Goal: Task Accomplishment & Management: Manage account settings

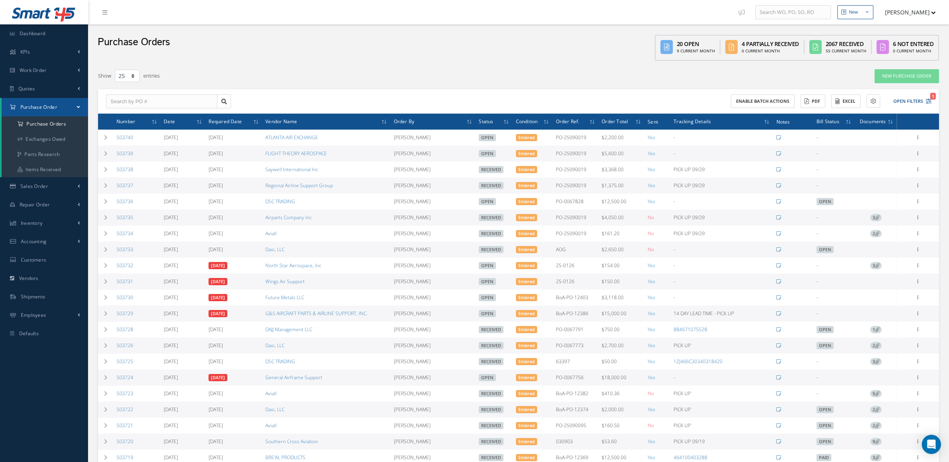
select select "25"
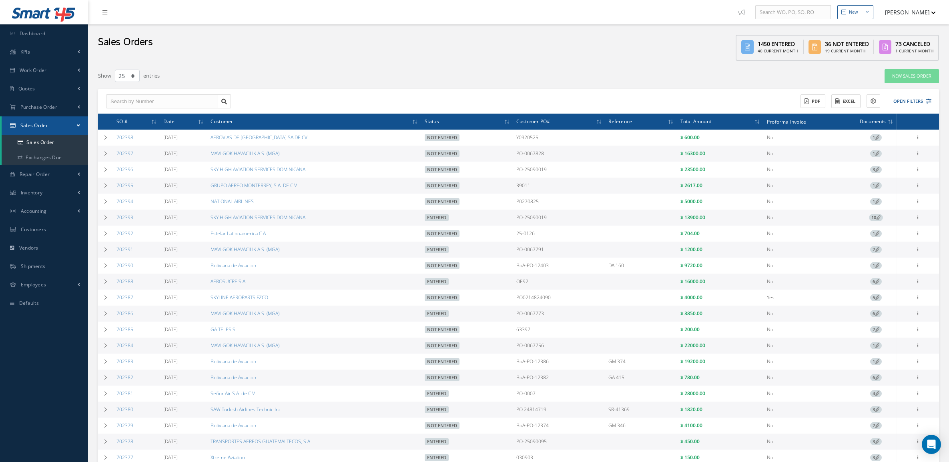
select select "25"
click at [39, 105] on span "Purchase Order" at bounding box center [38, 107] width 37 height 7
drag, startPoint x: 42, startPoint y: 115, endPoint x: 44, endPoint y: 123, distance: 8.3
click at [44, 123] on li "Purchase Order Purchase Orders Exchanges Owed Parts Research Items Received" at bounding box center [44, 137] width 88 height 79
click at [44, 123] on a=1&status_id=2&status_id=3&status_id=5&collapsedFilters"] "Purchase Orders" at bounding box center [45, 123] width 86 height 15
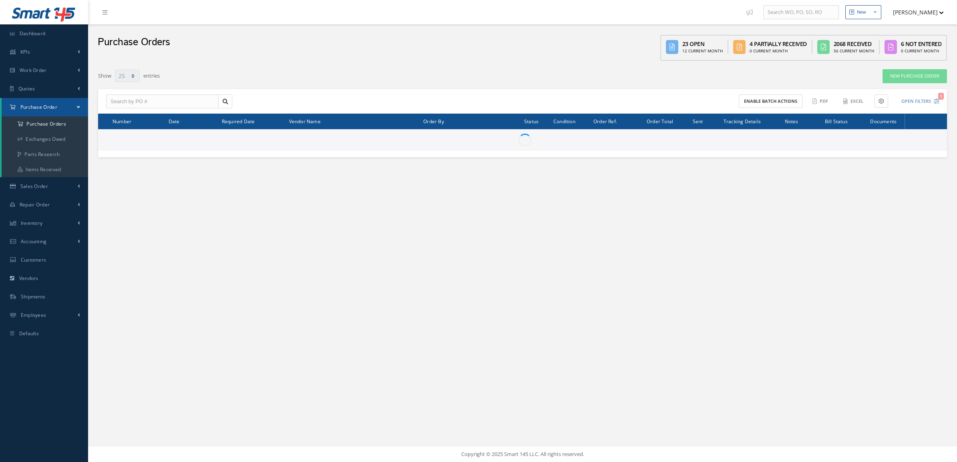
select select "25"
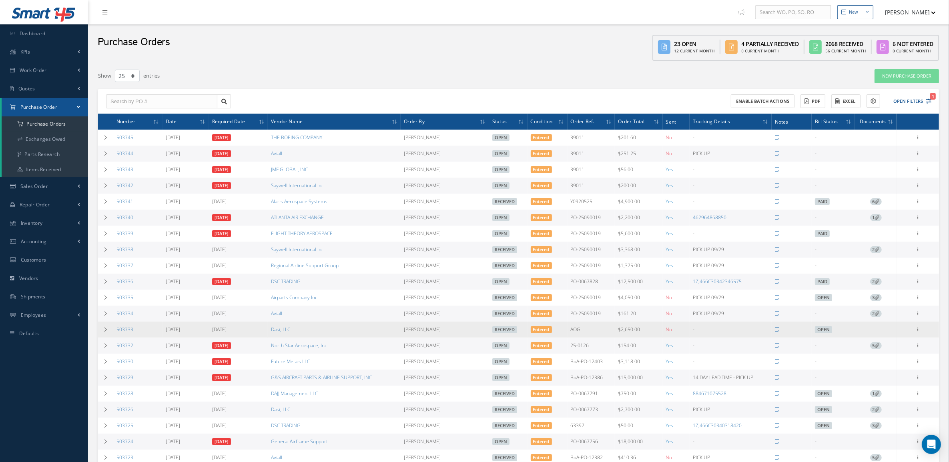
drag, startPoint x: 140, startPoint y: 335, endPoint x: 113, endPoint y: 337, distance: 26.9
click at [113, 337] on td "503733" at bounding box center [137, 330] width 49 height 16
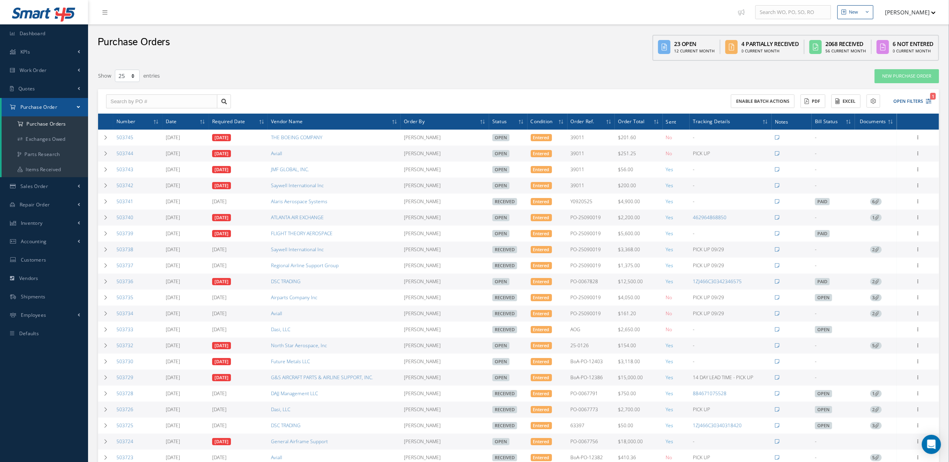
copy link "503733"
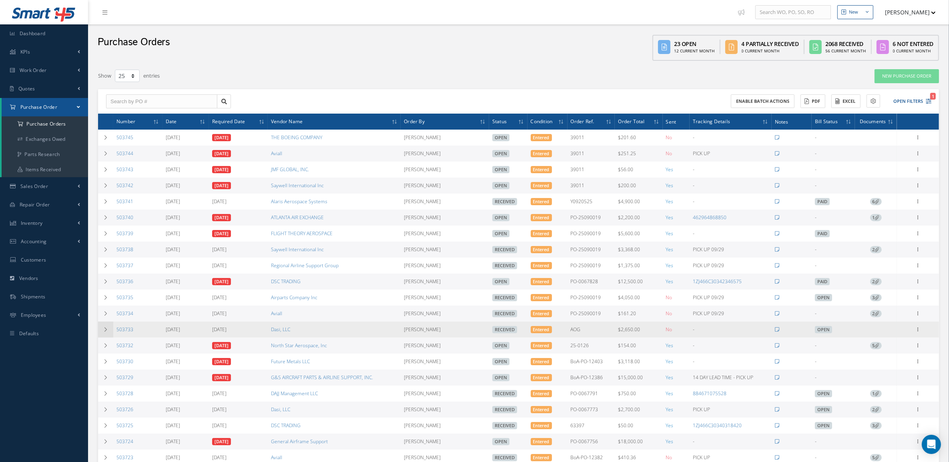
click at [105, 338] on td at bounding box center [105, 330] width 15 height 16
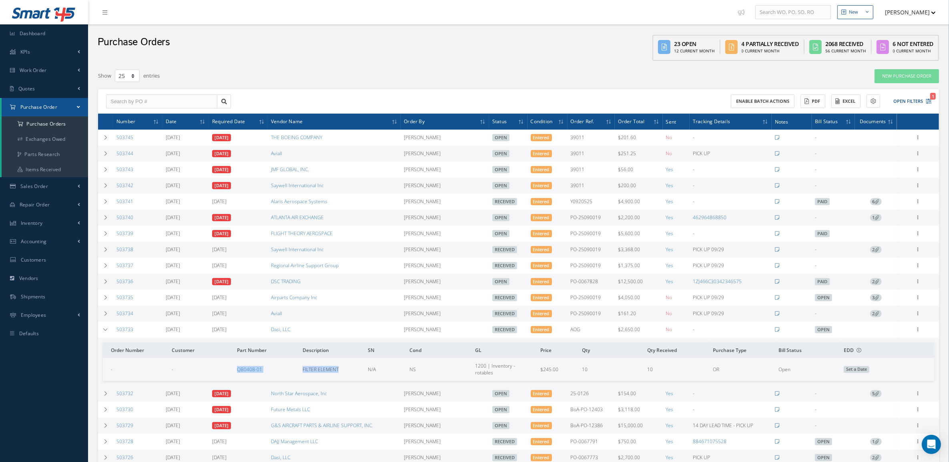
drag, startPoint x: 209, startPoint y: 367, endPoint x: 345, endPoint y: 374, distance: 136.3
click at [345, 374] on tr "- - QB0408-01 FILTER ELEMENT N/A NS 1200 | Inventory - rotables $245.00 10 10 O…" at bounding box center [518, 369] width 831 height 22
copy tr "QB0408-01 FILTER ELEMENT"
click at [45, 88] on link "Quotes" at bounding box center [44, 89] width 88 height 18
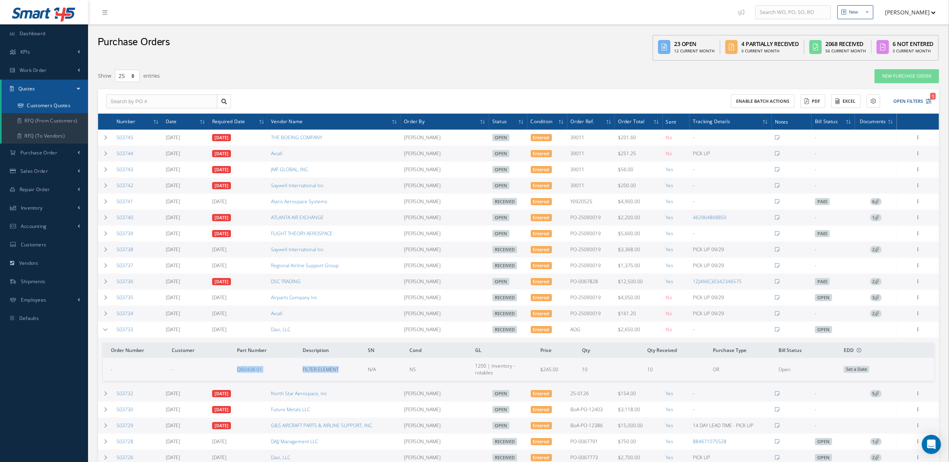
click at [40, 105] on link "Customers Quotes" at bounding box center [45, 105] width 86 height 15
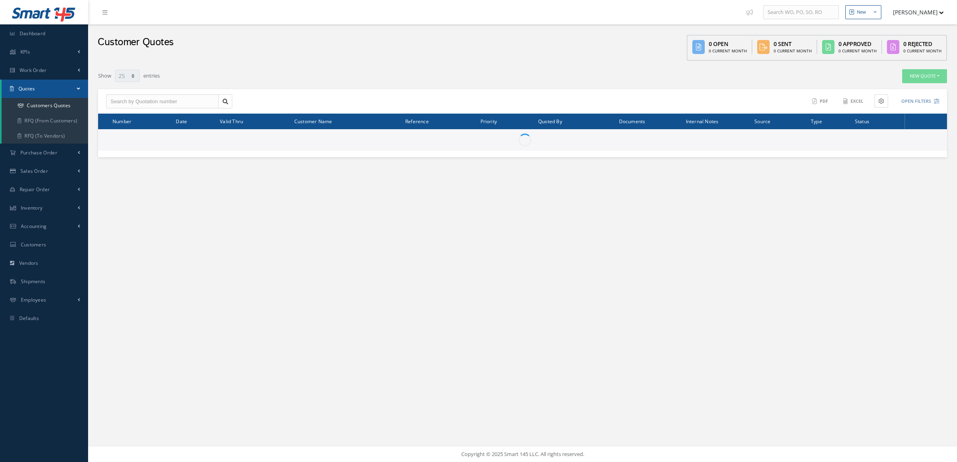
select select "25"
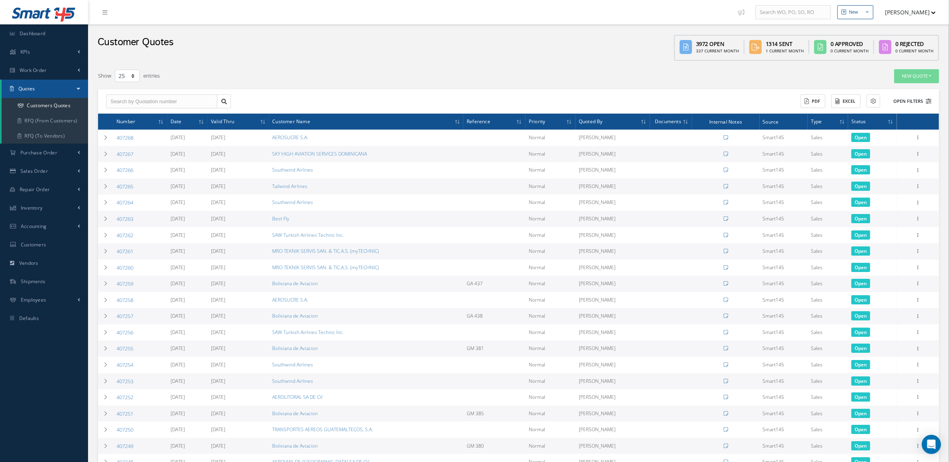
click at [915, 103] on button "Open Filters" at bounding box center [908, 101] width 45 height 13
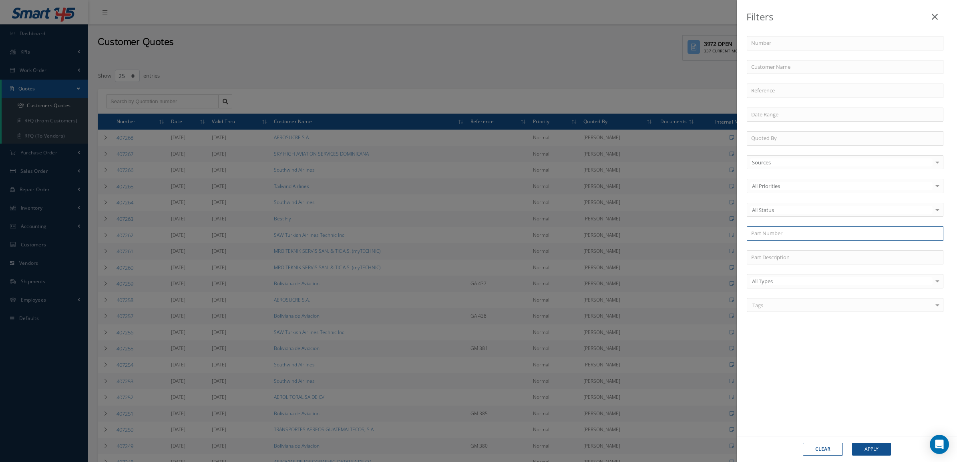
click at [761, 241] on input "text" at bounding box center [845, 234] width 197 height 14
paste input "MS9403-005"
type input "MS9403-005"
click at [861, 447] on button "Apply" at bounding box center [871, 449] width 39 height 13
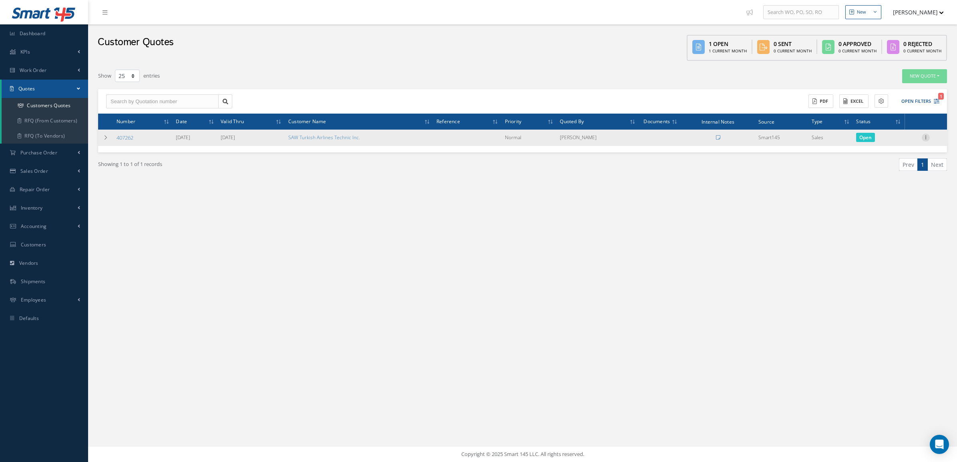
click at [927, 138] on icon at bounding box center [925, 137] width 8 height 6
click at [896, 185] on link "Convert to Sales Order" at bounding box center [888, 187] width 63 height 16
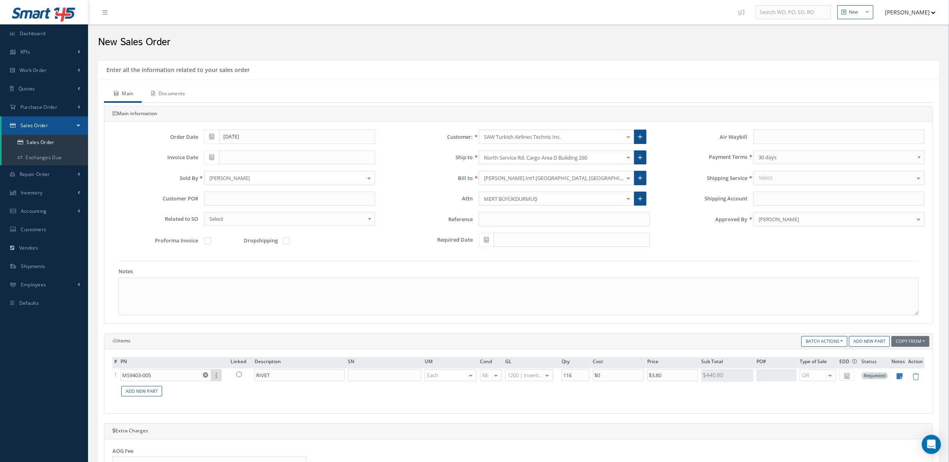
click at [183, 93] on link "Documents" at bounding box center [168, 94] width 52 height 17
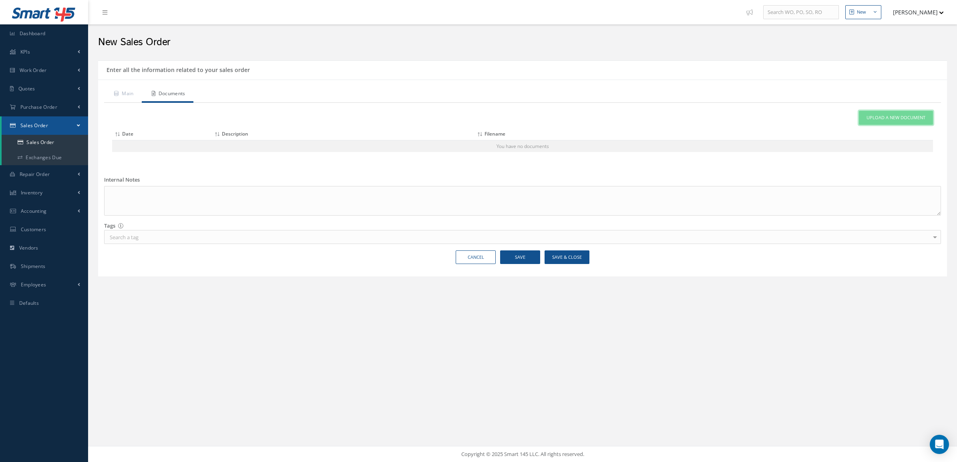
click at [883, 125] on link "Upload a New Document" at bounding box center [896, 118] width 74 height 14
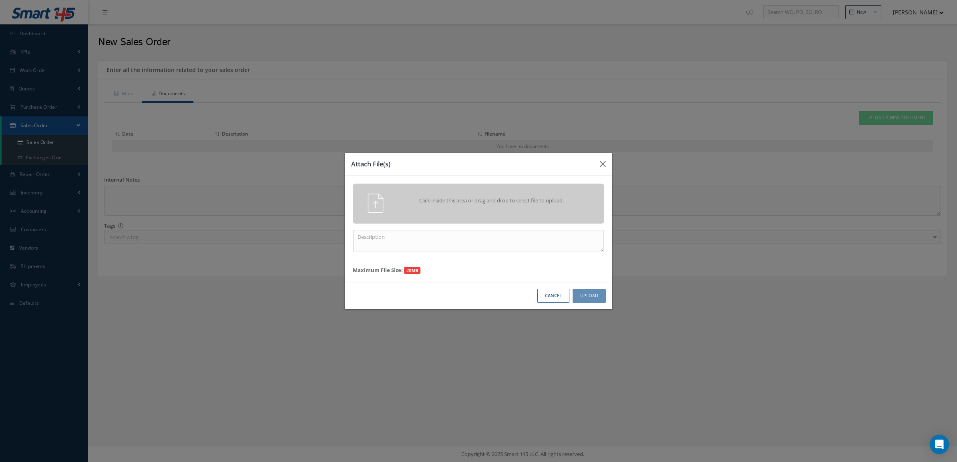
click at [562, 200] on span "Click inside this area or drag and drop to select file to upload." at bounding box center [492, 201] width 182 height 8
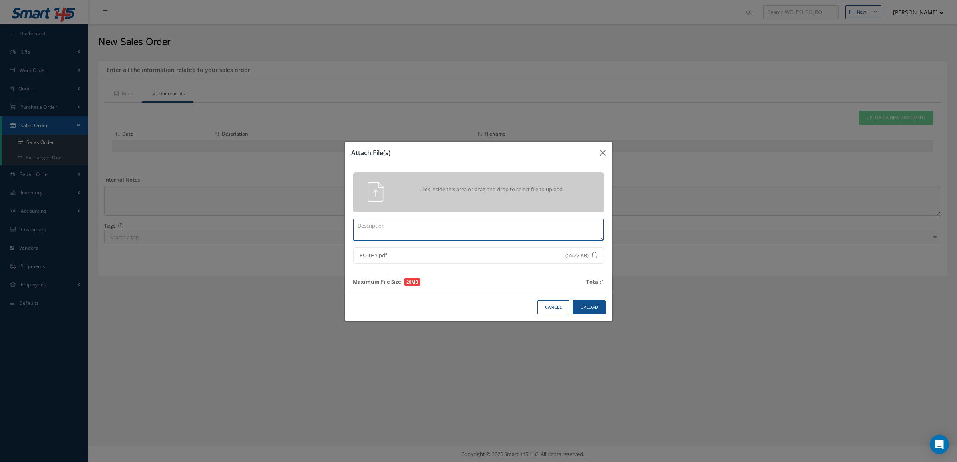
click at [527, 235] on textarea at bounding box center [478, 230] width 251 height 22
type textarea "PO"
click at [600, 306] on button "Upload" at bounding box center [588, 308] width 33 height 14
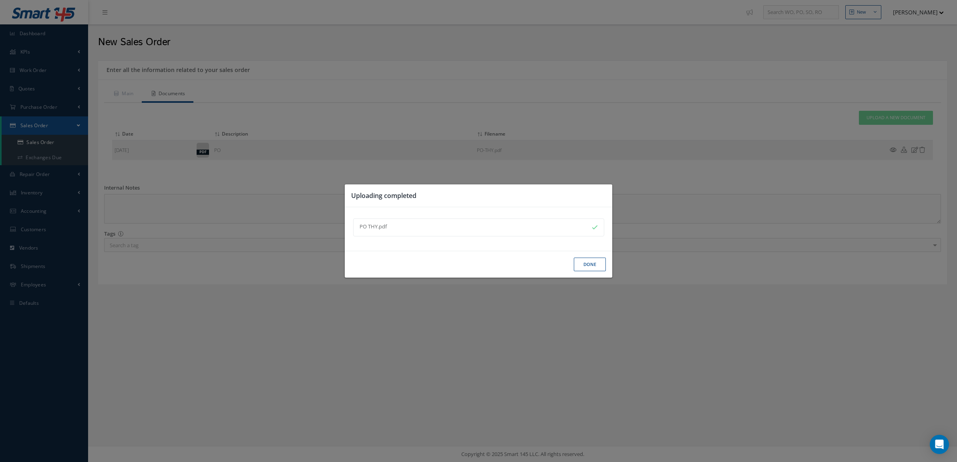
click at [578, 272] on div "Done" at bounding box center [478, 264] width 267 height 27
click at [116, 93] on div "Uploading completed PO THY.pdf Done" at bounding box center [478, 231] width 957 height 462
click at [598, 265] on button "Done" at bounding box center [590, 265] width 32 height 14
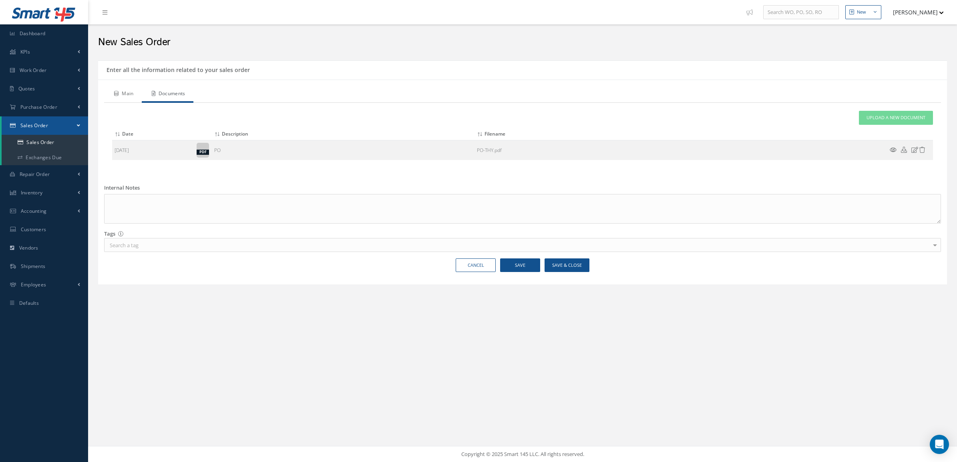
click at [128, 87] on link "Main" at bounding box center [123, 94] width 38 height 17
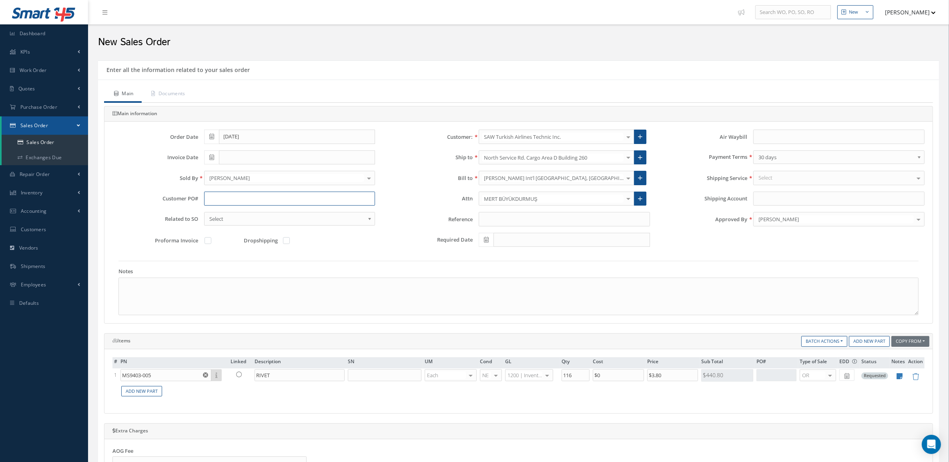
click at [247, 199] on input "text" at bounding box center [289, 199] width 171 height 14
paste input "24874401 - 1"
type input "24874401 - 1"
click at [640, 154] on link at bounding box center [640, 158] width 12 height 14
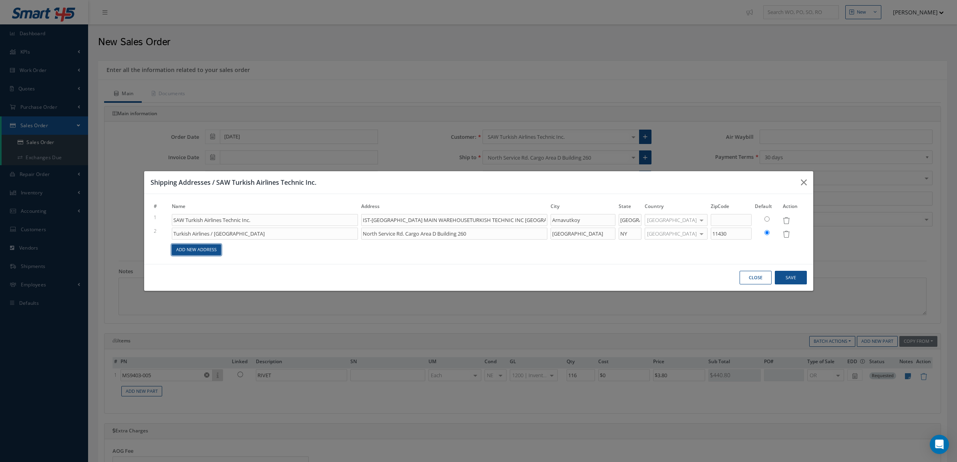
click at [209, 249] on link "Add New Address" at bounding box center [196, 250] width 49 height 11
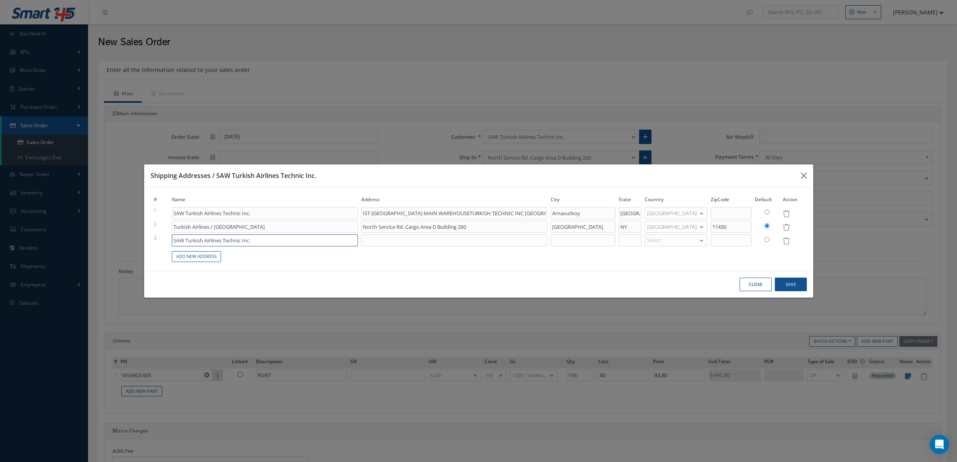
drag, startPoint x: 255, startPoint y: 244, endPoint x: 133, endPoint y: 245, distance: 122.1
click at [133, 247] on div "Shipping Addresses / SAW Turkish Airlines Technic Inc. # Name Address City Stat…" at bounding box center [478, 231] width 957 height 462
paste input "IST-WH"
type input "IST-WH"
click at [377, 235] on input at bounding box center [454, 241] width 186 height 12
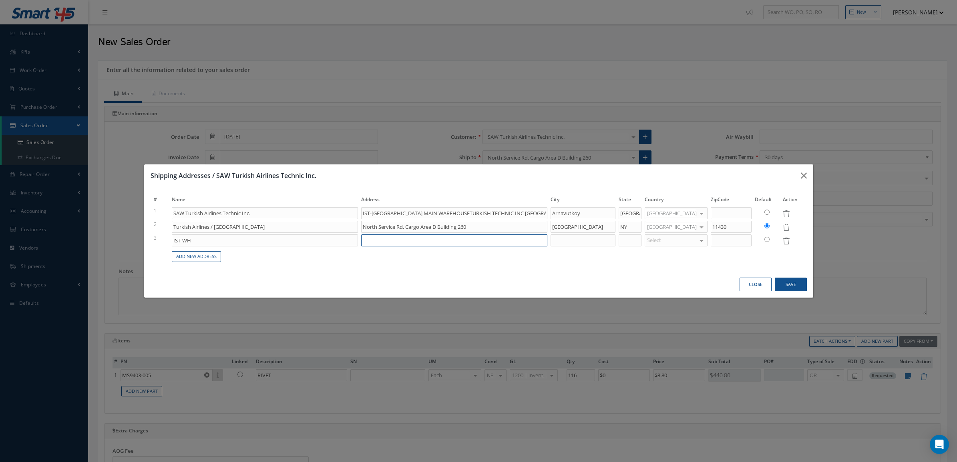
paste input "ISTANBUL AIRPORT MAIN WAREHOUSE Final Destination: IST-WH TURKISH TECHNIC INC"
drag, startPoint x: 485, startPoint y: 243, endPoint x: 443, endPoint y: 245, distance: 41.7
click at [443, 245] on input "ISTANBUL AIRPORT MAIN WAREHOUSE Final Destination: IST-WH TURKISH TECHNIC INC" at bounding box center [454, 241] width 186 height 12
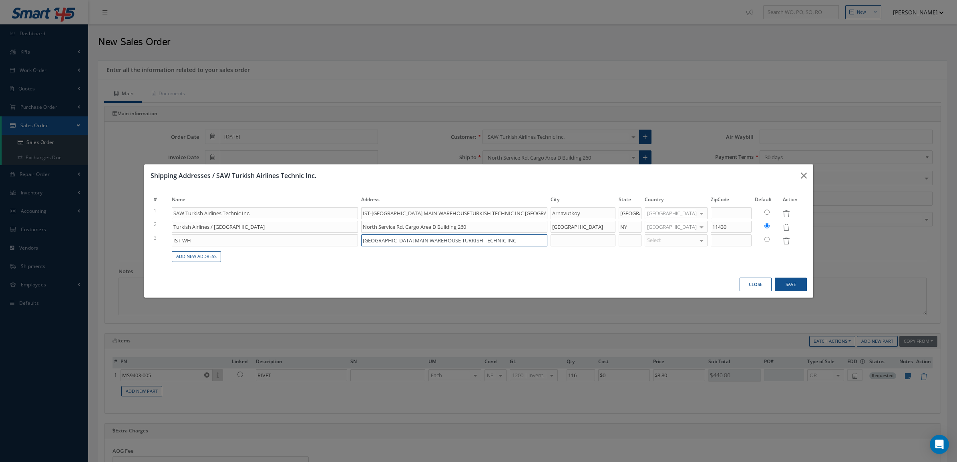
click at [526, 246] on input "ISTANBUL AIRPORT MAIN WAREHOUSE TURKISH TECHNIC INC" at bounding box center [454, 241] width 186 height 12
paste input "Tayakadin District Terminal Street No 1 Istanbul Airport"
type input "ISTANBUL AIRPORT MAIN WAREHOUSE TURKISH TECHNIC INC Tayakadin District Terminal…"
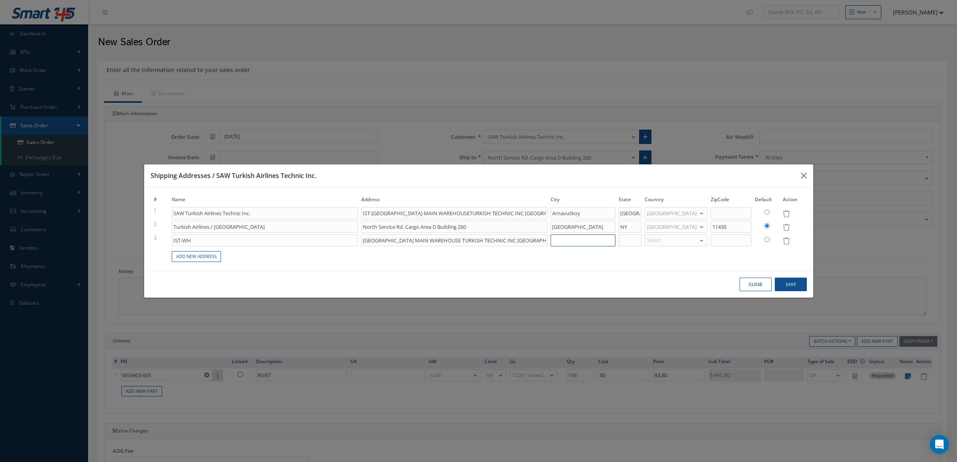
click at [612, 237] on input at bounding box center [582, 241] width 65 height 12
paste input "Arnavutkoy"
type input "Arnavutkoy"
click at [641, 237] on input at bounding box center [629, 241] width 23 height 12
type input "ISTANBUL"
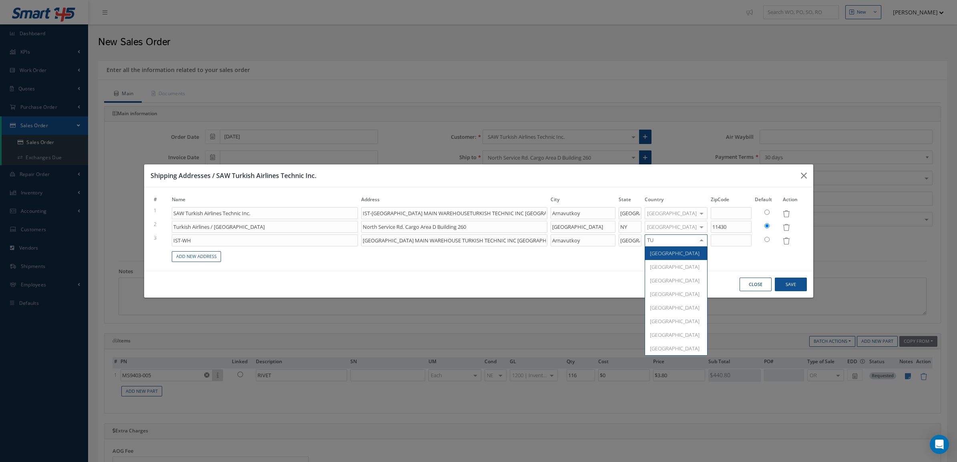
type input "TUR"
click at [679, 251] on span "[GEOGRAPHIC_DATA]" at bounding box center [676, 254] width 62 height 14
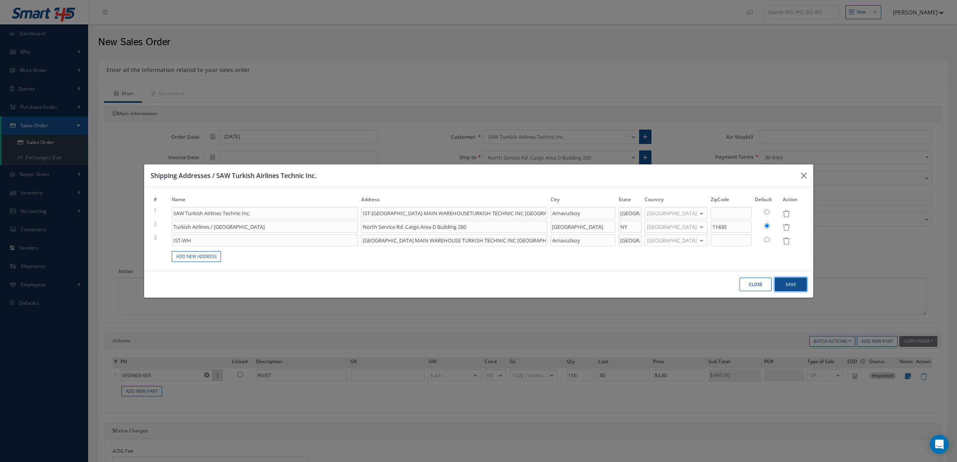
click at [785, 285] on button "Save" at bounding box center [791, 285] width 32 height 14
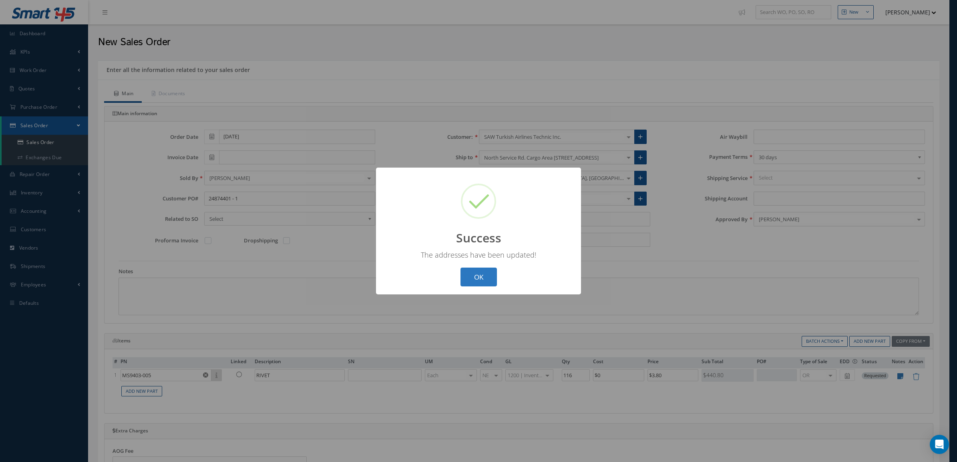
click at [472, 283] on button "OK" at bounding box center [478, 277] width 36 height 19
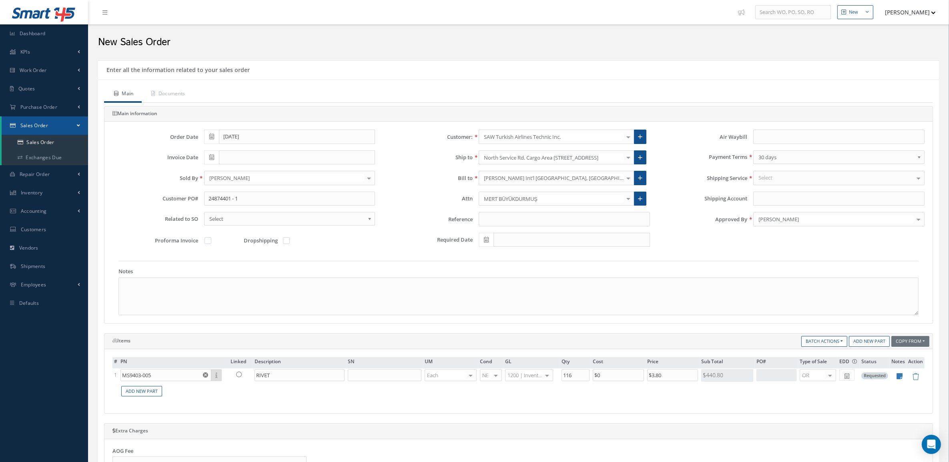
click at [631, 161] on div at bounding box center [628, 157] width 11 height 13
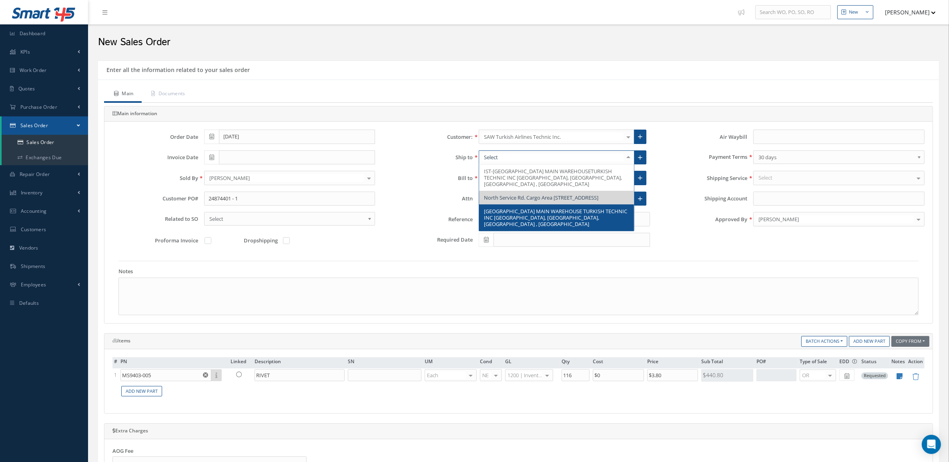
click at [568, 217] on span "ISTANBUL AIRPORT MAIN WAREHOUSE TURKISH TECHNIC INC Tayakadin District Terminal…" at bounding box center [555, 218] width 143 height 20
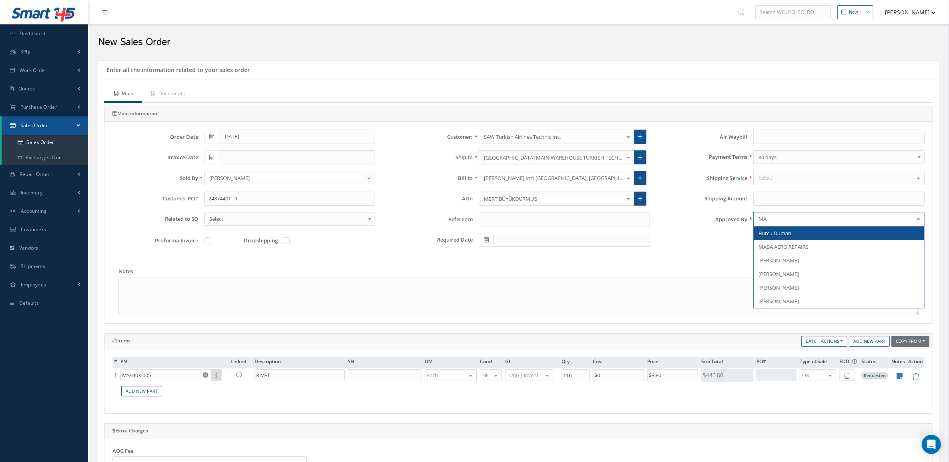
type input "MAR"
click at [783, 236] on span "[PERSON_NAME]" at bounding box center [779, 233] width 40 height 7
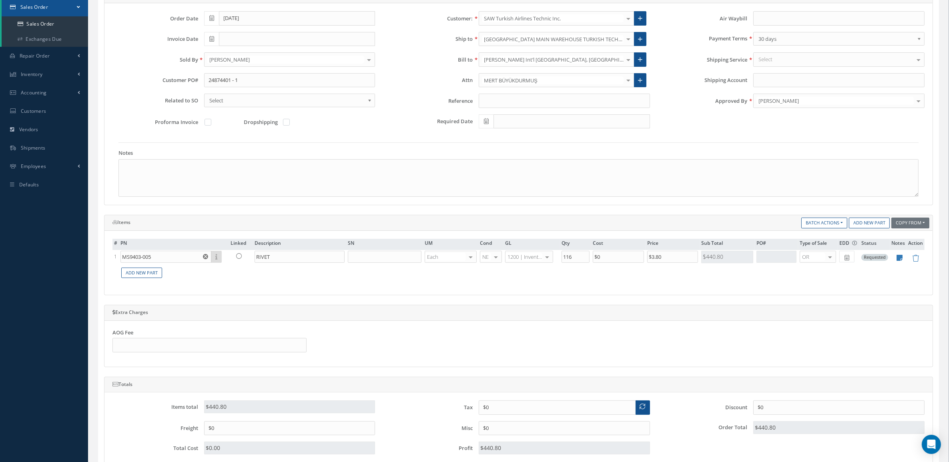
scroll to position [265, 0]
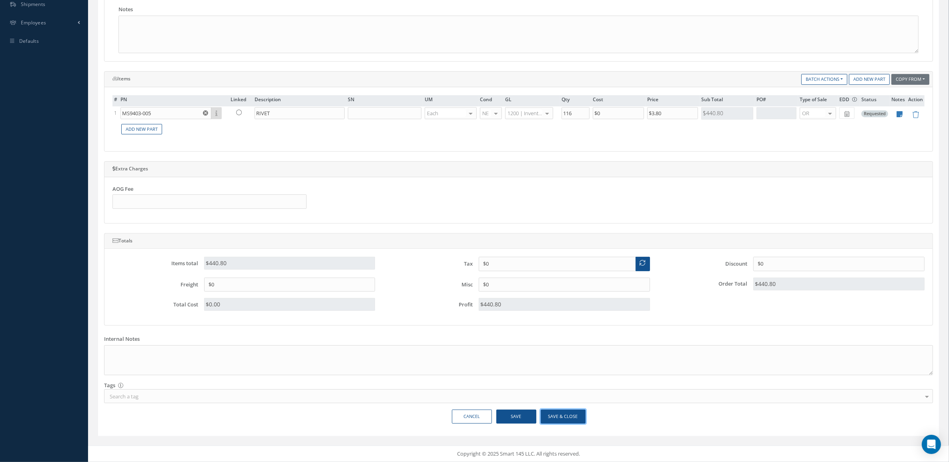
click at [560, 415] on button "Save & Close" at bounding box center [563, 417] width 45 height 14
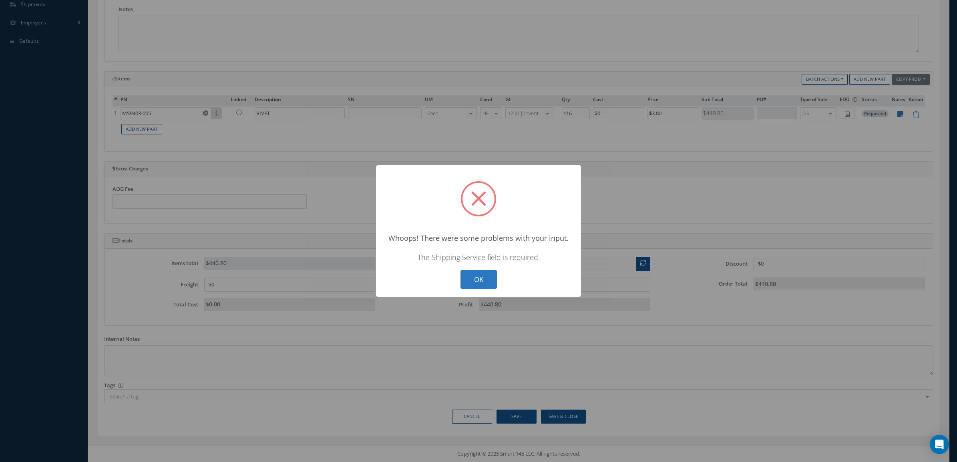
click at [481, 273] on button "OK" at bounding box center [478, 279] width 36 height 19
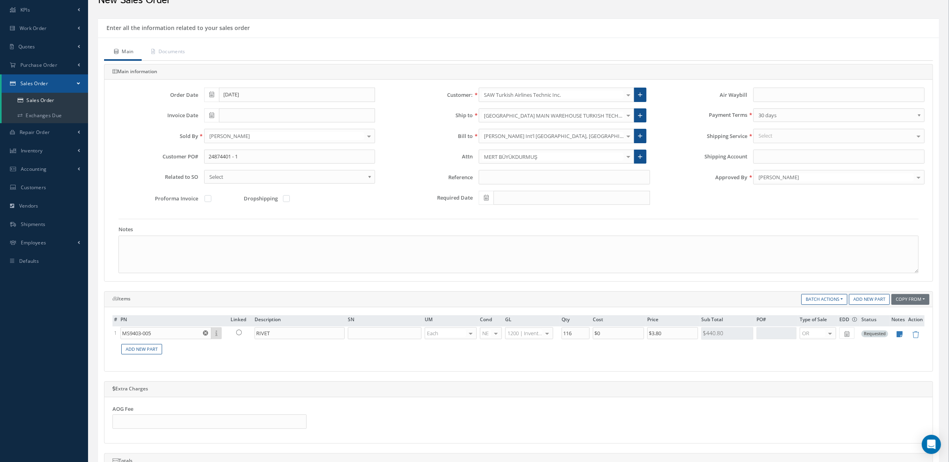
scroll to position [15, 0]
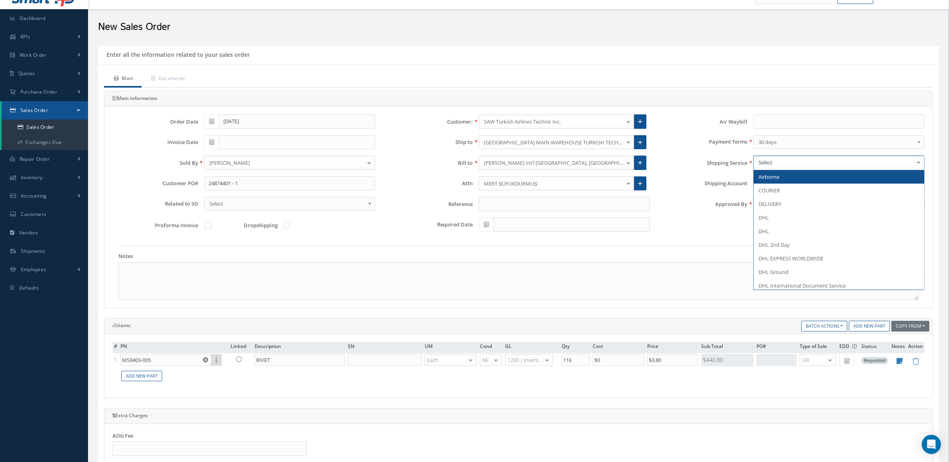
click at [781, 165] on div at bounding box center [838, 163] width 171 height 14
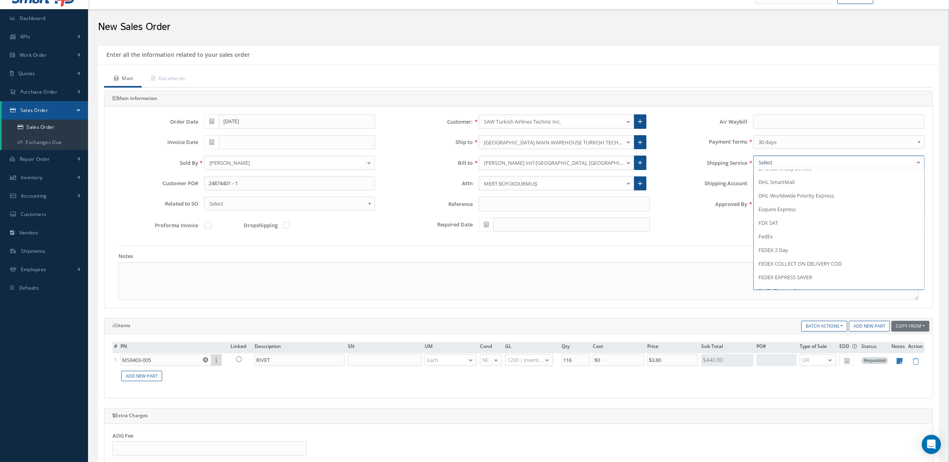
scroll to position [0, 0]
type input "TB"
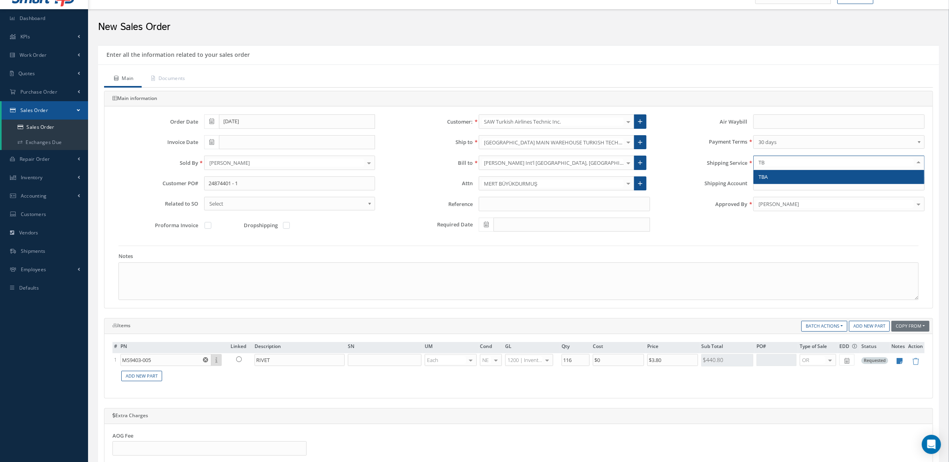
click at [785, 179] on span "TBA" at bounding box center [839, 177] width 171 height 14
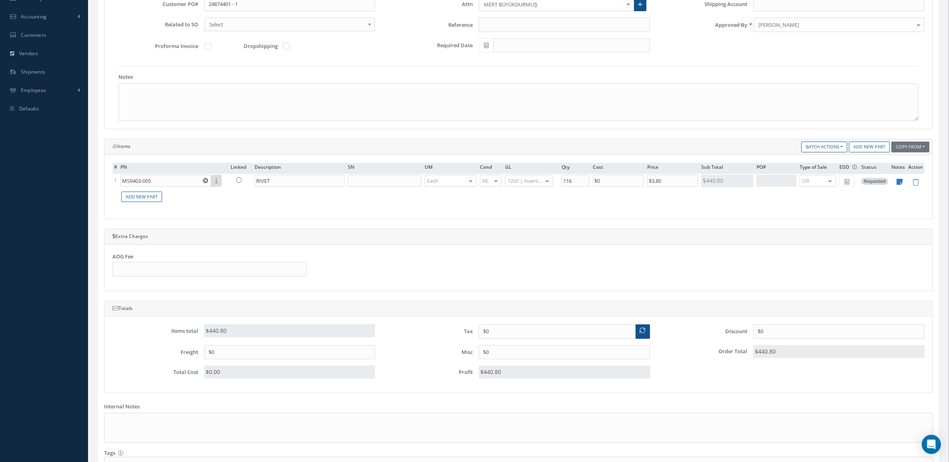
scroll to position [265, 0]
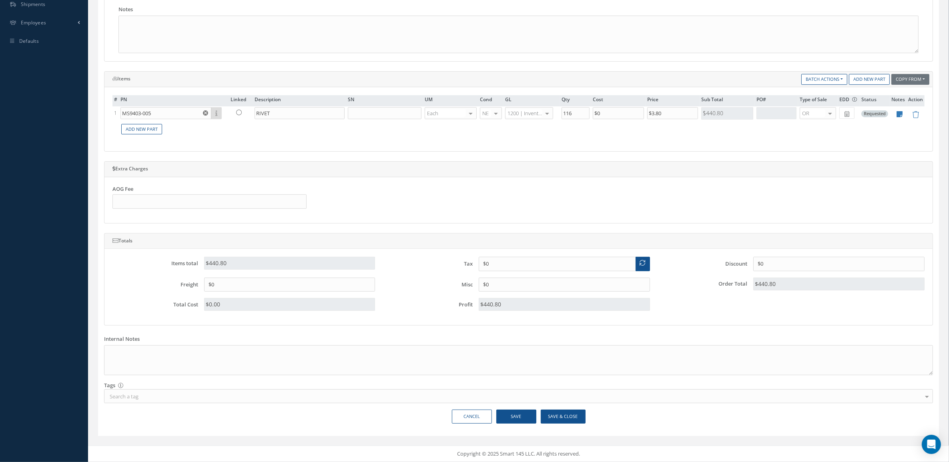
click at [568, 408] on div "Main Documents Main information Order Date 09/30/2025 Customer: SAW Turkish Air…" at bounding box center [518, 127] width 841 height 606
click at [568, 413] on button "Save & Close" at bounding box center [563, 417] width 45 height 14
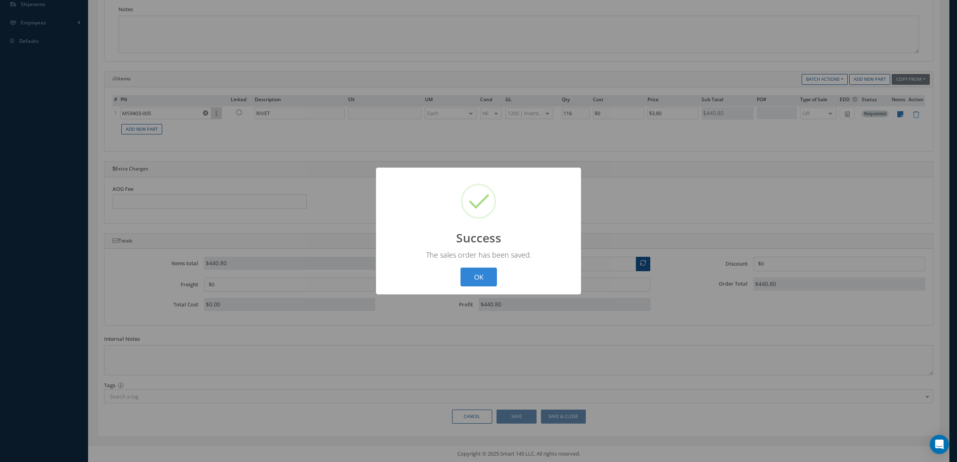
click at [477, 266] on div "? ! i Success × The sales order has been saved. OK Cancel" at bounding box center [478, 231] width 205 height 127
click at [478, 269] on button "OK" at bounding box center [478, 277] width 36 height 19
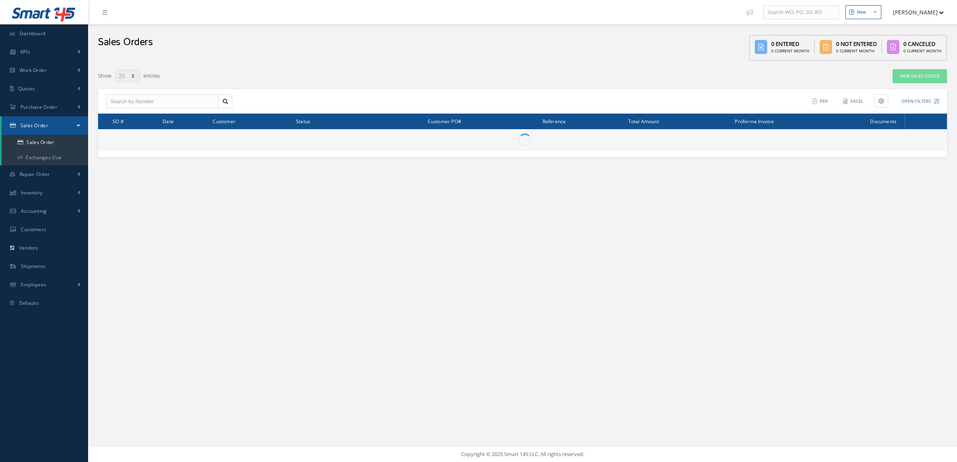
select select "25"
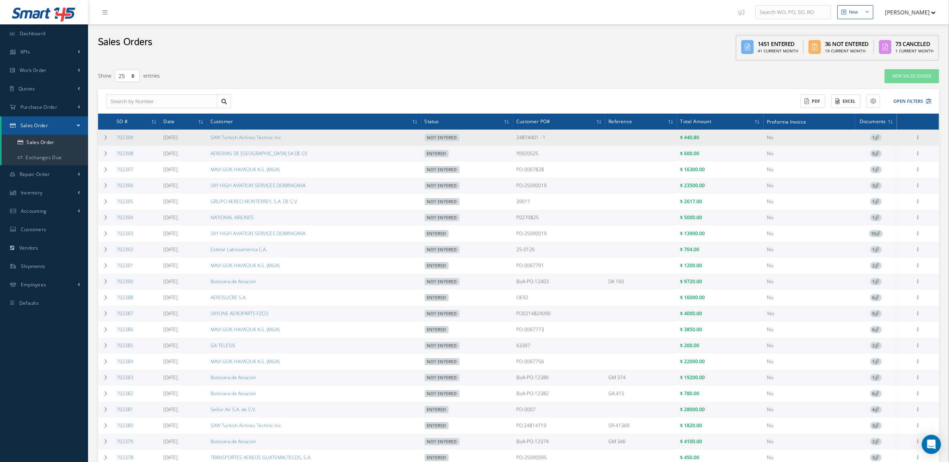
drag, startPoint x: 562, startPoint y: 135, endPoint x: 507, endPoint y: 138, distance: 55.3
click at [507, 138] on tr "702399 [DATE] SAW Turkish Airlines Technic Inc. Not Entered 24874401 - 1 $ 440.…" at bounding box center [518, 138] width 841 height 16
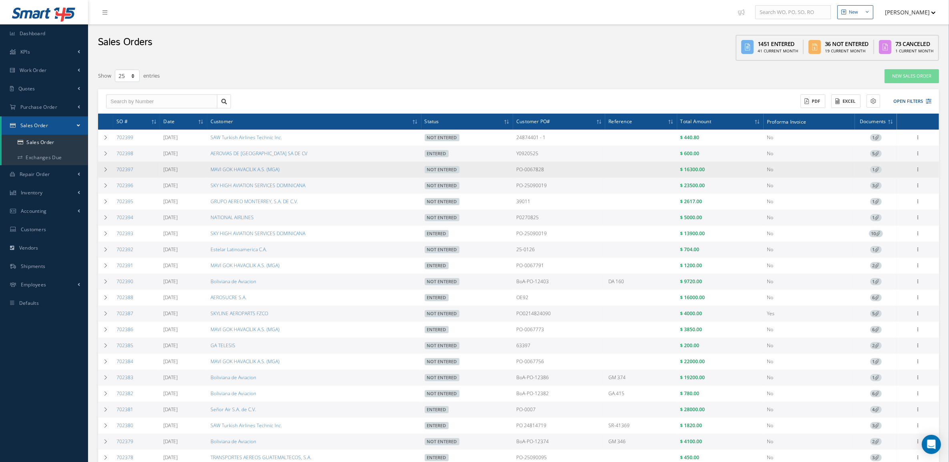
copy tr "24874401 - 1"
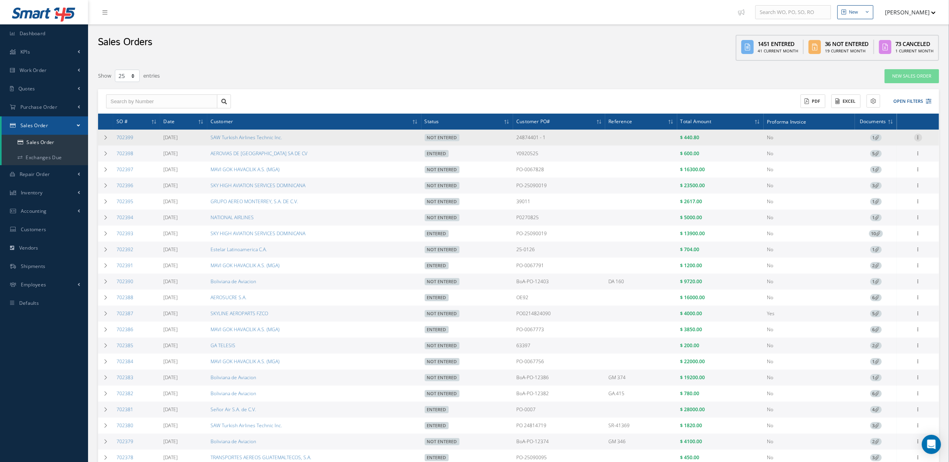
click at [917, 135] on icon at bounding box center [918, 137] width 8 height 6
click at [881, 155] on link "Edit" at bounding box center [881, 153] width 63 height 10
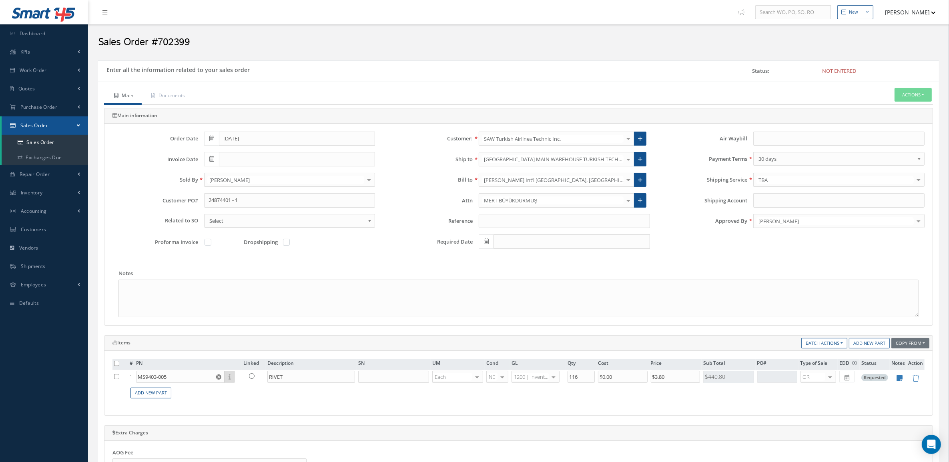
click at [773, 178] on div "TBA" at bounding box center [838, 180] width 171 height 14
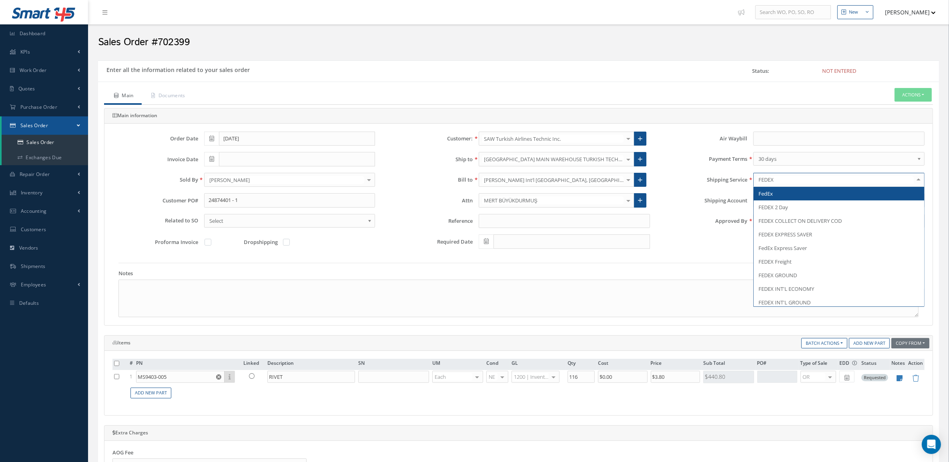
type input "FEDEX E"
click at [775, 195] on span "FEDEX EXPRESS SAVER" at bounding box center [786, 193] width 54 height 7
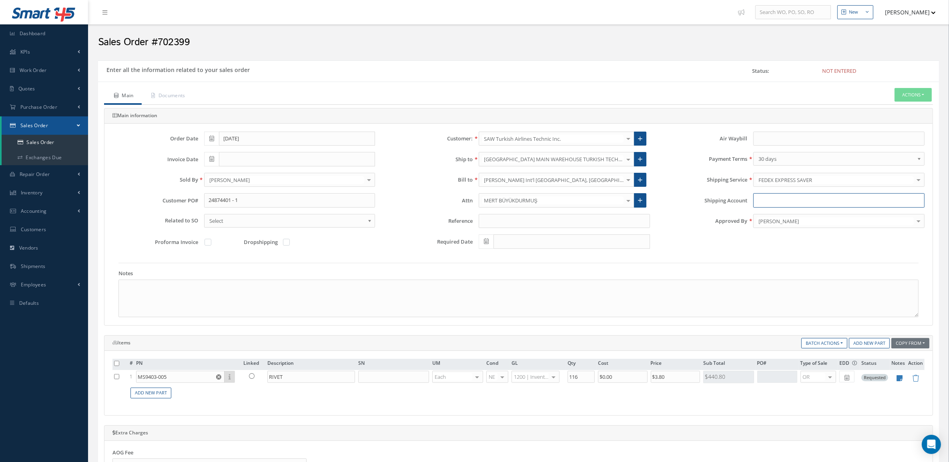
click at [807, 209] on div "Shipping Account" at bounding box center [793, 203] width 275 height 21
paste input "3255-1782-4"
click at [771, 203] on input "3255-1782-4" at bounding box center [838, 200] width 171 height 14
click at [783, 202] on input "32551782-4" at bounding box center [838, 200] width 171 height 14
type input "325517824"
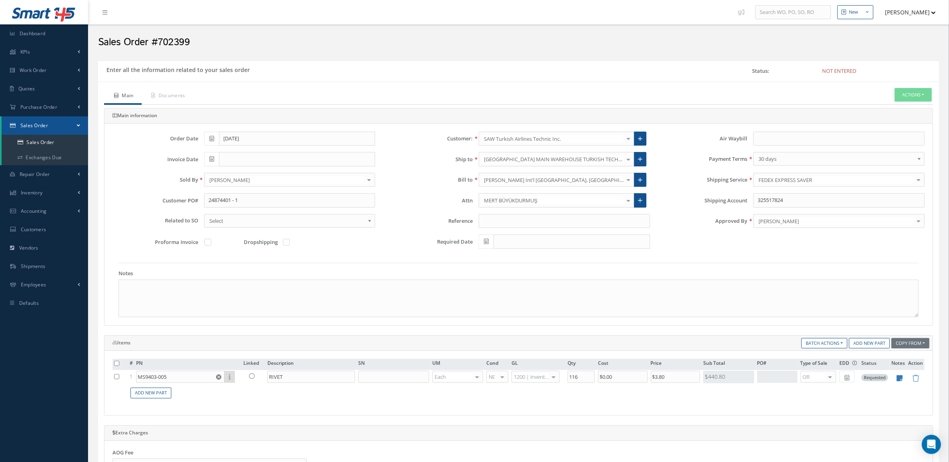
click at [627, 162] on div at bounding box center [628, 159] width 11 height 13
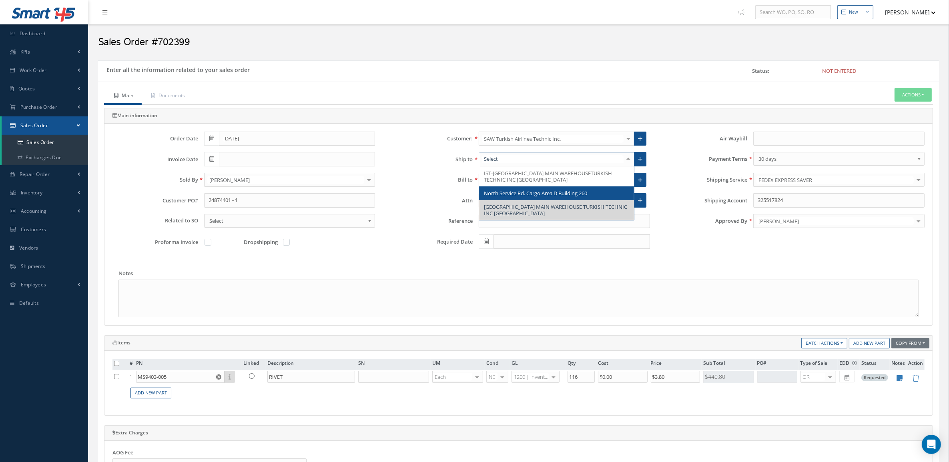
click at [592, 200] on span "North Service Rd. Cargo Area D Building 260" at bounding box center [556, 194] width 155 height 14
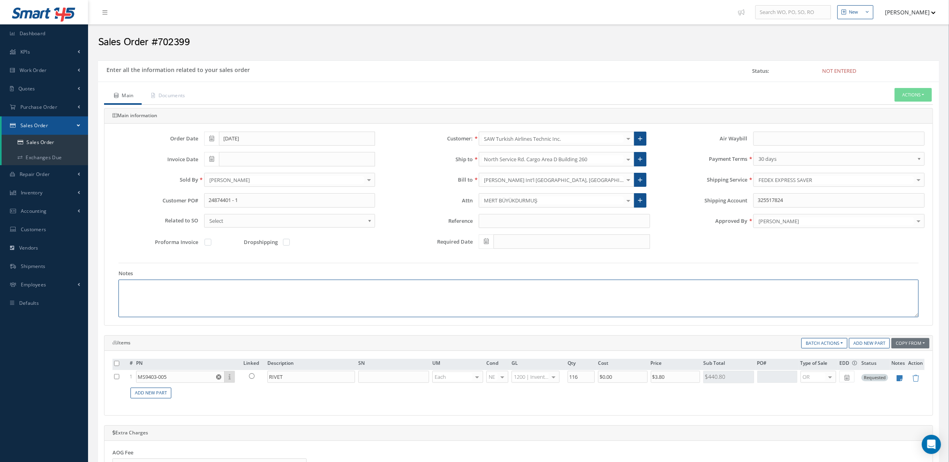
drag, startPoint x: 134, startPoint y: 288, endPoint x: 134, endPoint y: 283, distance: 5.6
click at [134, 287] on textarea at bounding box center [518, 299] width 800 height 38
paste textarea "Final Destination: IST-WH TURKISH TECHNIC INC Tayakadin District Terminal Stree…"
click at [205, 283] on textarea "Final Destination: IST-WH TURKISH TECHNIC INC Tayakadin District Terminal Stree…" at bounding box center [518, 299] width 800 height 38
paste textarea "ISTANBUL AIRPORT MAIN WAREHOUSE"
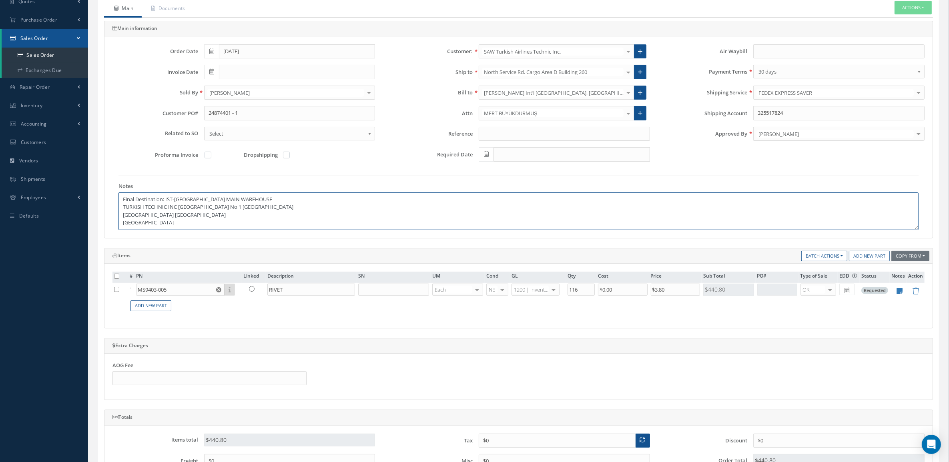
scroll to position [250, 0]
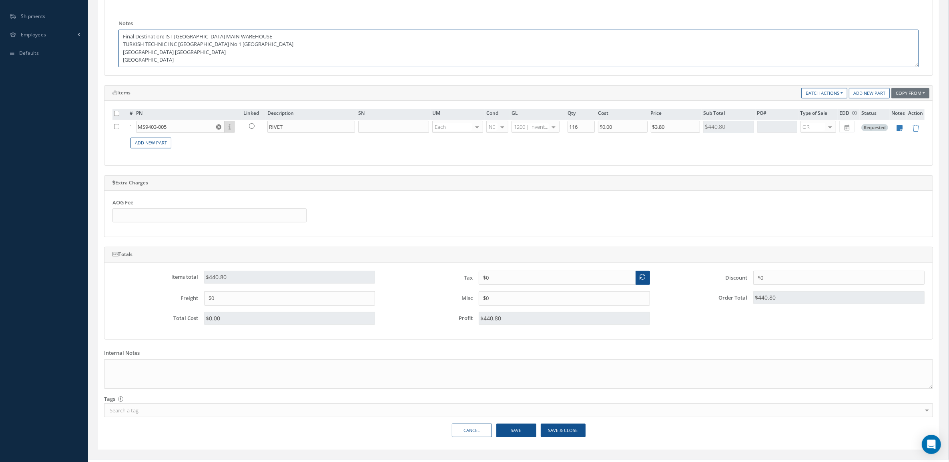
type textarea "Final Destination: IST-WH ISTANBUL AIRPORT MAIN WAREHOUSE TURKISH TECHNIC INC T…"
click at [569, 431] on button "Save & Close" at bounding box center [563, 431] width 45 height 14
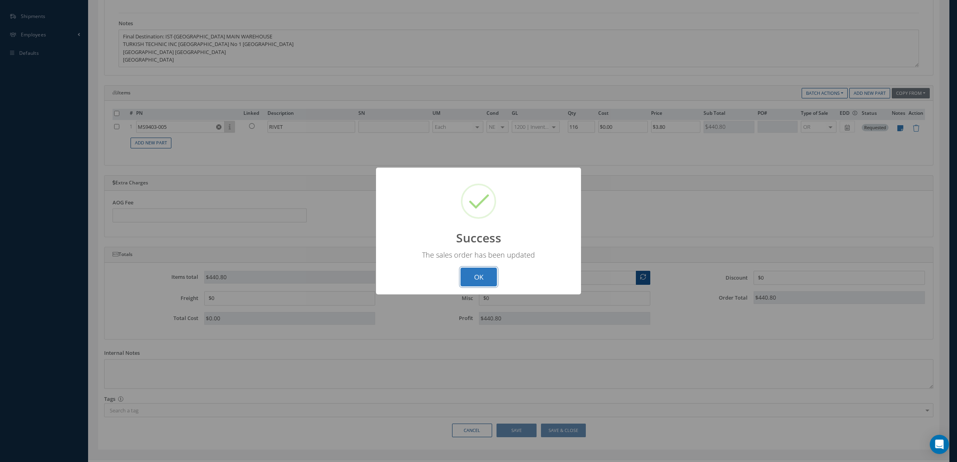
click at [493, 281] on button "OK" at bounding box center [478, 277] width 36 height 19
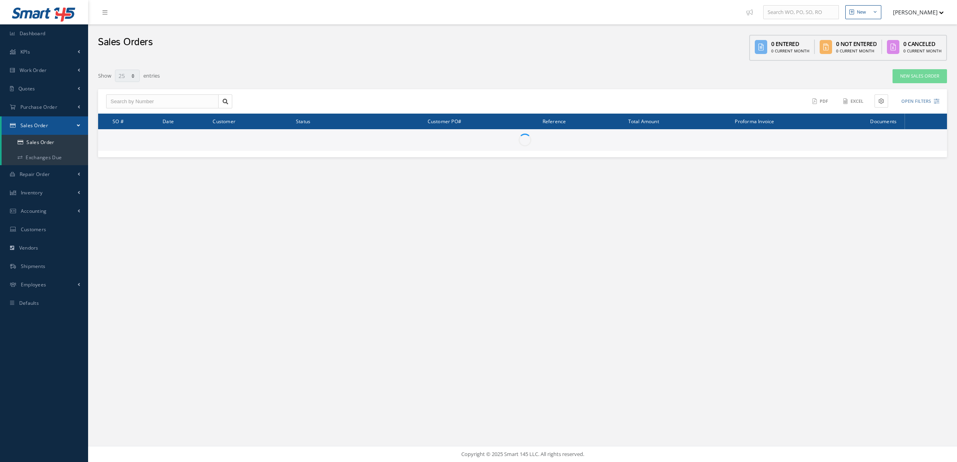
select select "25"
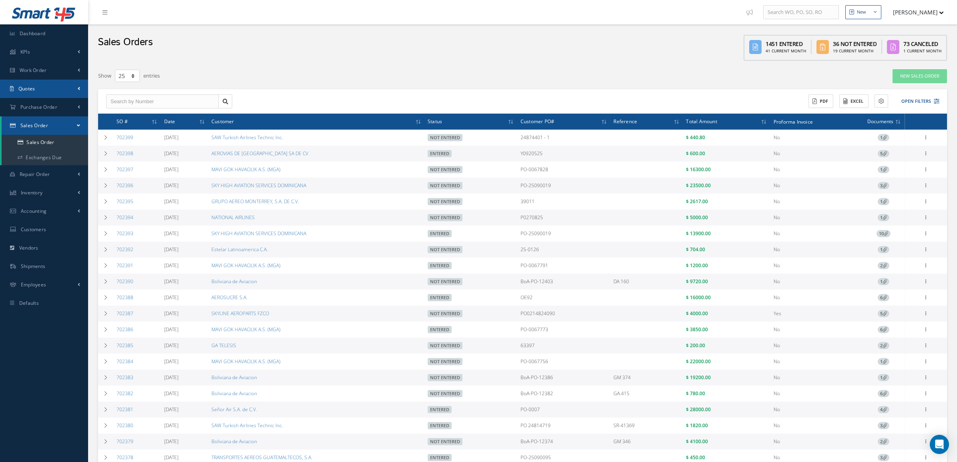
click at [45, 88] on link "Quotes" at bounding box center [44, 89] width 88 height 18
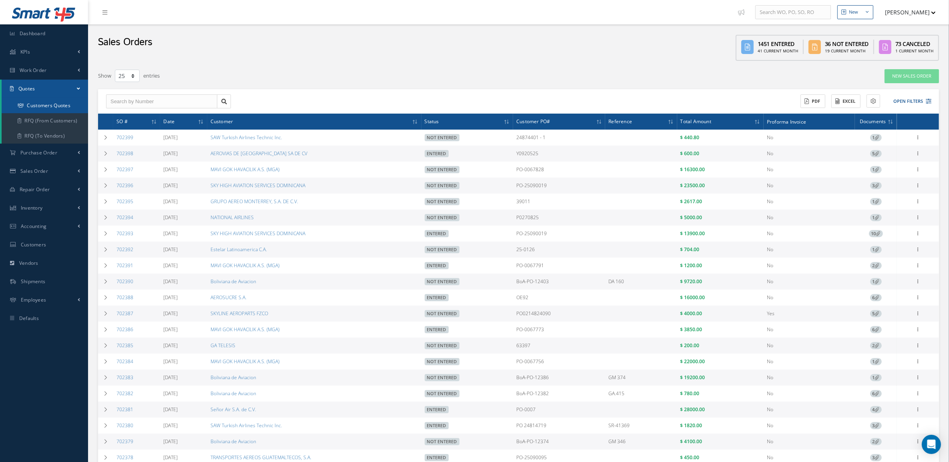
click at [54, 106] on link "Customers Quotes" at bounding box center [45, 105] width 86 height 15
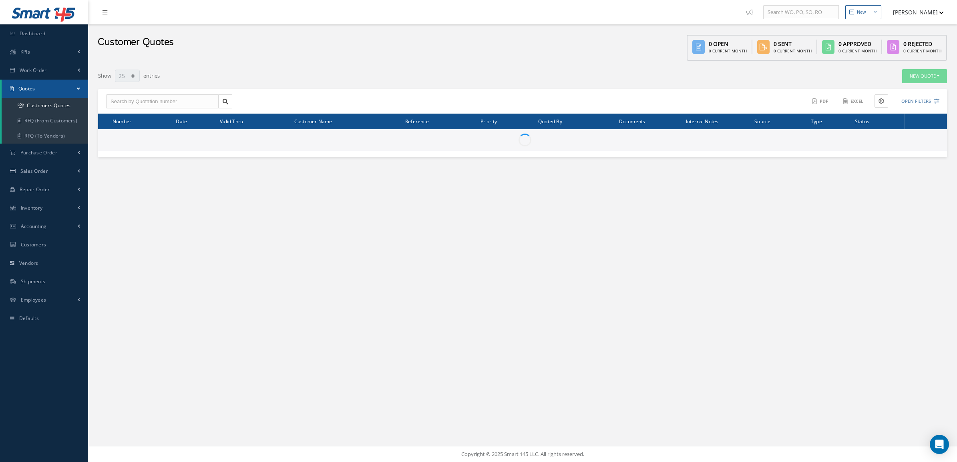
select select "25"
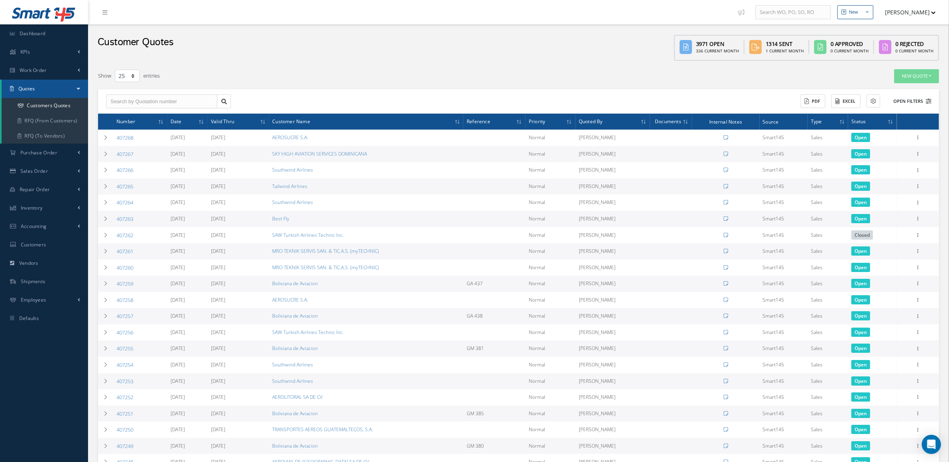
click at [911, 103] on button "Open Filters" at bounding box center [908, 101] width 45 height 13
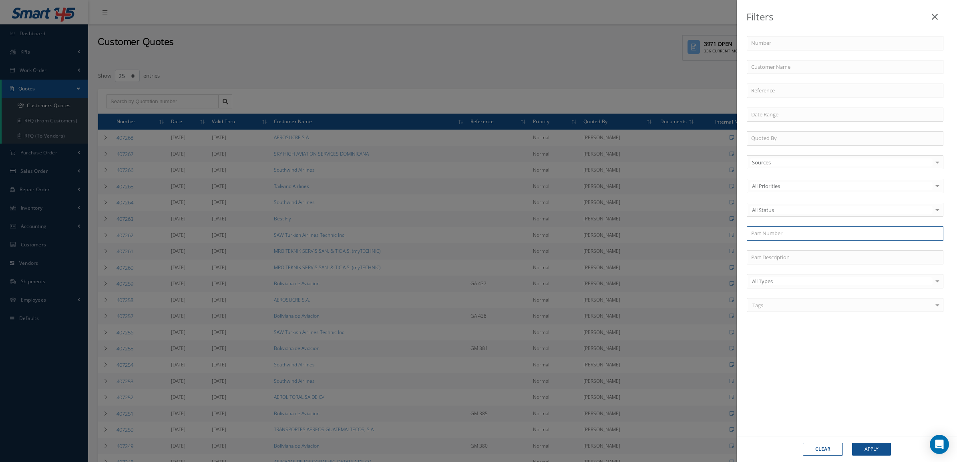
click at [803, 233] on input "text" at bounding box center [845, 234] width 197 height 14
paste input "51J037-01"
type input "51J037-01"
click at [781, 252] on div "51J037-01" at bounding box center [845, 248] width 188 height 8
click at [873, 450] on button "Apply" at bounding box center [871, 449] width 39 height 13
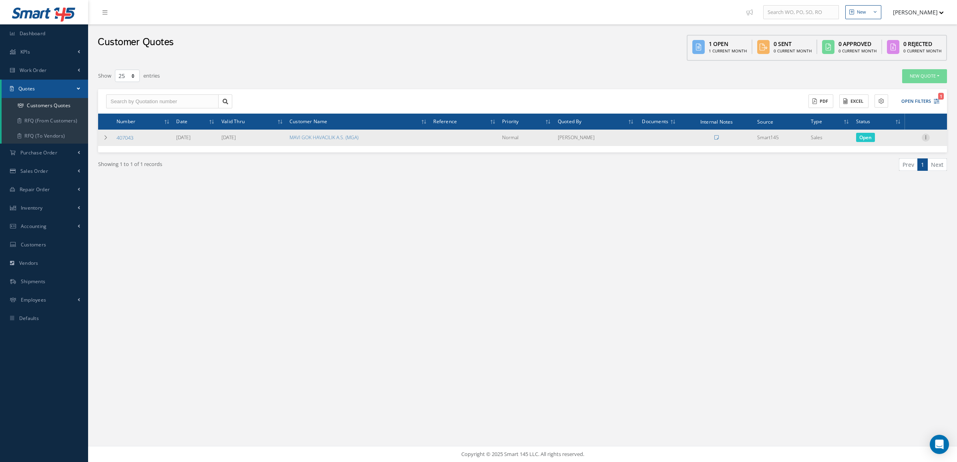
click at [928, 136] on icon at bounding box center [925, 137] width 8 height 6
click at [897, 185] on link "Convert to Sales Order" at bounding box center [888, 187] width 63 height 16
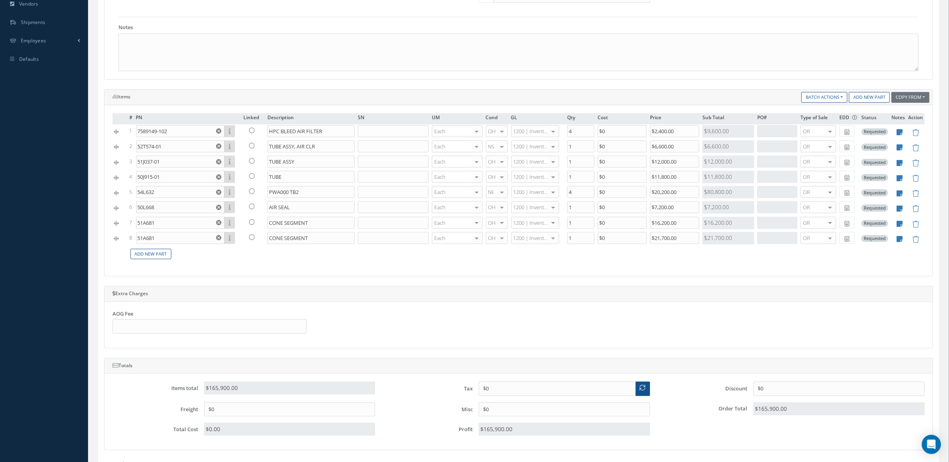
scroll to position [250, 0]
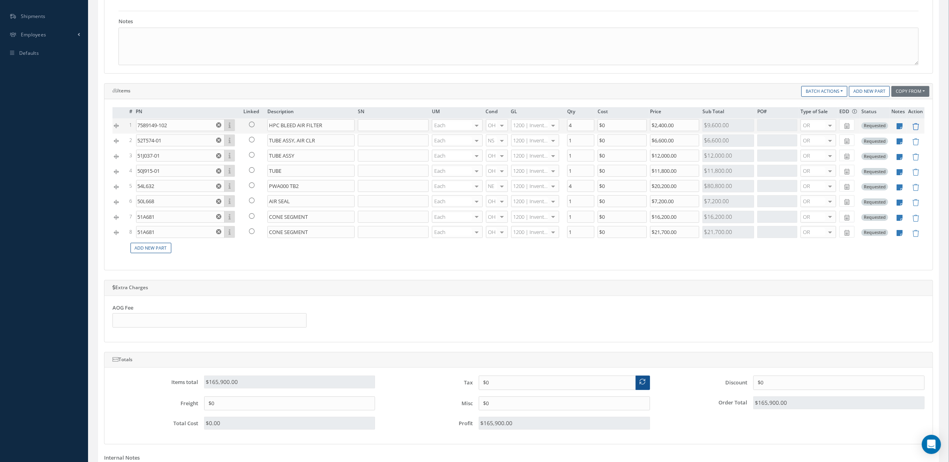
click at [915, 128] on icon at bounding box center [915, 126] width 7 height 7
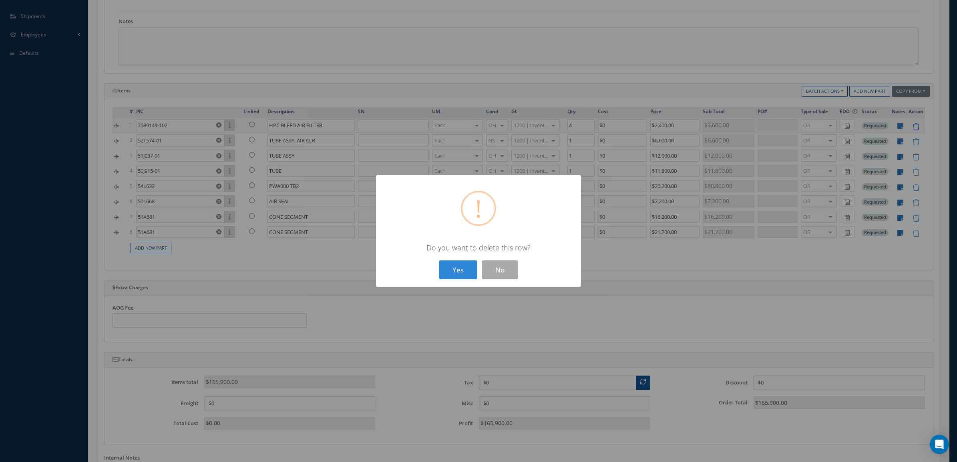
click at [439, 261] on button "Yes" at bounding box center [458, 270] width 38 height 19
type input "52T574-01"
type input "TUBE ASSY, AIR CLR"
type input "1"
type input "$6,600"
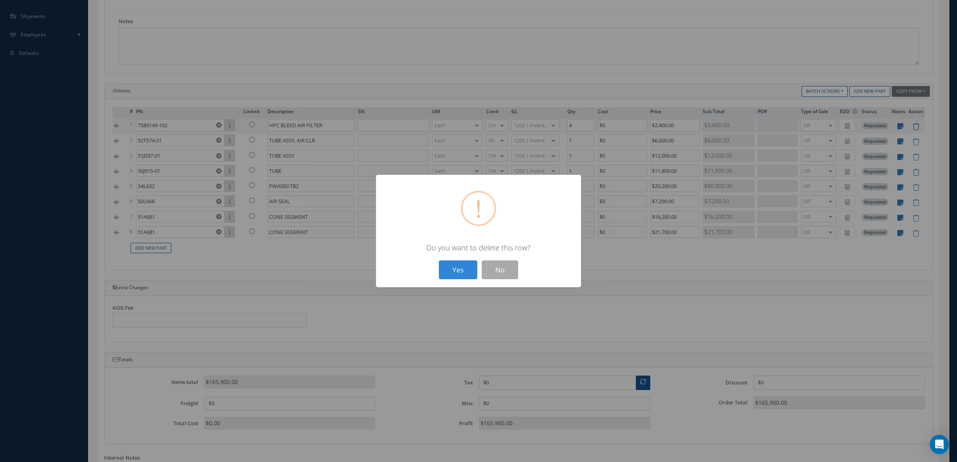
type input "51J037-01"
type input "TUBE ASSY"
type input "$12,000"
type input "50J915-01"
type input "TUBE"
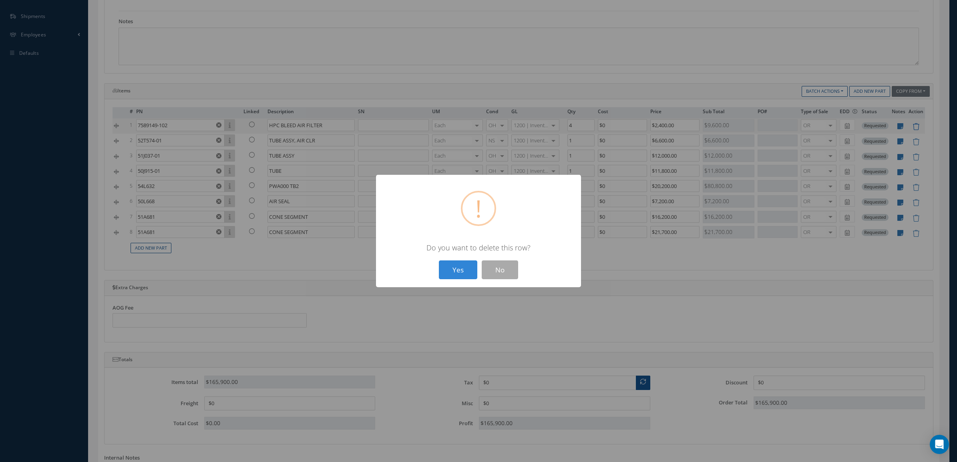
type input "$11,800"
type input "54L632"
type input "PWA000 TB2"
type input "4"
type input "$20,200"
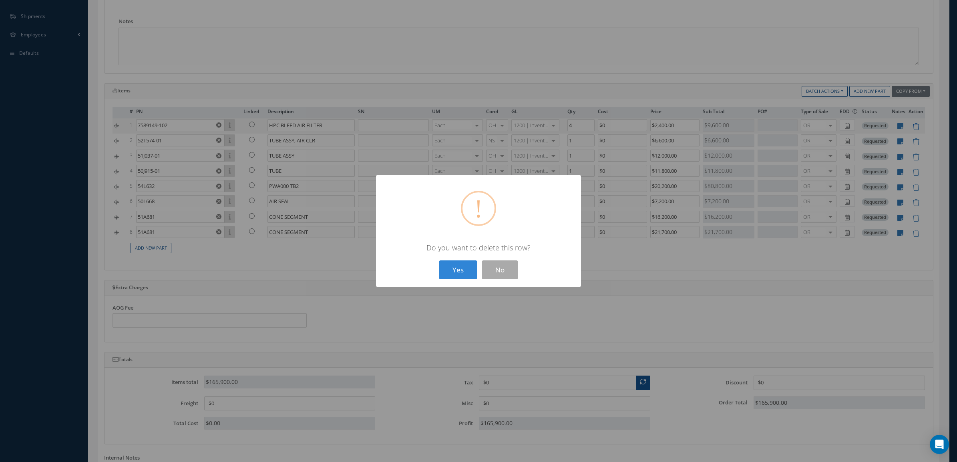
type input "50L668"
type input "AIR SEAL"
type input "1"
type input "$7,200"
type input "51A681"
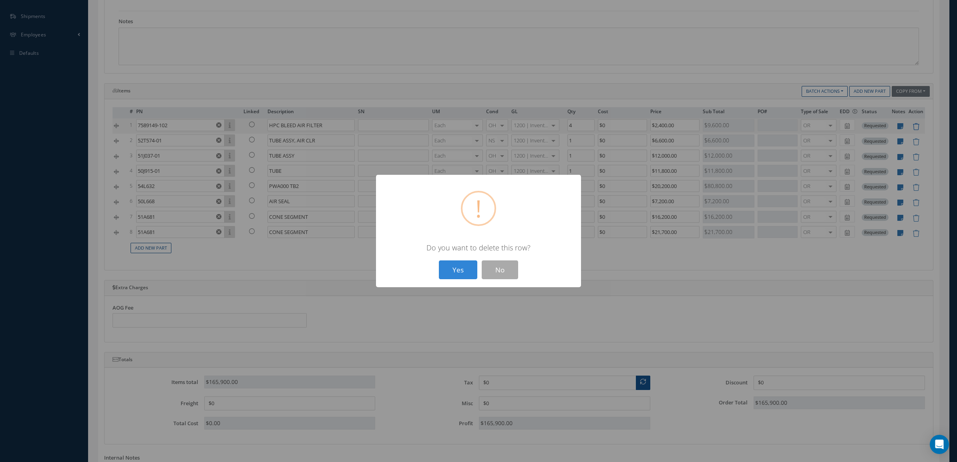
type input "CONE SEGMENT"
type input "$16,200"
type input "$21,700"
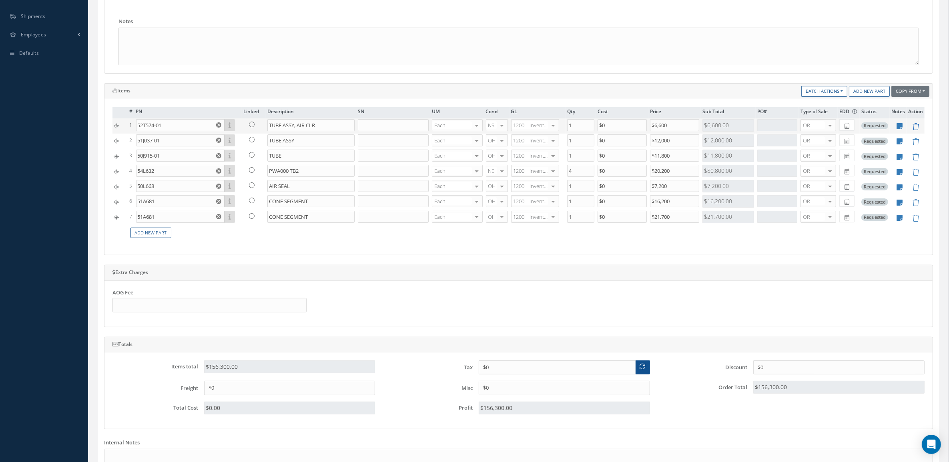
click at [915, 128] on icon at bounding box center [915, 126] width 7 height 7
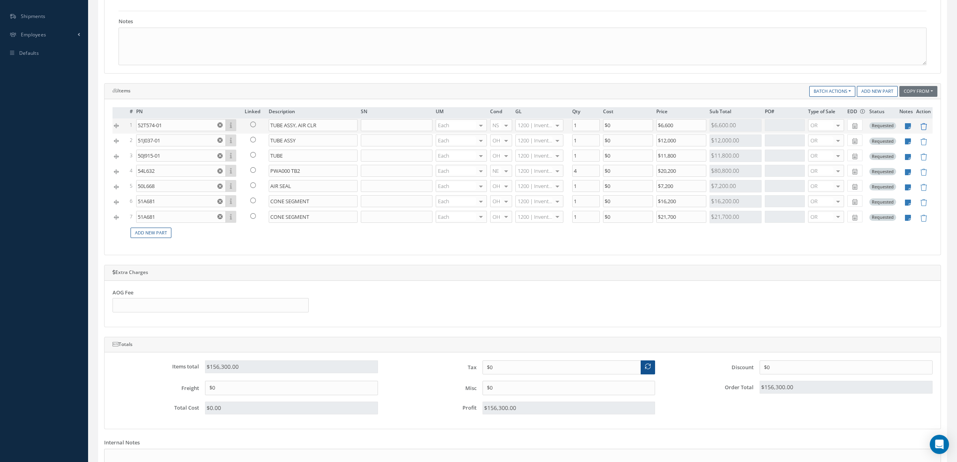
type input "51J037-01"
type input "TUBE ASSY"
type input "$12,000"
type input "50J915-01"
type input "TUBE"
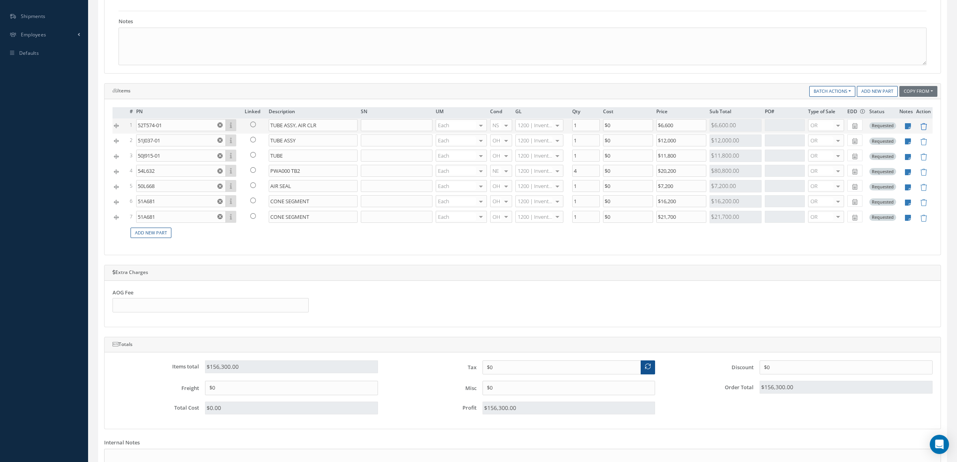
type input "$11,800"
type input "54L632"
type input "PWA000 TB2"
type input "4"
type input "$20,200"
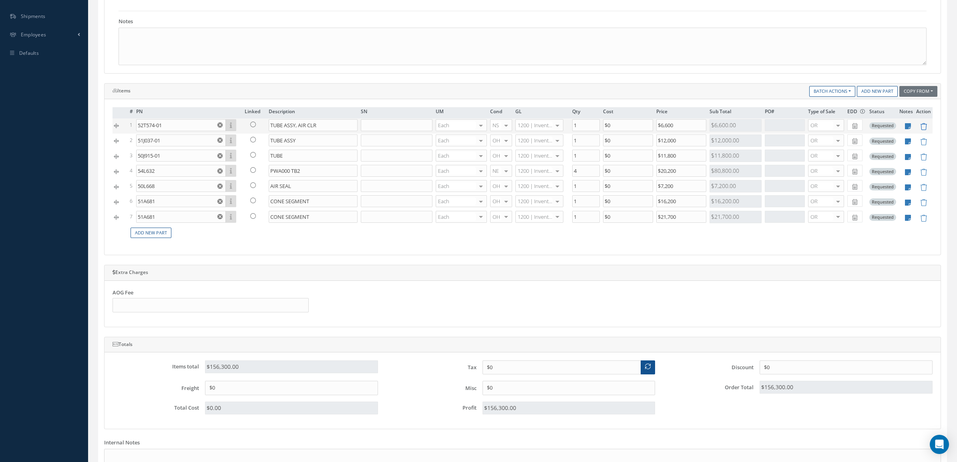
type input "50L668"
type input "AIR SEAL"
type input "1"
type input "$7,200"
type input "51A681"
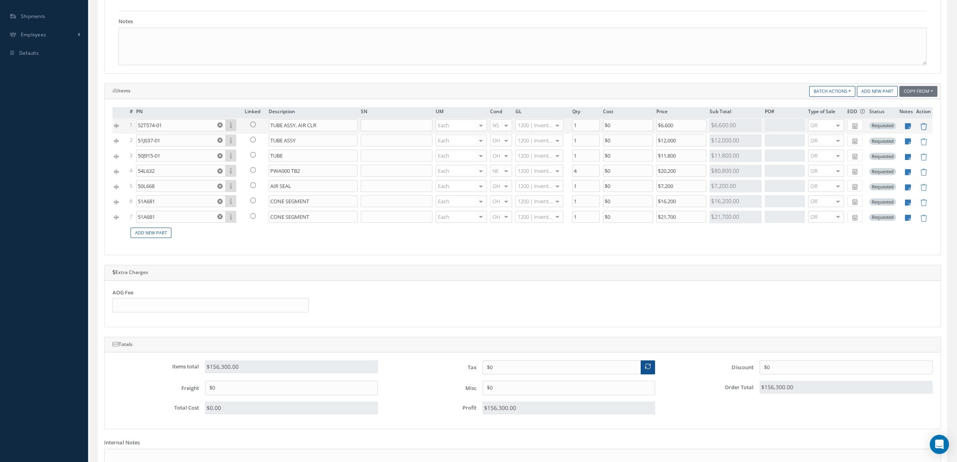
type input "CONE SEGMENT"
type input "$16,200"
type input "$21,700"
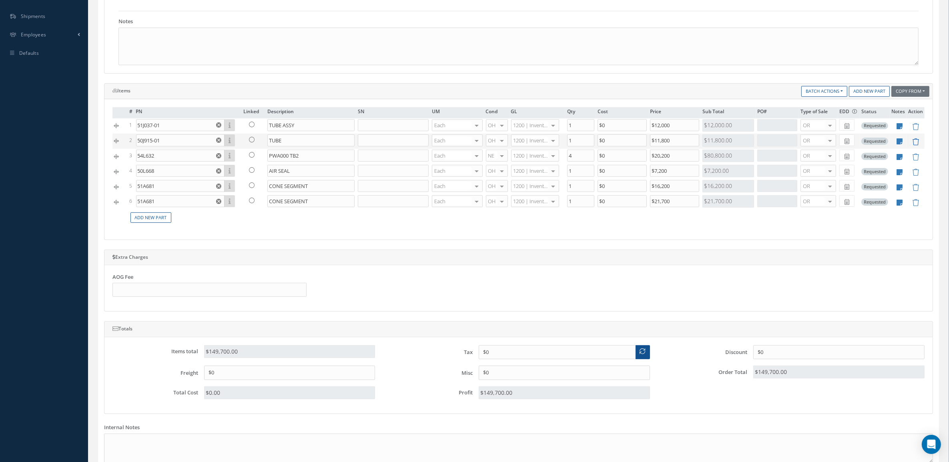
click at [916, 144] on icon at bounding box center [915, 142] width 7 height 7
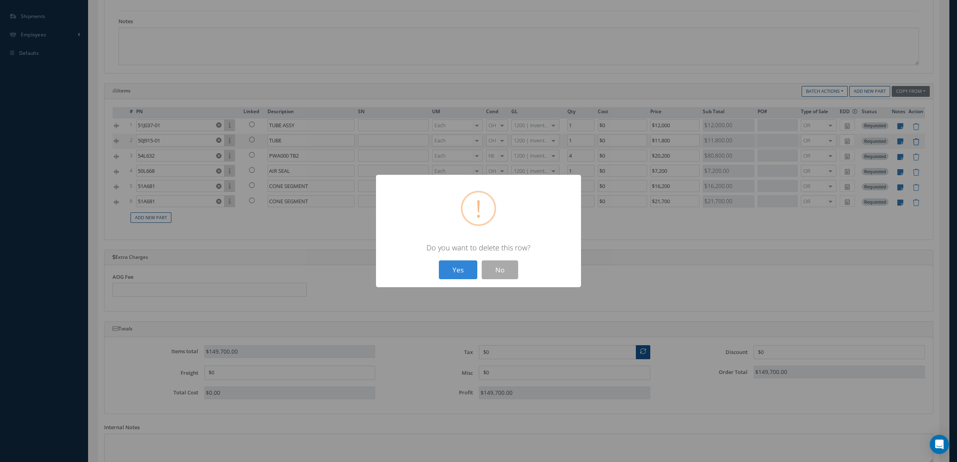
click at [439, 261] on button "Yes" at bounding box center [458, 270] width 38 height 19
type input "54L632"
type input "PWA000 TB2"
type input "4"
type input "$20,200"
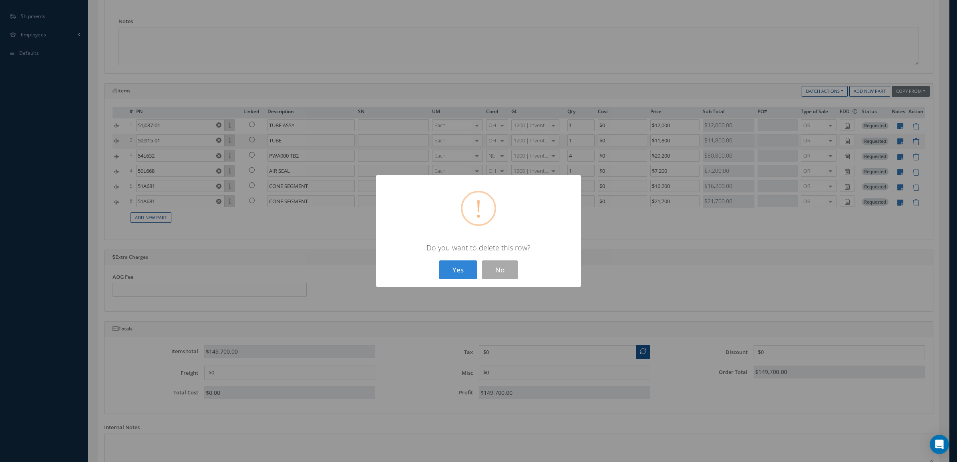
type input "50L668"
type input "AIR SEAL"
type input "1"
type input "$7,200"
type input "51A681"
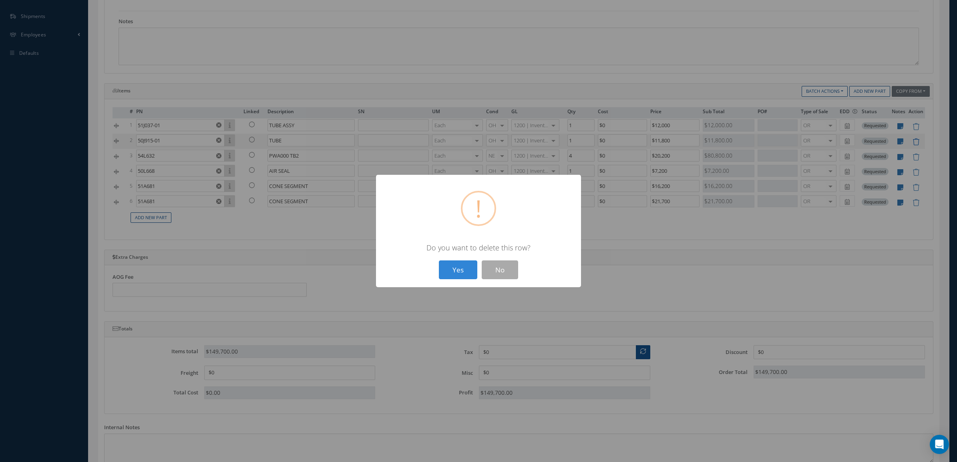
type input "CONE SEGMENT"
type input "$16,200"
type input "$21,700"
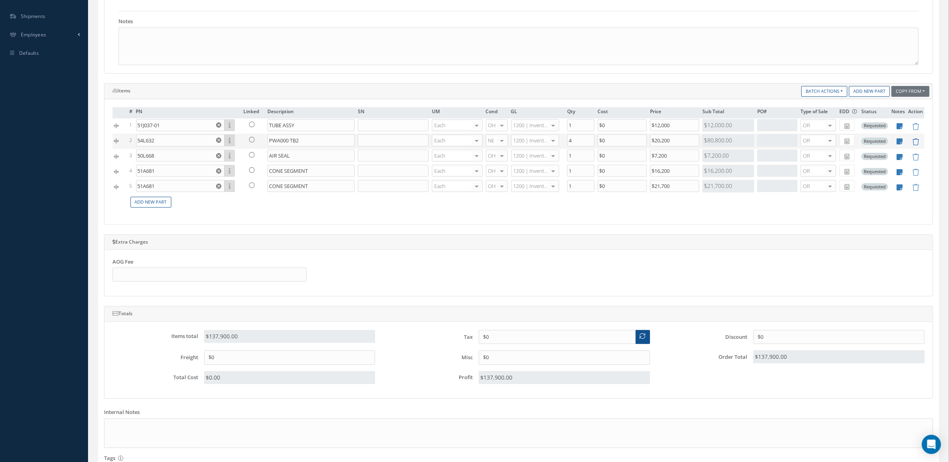
click at [916, 144] on icon at bounding box center [915, 142] width 7 height 7
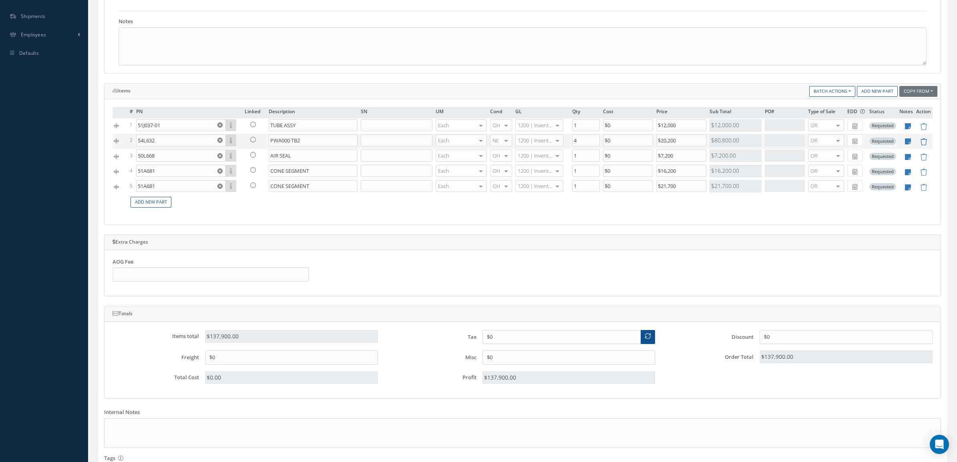
type input "50L668"
type input "AIR SEAL"
type input "1"
type input "$7,200"
type input "51A681"
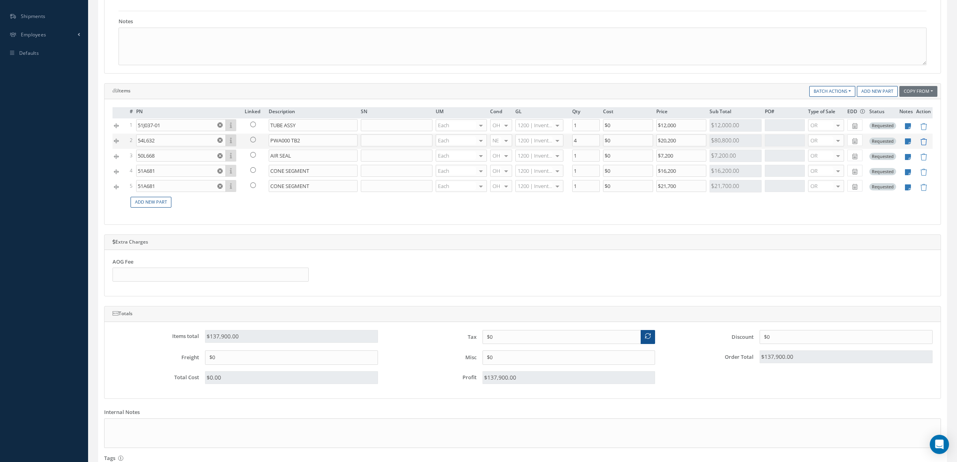
type input "CONE SEGMENT"
type input "$16,200"
type input "$21,700"
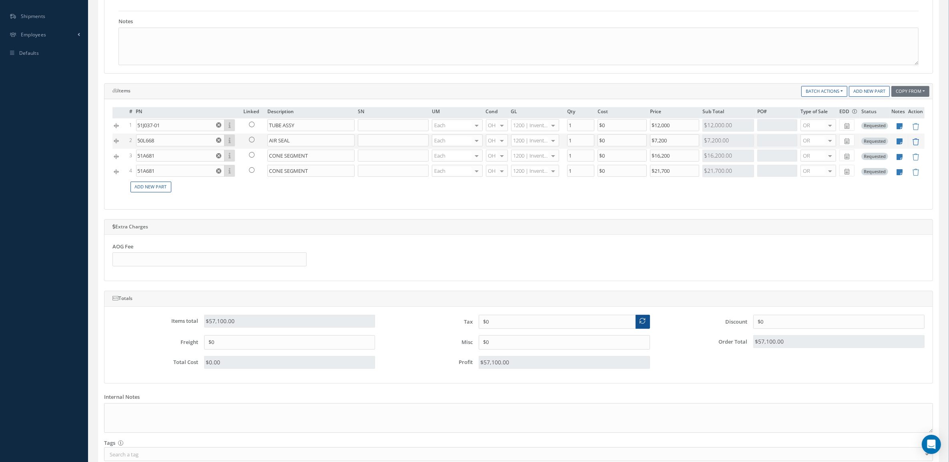
click at [916, 144] on icon at bounding box center [915, 142] width 7 height 7
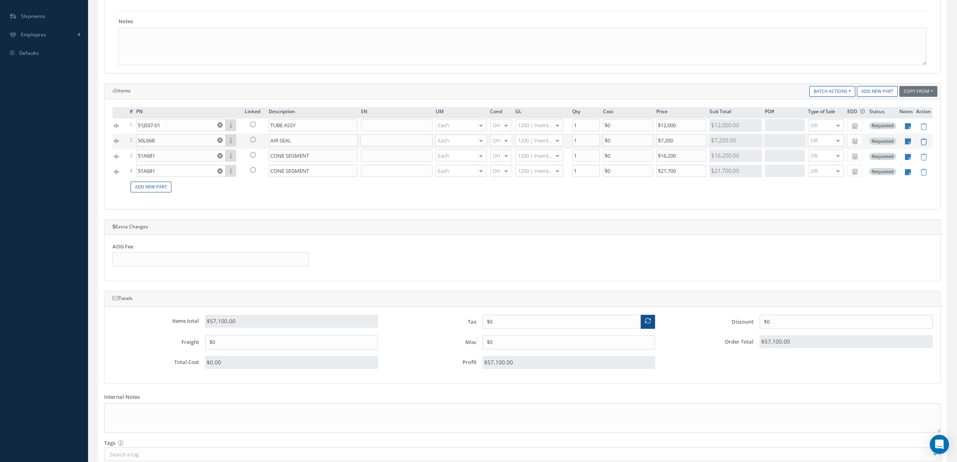
type input "51A681"
type input "CONE SEGMENT"
type input "$16,200"
type input "$21,700"
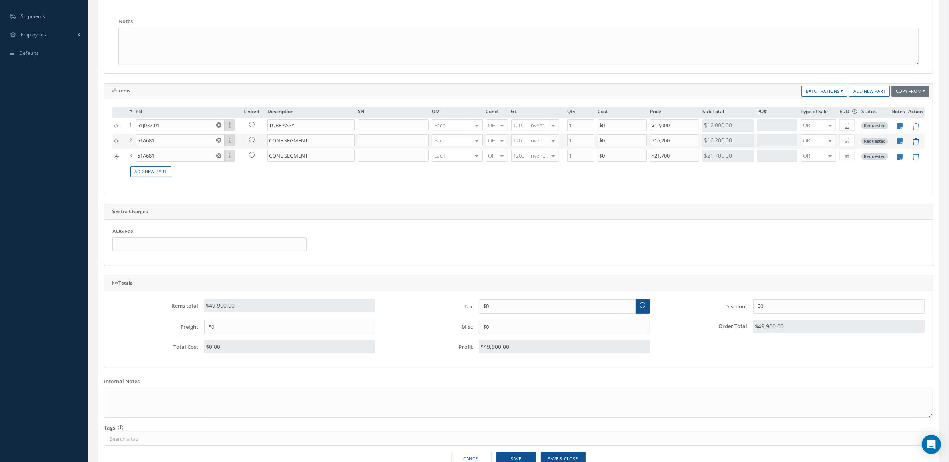
click at [916, 144] on icon at bounding box center [915, 142] width 7 height 7
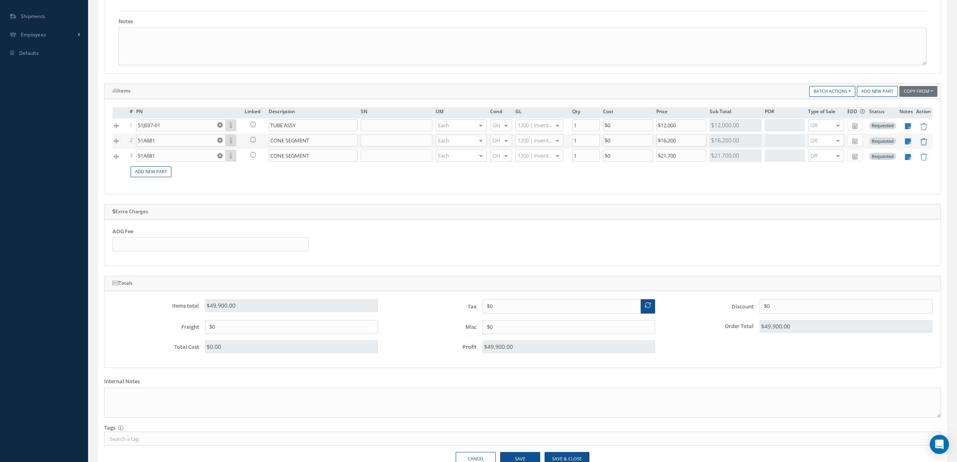
type input "$21,700"
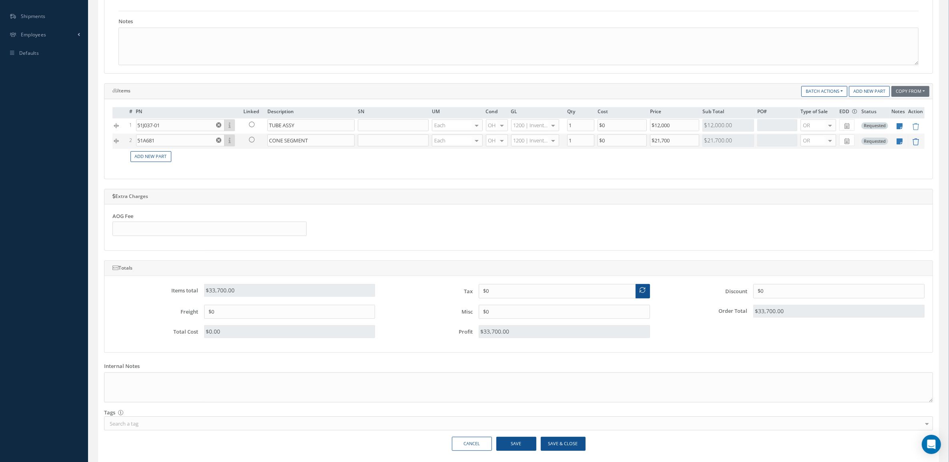
click at [916, 144] on icon at bounding box center [915, 142] width 7 height 7
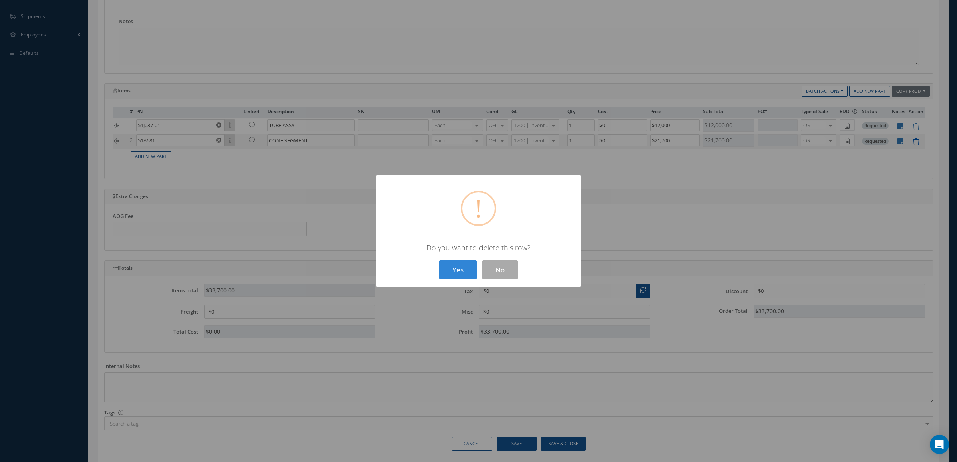
click at [439, 261] on button "Yes" at bounding box center [458, 270] width 38 height 19
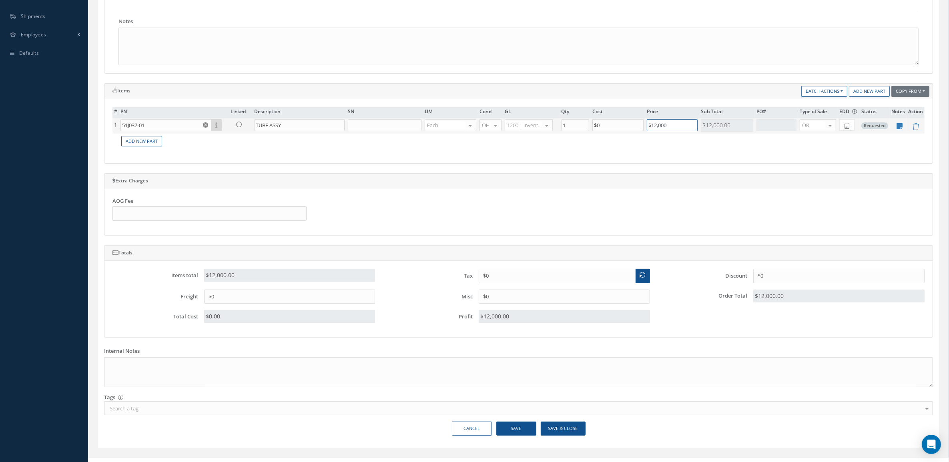
drag, startPoint x: 683, startPoint y: 126, endPoint x: 583, endPoint y: 127, distance: 99.7
click at [583, 127] on tr "1 51J037-01 Part Number Description SN Condition PO# Qty Location Warehouse TUB…" at bounding box center [518, 125] width 812 height 15
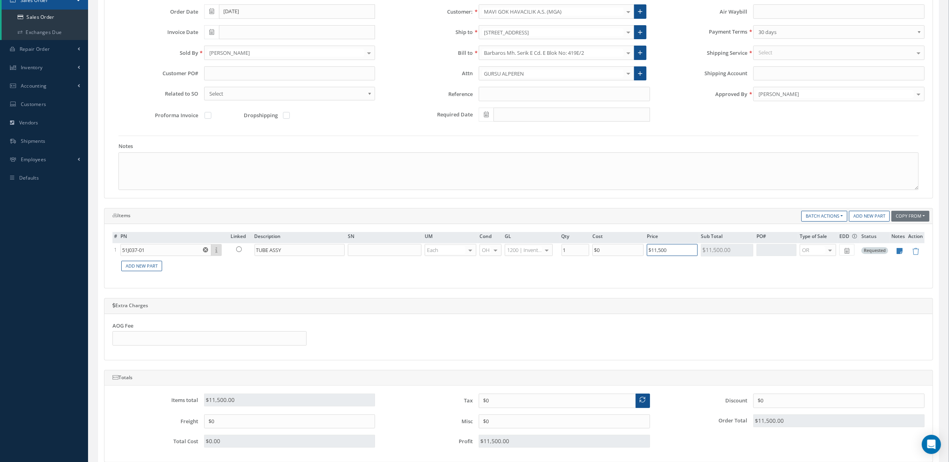
scroll to position [100, 0]
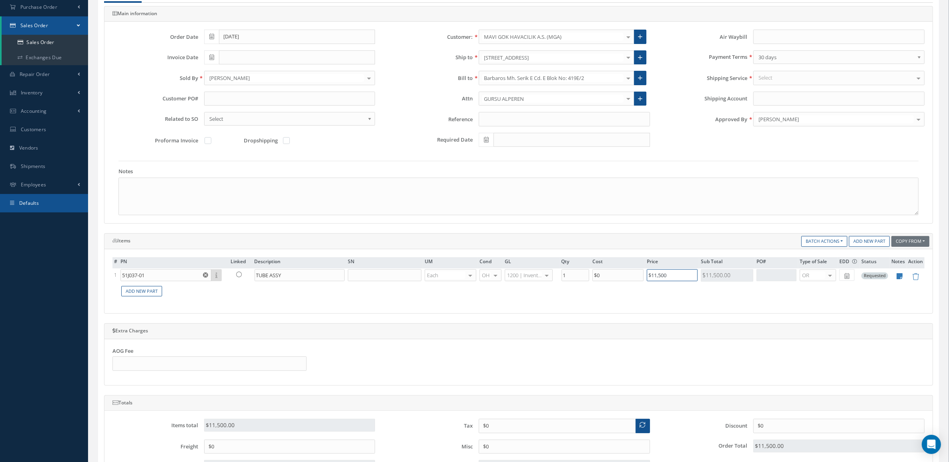
type input "$11,500"
click at [209, 93] on input "text" at bounding box center [289, 99] width 171 height 14
click at [807, 116] on div "[PERSON_NAME]" at bounding box center [838, 119] width 171 height 14
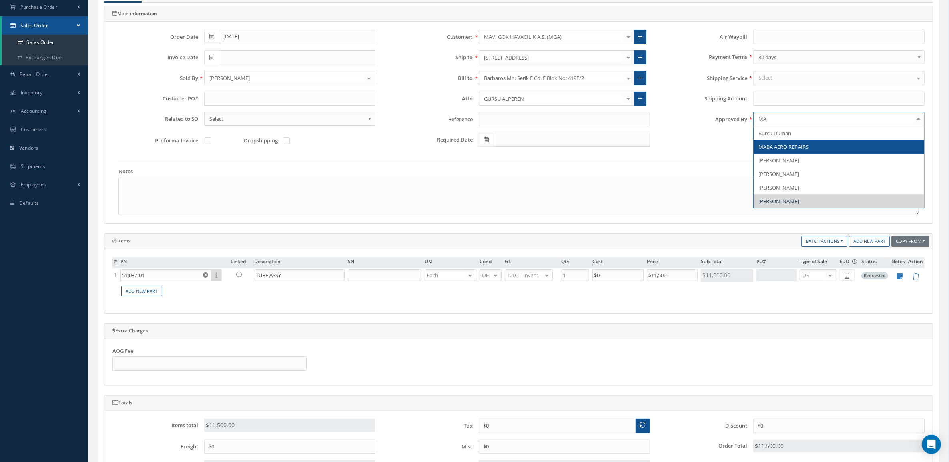
type input "MAR"
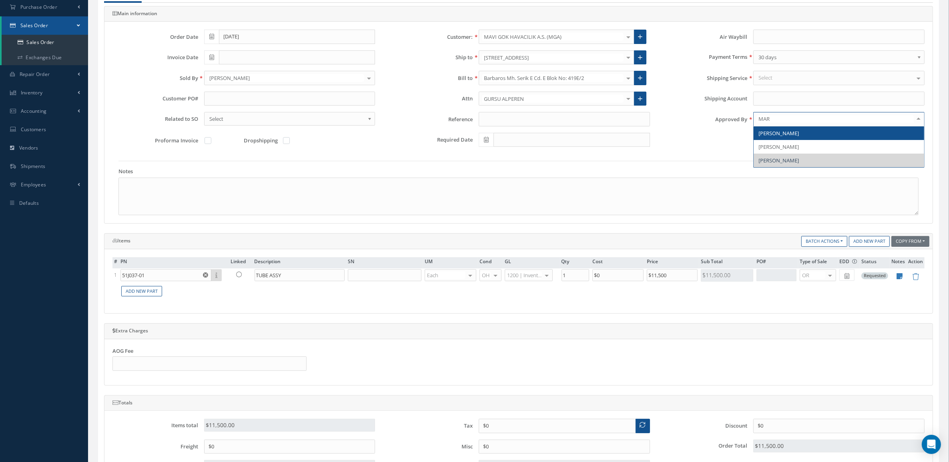
click at [797, 133] on span "[PERSON_NAME]" at bounding box center [779, 133] width 40 height 7
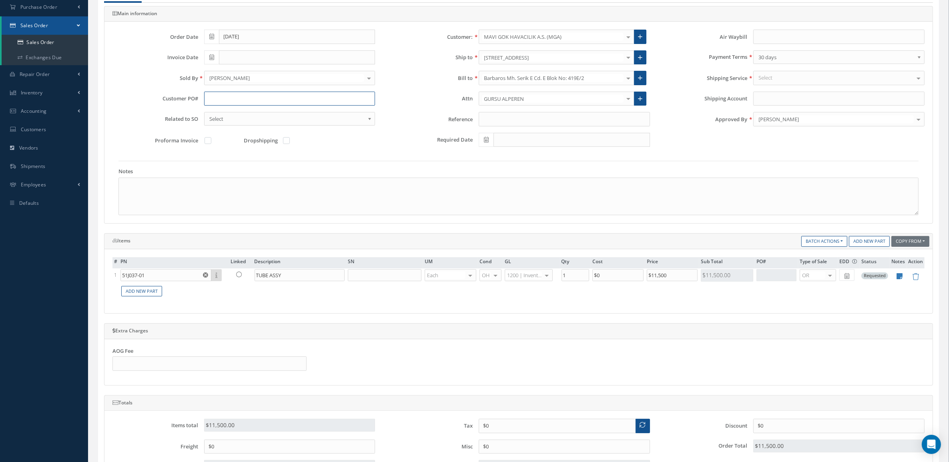
click at [226, 96] on input "text" at bounding box center [289, 99] width 171 height 14
type input "PO-0067842"
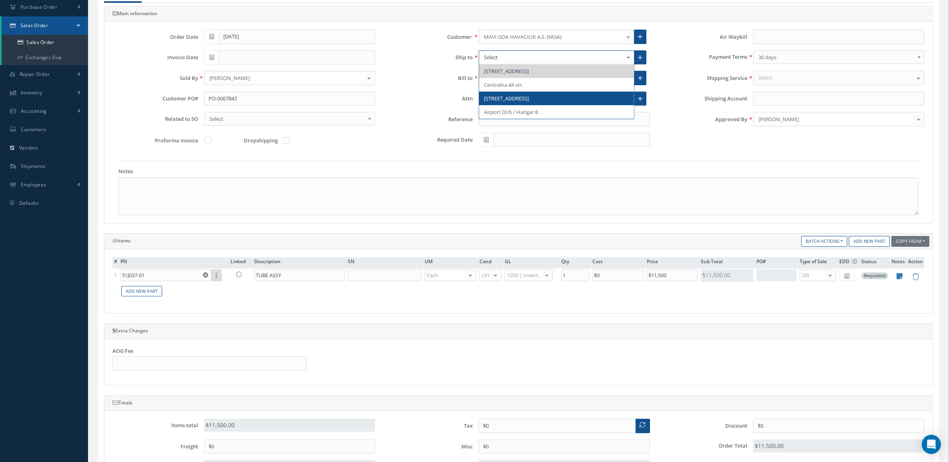
click at [546, 98] on span "6929 NW 46th Street" at bounding box center [556, 99] width 155 height 14
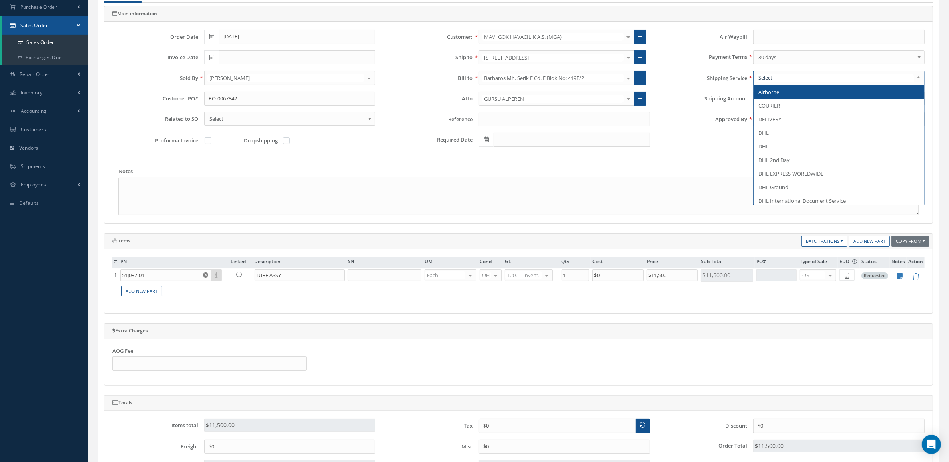
click at [757, 83] on div at bounding box center [838, 78] width 171 height 14
type input "FEDEX ST"
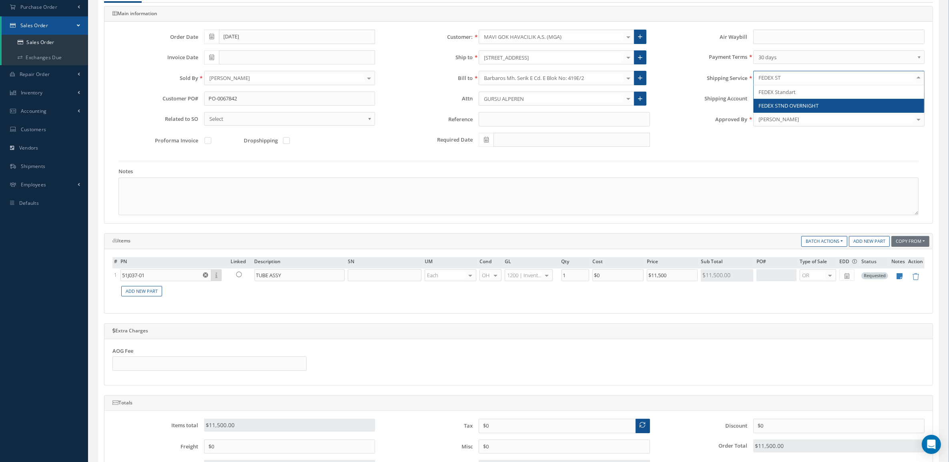
click at [768, 102] on span "FEDEX STND OVERNIGHT" at bounding box center [789, 105] width 60 height 7
click at [773, 101] on input "Shipping Account" at bounding box center [838, 99] width 171 height 14
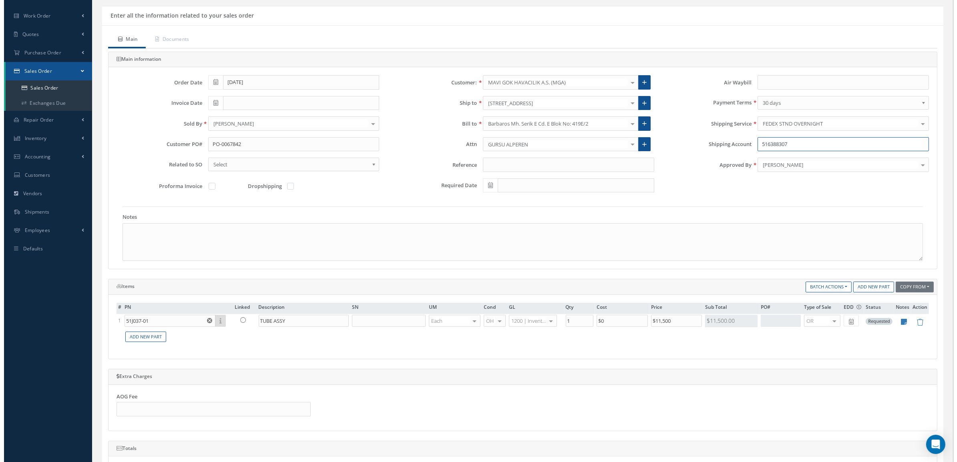
scroll to position [0, 0]
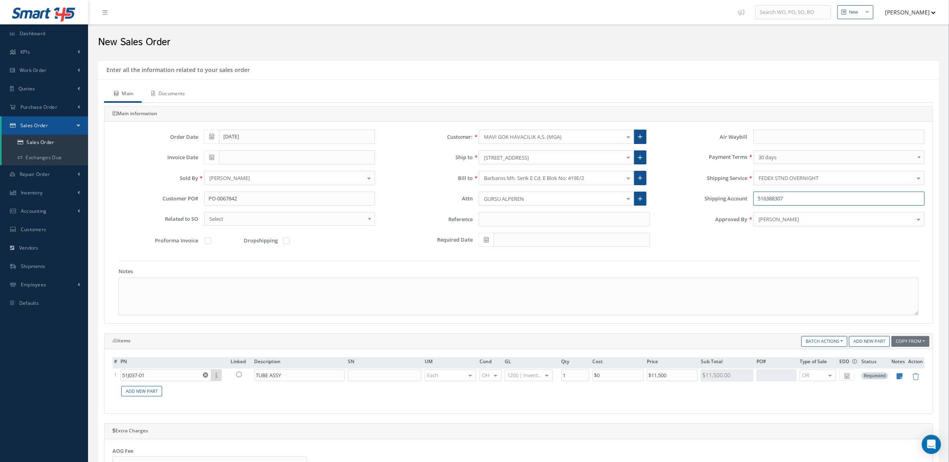
type input "516388307"
click at [177, 94] on link "Documents" at bounding box center [168, 94] width 52 height 17
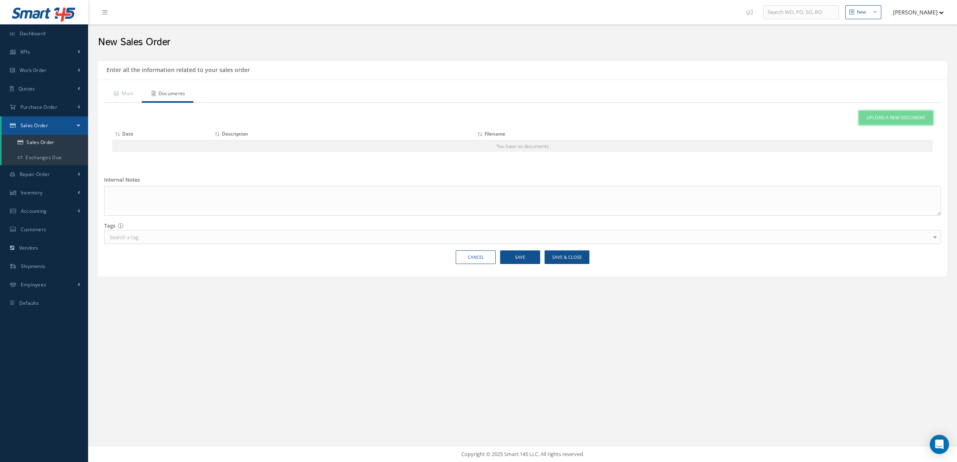
click at [883, 115] on span "Upload a New Document" at bounding box center [895, 117] width 59 height 7
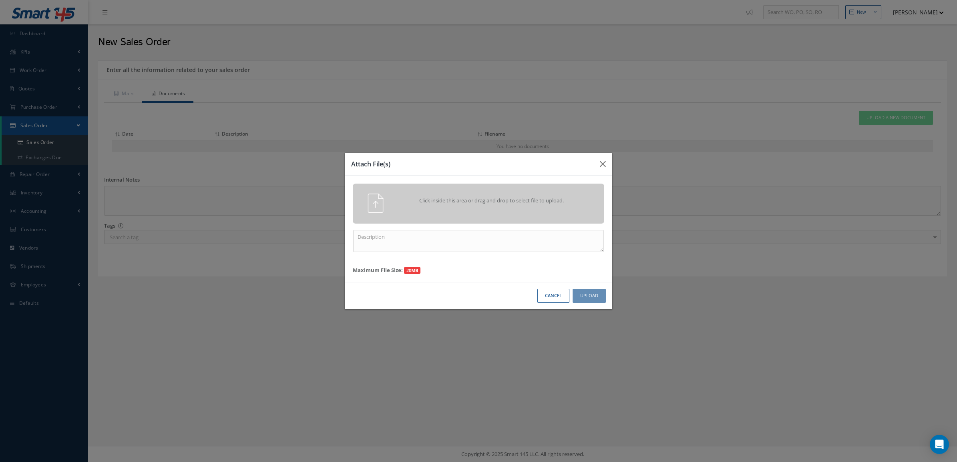
click at [539, 199] on span "Click inside this area or drag and drop to select file to upload." at bounding box center [492, 201] width 182 height 8
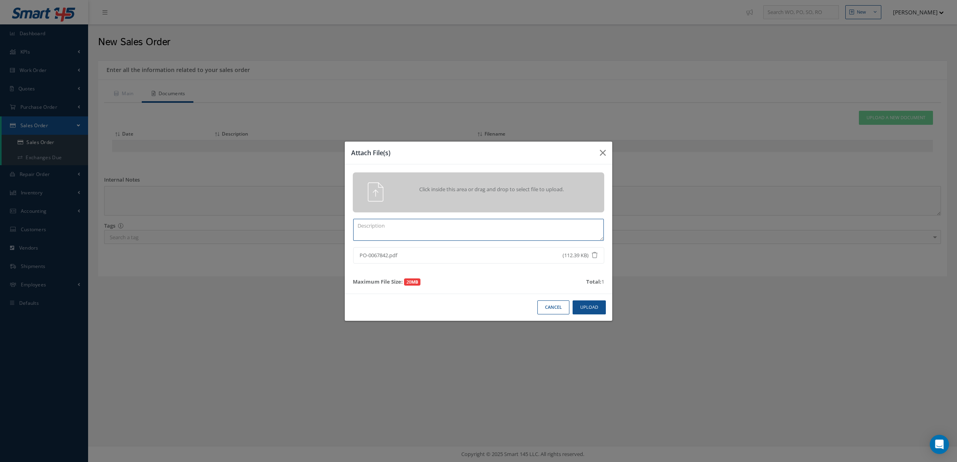
click at [581, 221] on textarea at bounding box center [478, 230] width 251 height 22
type textarea "PO"
click at [585, 313] on button "Upload" at bounding box center [588, 308] width 33 height 14
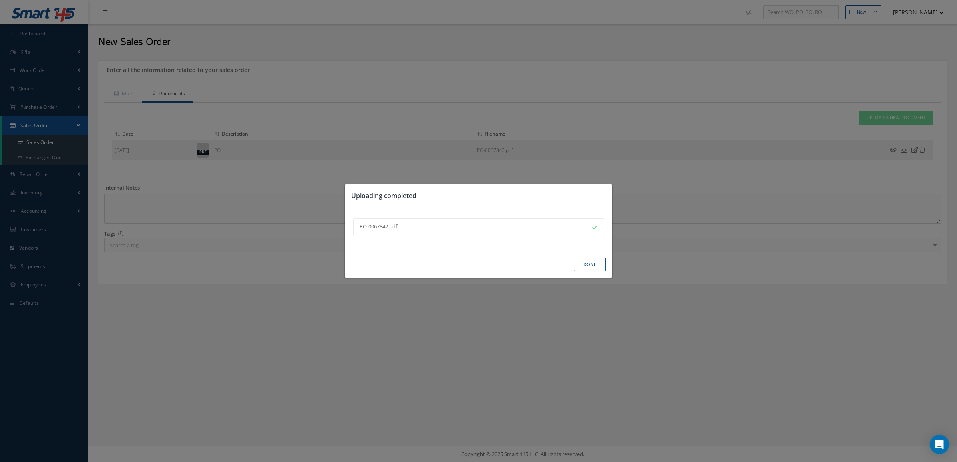
click at [581, 268] on button "Done" at bounding box center [590, 265] width 32 height 14
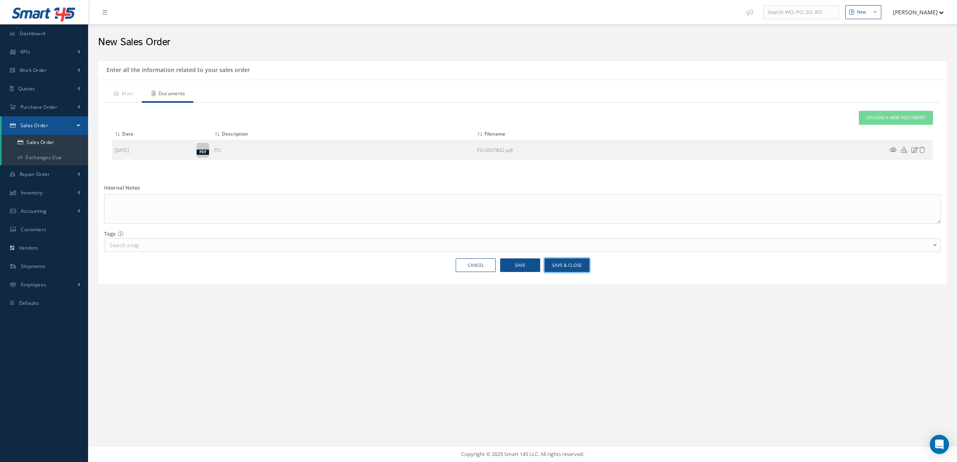
click at [573, 269] on button "Save & Close" at bounding box center [566, 266] width 45 height 14
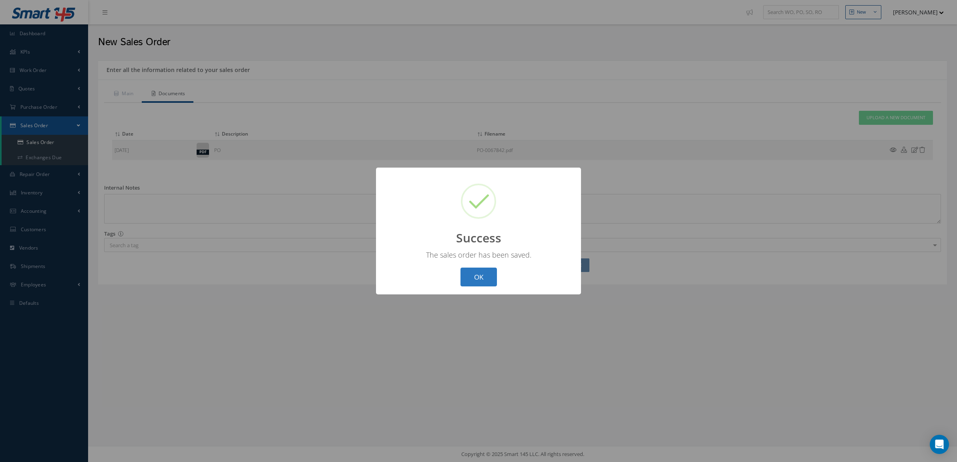
click at [467, 273] on button "OK" at bounding box center [478, 277] width 36 height 19
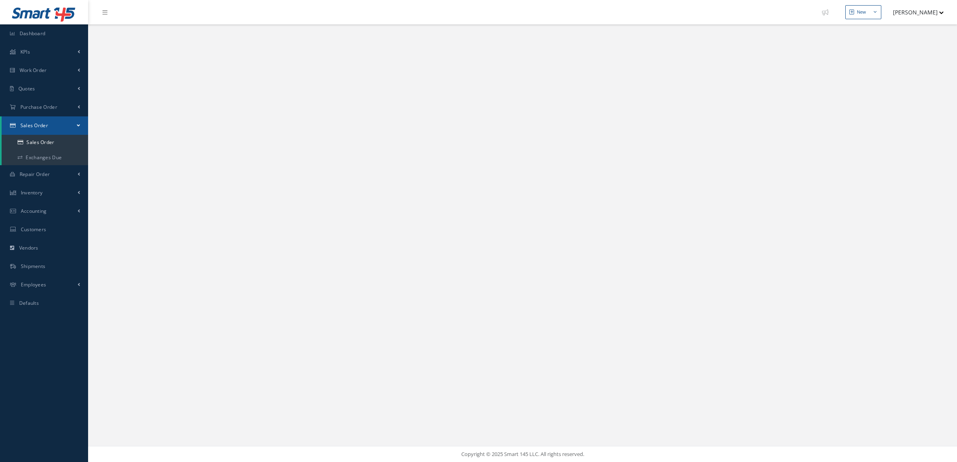
select select "25"
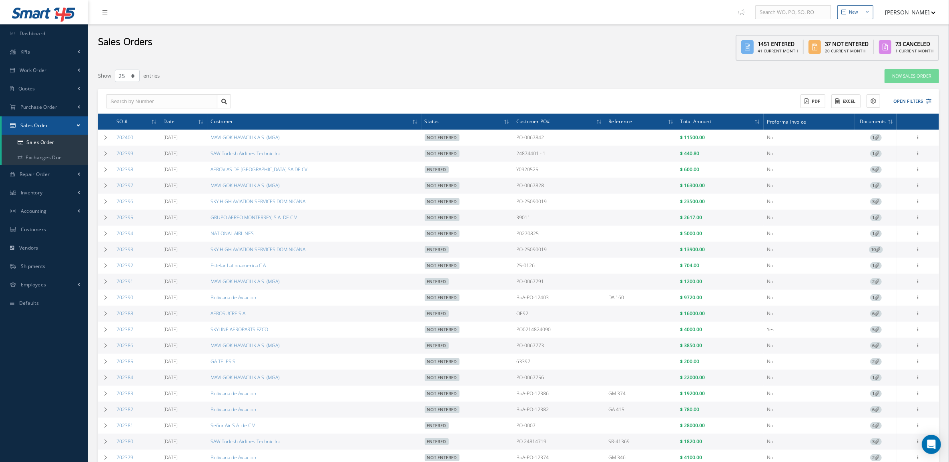
drag, startPoint x: 573, startPoint y: 158, endPoint x: 515, endPoint y: 153, distance: 57.9
click at [515, 153] on tr "702399 09/30/2025 SAW Turkish Airlines Technic Inc. Not Entered 24874401 - 1 $ …" at bounding box center [518, 154] width 841 height 16
copy tr "24874401 - 1"
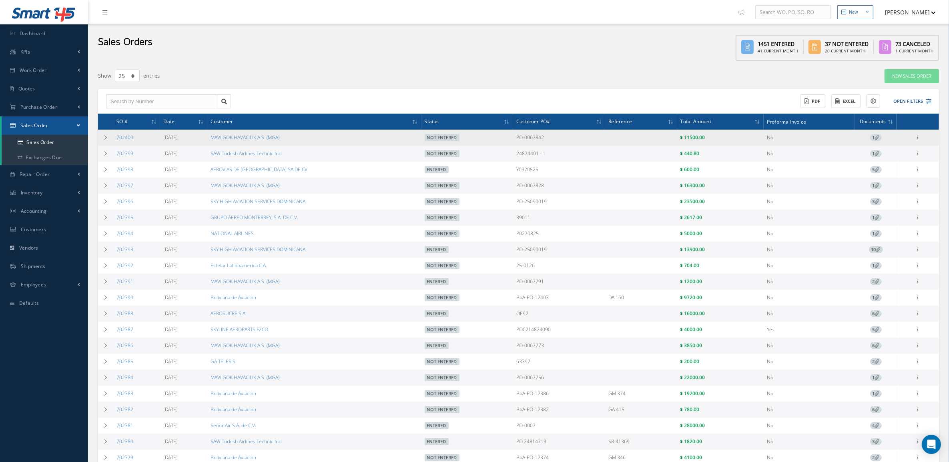
drag, startPoint x: 588, startPoint y: 145, endPoint x: 518, endPoint y: 137, distance: 71.3
click at [518, 137] on tr "702400 09/30/2025 MAVI GOK HAVACILIK A.S. (MGA) Not Entered PO-0067842 $ 11500.…" at bounding box center [518, 138] width 841 height 16
copy tr "PO-0067842"
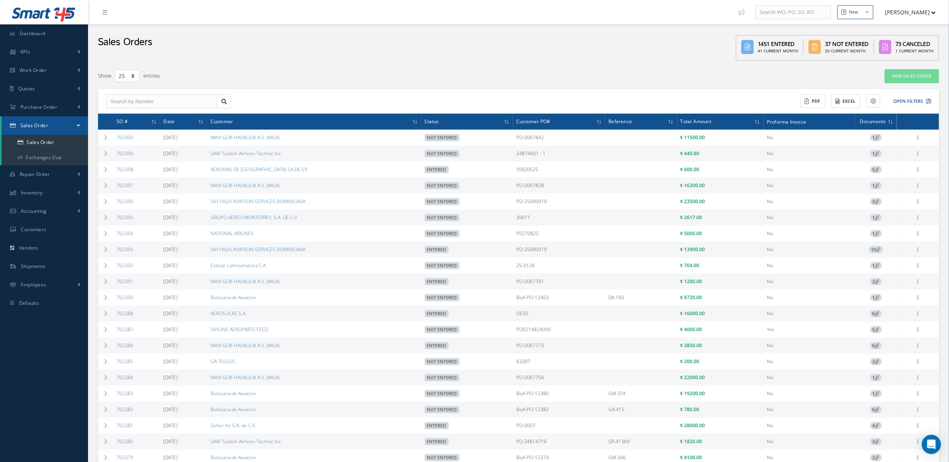
drag, startPoint x: 137, startPoint y: 183, endPoint x: 117, endPoint y: 189, distance: 20.5
click at [117, 189] on td "702397" at bounding box center [136, 186] width 47 height 16
copy link "702397"
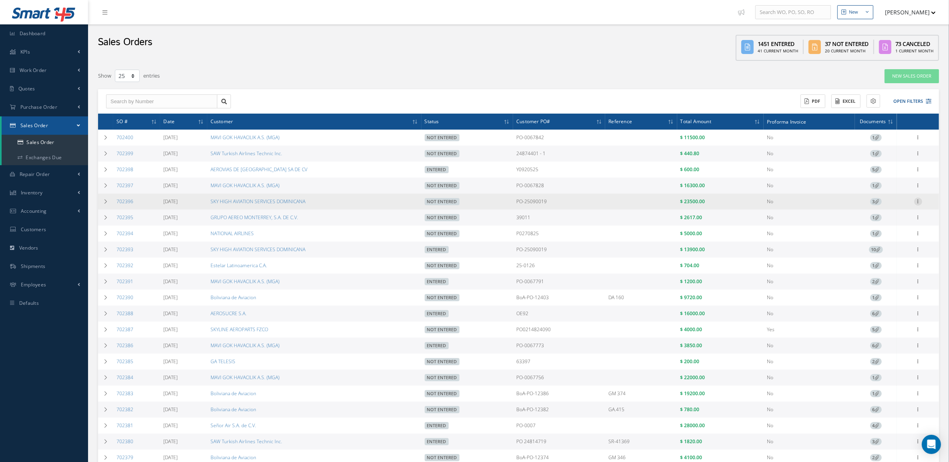
click at [918, 201] on icon at bounding box center [918, 201] width 8 height 6
click at [885, 245] on link "Documents" at bounding box center [881, 248] width 63 height 10
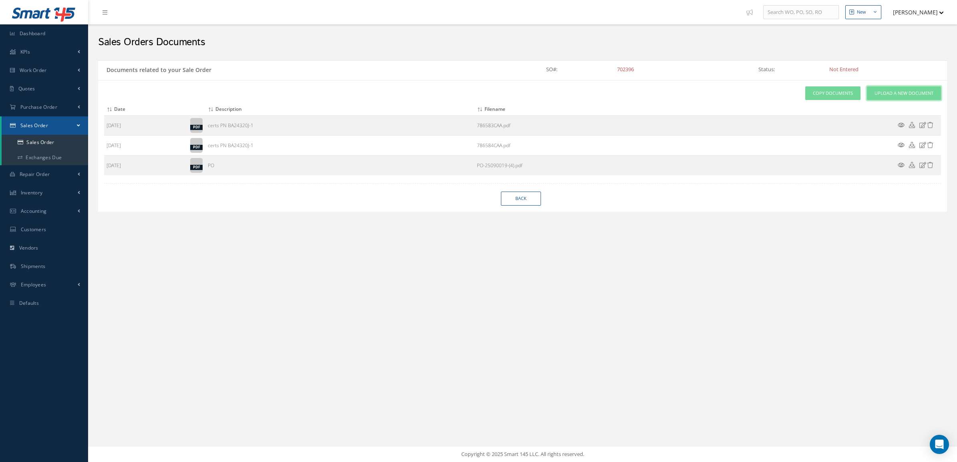
click at [884, 92] on span "Upload a New Document" at bounding box center [903, 93] width 59 height 7
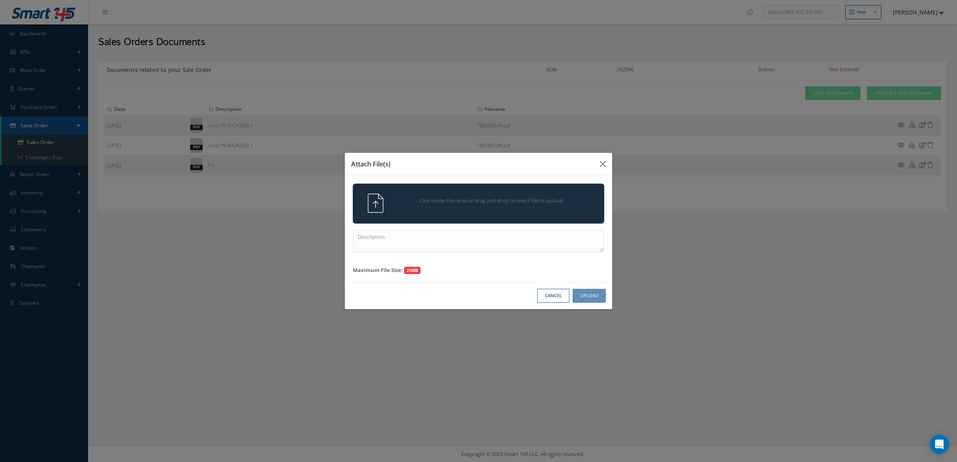
click at [558, 194] on div "Click inside this area or drag and drop to select file to upload." at bounding box center [490, 202] width 198 height 16
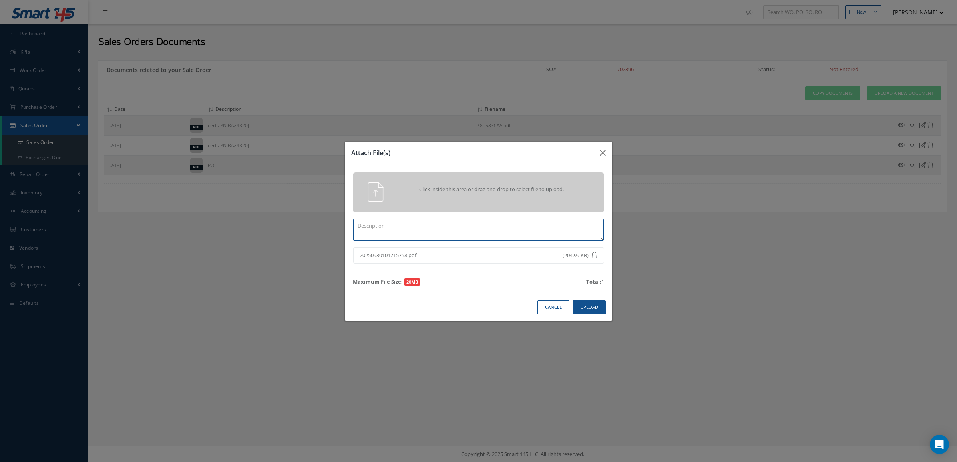
click at [488, 230] on textarea at bounding box center [478, 230] width 251 height 22
paste textarea "14330-230"
type textarea "PN 14330-230"
click at [589, 309] on button "Upload" at bounding box center [588, 308] width 33 height 14
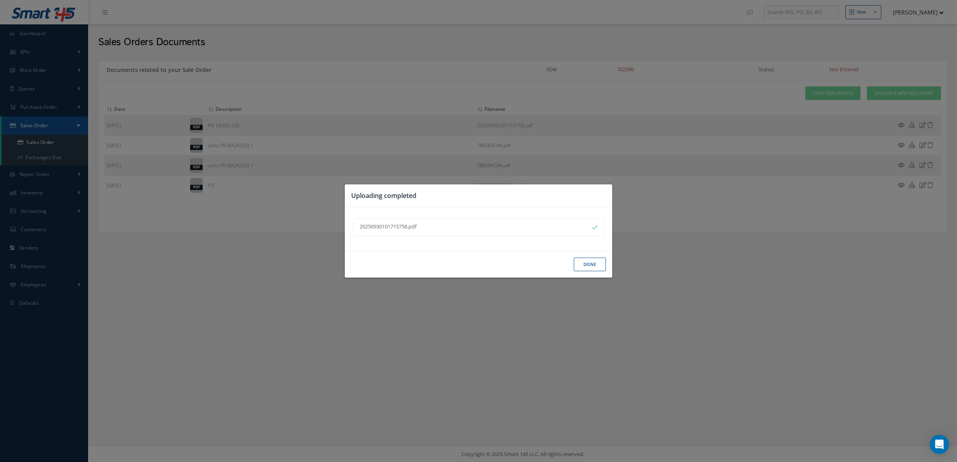
click at [581, 269] on button "Done" at bounding box center [590, 265] width 32 height 14
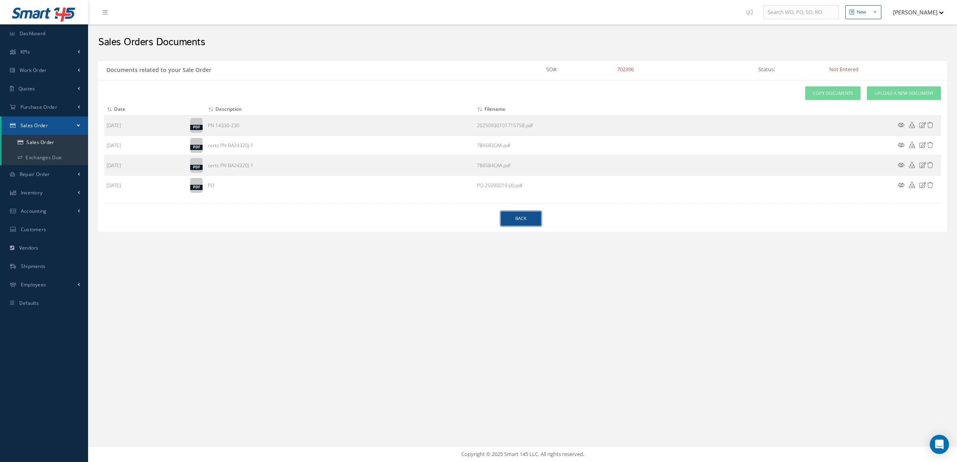
click at [515, 223] on link "Back" at bounding box center [521, 219] width 40 height 14
select select "25"
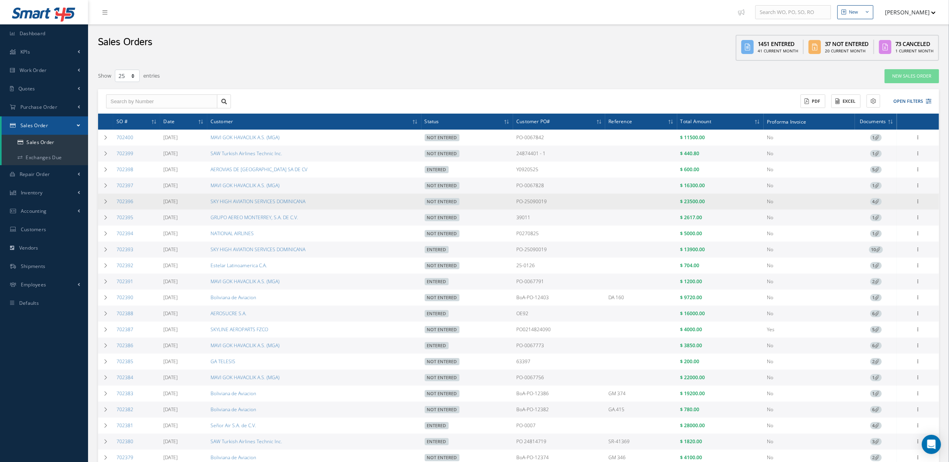
click at [921, 198] on div "Enter/Update Edit Show Send By Email Documents Cancel Delete Print-Outs Sales O…" at bounding box center [918, 202] width 10 height 10
click at [919, 199] on icon at bounding box center [918, 201] width 8 height 6
click at [889, 219] on link "Edit" at bounding box center [881, 217] width 63 height 10
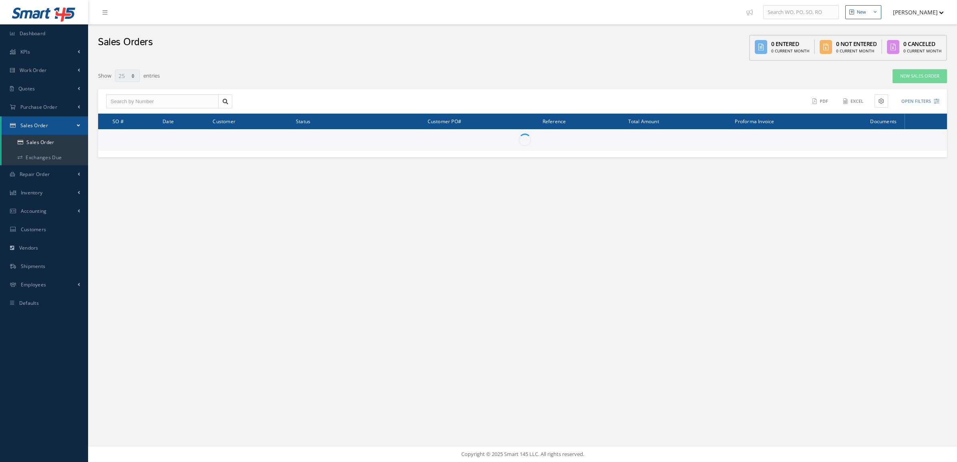
select select "25"
click at [49, 169] on link "Repair Order" at bounding box center [44, 174] width 88 height 18
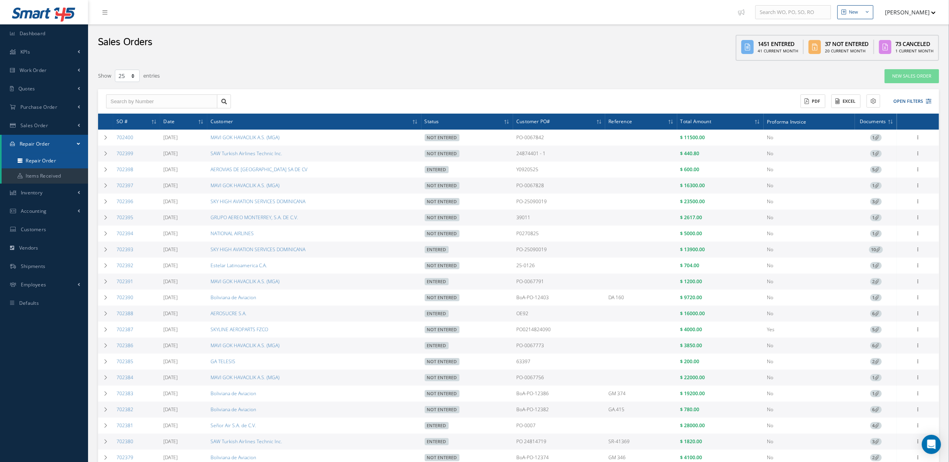
click at [44, 164] on link "Repair Order" at bounding box center [45, 160] width 86 height 15
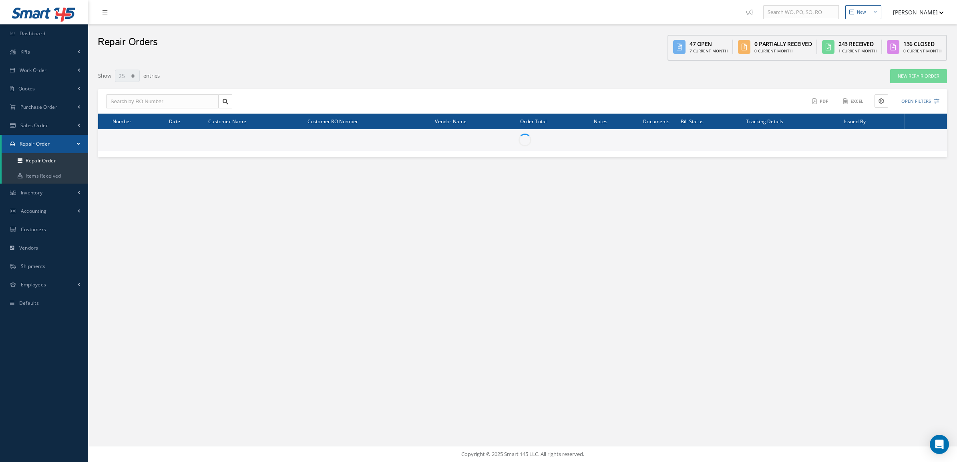
select select "25"
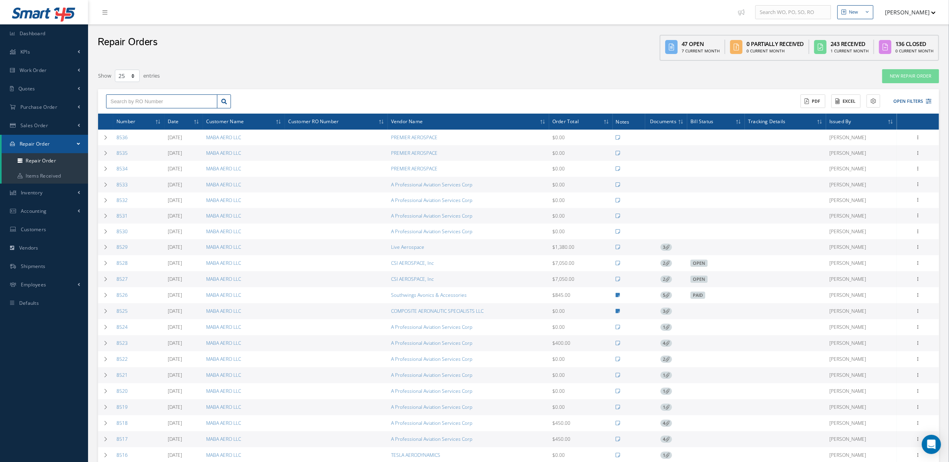
click at [124, 103] on input "text" at bounding box center [161, 101] width 111 height 14
type input "8310"
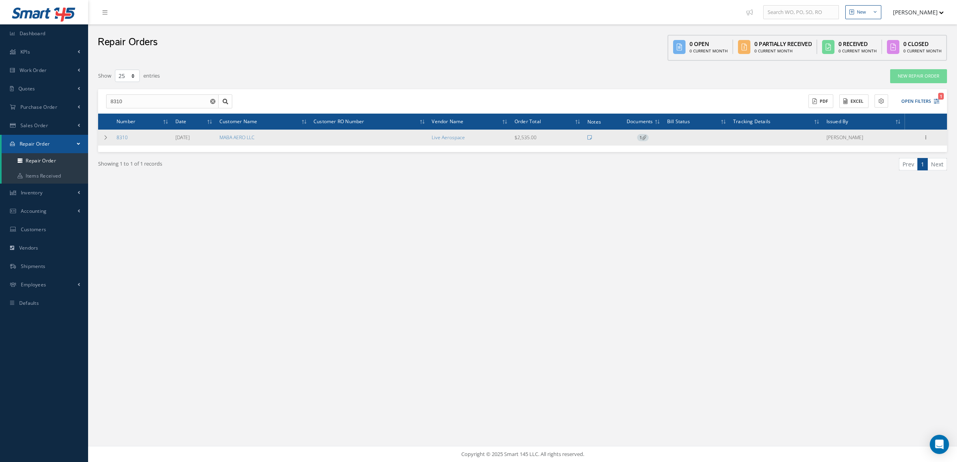
click at [648, 139] on span "1" at bounding box center [643, 137] width 12 height 7
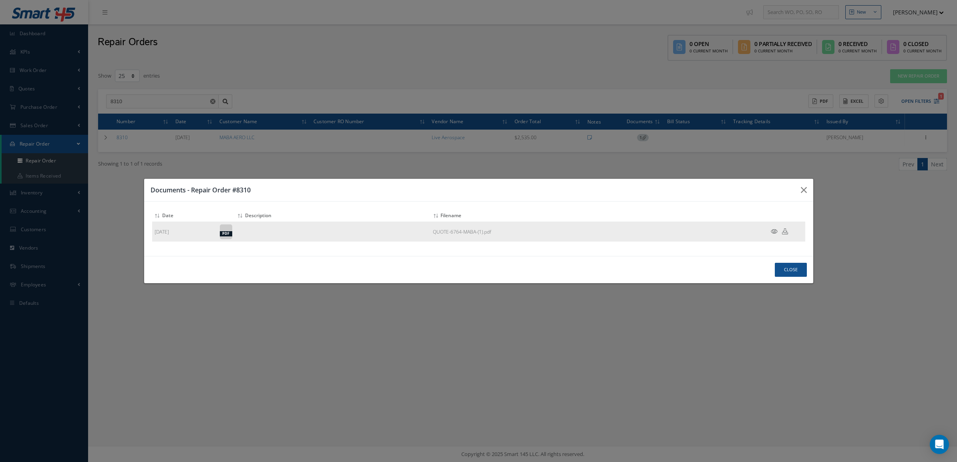
click at [773, 231] on icon at bounding box center [774, 232] width 7 height 6
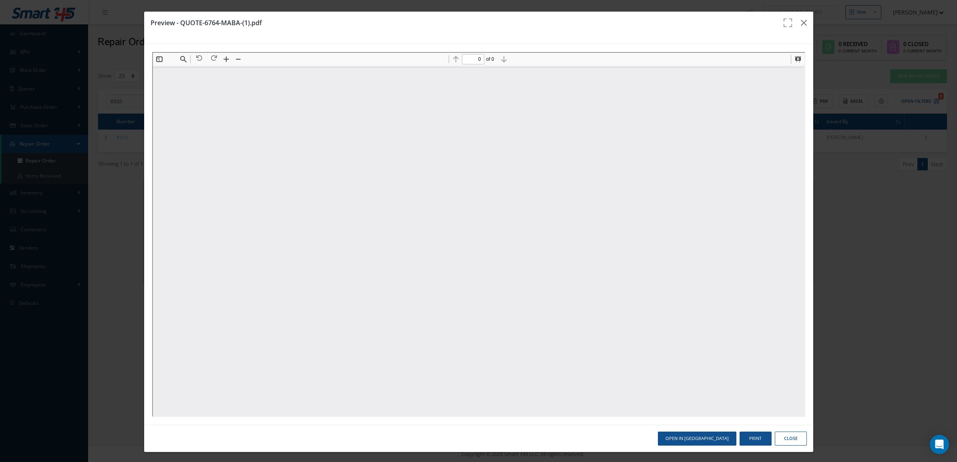
type input "1"
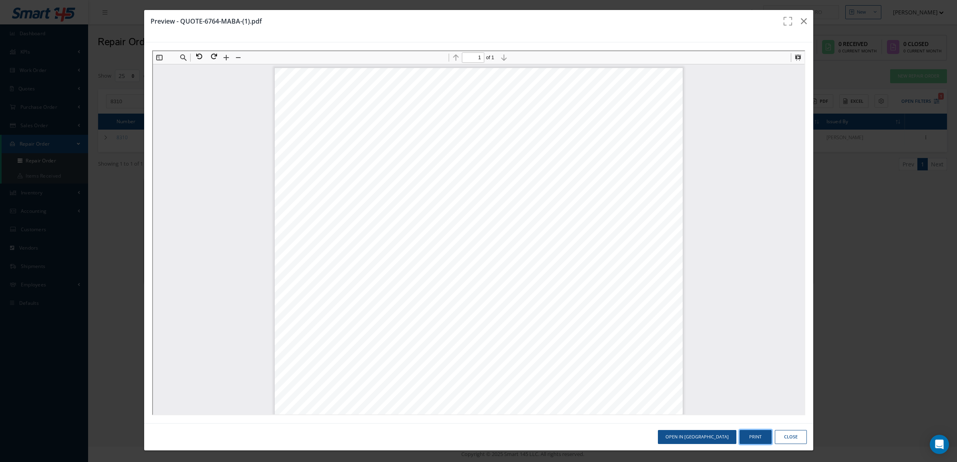
click at [750, 436] on button "Print" at bounding box center [755, 437] width 32 height 14
drag, startPoint x: 795, startPoint y: 446, endPoint x: 790, endPoint y: 439, distance: 8.8
click at [795, 445] on div "Open in New Tab Print Close" at bounding box center [478, 437] width 669 height 27
drag, startPoint x: 789, startPoint y: 438, endPoint x: 738, endPoint y: 395, distance: 66.6
click at [789, 438] on button "Close" at bounding box center [791, 437] width 32 height 14
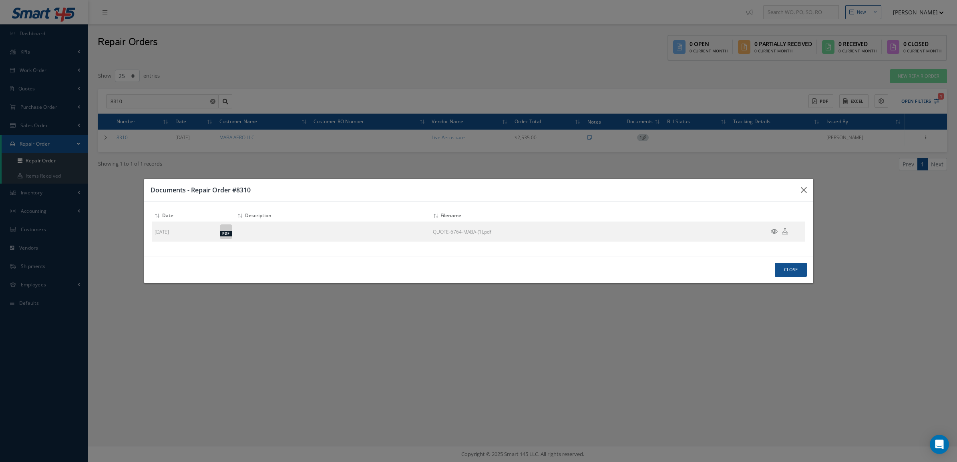
click at [201, 160] on div "Documents - Repair Order #8310 Attach File(s) Click inside this area or drag an…" at bounding box center [478, 231] width 957 height 462
click at [783, 273] on button "Close" at bounding box center [791, 270] width 32 height 14
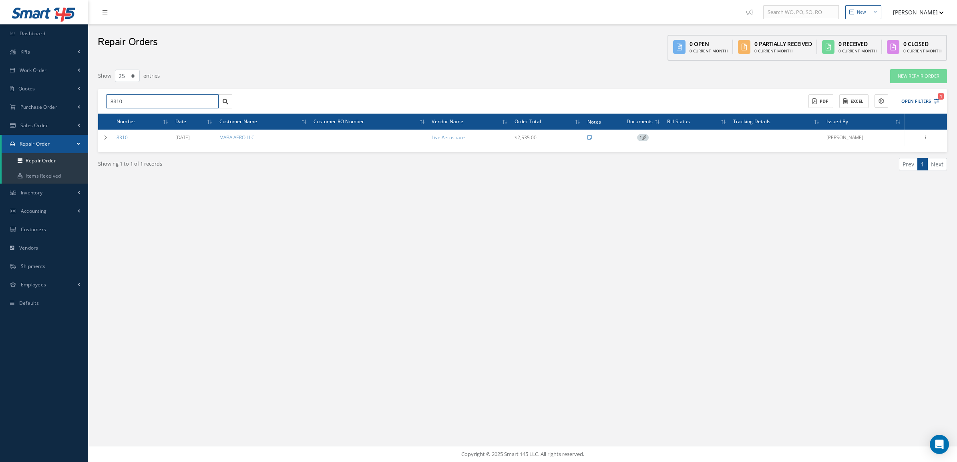
click at [152, 99] on input "8310" at bounding box center [162, 101] width 112 height 14
type input "8311"
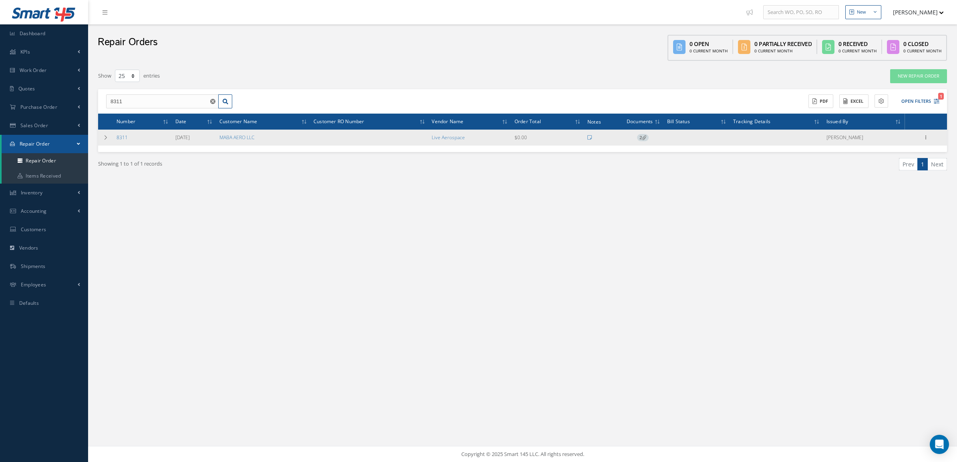
click at [638, 139] on td "2" at bounding box center [643, 138] width 42 height 16
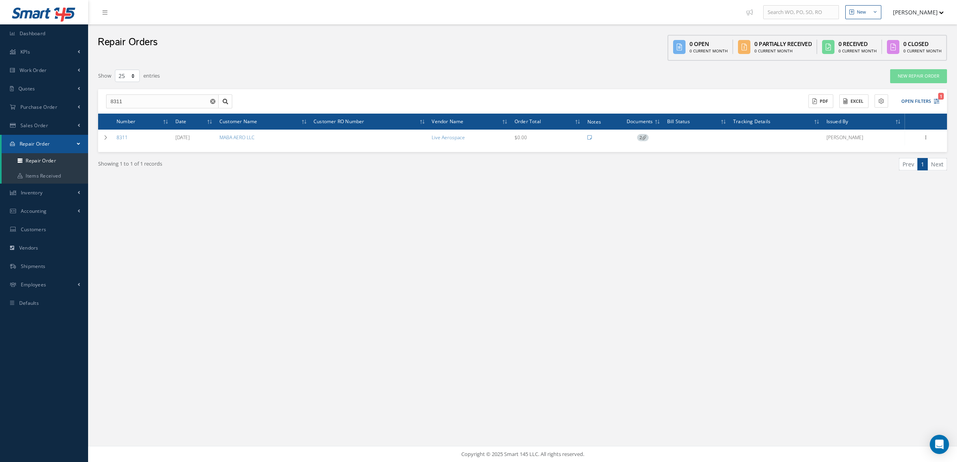
click at [645, 139] on span "2" at bounding box center [643, 137] width 12 height 7
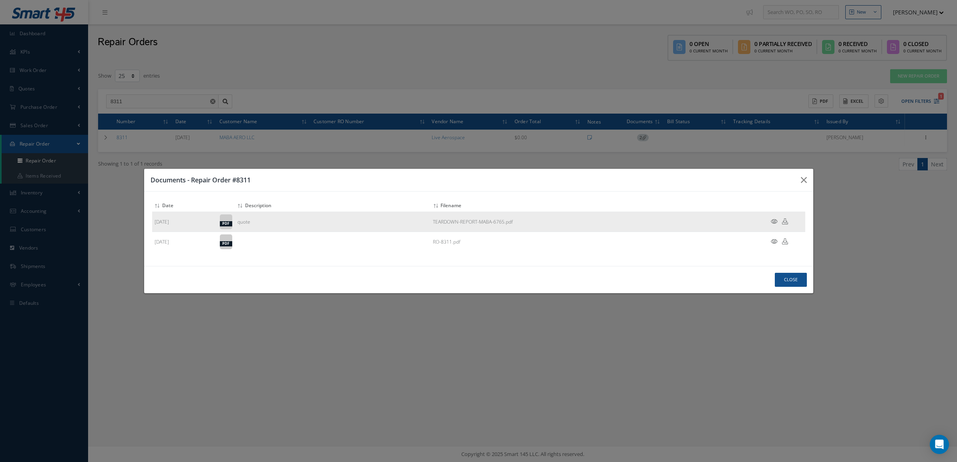
click at [773, 219] on icon at bounding box center [774, 222] width 7 height 6
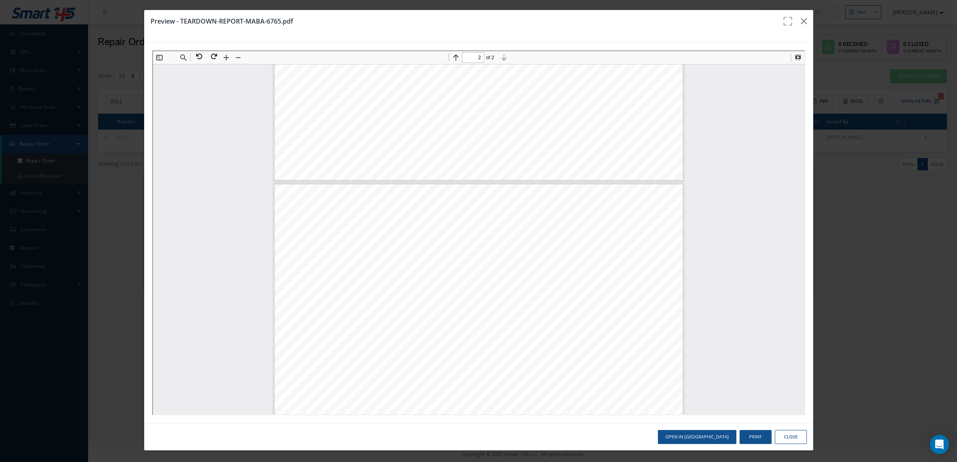
type input "1"
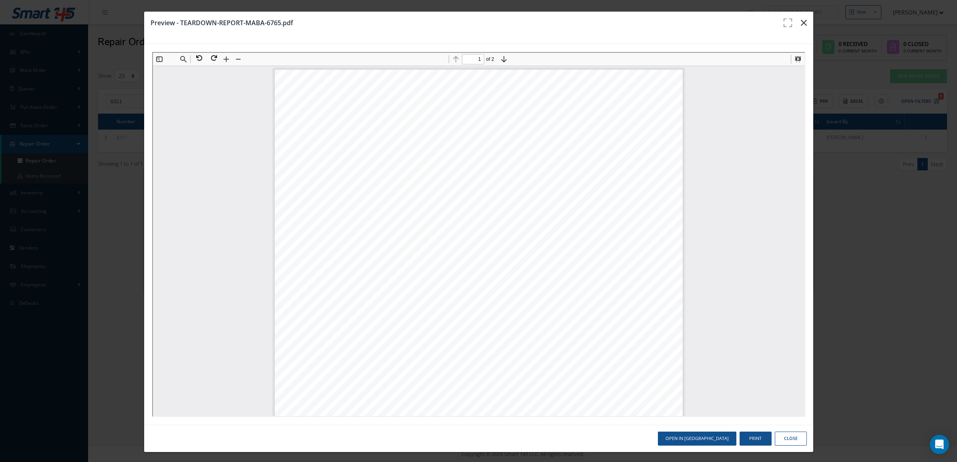
click at [801, 19] on button "button" at bounding box center [803, 23] width 19 height 22
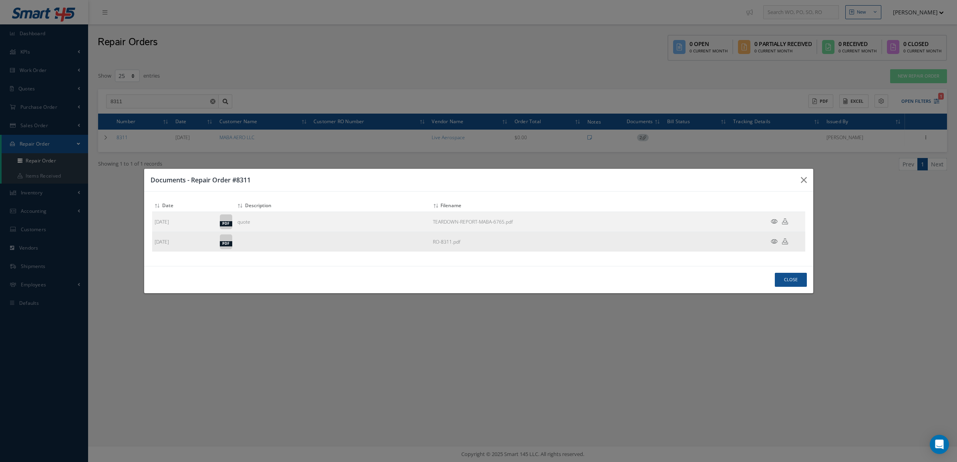
click at [776, 239] on icon at bounding box center [774, 242] width 7 height 6
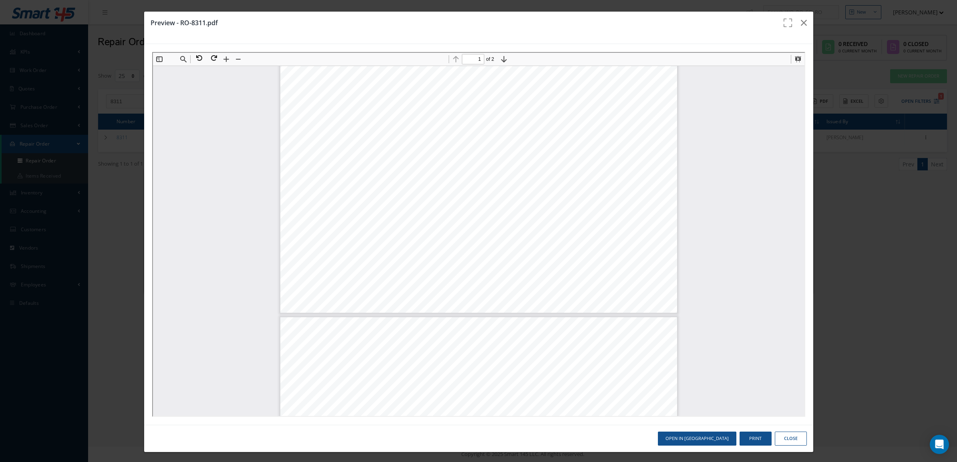
type input "2"
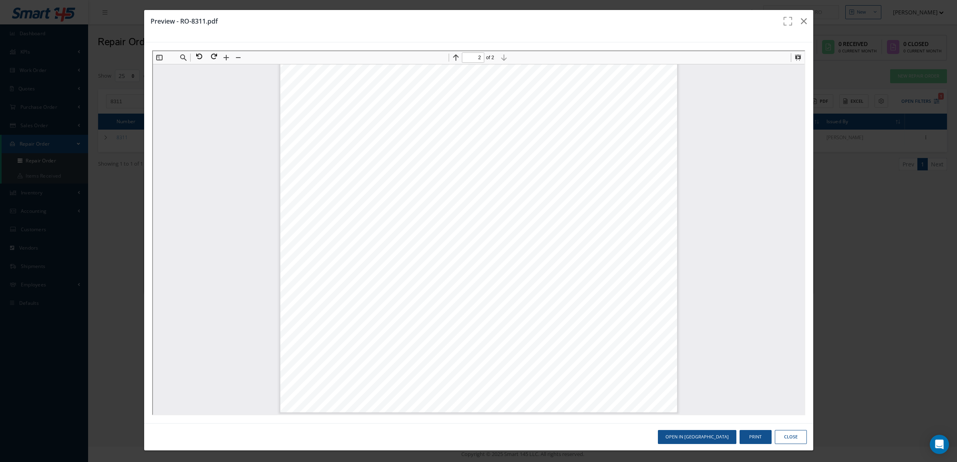
click at [789, 438] on button "Close" at bounding box center [791, 437] width 32 height 14
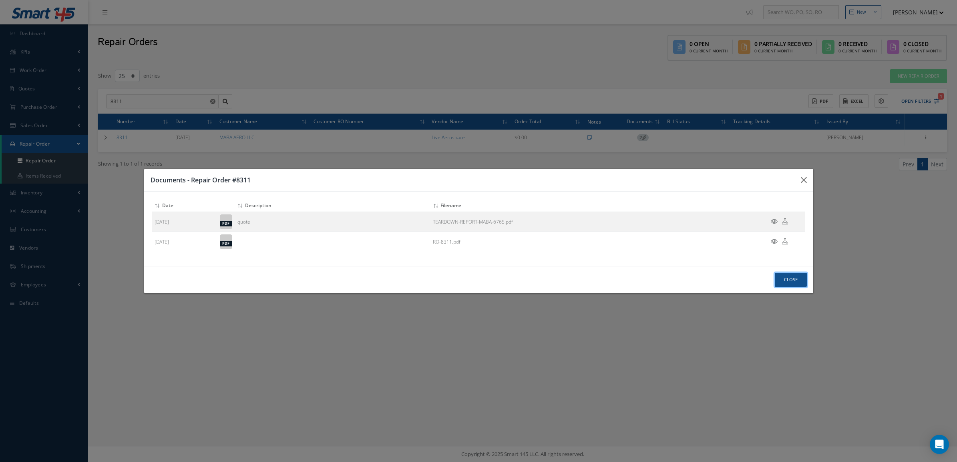
click at [797, 277] on button "Close" at bounding box center [791, 280] width 32 height 14
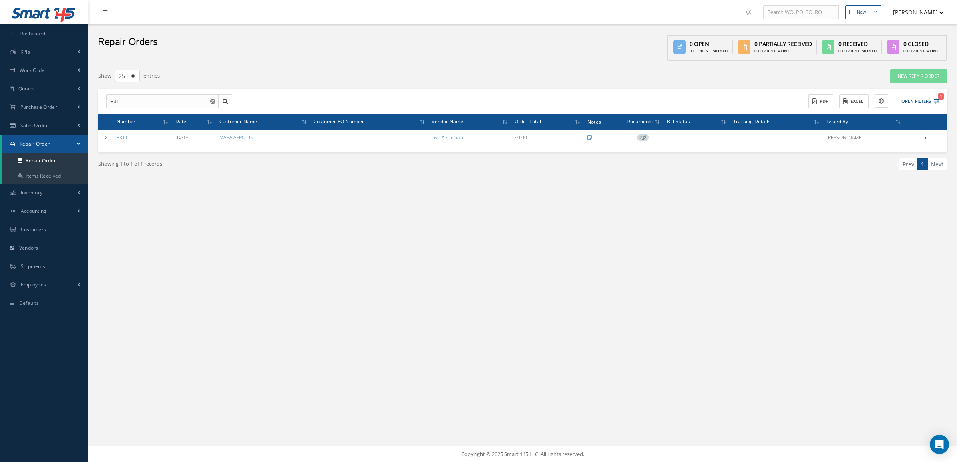
click at [345, 387] on div "New New Work Order New Purchase Order New Customer Quote New Sales Order New Re…" at bounding box center [522, 231] width 869 height 462
click at [46, 110] on link "Purchase Order" at bounding box center [44, 107] width 88 height 18
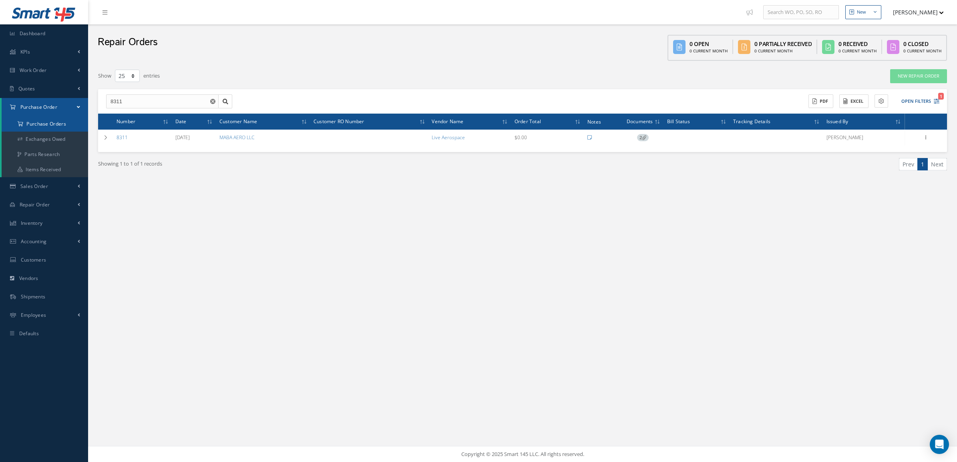
click at [49, 124] on a=1&status_id=2&status_id=3&status_id=5&collapsedFilters"] "Purchase Orders" at bounding box center [45, 123] width 86 height 15
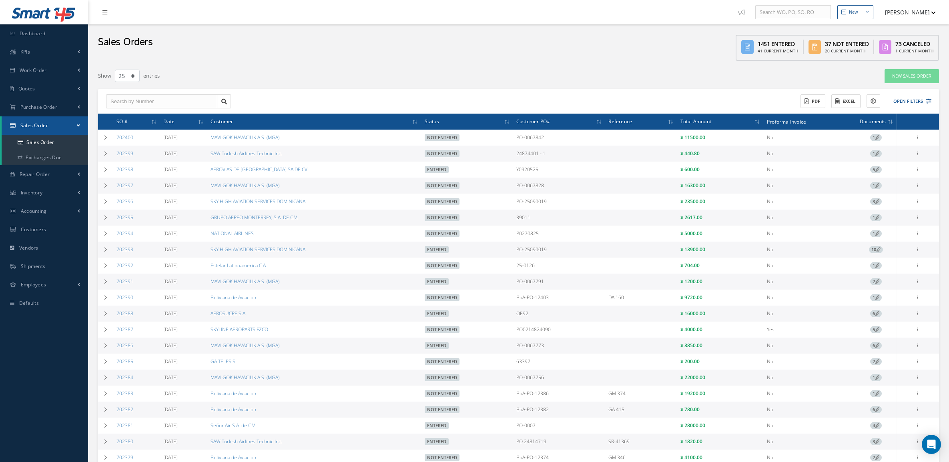
select select "25"
click at [54, 106] on span "Purchase Order" at bounding box center [38, 107] width 37 height 7
click at [55, 125] on a=1&status_id=2&status_id=3&status_id=5&collapsedFilters"] "Purchase Orders" at bounding box center [45, 123] width 86 height 15
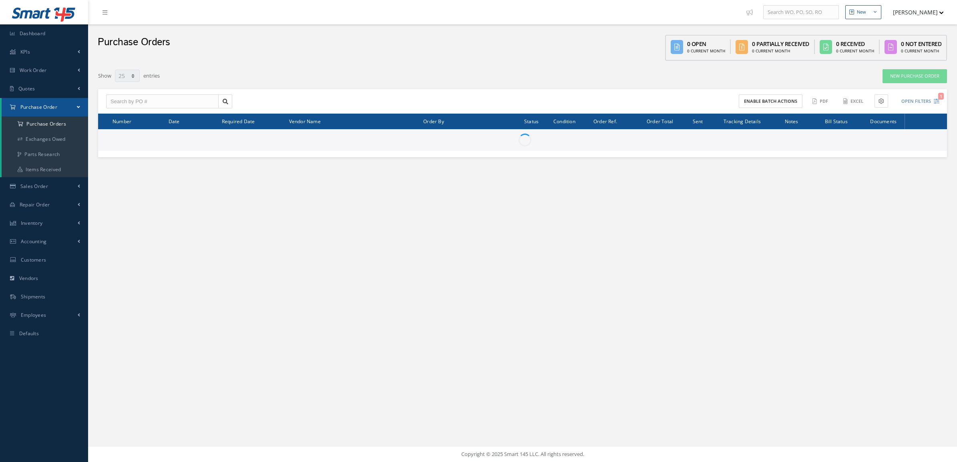
select select "25"
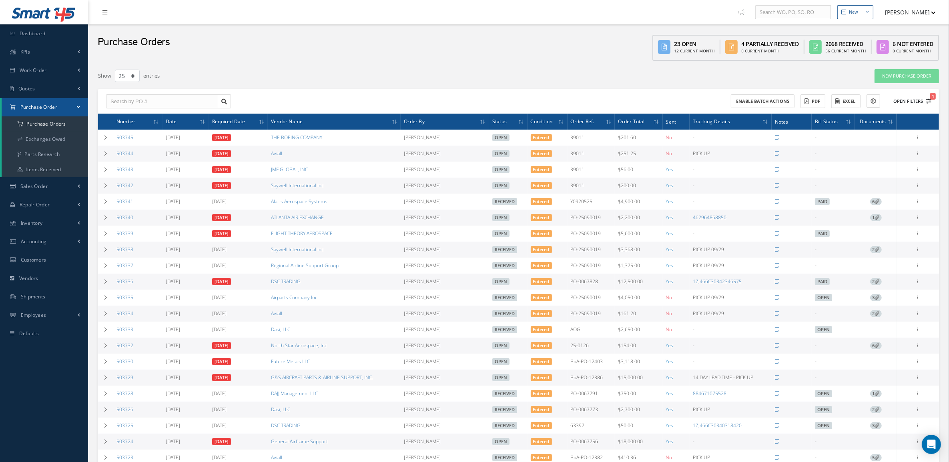
click at [927, 101] on icon "1" at bounding box center [929, 101] width 6 height 6
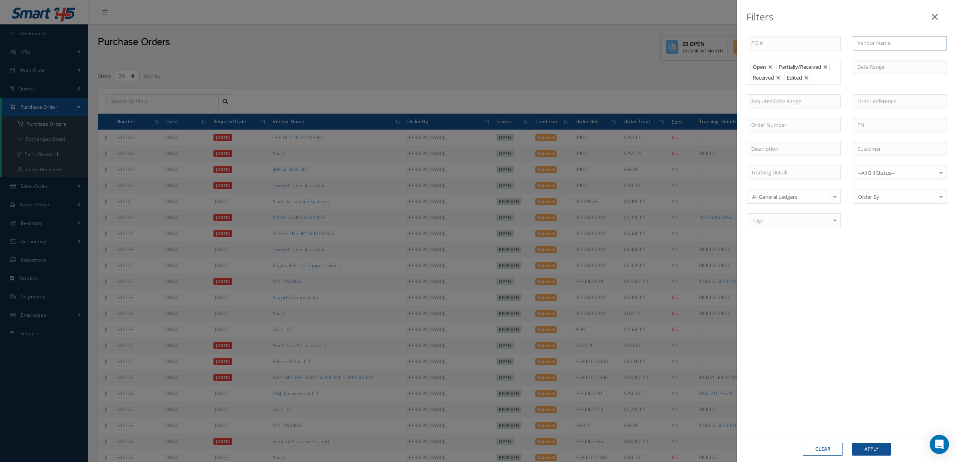
click at [861, 47] on input "text" at bounding box center [900, 43] width 94 height 14
click at [877, 60] on span "Honeywell International Inc" at bounding box center [890, 57] width 66 height 7
type input "Honeywell International Inc"
click at [881, 446] on button "Apply" at bounding box center [871, 449] width 39 height 13
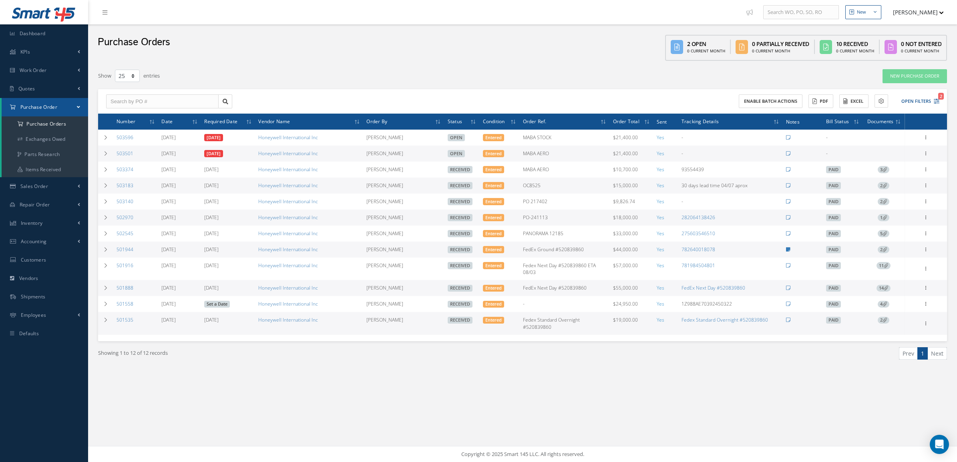
drag, startPoint x: 144, startPoint y: 159, endPoint x: 116, endPoint y: 160, distance: 27.7
click at [116, 160] on td "503501" at bounding box center [135, 154] width 45 height 16
copy link "503501"
drag, startPoint x: 106, startPoint y: 367, endPoint x: 103, endPoint y: 357, distance: 10.9
click at [106, 366] on div "Showing 1 to 12 of 12 records" at bounding box center [307, 356] width 430 height 19
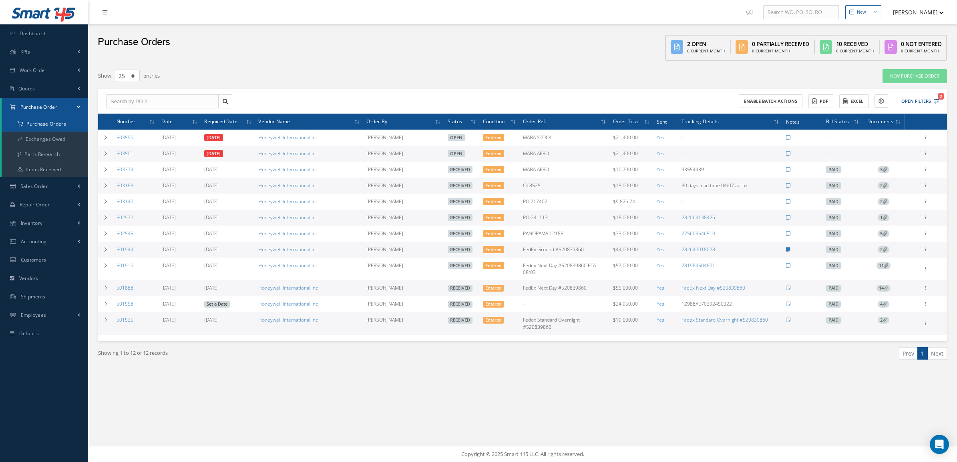
click at [53, 121] on a=1&status_id=2&status_id=3&status_id=5&collapsedFilters"] "Purchase Orders" at bounding box center [45, 123] width 86 height 15
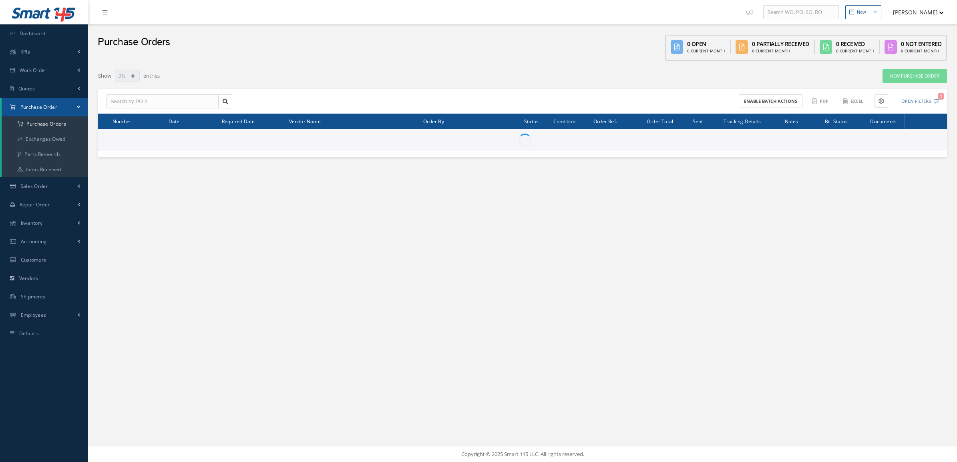
select select "25"
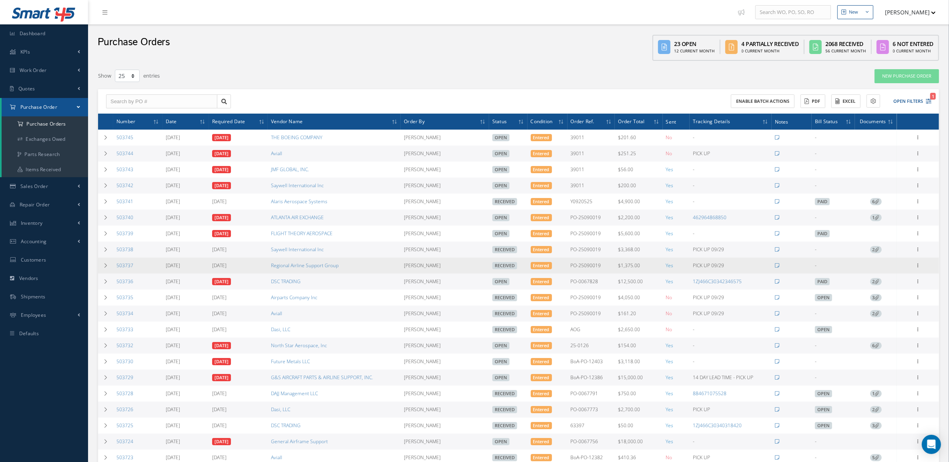
drag, startPoint x: 153, startPoint y: 267, endPoint x: 113, endPoint y: 269, distance: 40.1
click at [113, 269] on td "503737" at bounding box center [137, 266] width 49 height 16
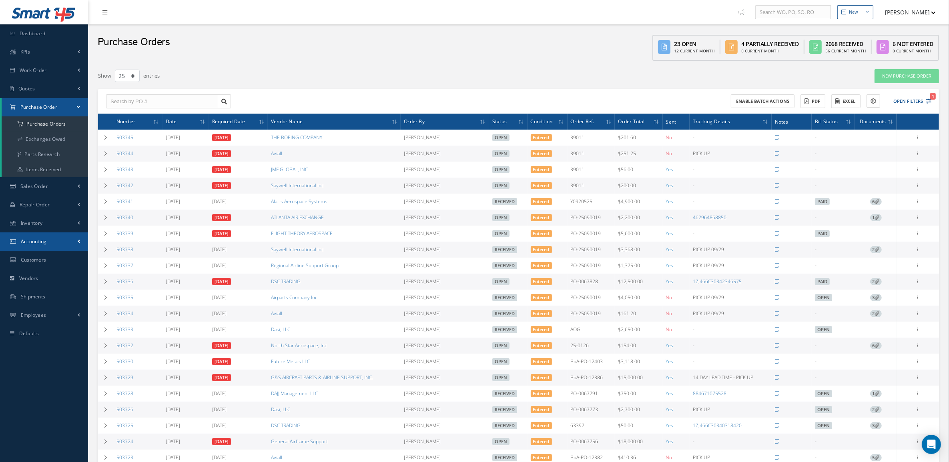
copy link "503737"
click at [124, 54] on div "Purchase Orders" at bounding box center [134, 44] width 72 height 32
click at [127, 219] on link "503740" at bounding box center [124, 217] width 17 height 7
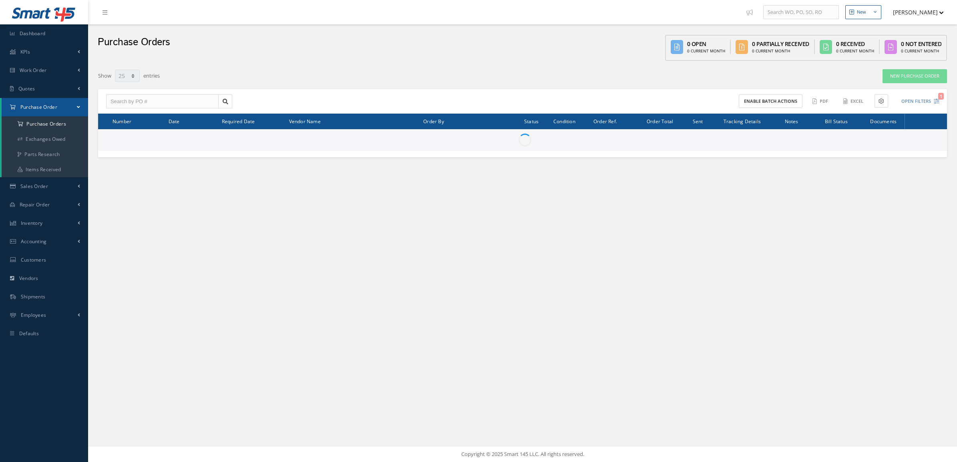
select select "25"
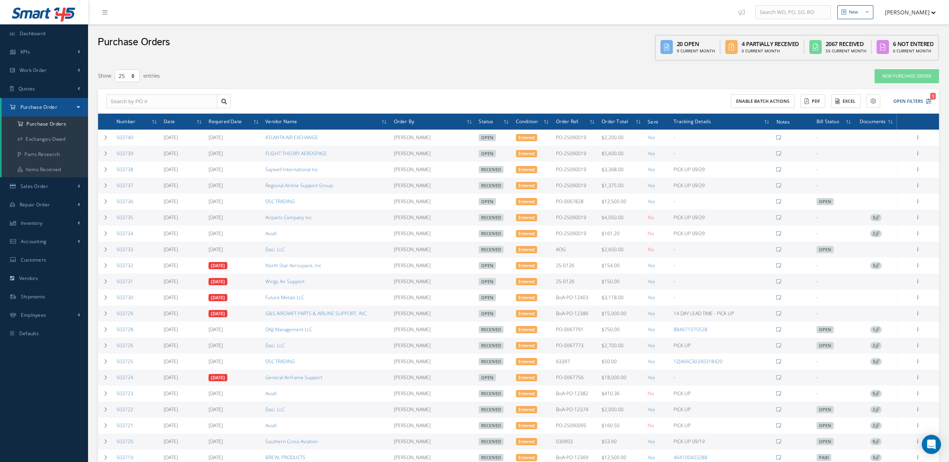
select select "25"
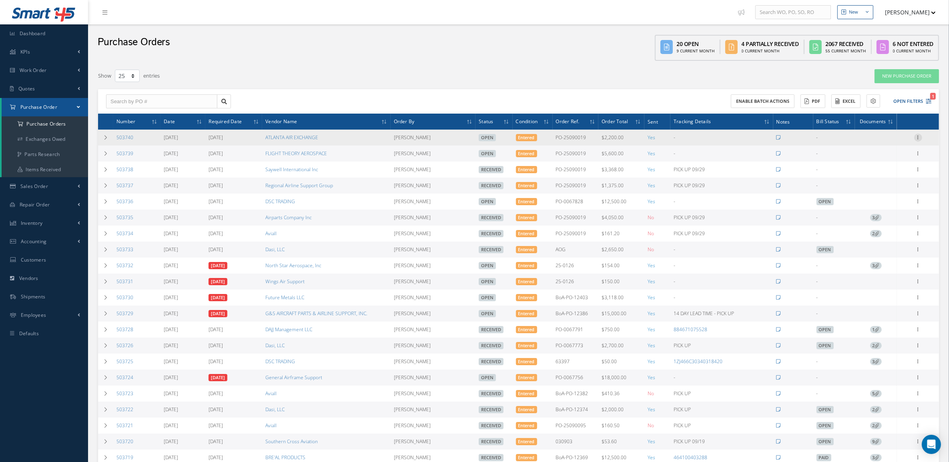
click at [919, 140] on icon at bounding box center [918, 137] width 8 height 6
click at [893, 144] on link "Receive" at bounding box center [881, 143] width 63 height 10
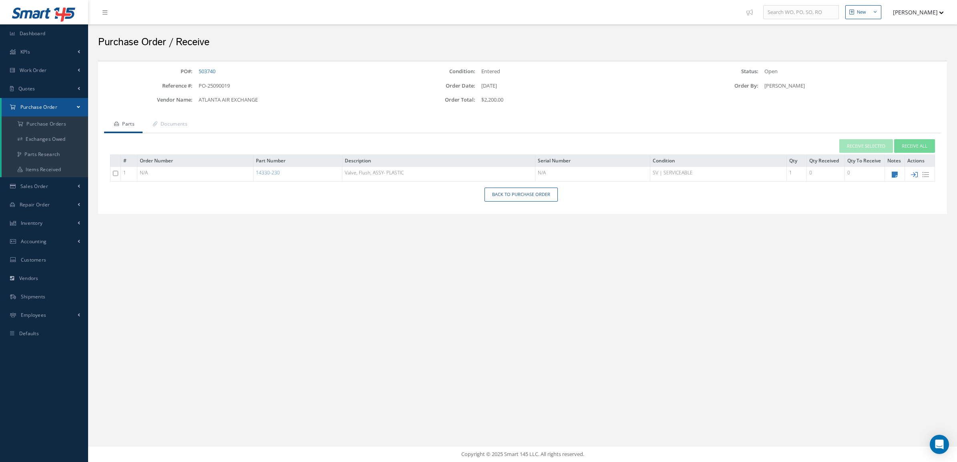
click at [913, 172] on icon at bounding box center [914, 174] width 7 height 7
type input "[DATE]"
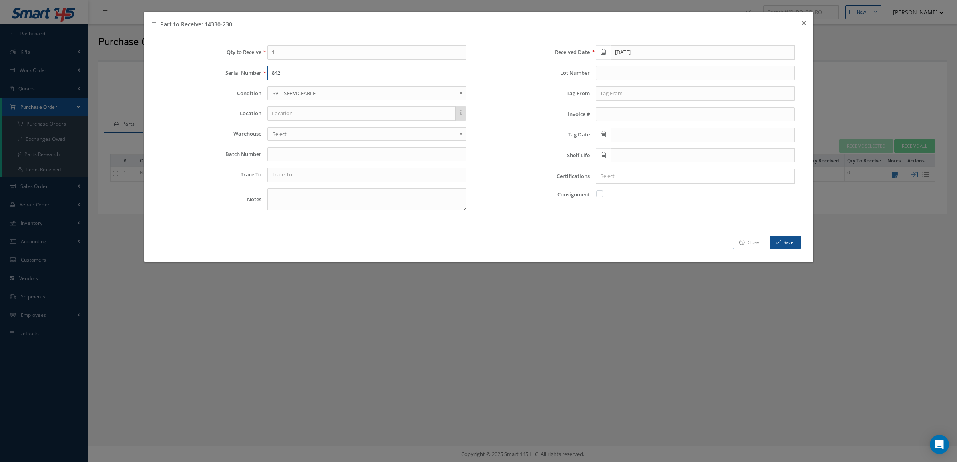
type input "842"
click at [634, 98] on input "text" at bounding box center [695, 93] width 199 height 14
type input "a"
type input "AIRFRANCE"
click at [607, 132] on span at bounding box center [603, 135] width 15 height 14
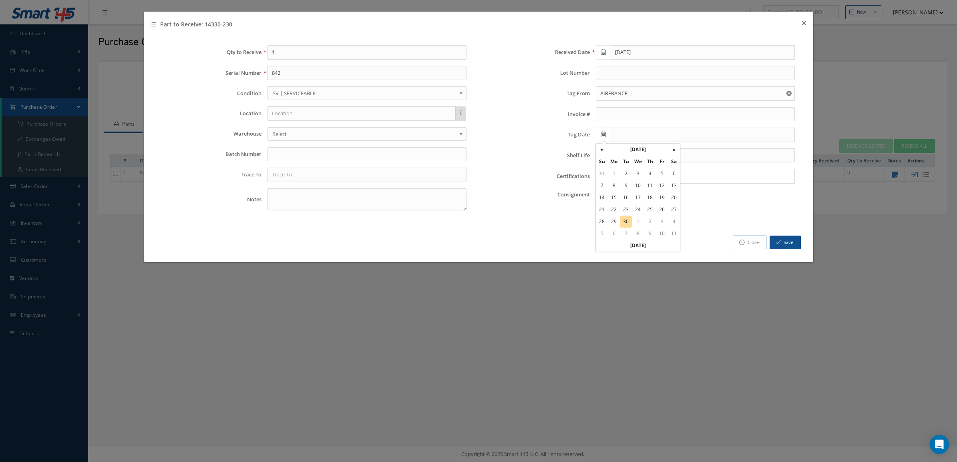
click at [630, 149] on th "[DATE]" at bounding box center [638, 150] width 60 height 12
click at [606, 153] on th "«" at bounding box center [602, 150] width 12 height 12
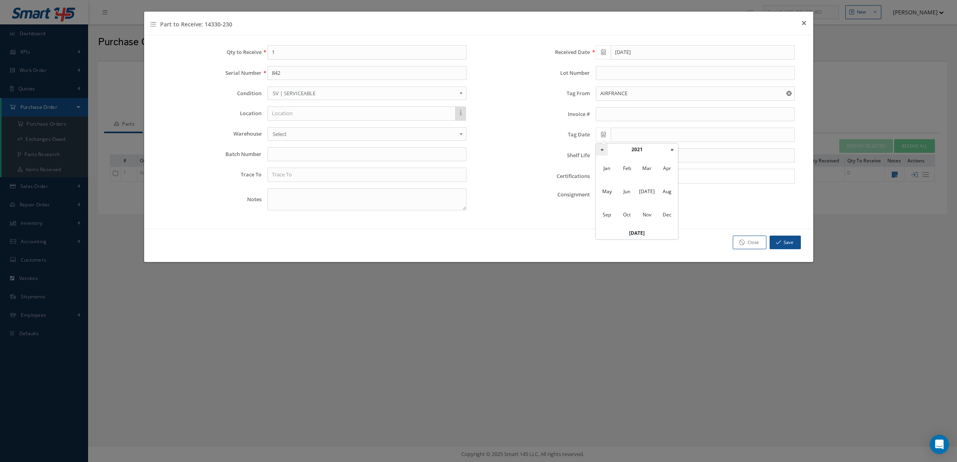
click at [606, 153] on th "«" at bounding box center [602, 150] width 12 height 12
click at [646, 193] on span "[DATE]" at bounding box center [647, 192] width 18 height 22
click at [664, 186] on td "12" at bounding box center [662, 186] width 12 height 12
type input "[DATE]"
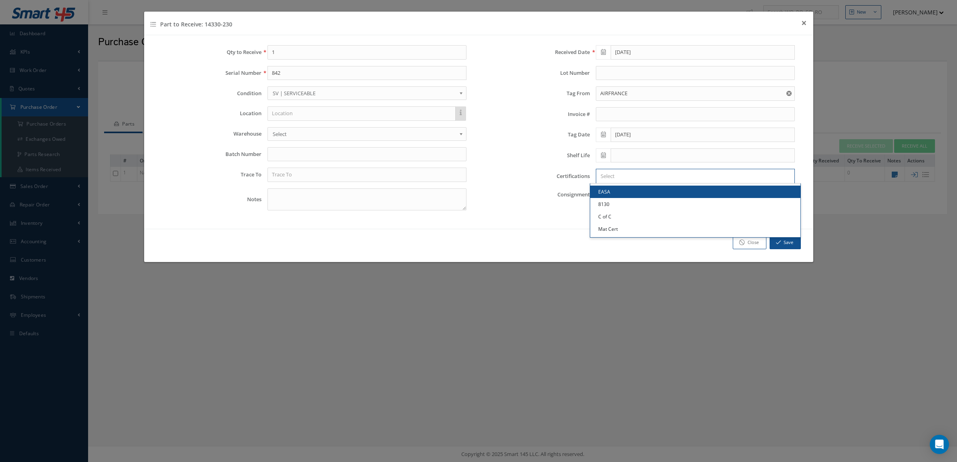
click at [617, 180] on input "Search for option" at bounding box center [693, 176] width 193 height 8
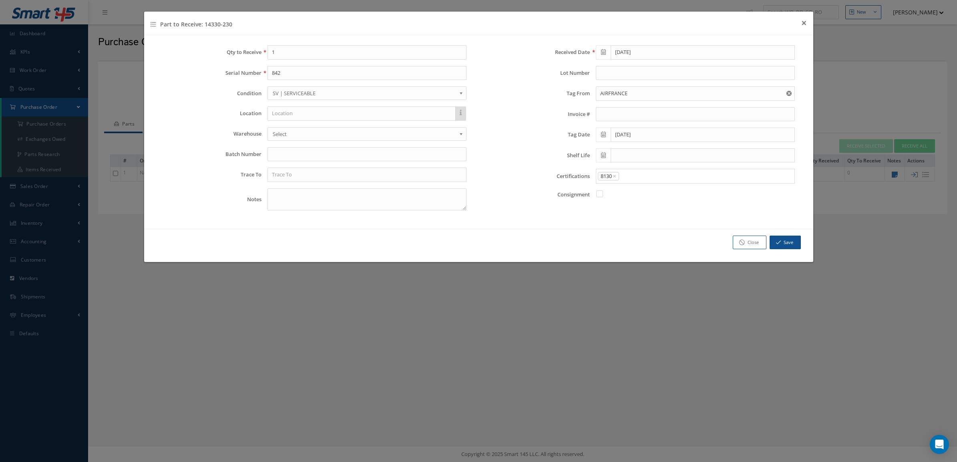
click at [621, 203] on link "8130" at bounding box center [695, 204] width 210 height 12
click at [631, 181] on input "Search for option" at bounding box center [705, 176] width 170 height 8
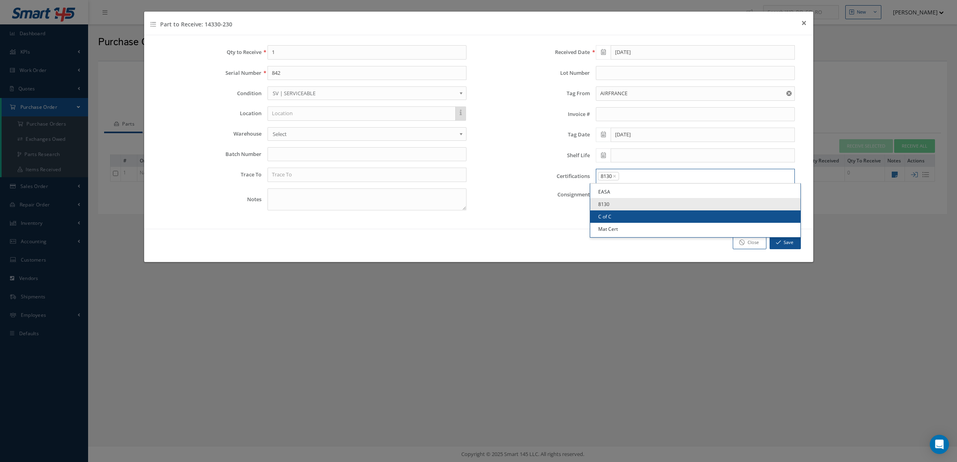
click at [623, 213] on link "C of C" at bounding box center [695, 217] width 210 height 12
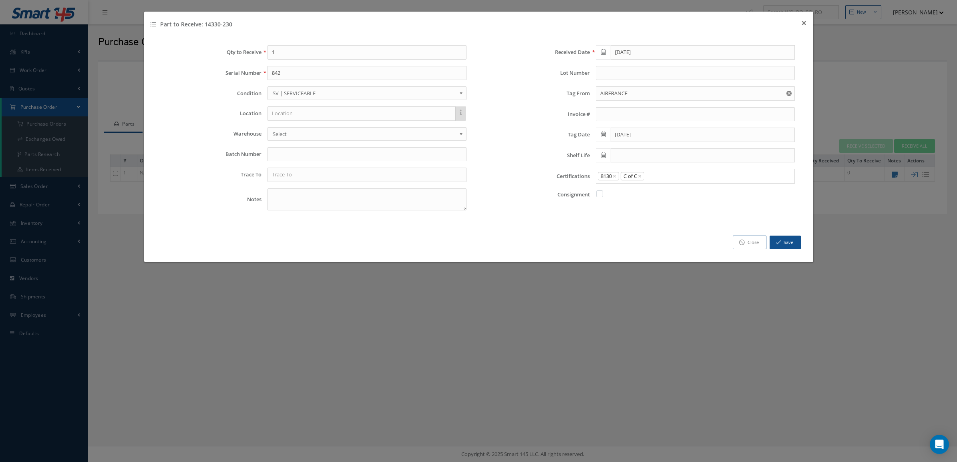
click at [664, 181] on div "8130 × C of C ×" at bounding box center [693, 176] width 195 height 10
click at [657, 177] on input "Search for option" at bounding box center [717, 176] width 145 height 8
click at [630, 230] on link "Mat Cert" at bounding box center [695, 229] width 210 height 12
click at [304, 171] on input "text" at bounding box center [366, 175] width 199 height 14
type input "a"
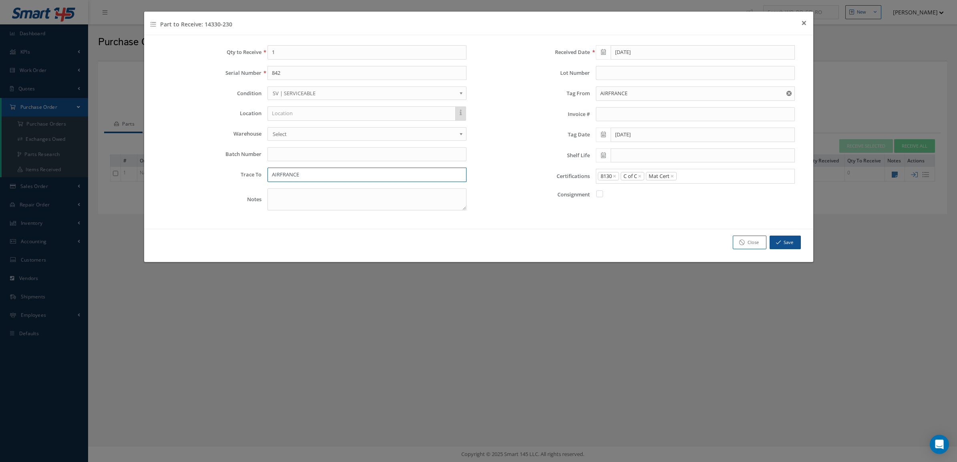
type input "AIRFRANCE"
click at [529, 208] on div "Received Date 09/30/2025 Lot Number Tag From AIRFRANCE No Match Found Invoice #…" at bounding box center [642, 131] width 329 height 172
click at [777, 241] on icon "button" at bounding box center [778, 243] width 5 height 6
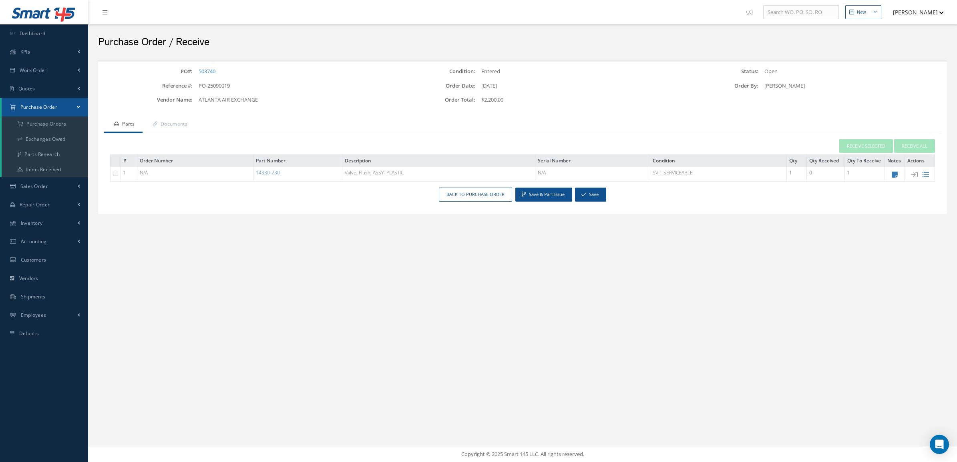
click at [833, 217] on div "PO#: 503740 Condition: Entered Status: Open Reference #: PO-25090019 Order Date…" at bounding box center [522, 142] width 861 height 164
click at [172, 126] on link "Documents" at bounding box center [169, 124] width 53 height 17
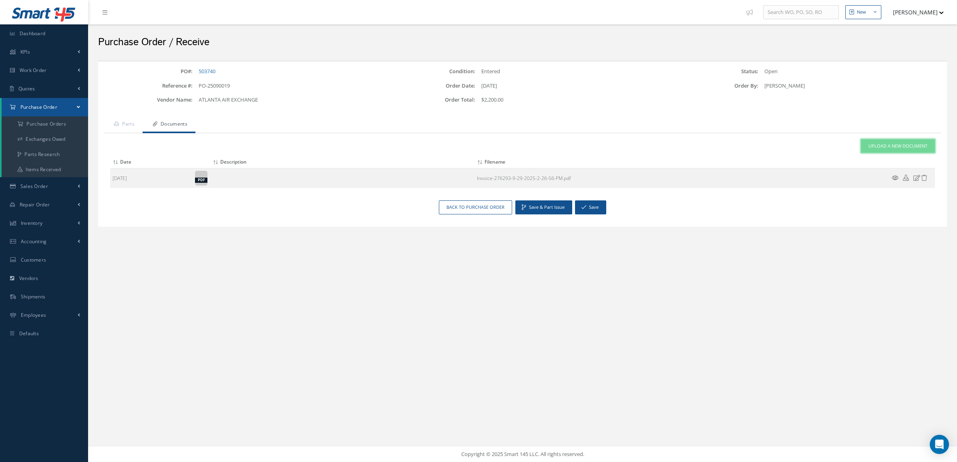
click at [876, 147] on span "Upload a New Document" at bounding box center [897, 146] width 59 height 7
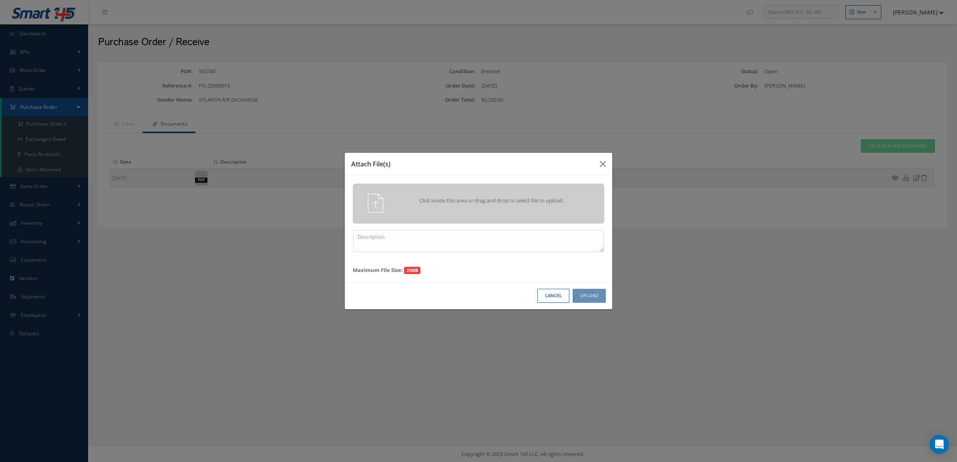
click at [568, 205] on div "Click inside this area or drag and drop to select file to upload." at bounding box center [490, 202] width 198 height 16
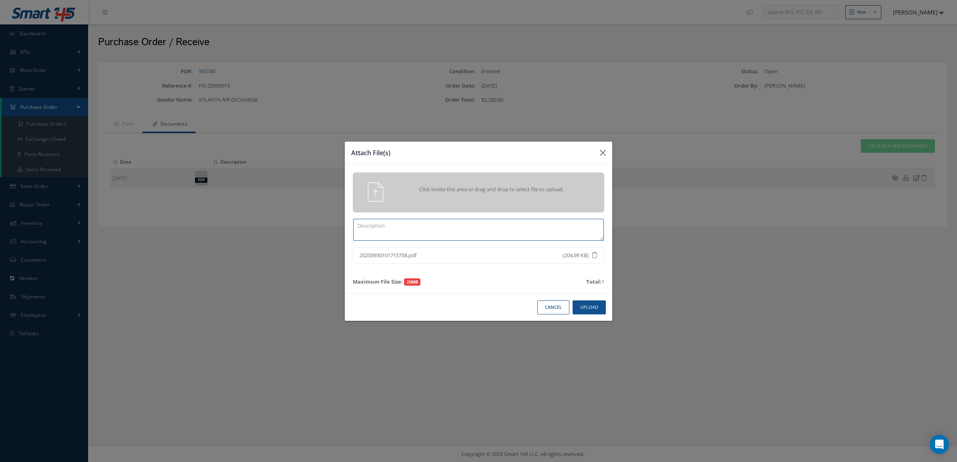
click at [528, 233] on textarea at bounding box center [478, 230] width 251 height 22
type textarea "CERTS 503740"
click at [590, 309] on button "Upload" at bounding box center [588, 308] width 33 height 14
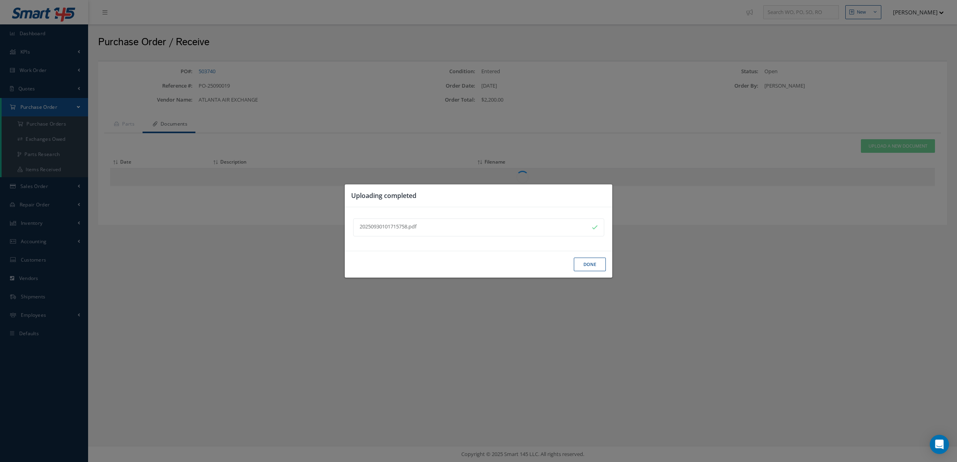
click at [584, 258] on button "Done" at bounding box center [590, 265] width 32 height 14
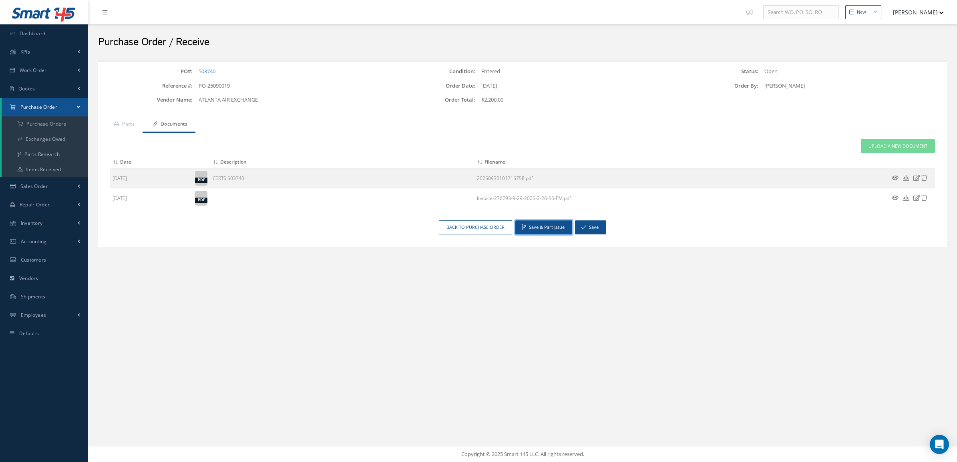
click at [553, 227] on button "Save & Part Issue" at bounding box center [543, 228] width 57 height 14
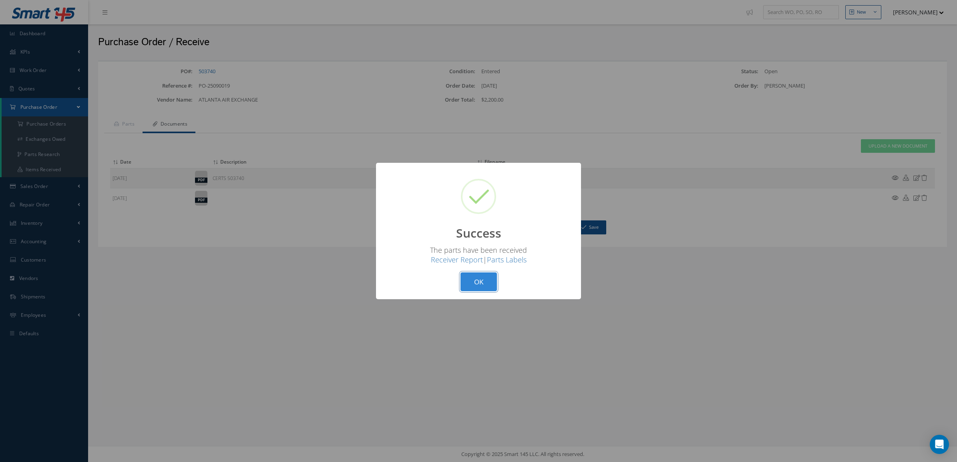
drag, startPoint x: 487, startPoint y: 283, endPoint x: 448, endPoint y: 248, distance: 52.5
click at [486, 283] on button "OK" at bounding box center [478, 282] width 36 height 19
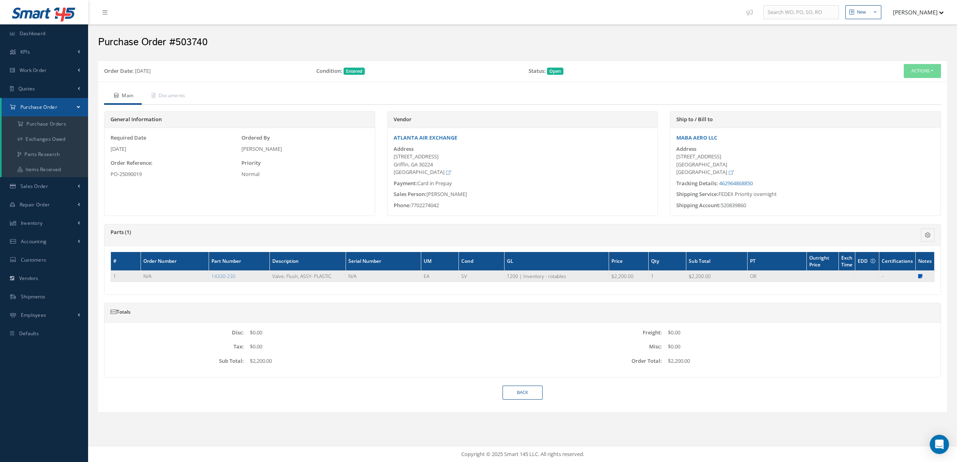
click at [919, 274] on icon at bounding box center [920, 276] width 4 height 5
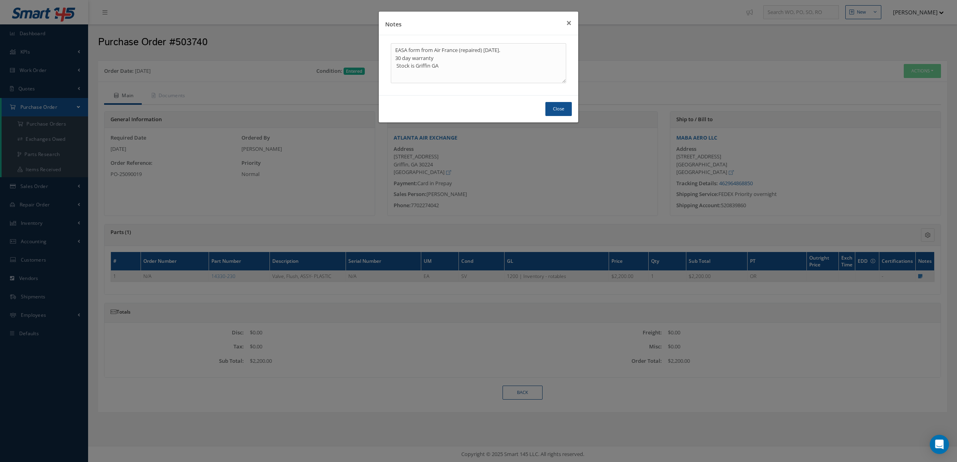
drag, startPoint x: 249, startPoint y: 279, endPoint x: 310, endPoint y: 195, distance: 104.0
click at [210, 274] on div "Notes × EASA form from Air France (repaired) [DATE]. 30 day warranty Stock is G…" at bounding box center [478, 231] width 957 height 462
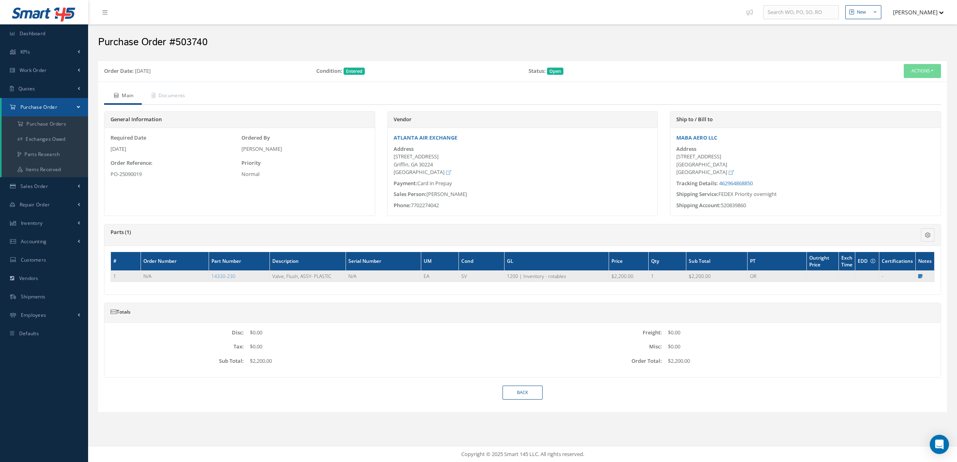
drag, startPoint x: 249, startPoint y: 277, endPoint x: 200, endPoint y: 278, distance: 48.8
click at [200, 278] on tr "1 N/A 14330-230 Valve, Flush, ASSY- PLASTIC N/A EA SV 1200 | Inventory - rotabl…" at bounding box center [522, 276] width 823 height 11
copy tr "14330-230"
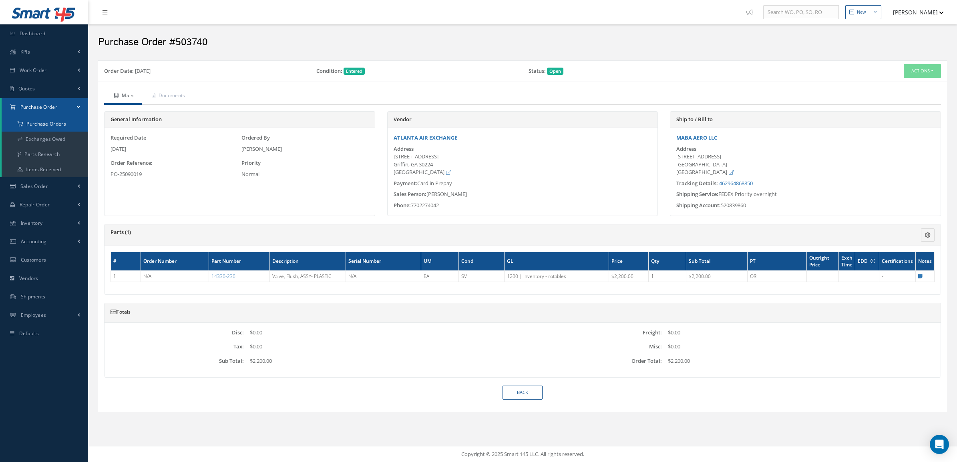
click at [70, 125] on a=1&status_id=2&status_id=3&status_id=5&collapsedFilters"] "Purchase Orders" at bounding box center [45, 123] width 86 height 15
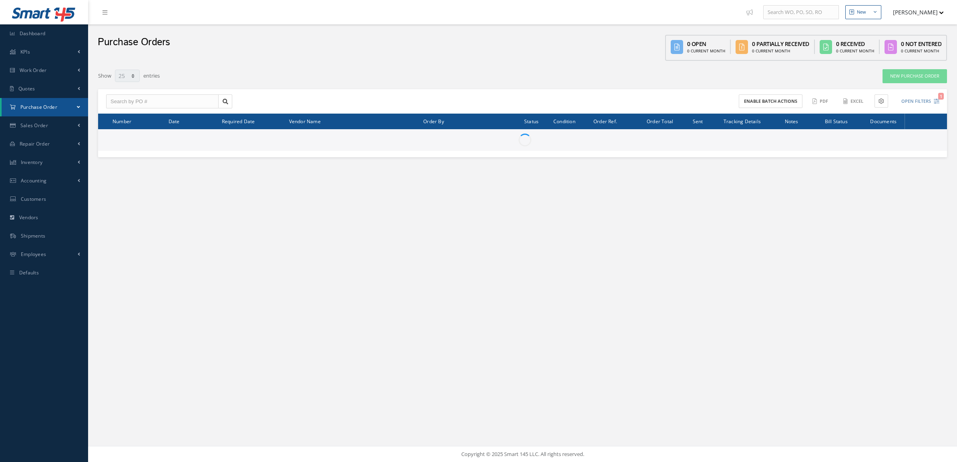
select select "25"
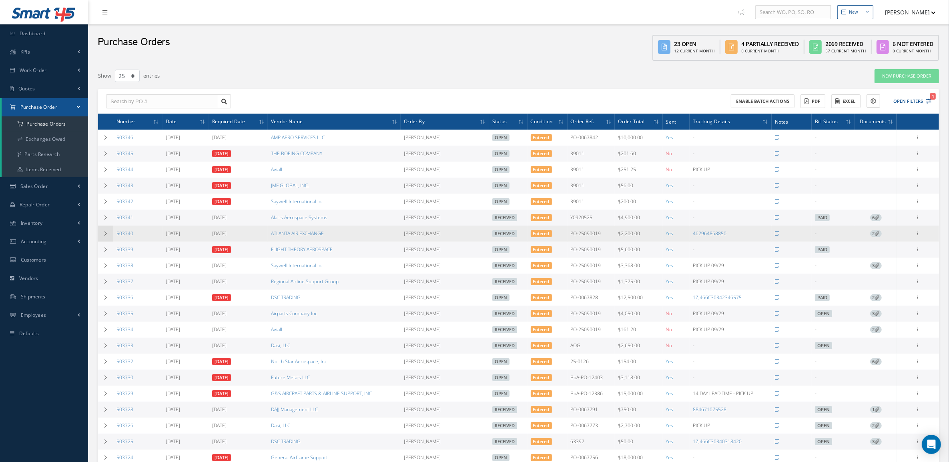
click at [103, 231] on td at bounding box center [105, 234] width 15 height 16
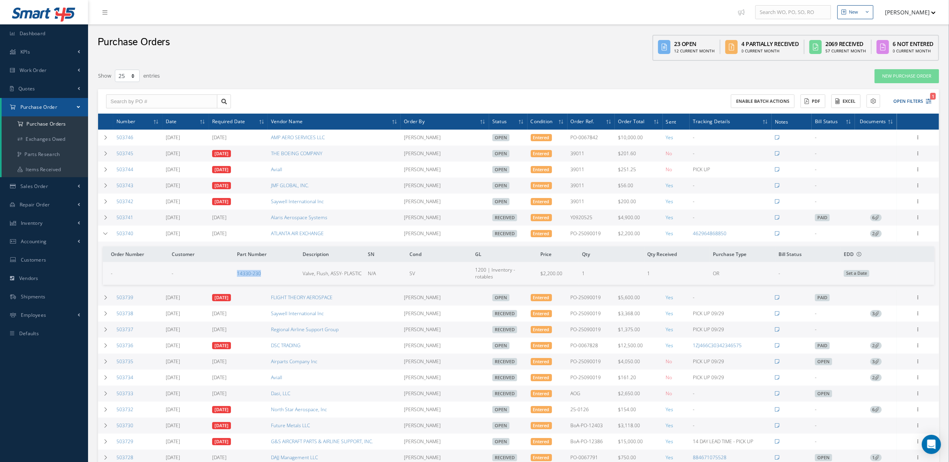
drag, startPoint x: 241, startPoint y: 269, endPoint x: 279, endPoint y: 269, distance: 38.4
click at [279, 269] on tr "- - 14330-230 Valve, Flush, ASSY- PLASTIC N/A SV 1200 | Inventory - rotables $2…" at bounding box center [518, 273] width 831 height 22
copy tr "14330-230"
click at [106, 236] on icon at bounding box center [106, 233] width 6 height 5
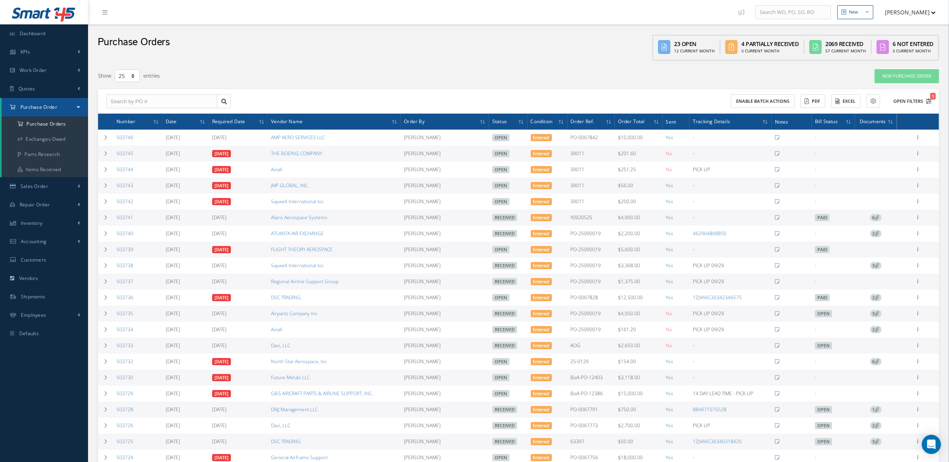
click at [903, 101] on button "Open Filters 1" at bounding box center [908, 101] width 45 height 13
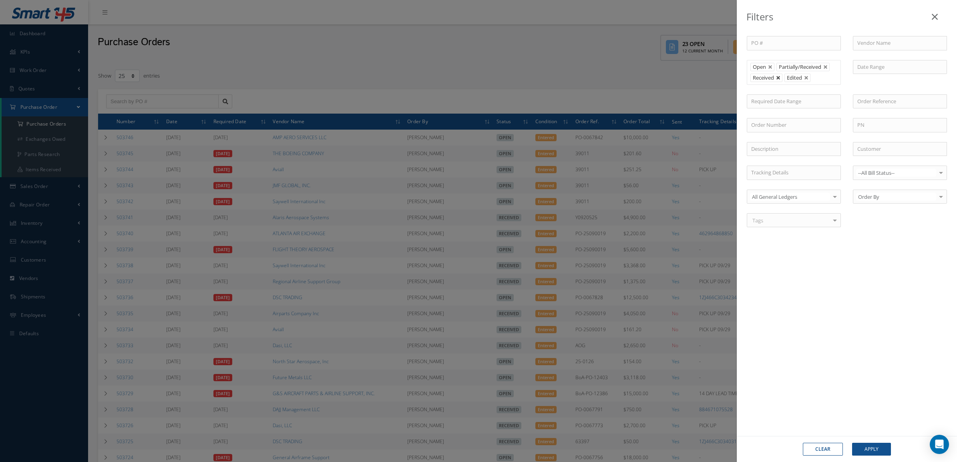
click at [779, 76] on link at bounding box center [778, 78] width 5 height 5
click at [861, 447] on button "Apply" at bounding box center [871, 449] width 39 height 13
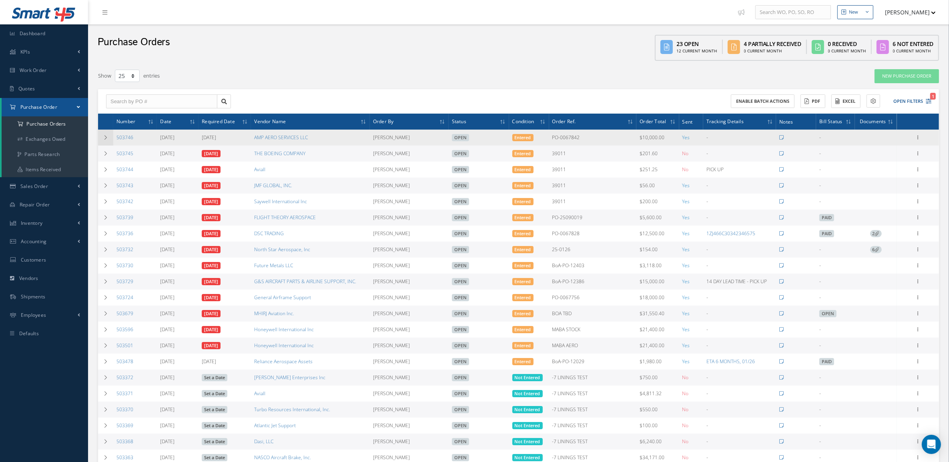
click at [105, 143] on td at bounding box center [105, 138] width 15 height 16
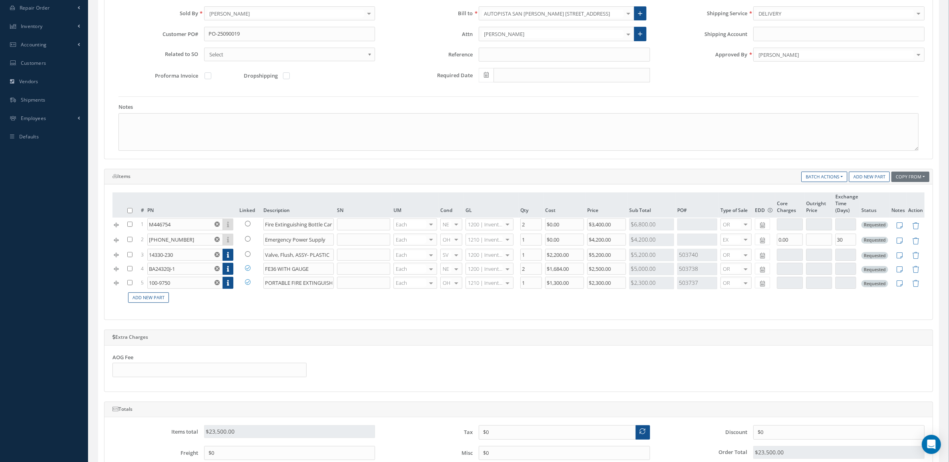
scroll to position [200, 0]
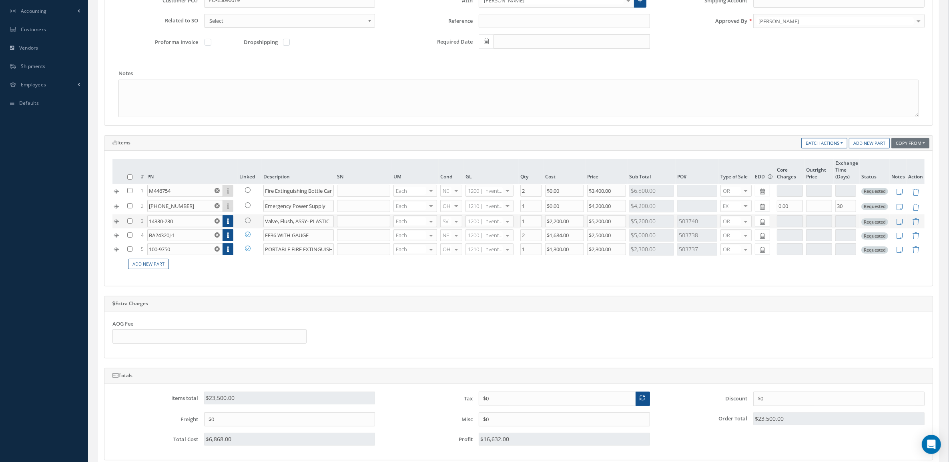
click at [249, 221] on icon at bounding box center [248, 221] width 6 height 6
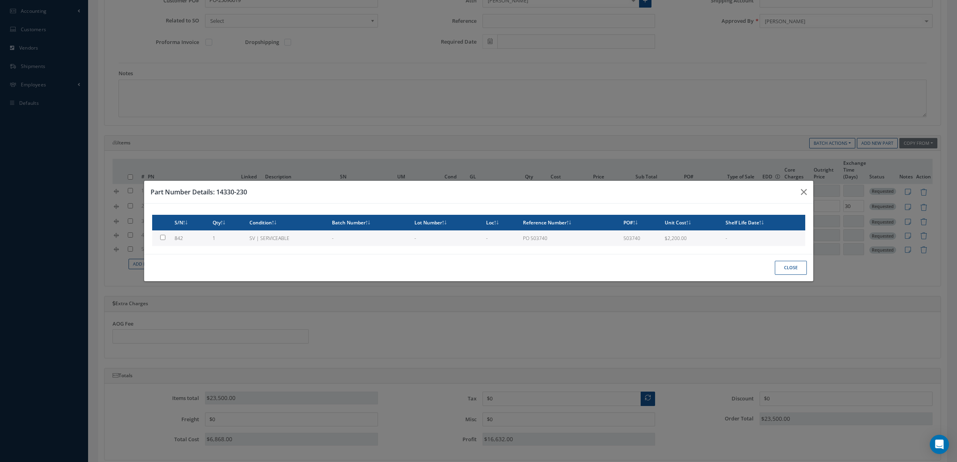
click at [242, 233] on td "1" at bounding box center [227, 239] width 37 height 16
type input "842"
type input "$2,200"
checkbox input "true"
click at [801, 262] on button "Close" at bounding box center [791, 268] width 32 height 14
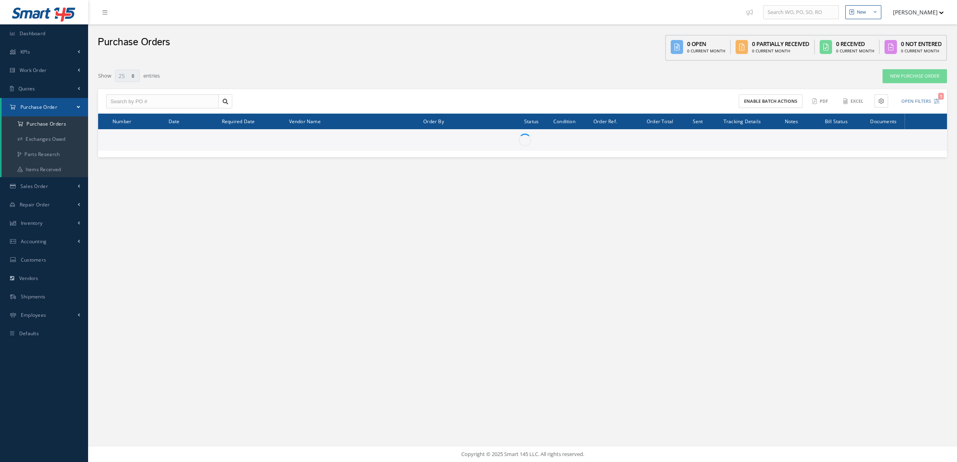
select select "25"
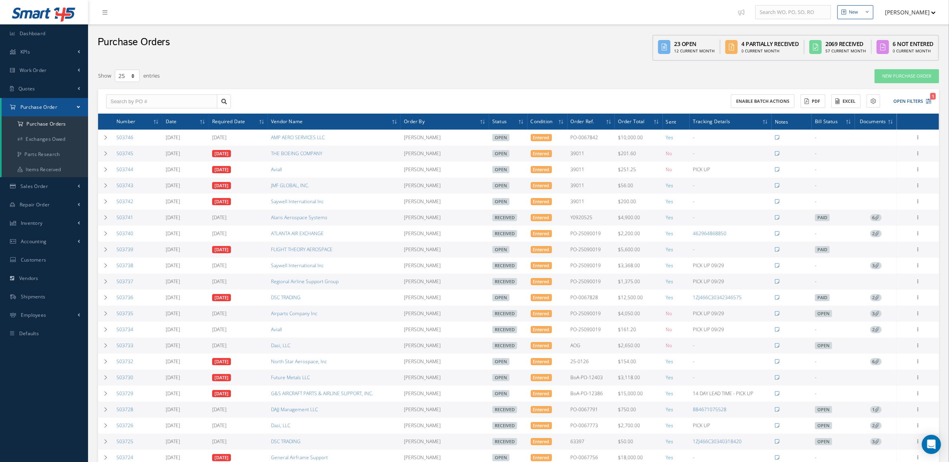
drag, startPoint x: 352, startPoint y: 279, endPoint x: 265, endPoint y: 285, distance: 87.1
click at [265, 285] on tr "503737 [DATE] [DATE] Regional Airline Support Group [PERSON_NAME] Received Ente…" at bounding box center [518, 282] width 841 height 16
copy tr "Regional Airline Support Group"
click at [119, 56] on div "Purchase Orders" at bounding box center [134, 44] width 72 height 32
click at [64, 123] on a=1&status_id=2&status_id=3&status_id=5&collapsedFilters"] "Purchase Orders" at bounding box center [45, 123] width 86 height 15
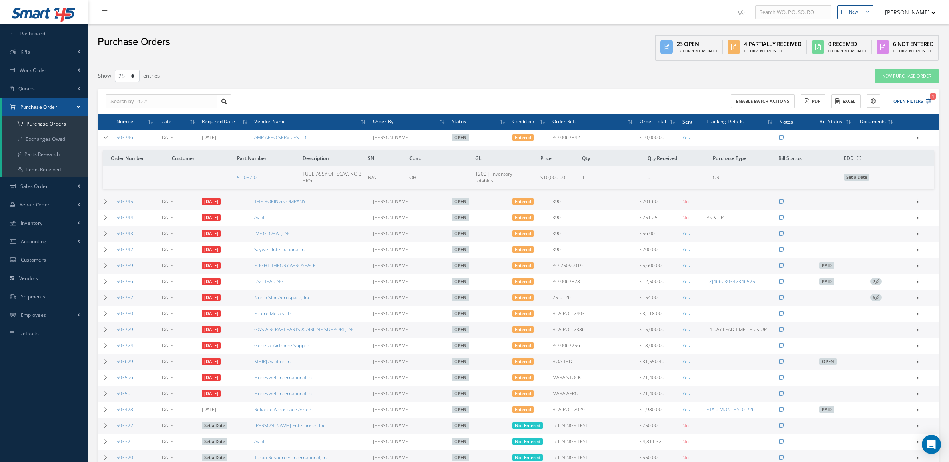
select select "25"
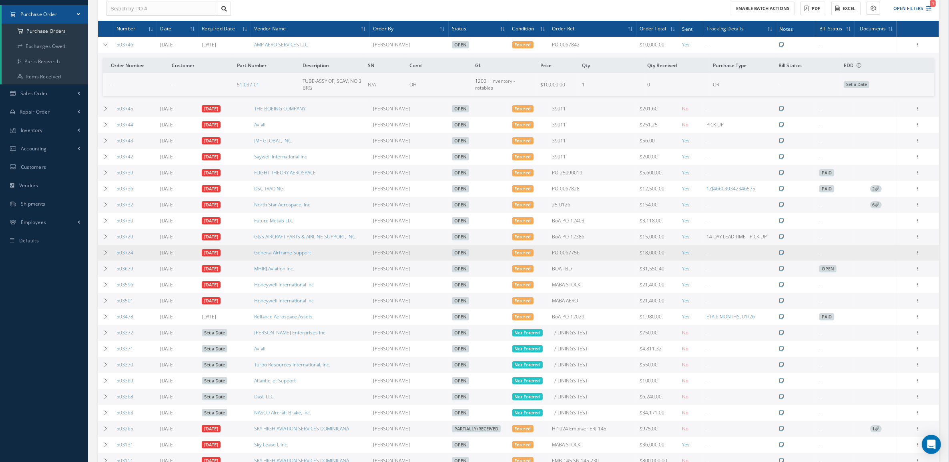
scroll to position [100, 0]
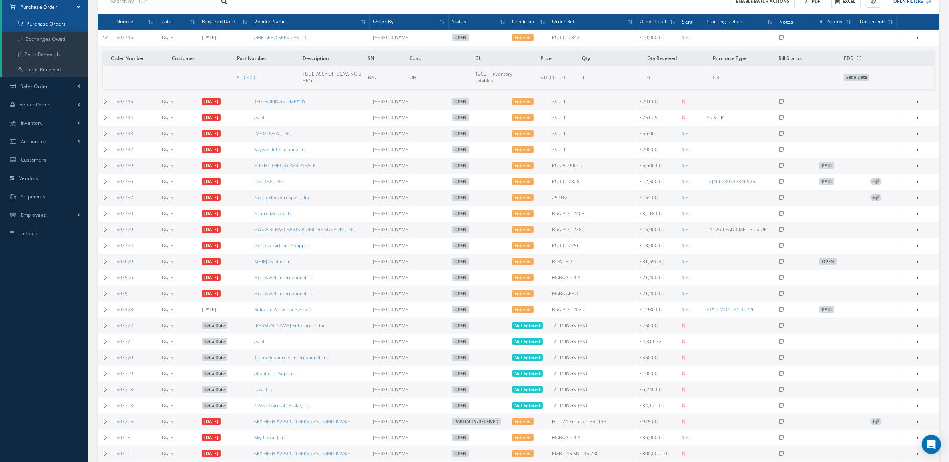
click at [47, 16] on a=1&status_id=2&status_id=3&status_id=5&collapsedFilters"] "Purchase Orders" at bounding box center [45, 23] width 86 height 15
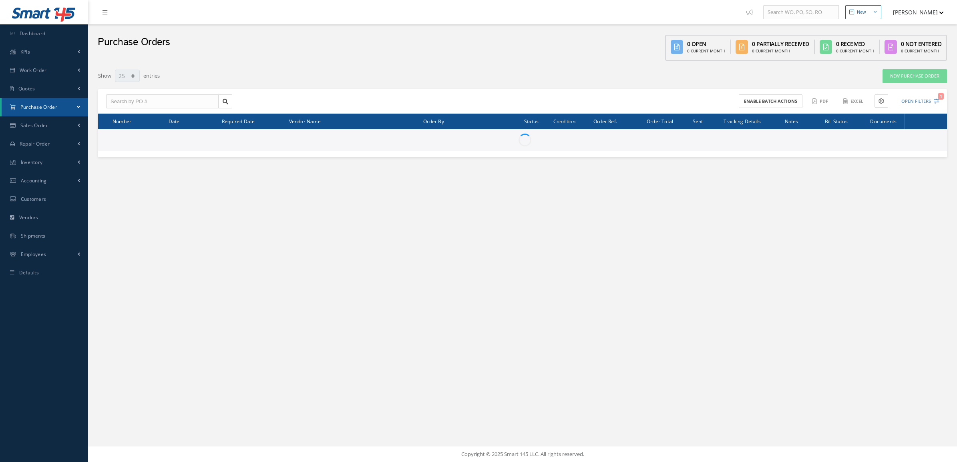
select select "25"
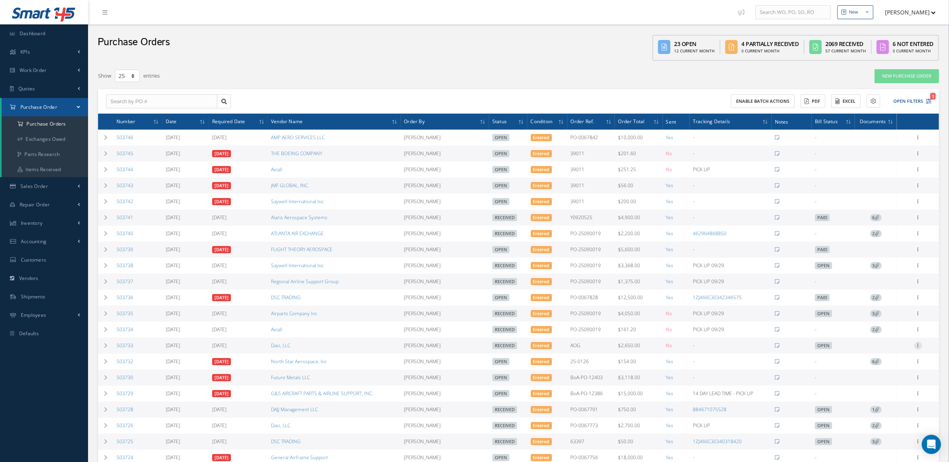
click at [919, 348] on icon at bounding box center [918, 345] width 8 height 6
click at [891, 405] on link "Documents" at bounding box center [881, 402] width 63 height 10
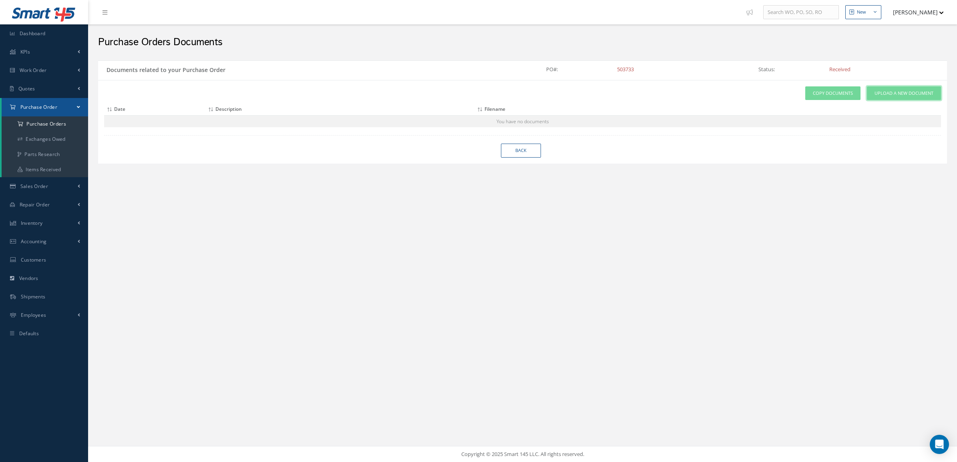
click at [875, 90] on span "Upload a New Document" at bounding box center [903, 93] width 59 height 7
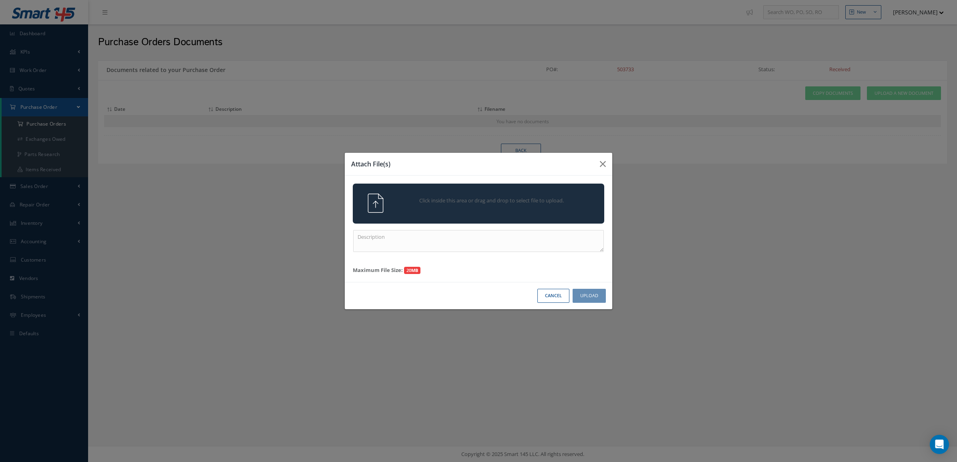
click at [521, 221] on div "Click inside this area or drag and drop to select file to upload." at bounding box center [478, 204] width 251 height 40
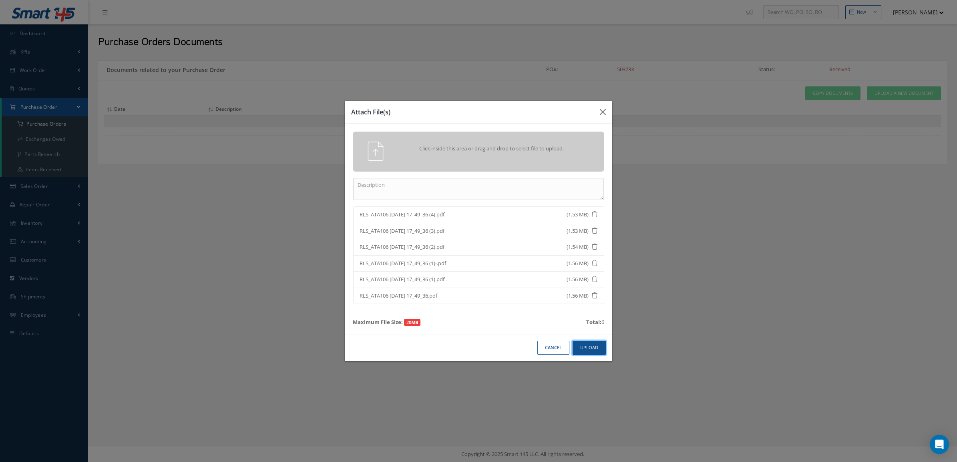
click at [580, 346] on button "Upload" at bounding box center [588, 348] width 33 height 14
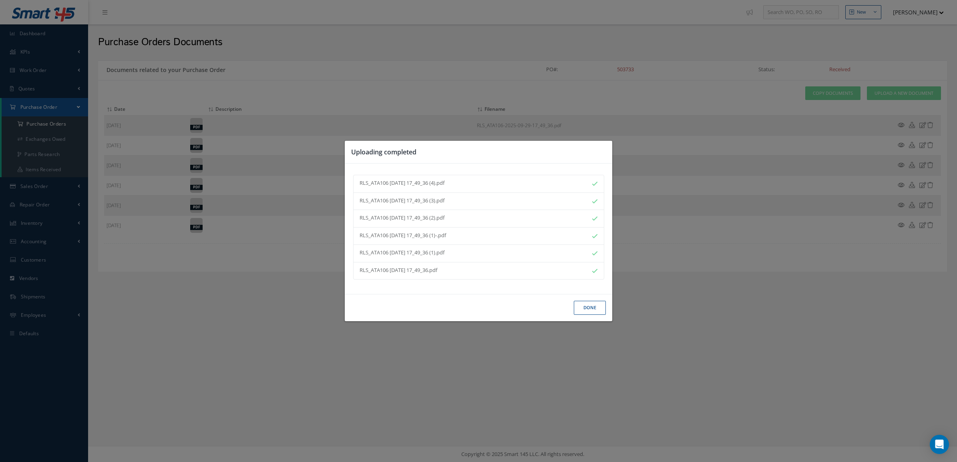
click at [600, 312] on button "Done" at bounding box center [590, 308] width 32 height 14
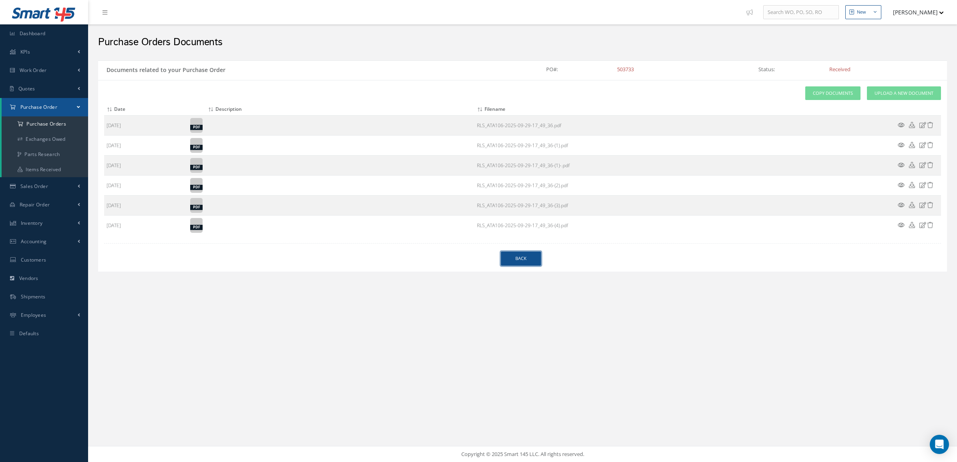
click at [530, 257] on link "Back" at bounding box center [521, 259] width 40 height 14
select select "25"
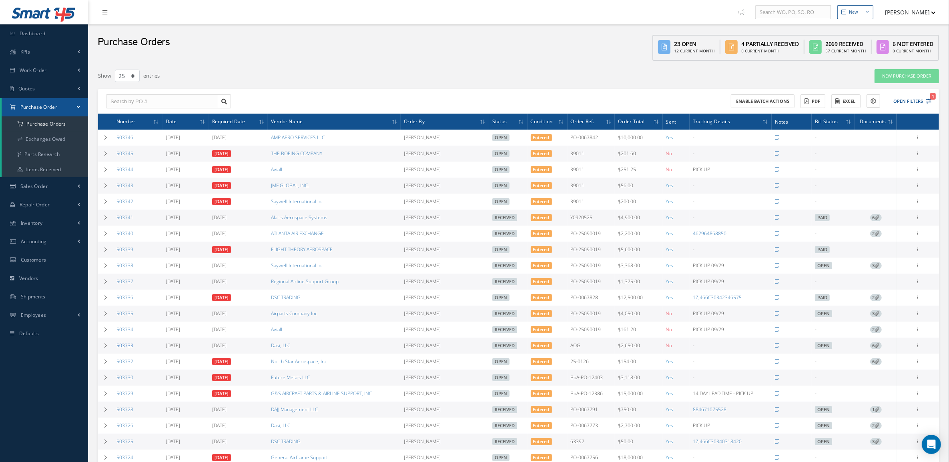
click at [126, 349] on link "503733" at bounding box center [124, 345] width 17 height 7
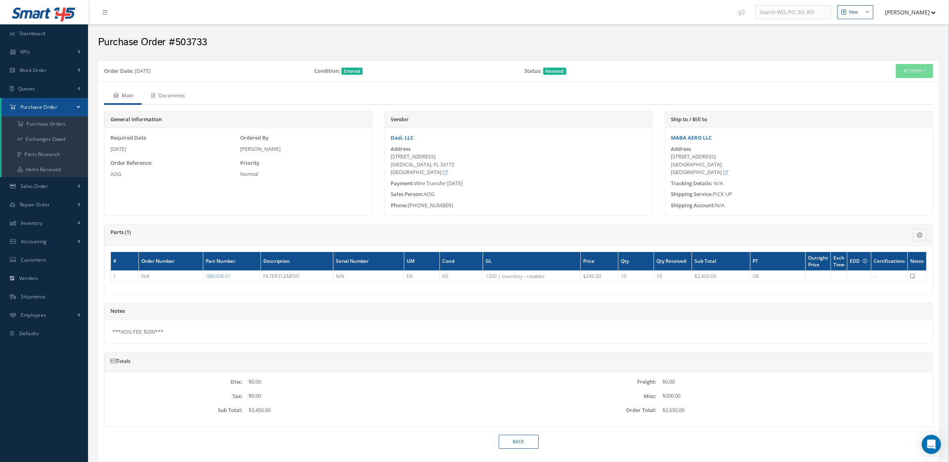
click at [171, 92] on link "Documents" at bounding box center [168, 96] width 52 height 17
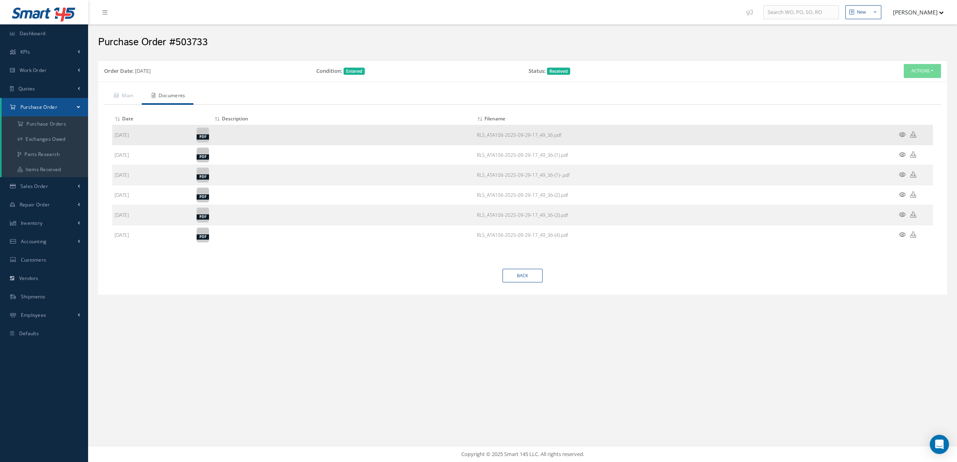
click at [901, 132] on icon at bounding box center [902, 135] width 7 height 6
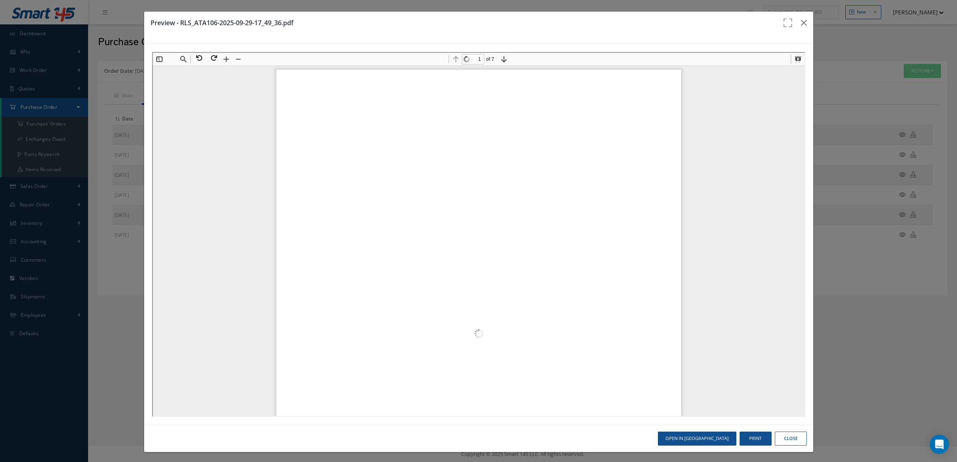
scroll to position [4, 0]
type input "1"
click at [801, 22] on icon "button" at bounding box center [804, 23] width 6 height 10
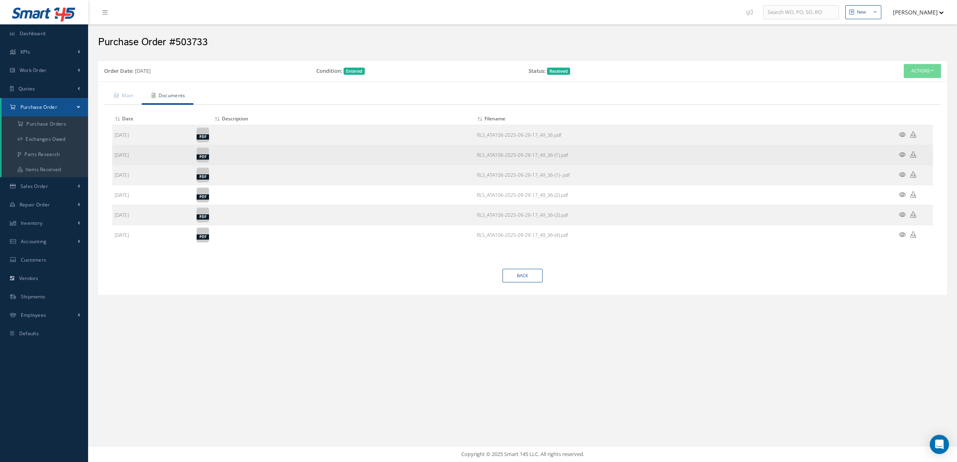
click at [901, 156] on icon at bounding box center [902, 155] width 7 height 6
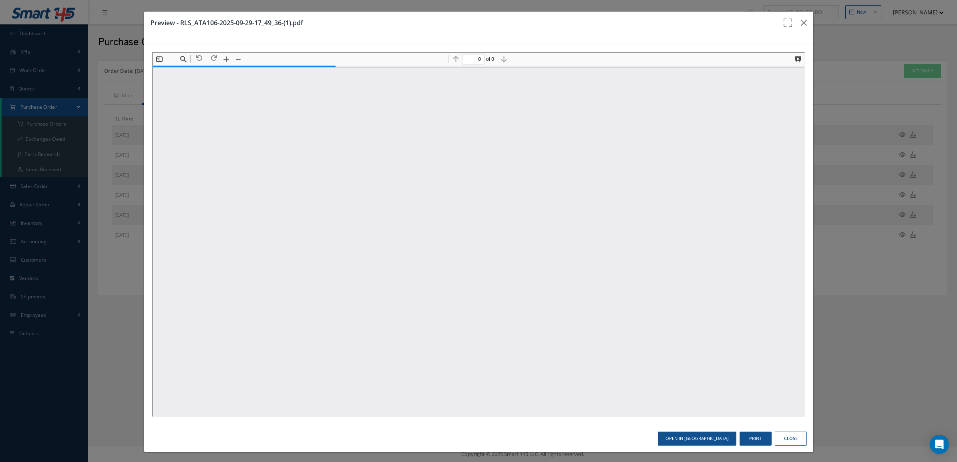
type input "1"
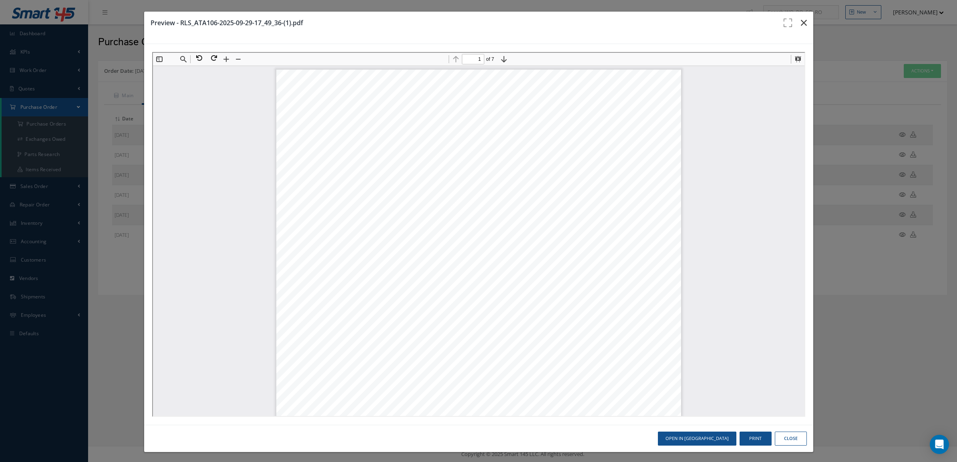
click at [801, 24] on icon "button" at bounding box center [804, 23] width 6 height 10
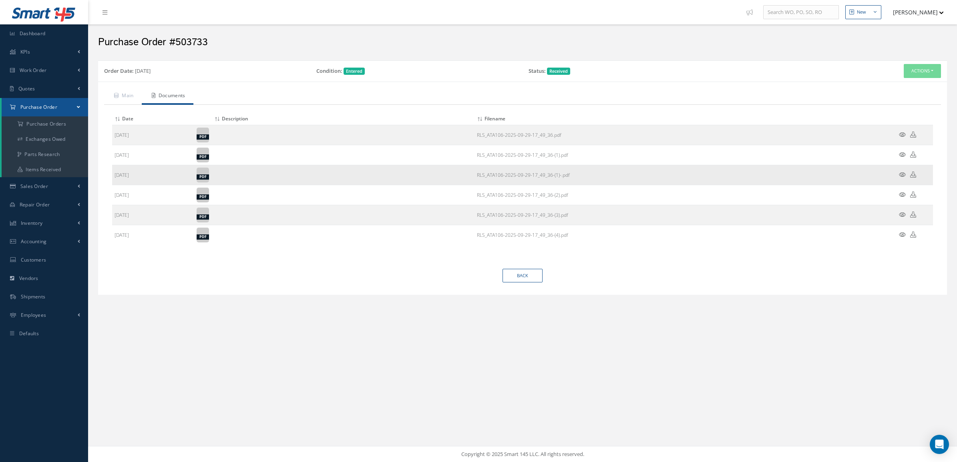
click at [901, 173] on icon at bounding box center [902, 175] width 7 height 6
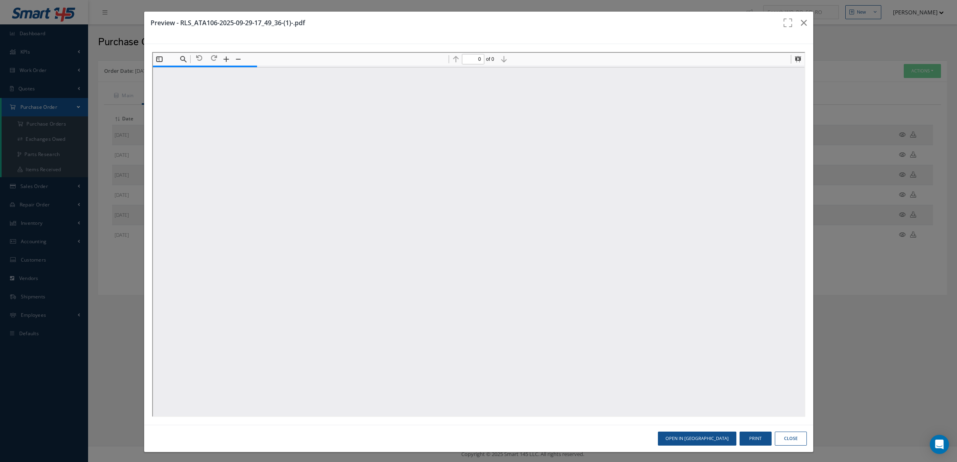
type input "1"
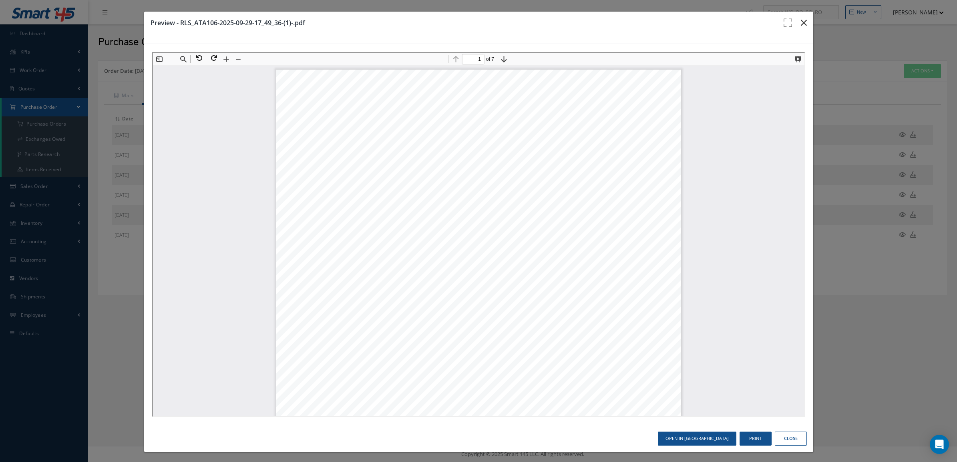
click at [801, 23] on icon "button" at bounding box center [804, 23] width 6 height 10
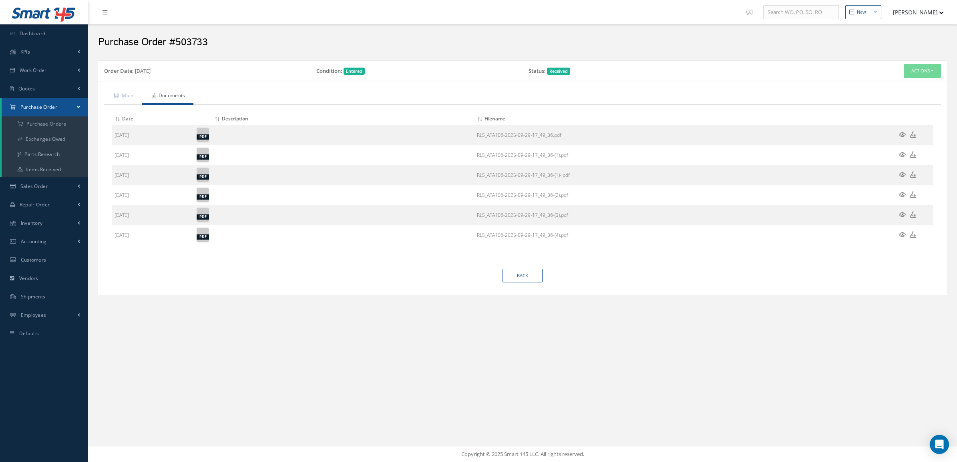
click at [902, 195] on icon at bounding box center [902, 195] width 7 height 6
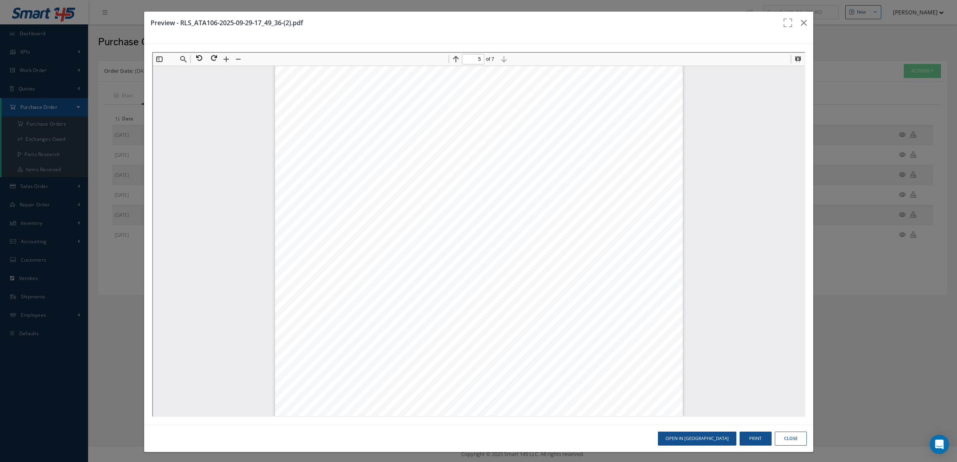
scroll to position [1866, 0]
type input "1"
drag, startPoint x: 797, startPoint y: 282, endPoint x: 919, endPoint y: 62, distance: 251.0
click at [803, 23] on button "button" at bounding box center [803, 23] width 19 height 22
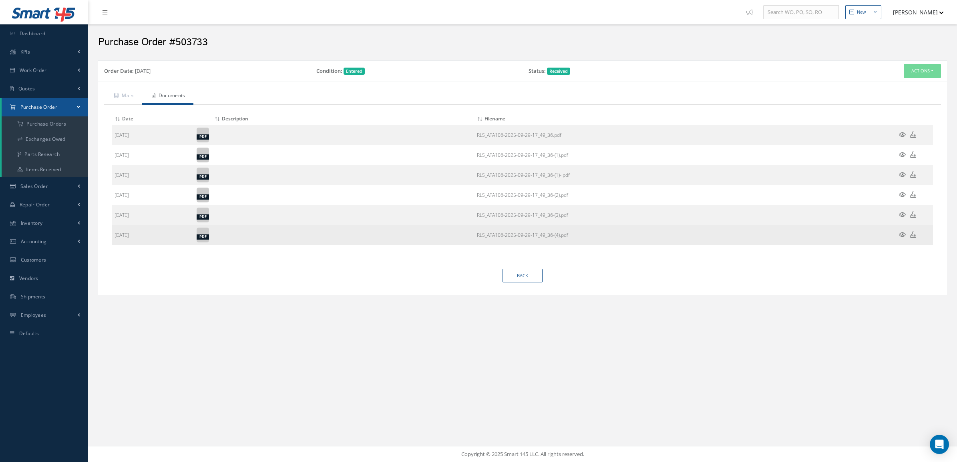
click at [901, 235] on icon at bounding box center [902, 235] width 7 height 6
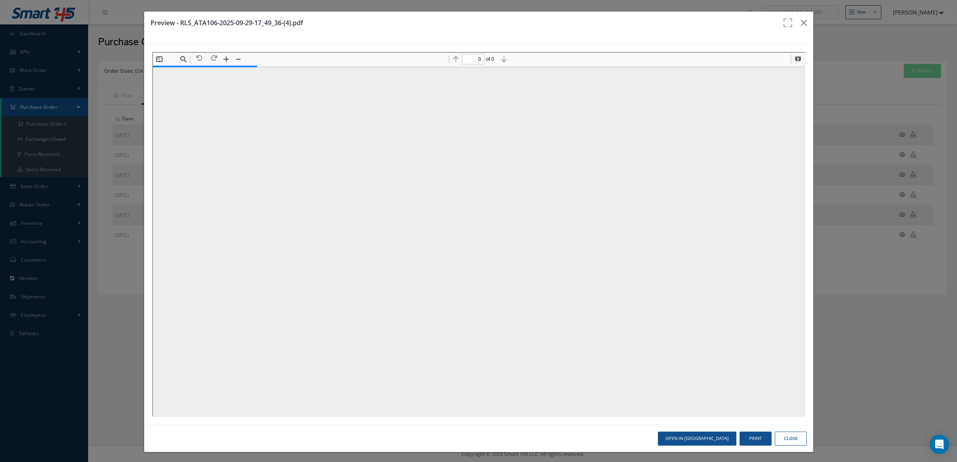
type input "1"
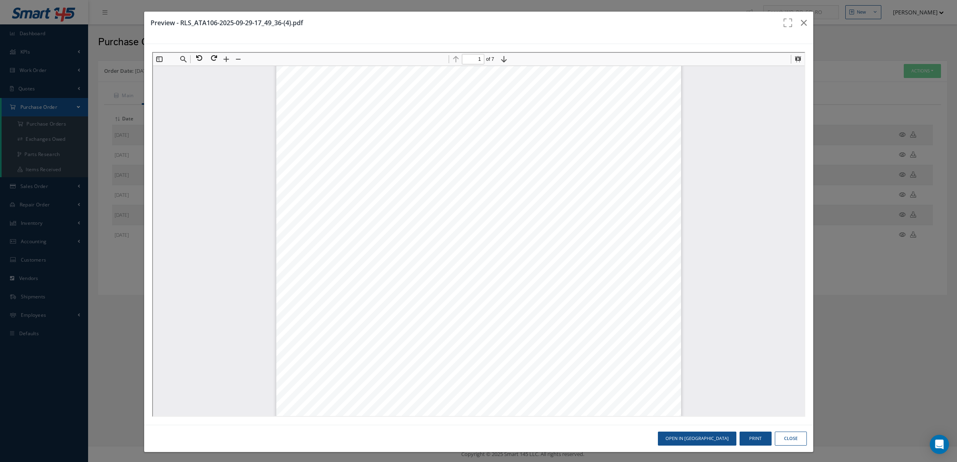
scroll to position [54, 0]
click at [801, 19] on icon "button" at bounding box center [804, 23] width 6 height 10
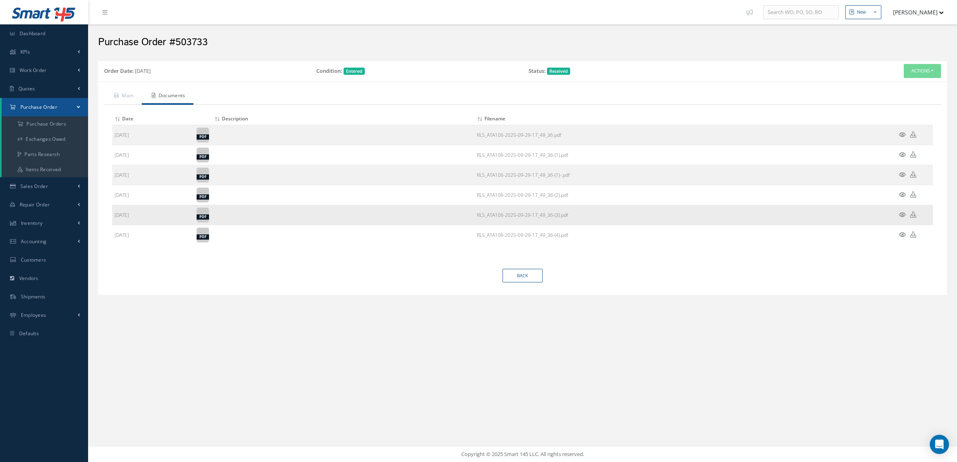
click at [901, 217] on icon at bounding box center [902, 215] width 7 height 6
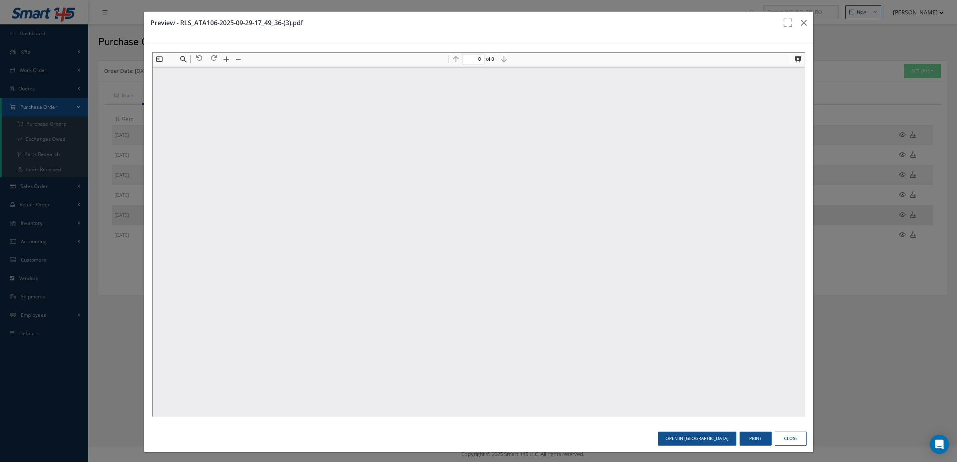
scroll to position [0, 0]
type input "1"
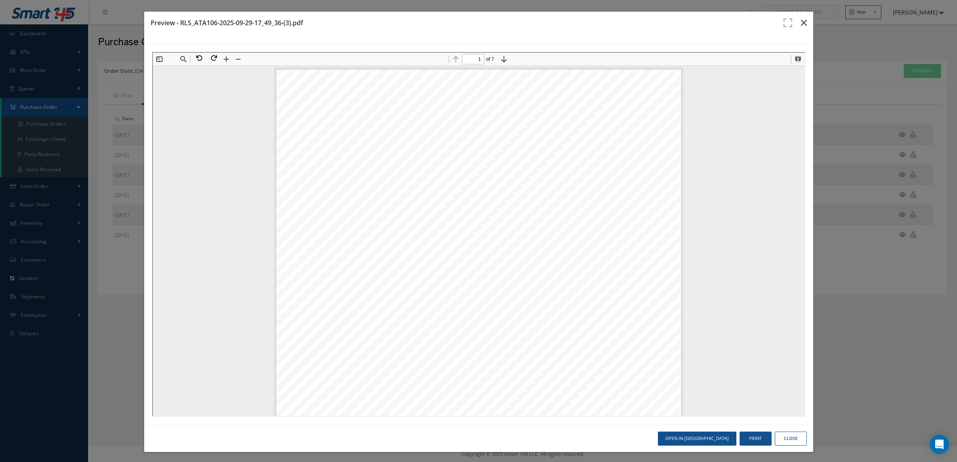
click at [801, 21] on icon "button" at bounding box center [804, 23] width 6 height 10
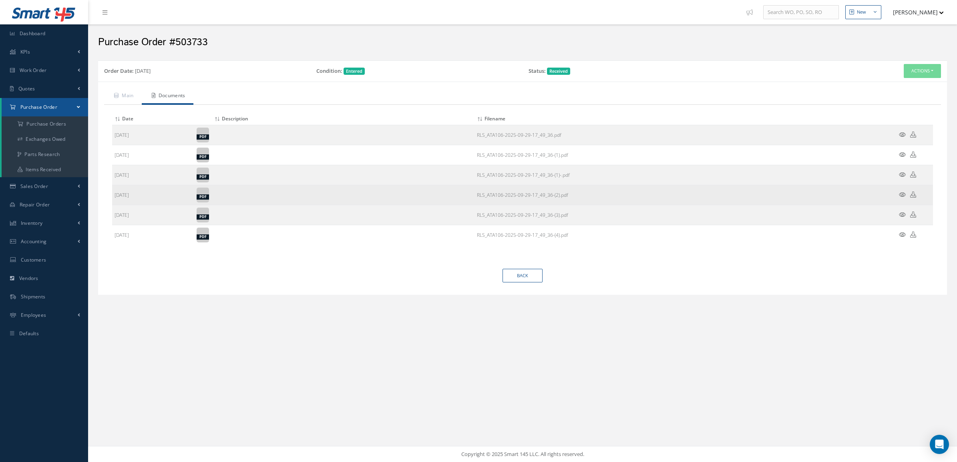
click at [901, 193] on icon at bounding box center [902, 195] width 7 height 6
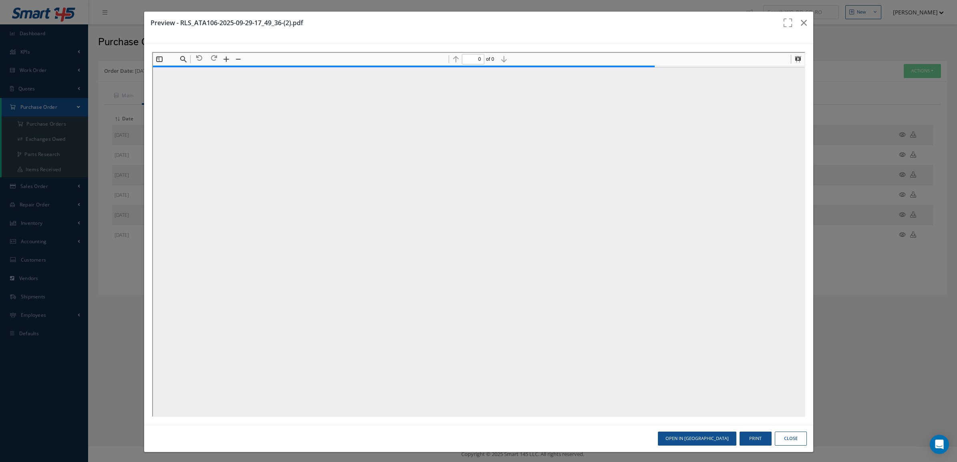
type input "1"
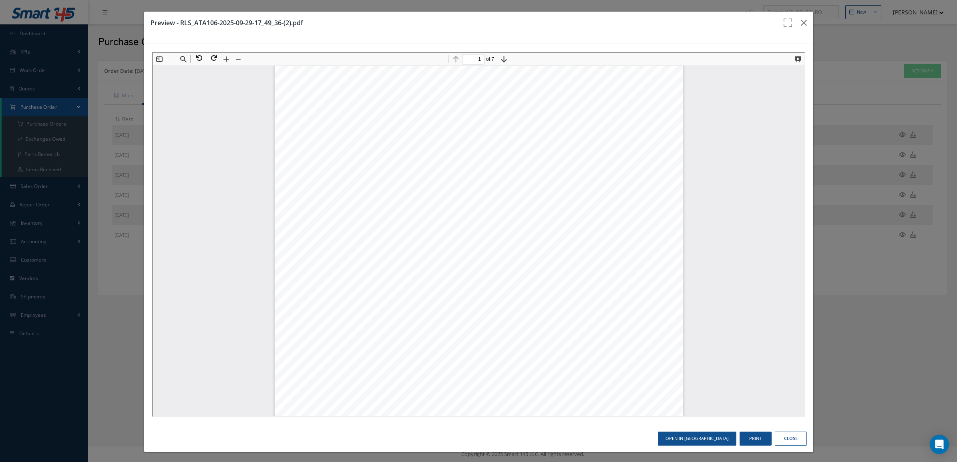
scroll to position [100, 0]
click at [801, 24] on icon "button" at bounding box center [804, 23] width 6 height 10
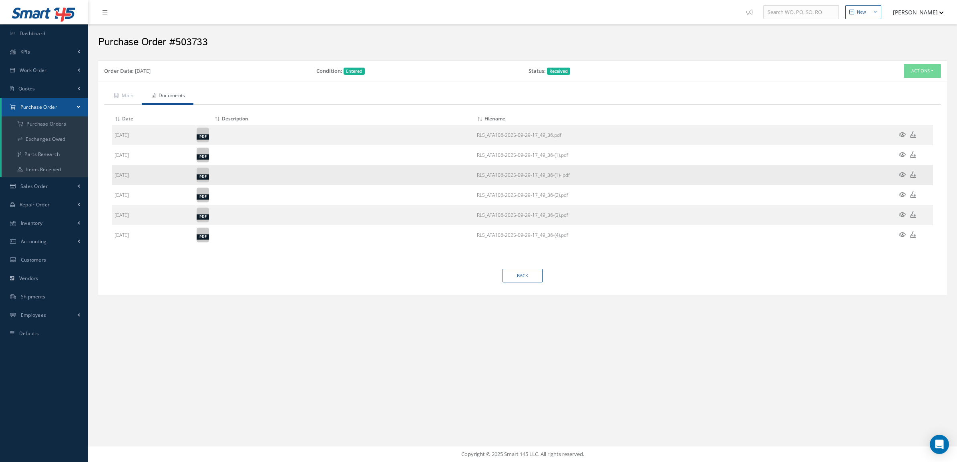
click at [899, 179] on td at bounding box center [909, 175] width 48 height 20
click at [899, 172] on icon at bounding box center [902, 175] width 7 height 6
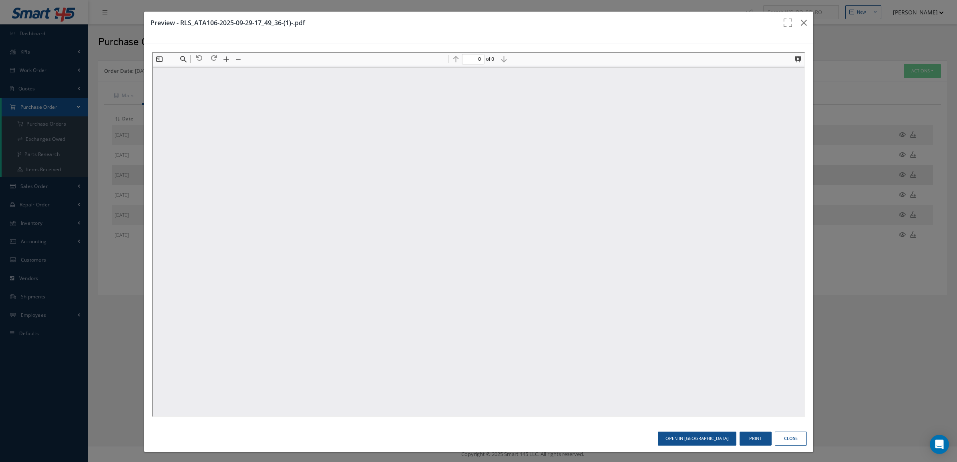
scroll to position [0, 0]
type input "1"
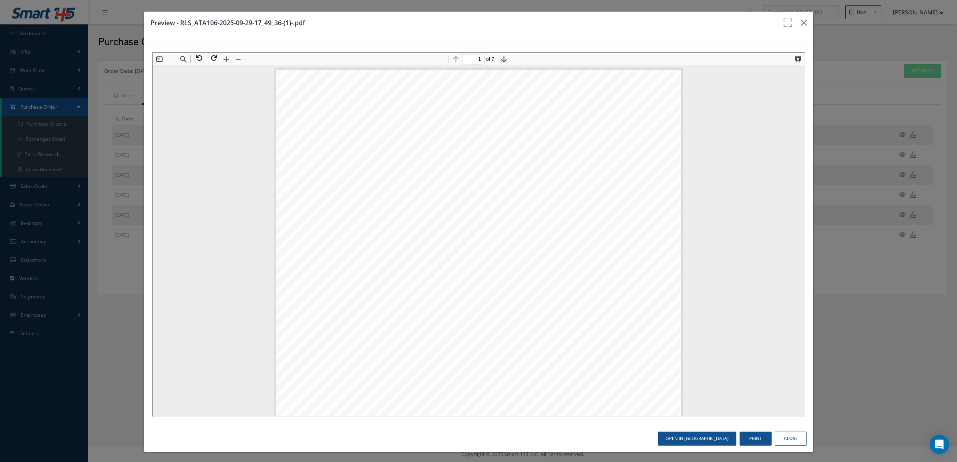
scroll to position [100, 0]
click at [794, 27] on button "button" at bounding box center [803, 23] width 19 height 22
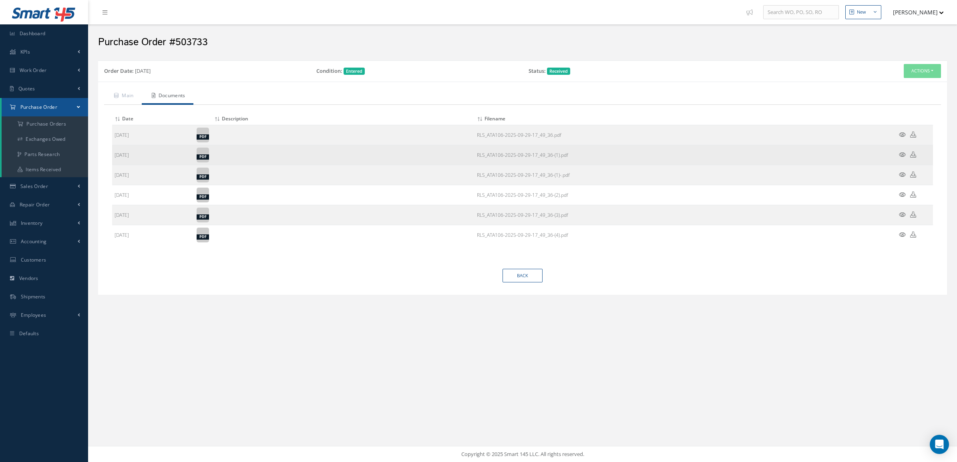
click at [901, 157] on icon at bounding box center [902, 155] width 7 height 6
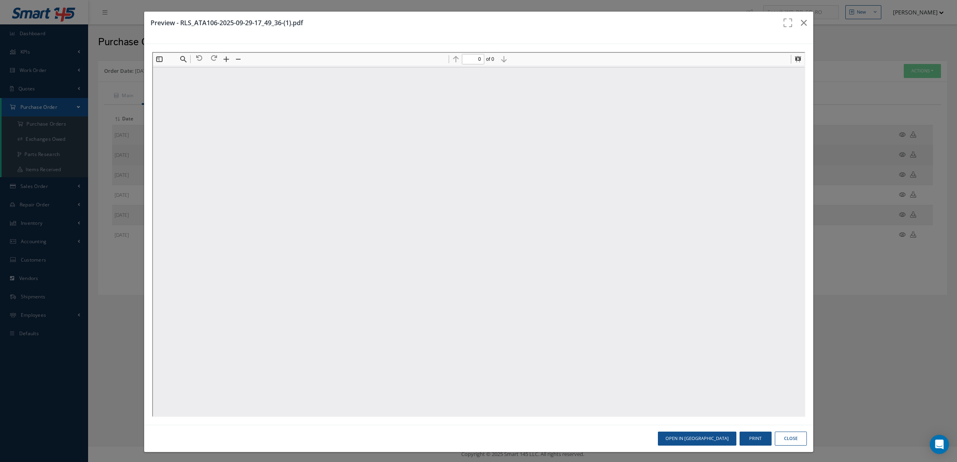
scroll to position [0, 0]
type input "1"
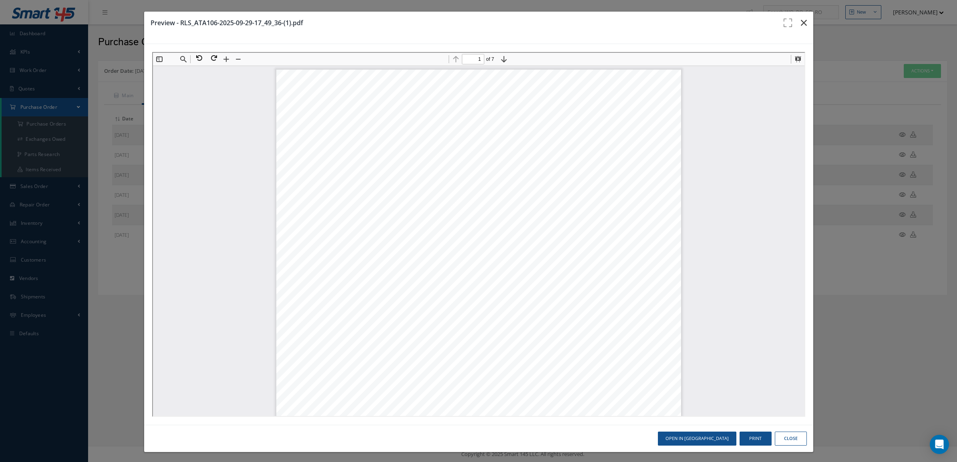
click at [801, 26] on icon "button" at bounding box center [804, 23] width 6 height 10
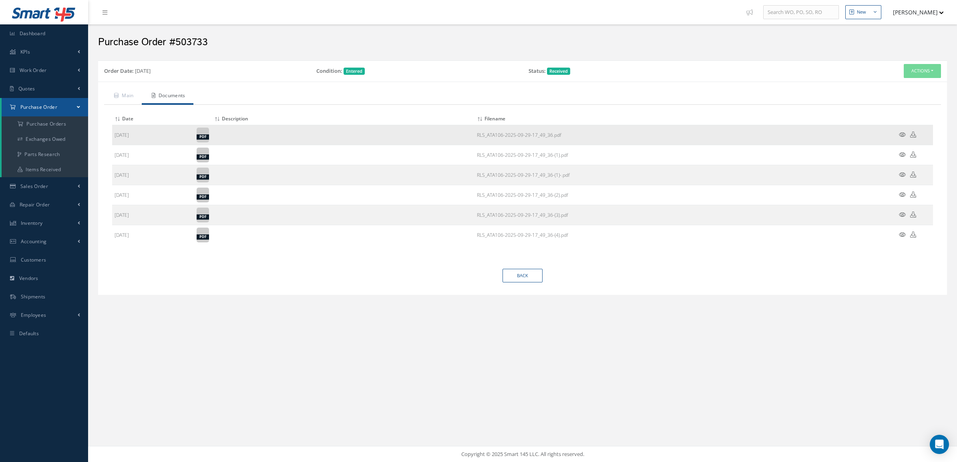
click at [903, 135] on icon at bounding box center [902, 135] width 7 height 6
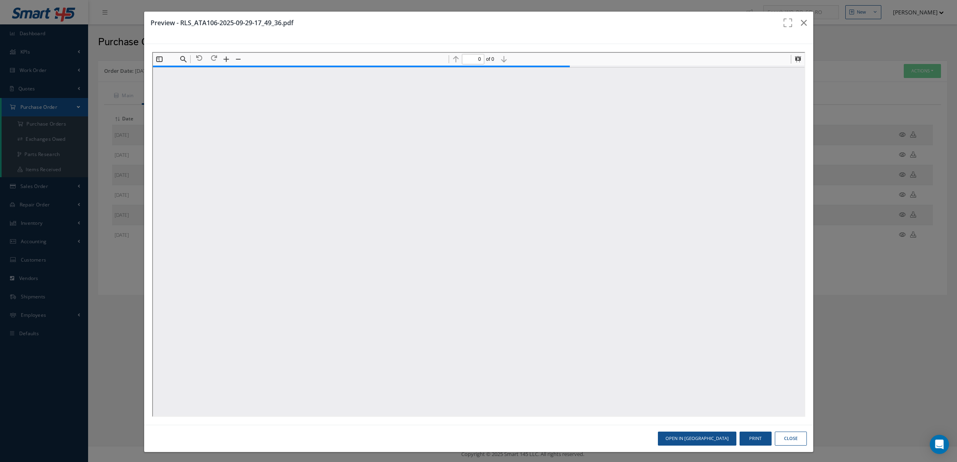
type input "1"
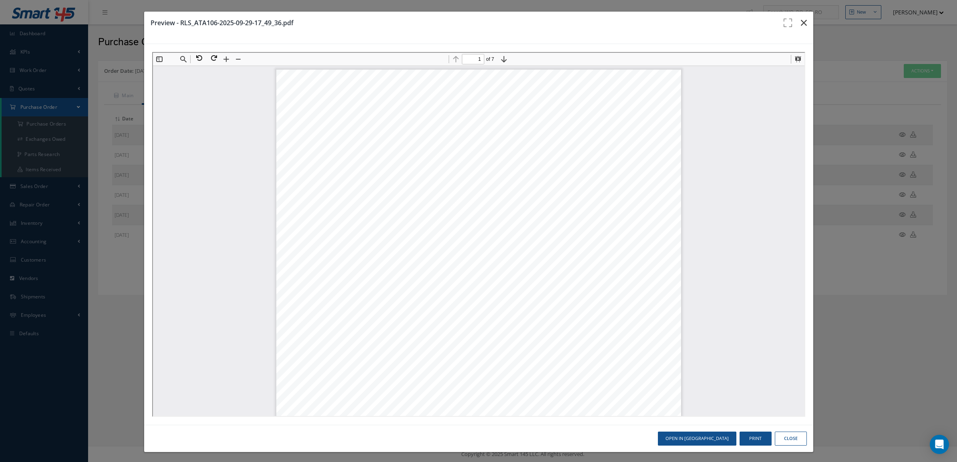
click at [801, 19] on icon "button" at bounding box center [804, 23] width 6 height 10
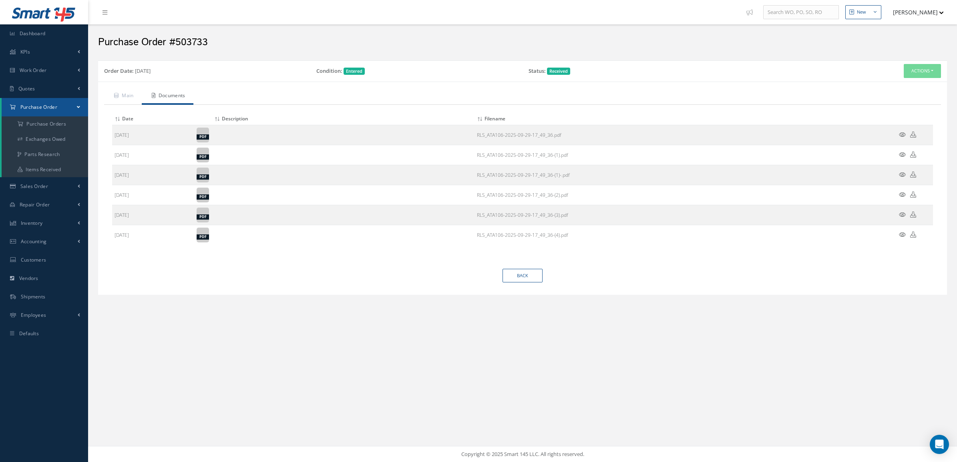
click at [850, 48] on h2 "Purchase Order #503733" at bounding box center [522, 42] width 849 height 12
click at [184, 96] on link "Documents" at bounding box center [168, 96] width 52 height 17
click at [911, 72] on button "Actions" at bounding box center [921, 71] width 37 height 14
click at [904, 124] on link "Documents" at bounding box center [909, 128] width 64 height 11
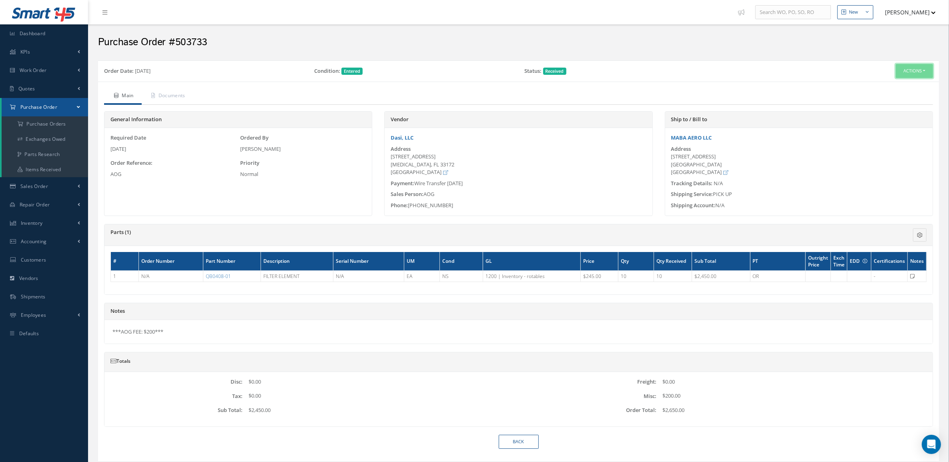
click at [908, 67] on button "Actions" at bounding box center [914, 71] width 37 height 14
click at [909, 83] on link "Receiving Details" at bounding box center [901, 85] width 64 height 11
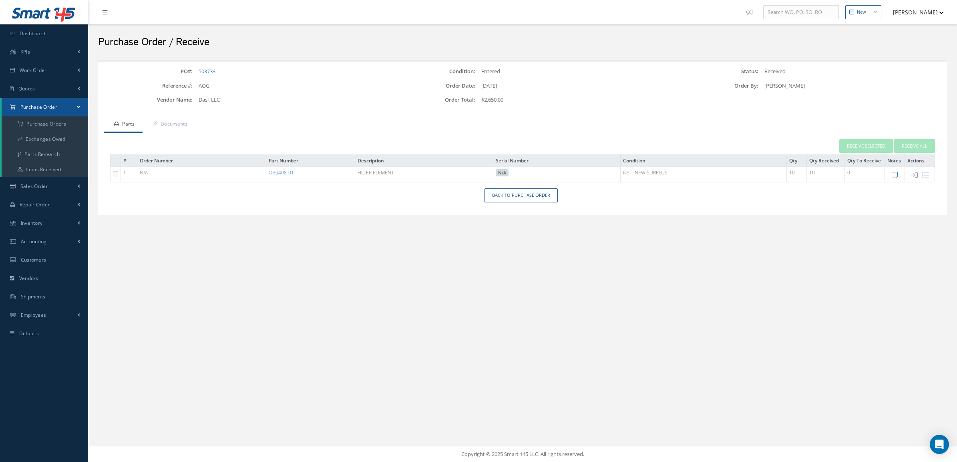
click at [925, 177] on icon at bounding box center [925, 175] width 7 height 7
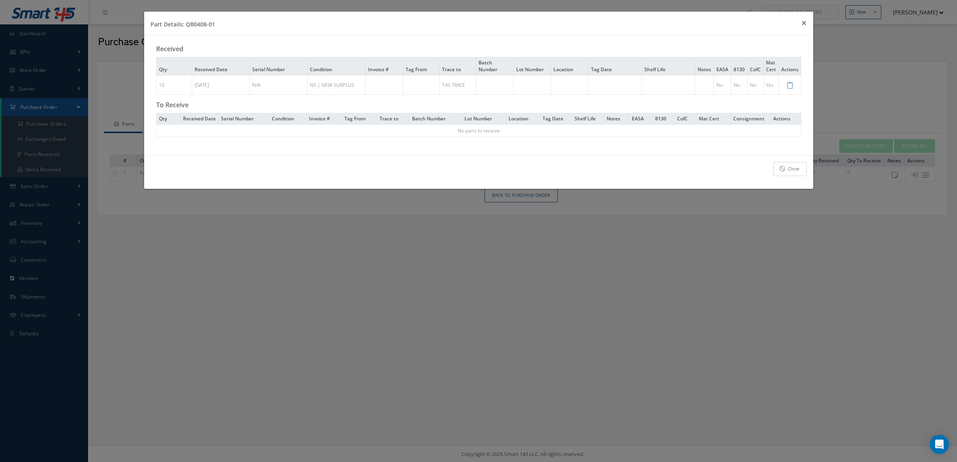
click at [779, 175] on link "Close" at bounding box center [790, 169] width 34 height 14
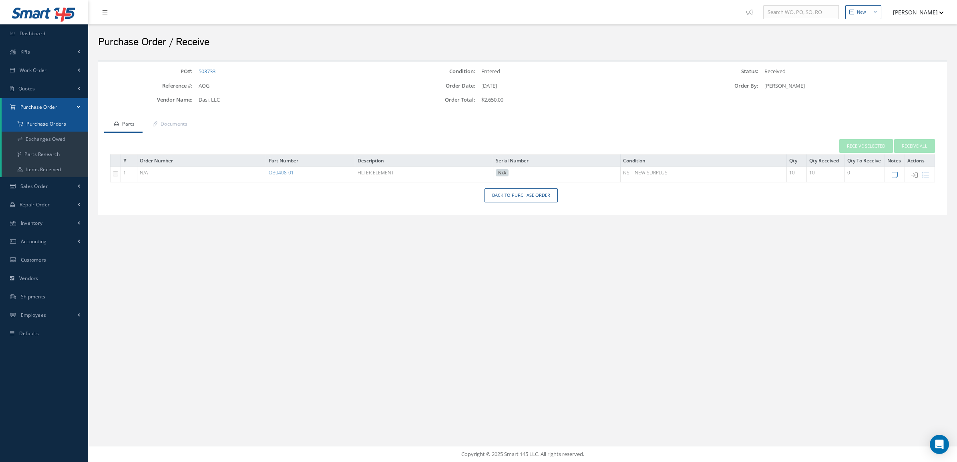
click at [31, 122] on a=1&status_id=2&status_id=3&status_id=5&collapsedFilters"] "Purchase Orders" at bounding box center [45, 123] width 86 height 15
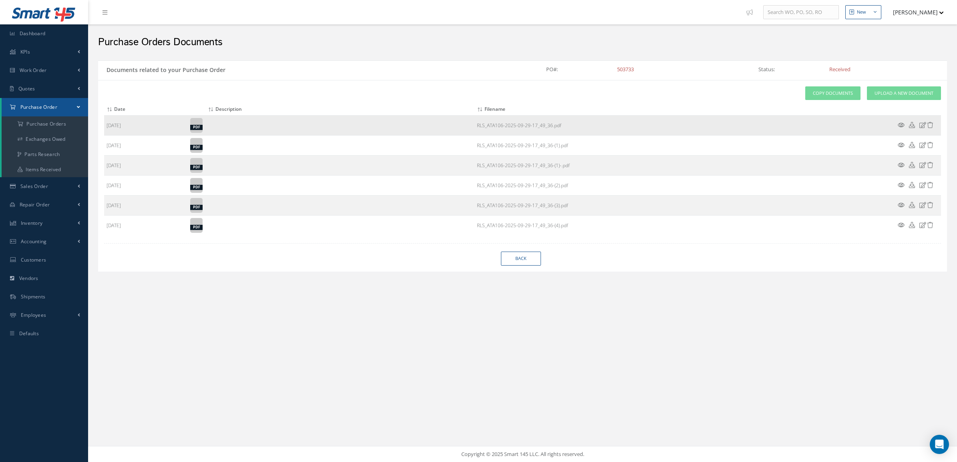
click at [932, 124] on icon at bounding box center [930, 125] width 6 height 6
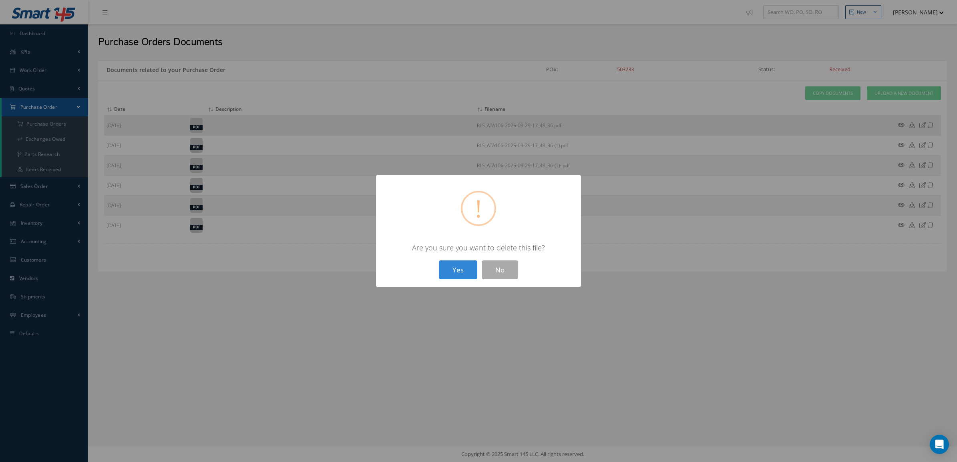
click at [439, 261] on button "Yes" at bounding box center [458, 270] width 38 height 19
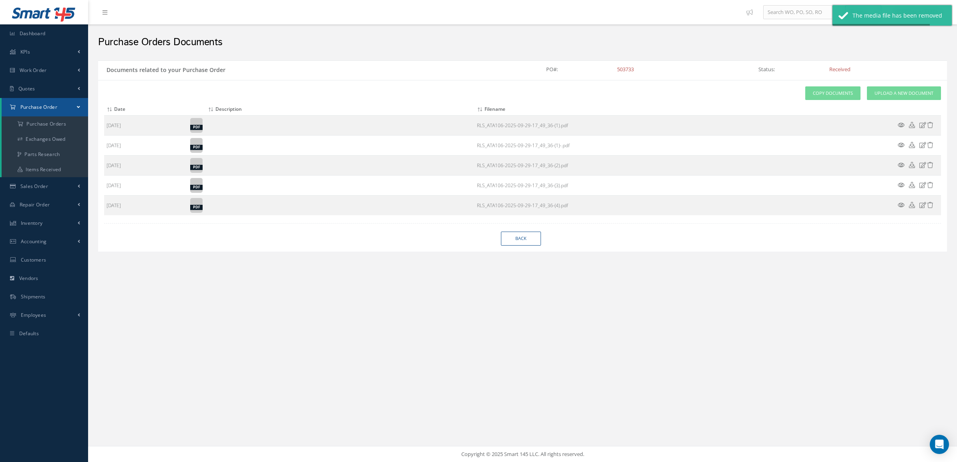
click at [930, 126] on icon at bounding box center [930, 125] width 6 height 6
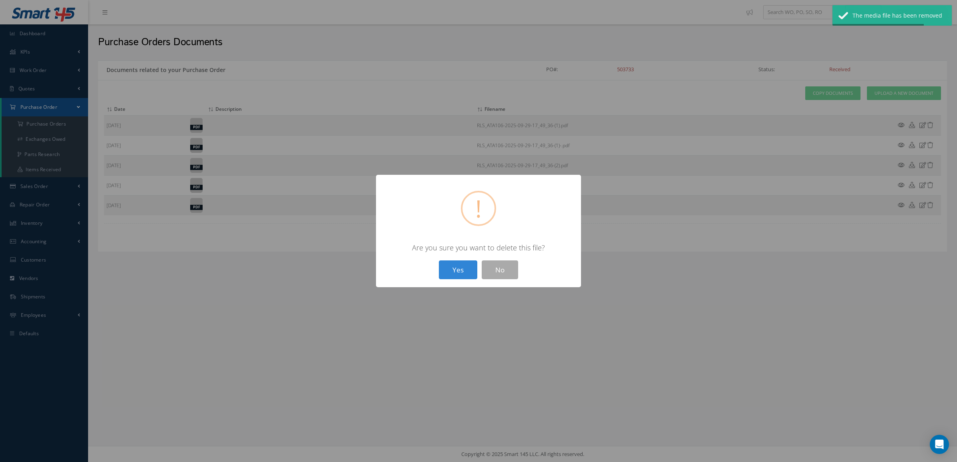
click at [439, 261] on button "Yes" at bounding box center [458, 270] width 38 height 19
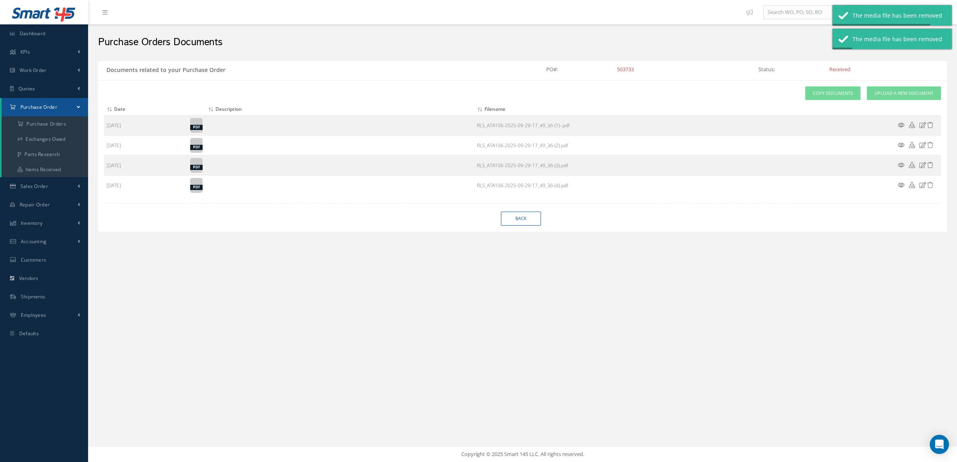
click at [929, 128] on icon at bounding box center [930, 125] width 6 height 6
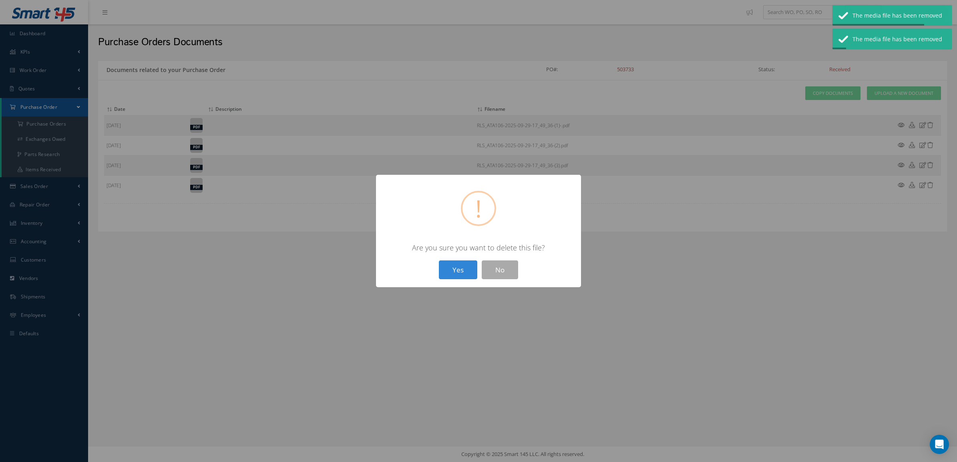
click at [439, 261] on button "Yes" at bounding box center [458, 270] width 38 height 19
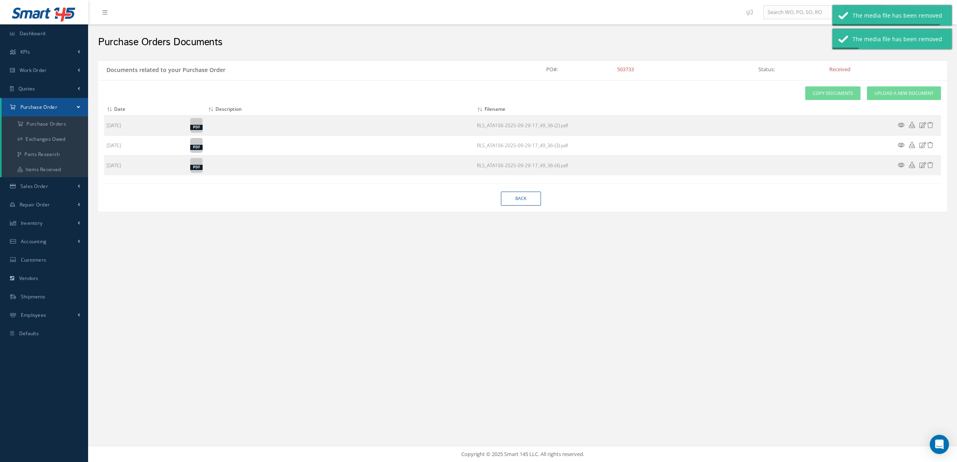
click at [929, 126] on icon at bounding box center [930, 125] width 6 height 6
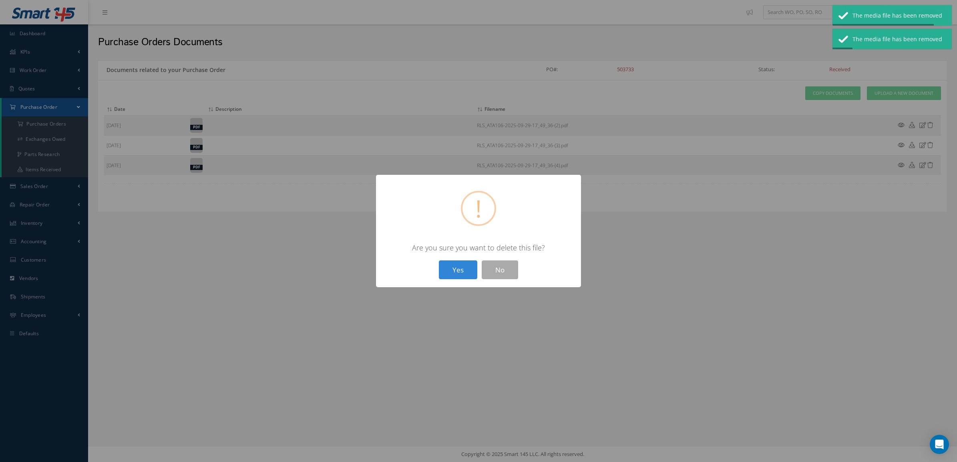
click at [439, 261] on button "Yes" at bounding box center [458, 270] width 38 height 19
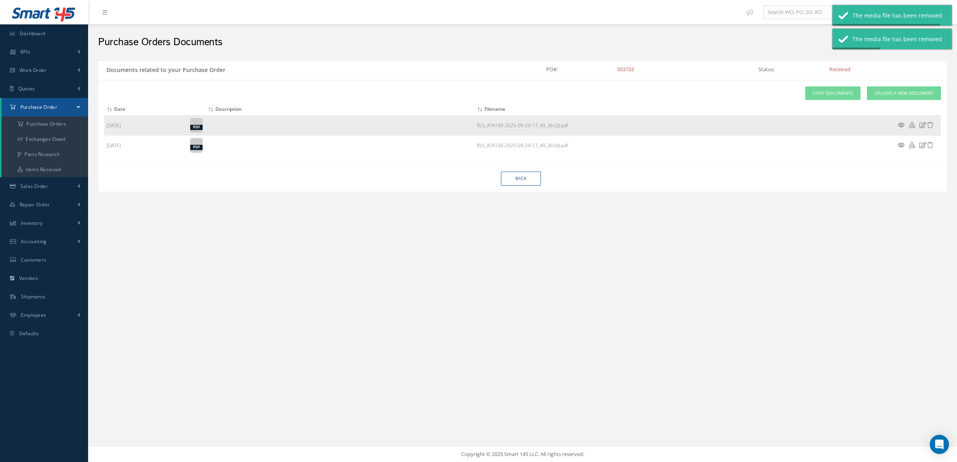
click at [929, 127] on icon at bounding box center [930, 125] width 6 height 6
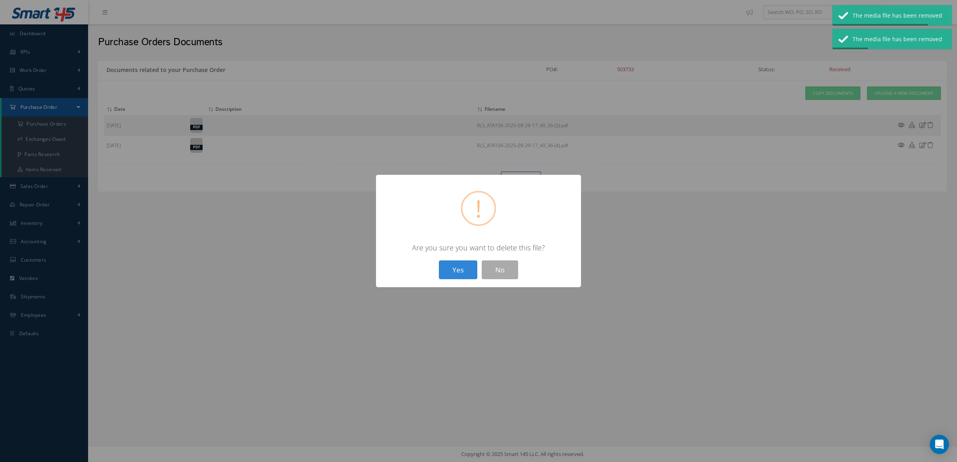
click at [439, 261] on button "Yes" at bounding box center [458, 270] width 38 height 19
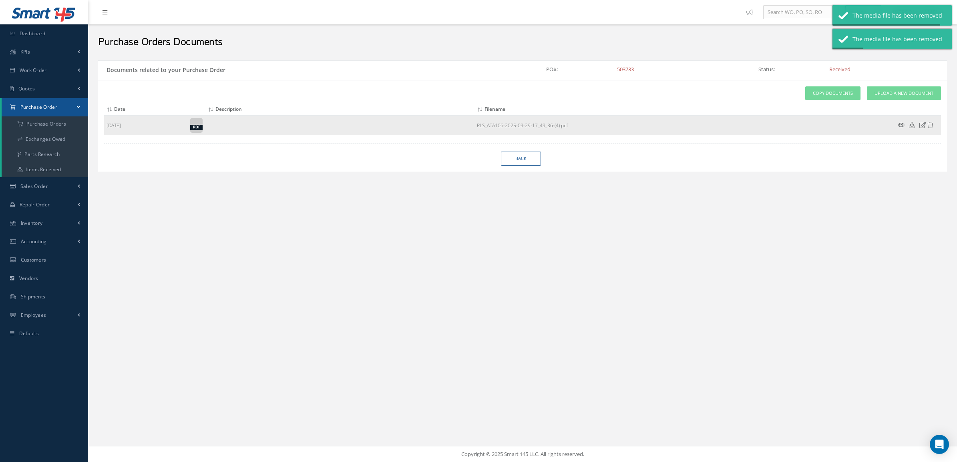
click at [929, 127] on icon at bounding box center [930, 125] width 6 height 6
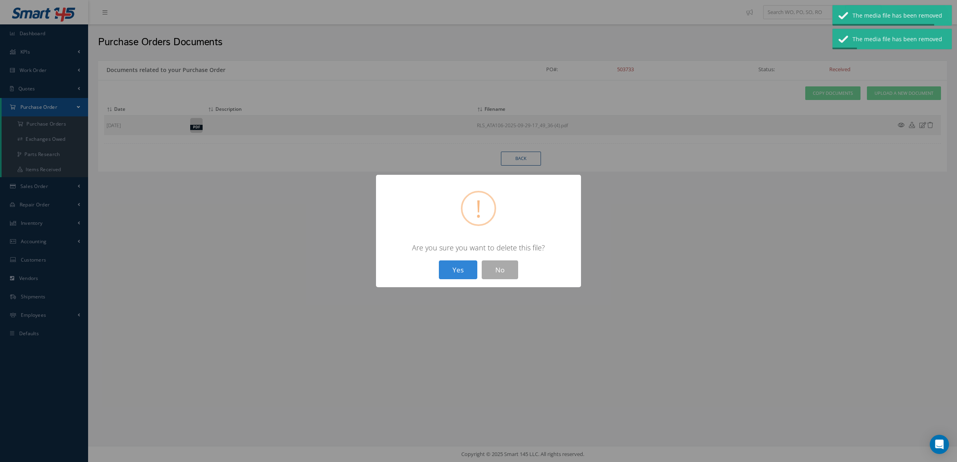
click at [439, 261] on button "Yes" at bounding box center [458, 270] width 38 height 19
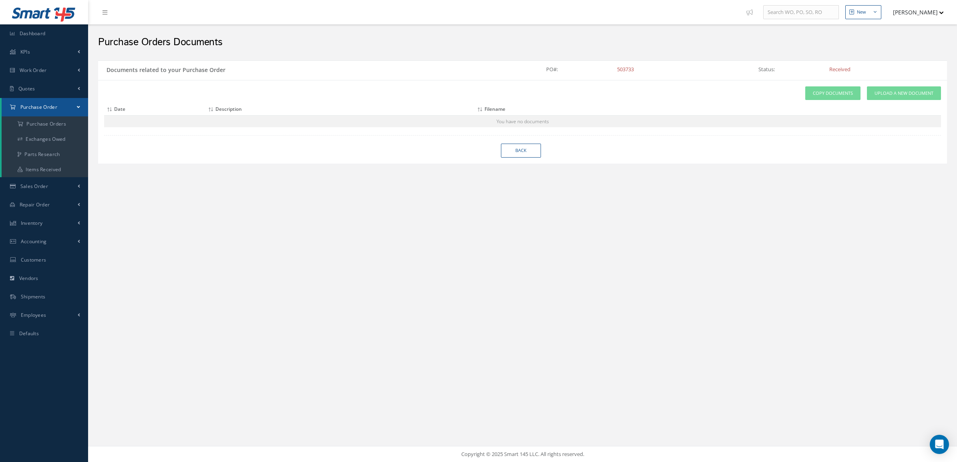
click at [843, 161] on div "Attach File(s) Click inside this area or drag and drop to select file to upload…" at bounding box center [522, 122] width 849 height 84
click at [879, 93] on span "Upload a New Document" at bounding box center [903, 93] width 59 height 7
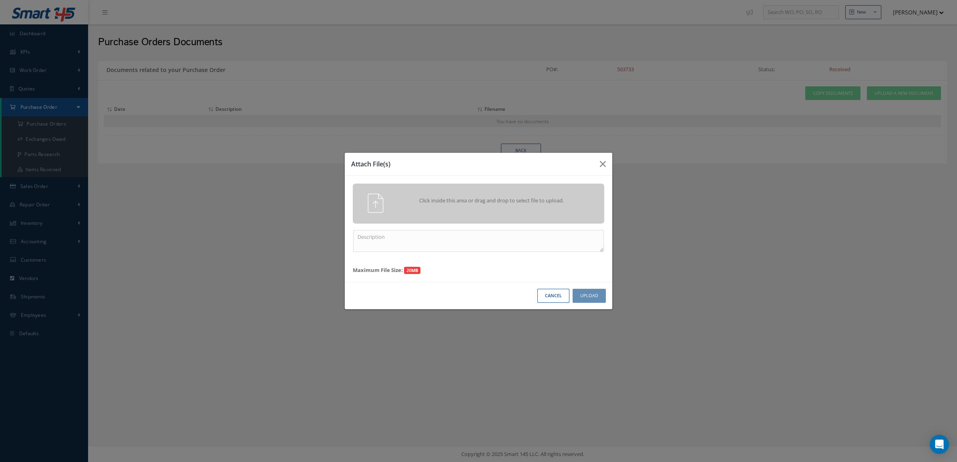
click at [614, 182] on div "Attach File(s) Click inside this area or drag and drop to select file to upload…" at bounding box center [478, 231] width 957 height 462
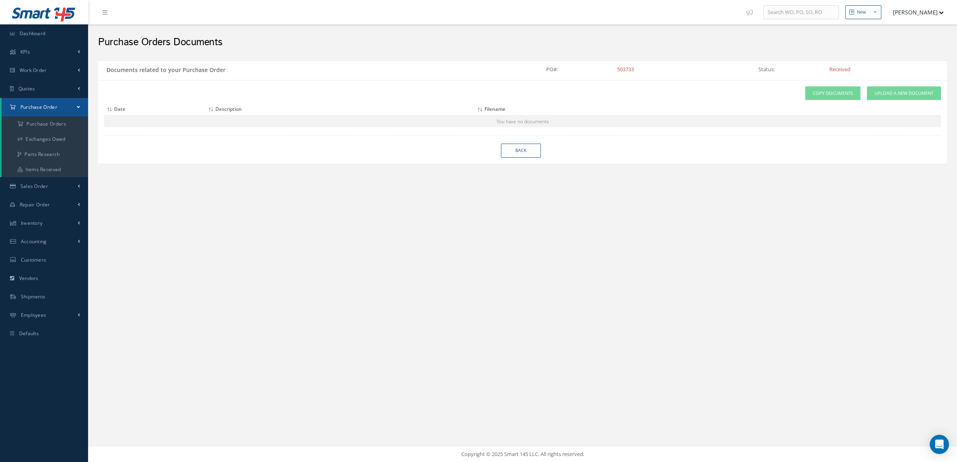
click at [532, 217] on div "New New Work Order New Purchase Order New Customer Quote New Sales Order New Re…" at bounding box center [522, 231] width 869 height 462
click at [873, 90] on link "Upload a New Document" at bounding box center [904, 93] width 74 height 14
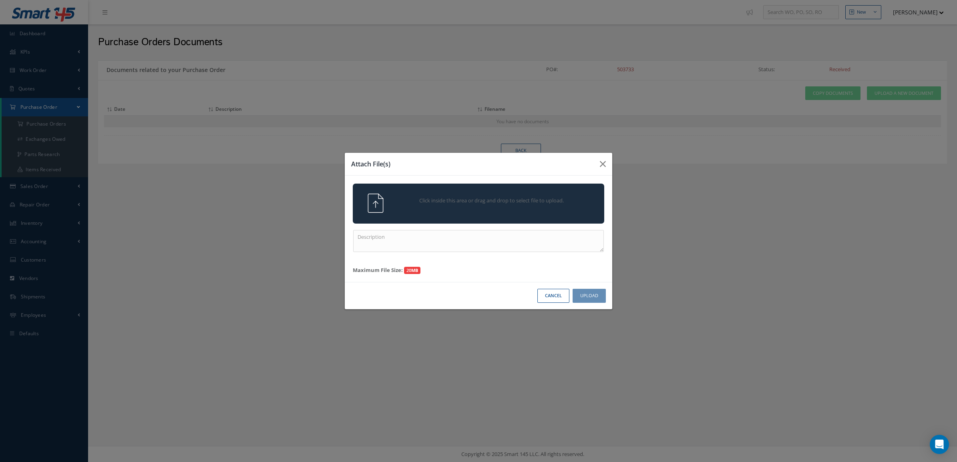
click at [534, 215] on div "Click inside this area or drag and drop to select file to upload." at bounding box center [478, 204] width 251 height 40
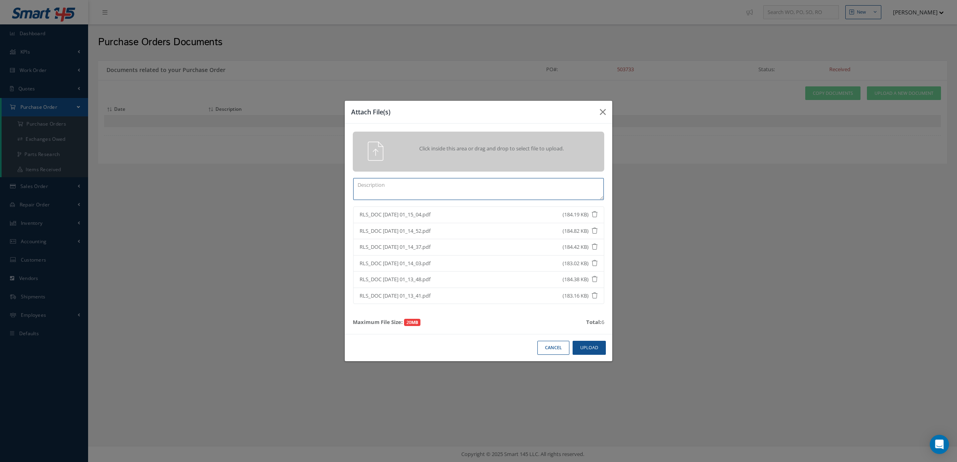
click at [477, 190] on textarea at bounding box center [478, 189] width 251 height 22
click at [591, 344] on button "Upload" at bounding box center [588, 348] width 33 height 14
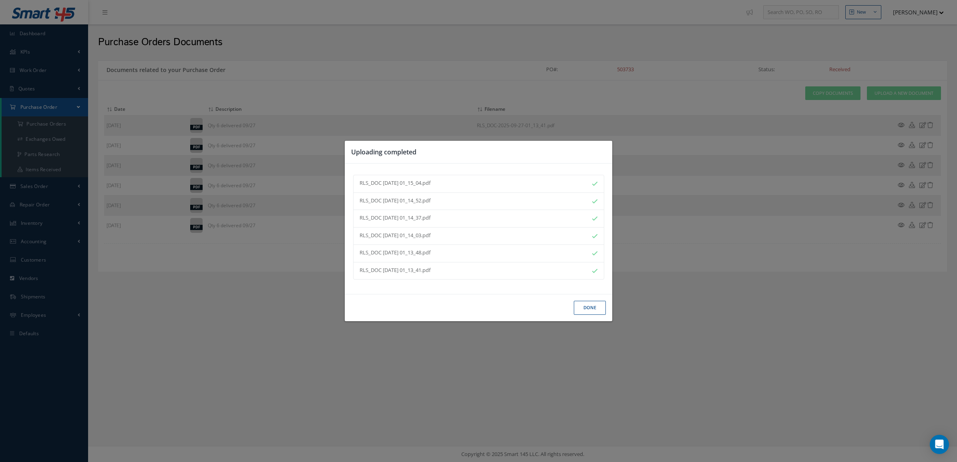
click at [847, 251] on div "Uploading completed RLS_DOC 2025-09-27 01_15_04.pdf RLS_DOC 2025-09-27 01_14_52…" at bounding box center [478, 231] width 957 height 462
click at [588, 305] on button "Done" at bounding box center [590, 308] width 32 height 14
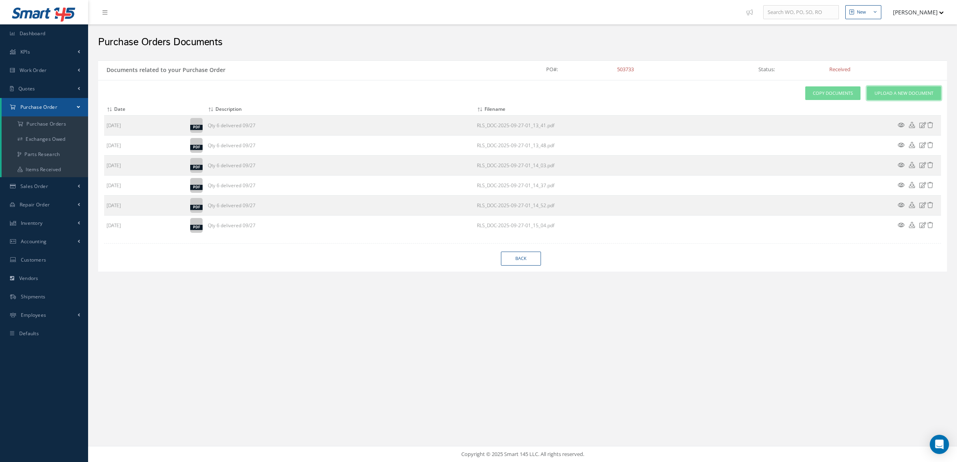
click at [877, 92] on span "Upload a New Document" at bounding box center [903, 93] width 59 height 7
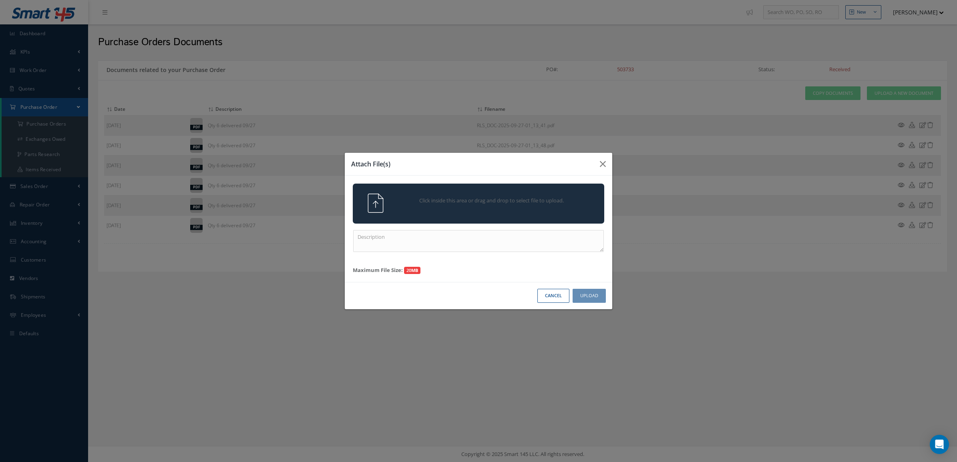
click at [474, 203] on span "Click inside this area or drag and drop to select file to upload." at bounding box center [492, 201] width 182 height 8
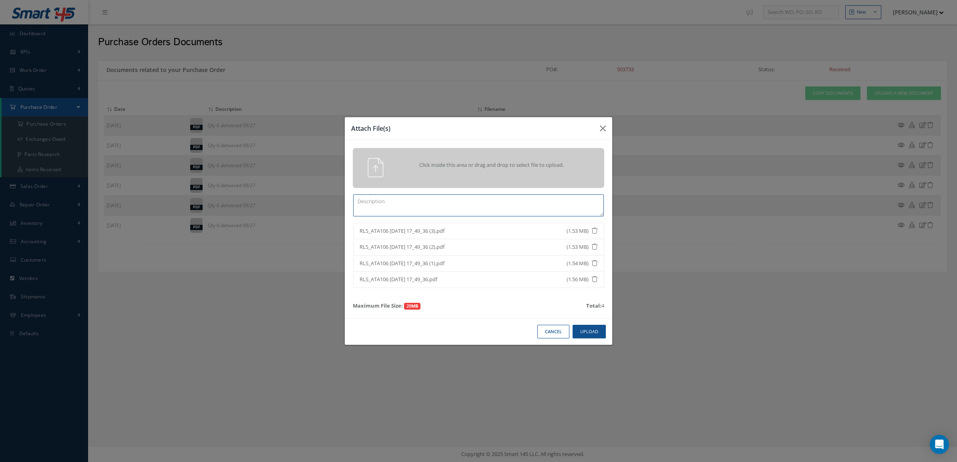
click at [376, 211] on textarea at bounding box center [478, 206] width 251 height 22
type textarea "qty 4 delivered 09/30"
click at [589, 339] on button "Upload" at bounding box center [588, 332] width 33 height 14
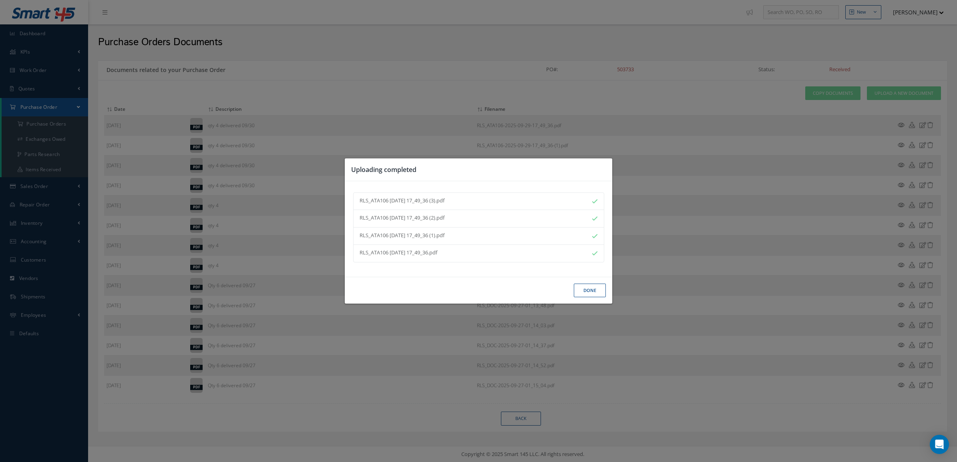
click at [584, 293] on button "Done" at bounding box center [590, 291] width 32 height 14
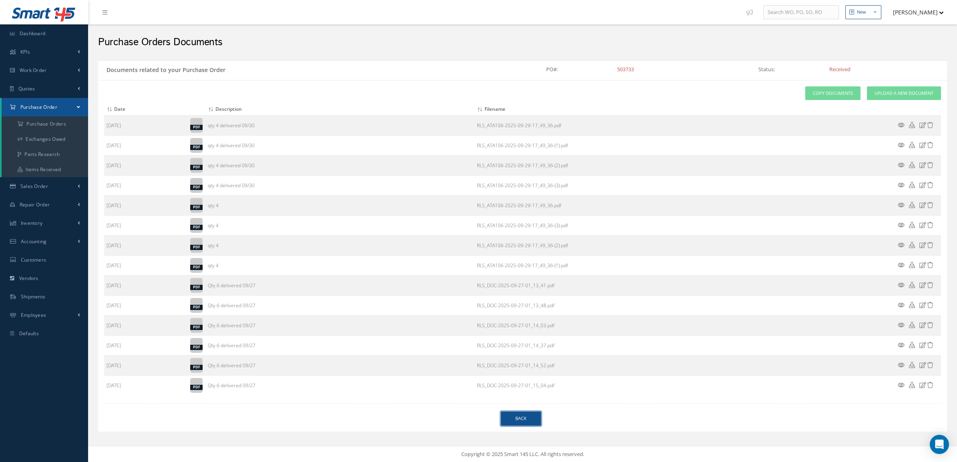
click at [532, 422] on link "Back" at bounding box center [521, 419] width 40 height 14
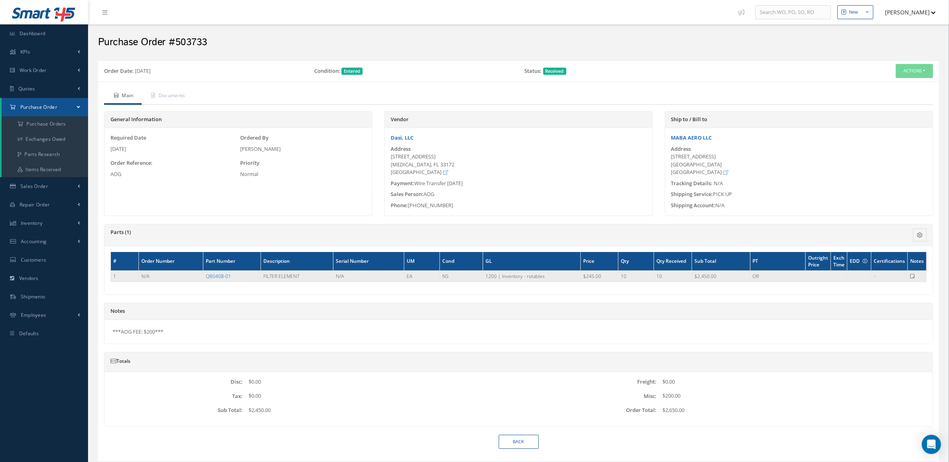
click at [209, 275] on link "QB0408-01" at bounding box center [218, 276] width 25 height 7
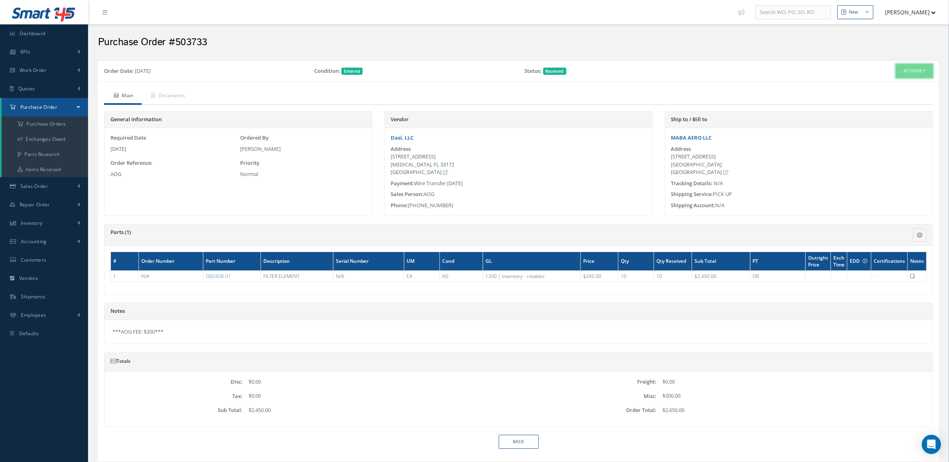
click at [913, 74] on button "Actions" at bounding box center [914, 71] width 37 height 14
click at [907, 86] on link "Receiving Details" at bounding box center [901, 85] width 64 height 11
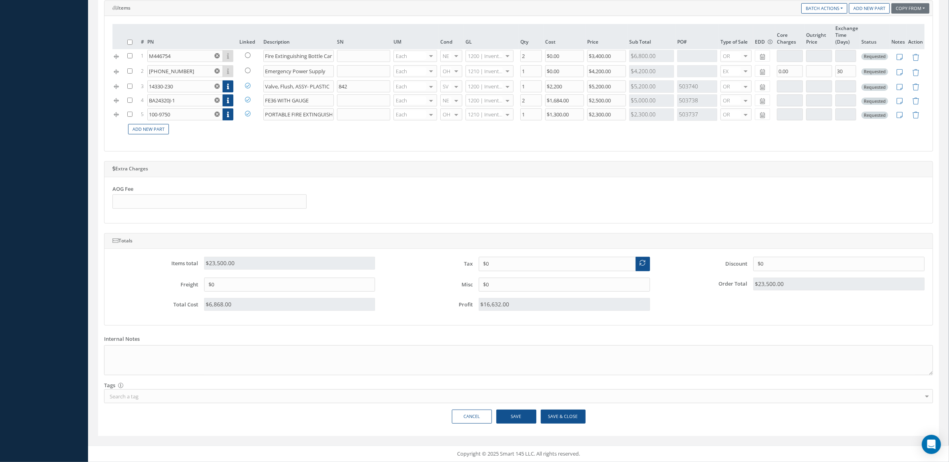
scroll to position [339, 0]
click at [528, 417] on button "Save" at bounding box center [516, 417] width 40 height 14
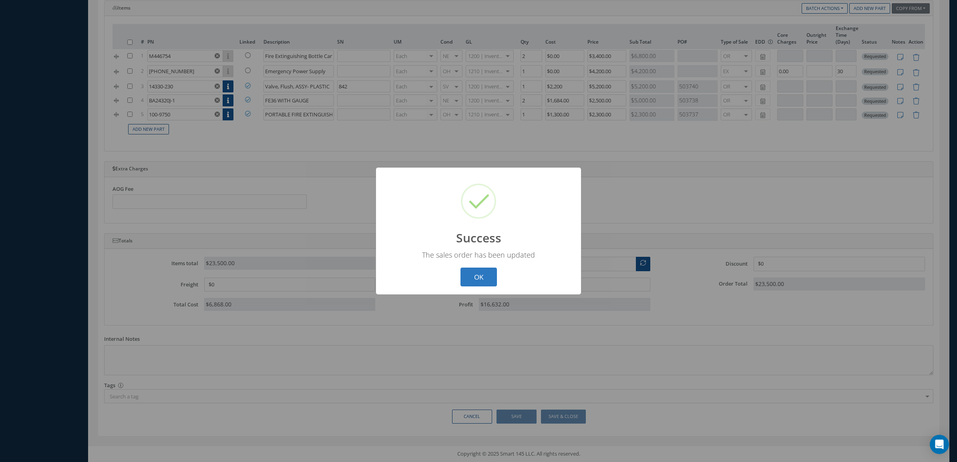
click at [487, 277] on button "OK" at bounding box center [478, 277] width 36 height 19
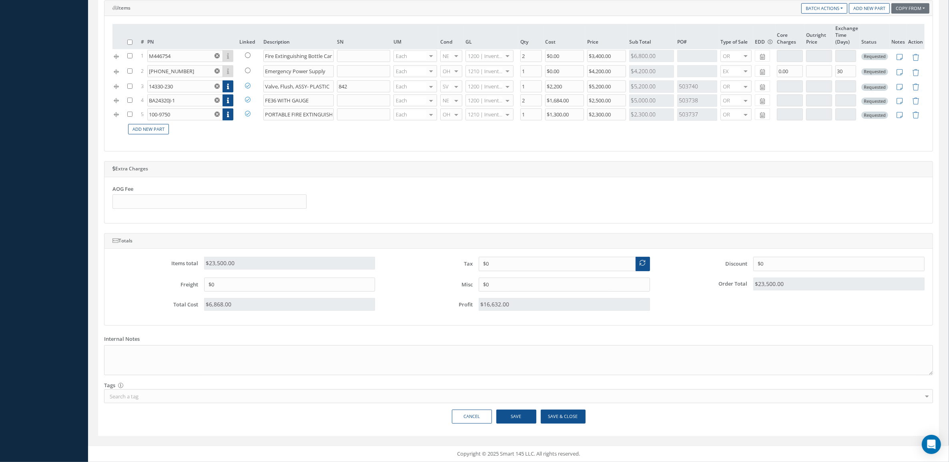
click at [114, 225] on div "Main information Order Date 09/29/2025 Customer: SKY HIGH AVIATION SERVICES DOM…" at bounding box center [518, 49] width 829 height 553
click at [109, 151] on div "Items Copy From Purchase Order Customer Quotation Sales Order Add New Part Batc…" at bounding box center [518, 76] width 829 height 152
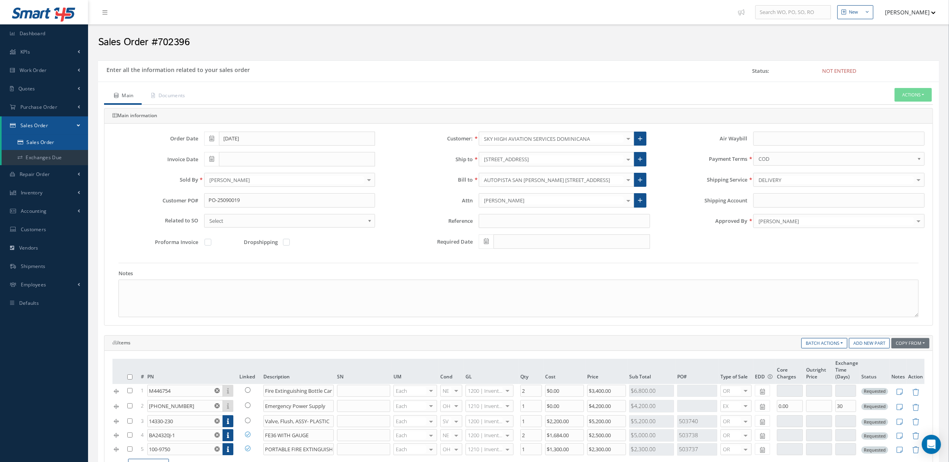
click at [40, 136] on link "Sales Order" at bounding box center [45, 142] width 86 height 15
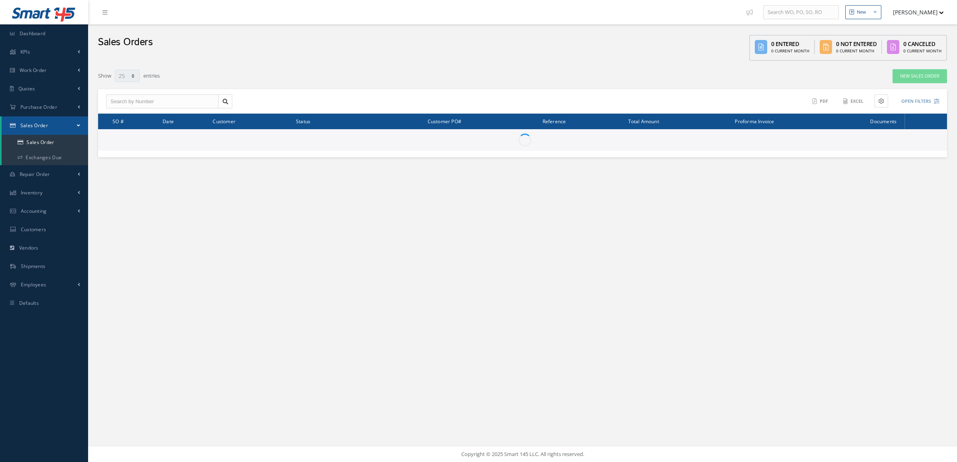
select select "25"
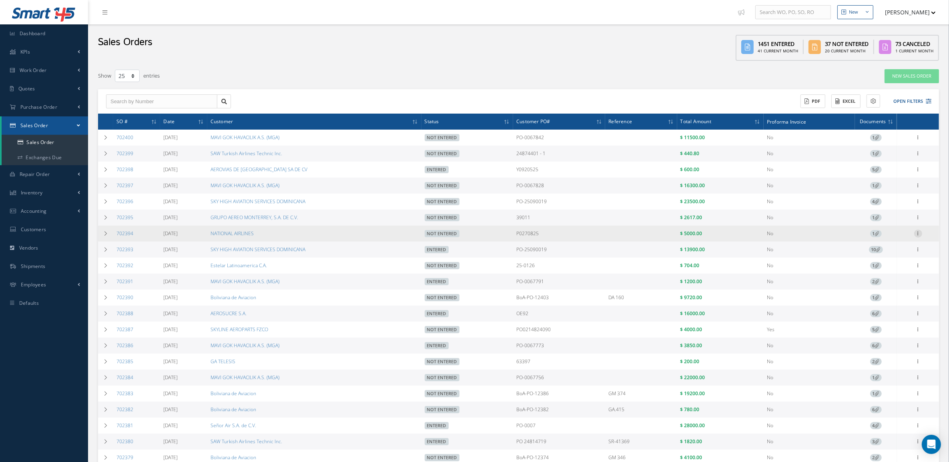
click at [919, 231] on icon at bounding box center [918, 233] width 8 height 6
click at [897, 251] on link "Edit" at bounding box center [881, 249] width 63 height 10
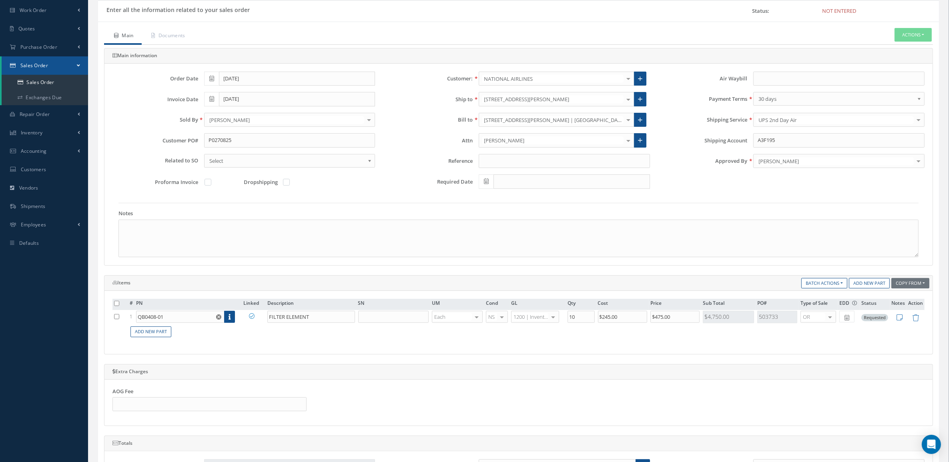
scroll to position [200, 0]
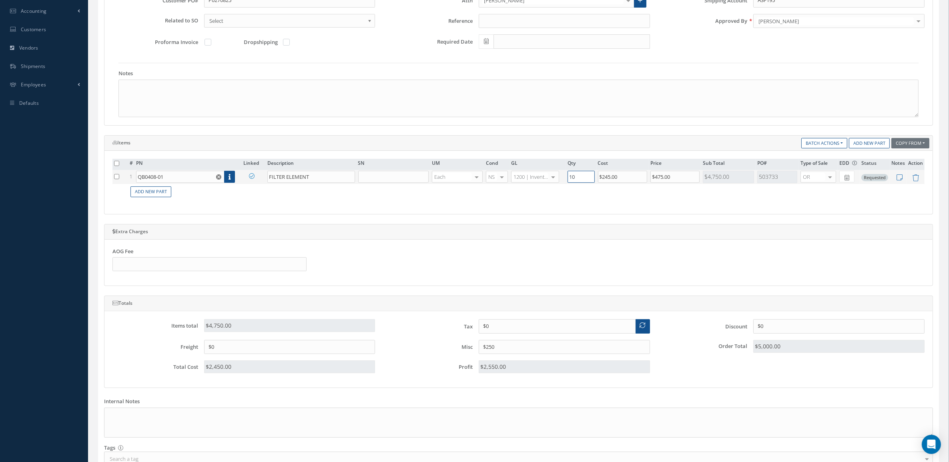
drag, startPoint x: 581, startPoint y: 177, endPoint x: 558, endPoint y: 179, distance: 22.5
click at [558, 179] on tr "1 QB0408-01 Part Number Description SN Condition PO# Qty Location Warehouse FIL…" at bounding box center [518, 177] width 812 height 14
type input "6"
click at [554, 221] on div "Main information Order Date 09/26/2025 Customer: NATIONAL AIRLINES MABA AERO LL…" at bounding box center [518, 148] width 829 height 481
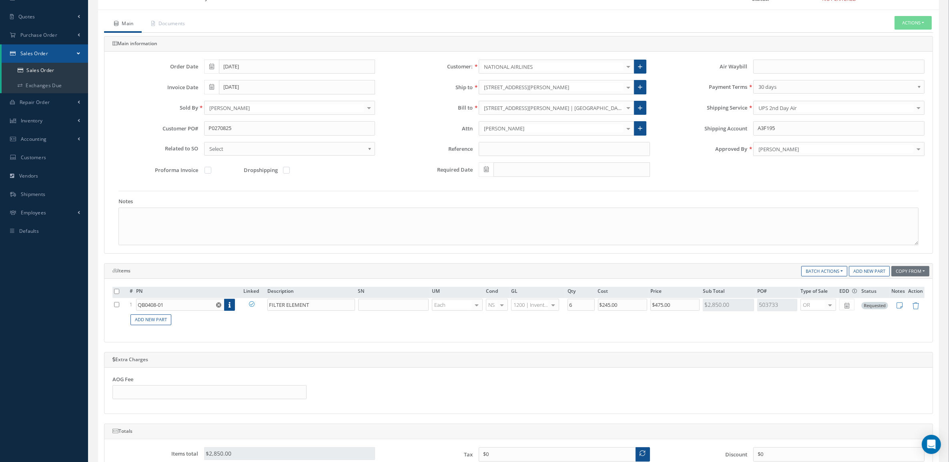
scroll to position [66, 0]
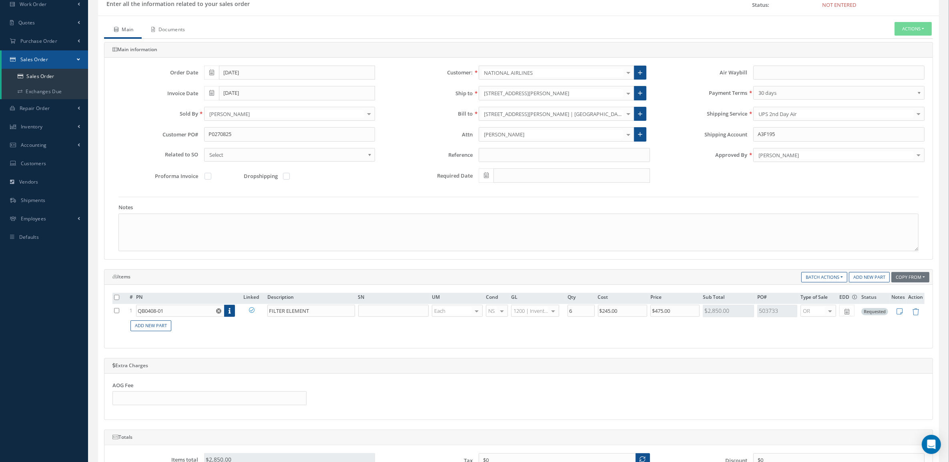
click at [179, 31] on link "Documents" at bounding box center [168, 30] width 52 height 17
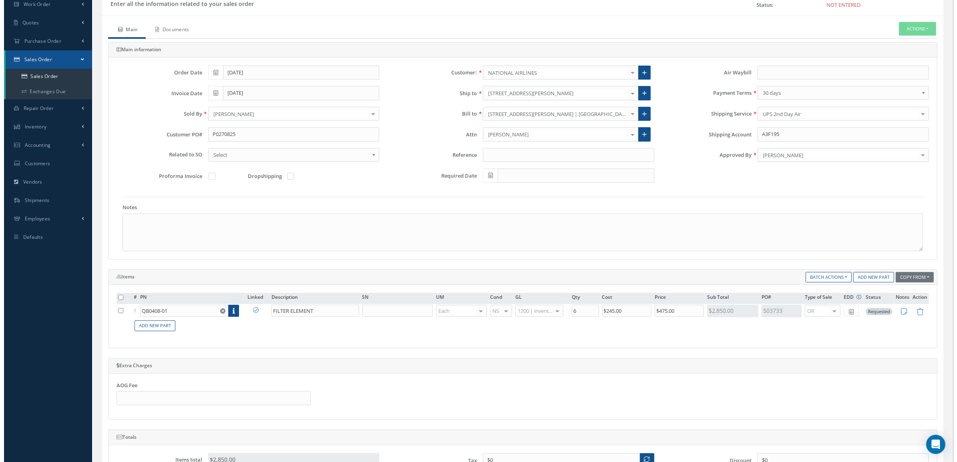
scroll to position [0, 0]
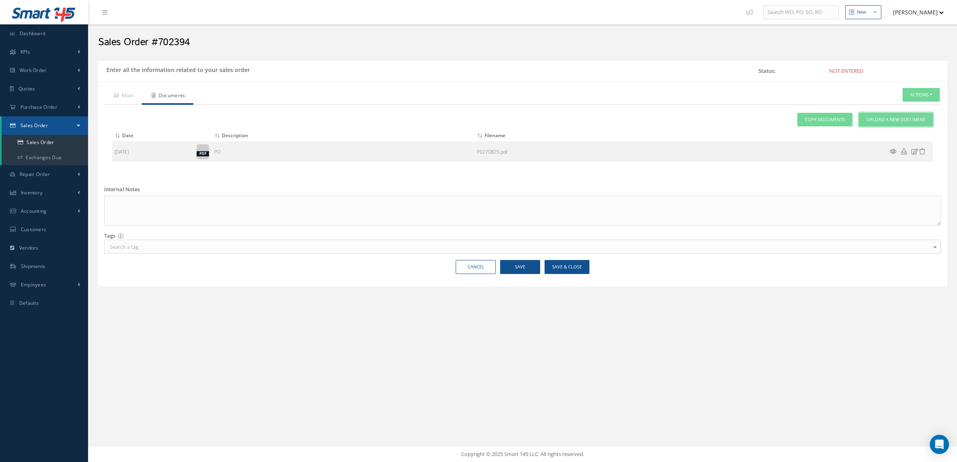
click at [903, 125] on link "Upload a New Document" at bounding box center [896, 120] width 74 height 14
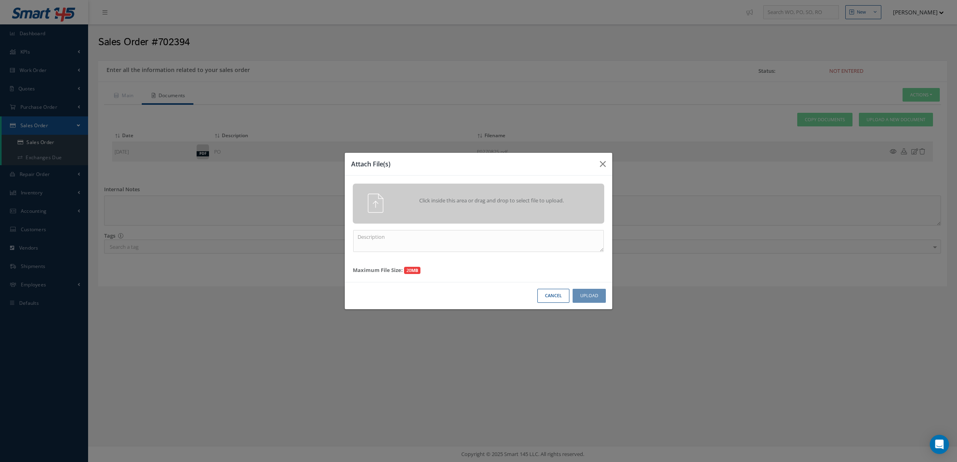
click at [535, 210] on div "Click inside this area or drag and drop to select file to upload." at bounding box center [478, 203] width 263 height 19
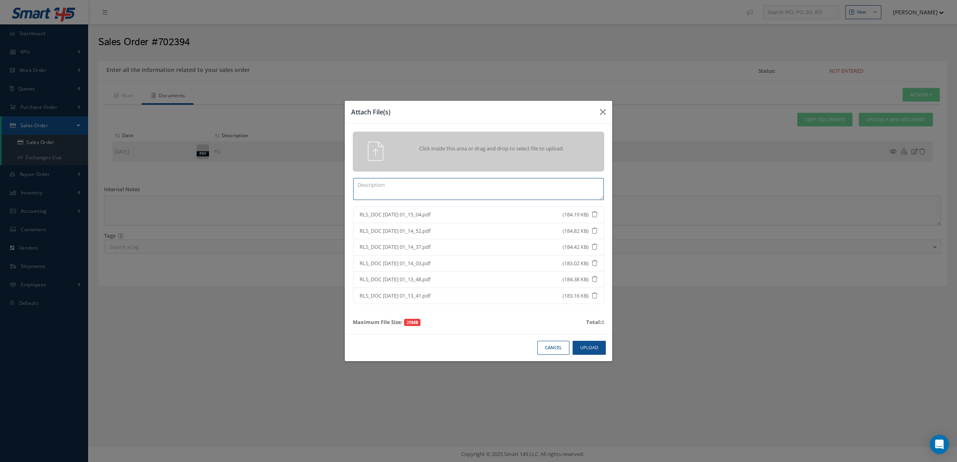
click at [495, 187] on textarea at bounding box center [478, 189] width 251 height 22
type textarea "certs qty 6 09/27"
click at [588, 347] on button "Upload" at bounding box center [588, 348] width 33 height 14
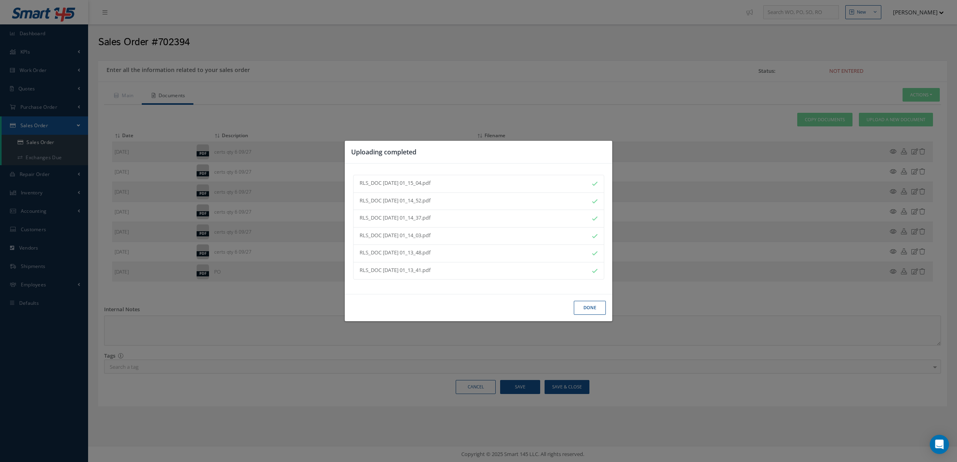
click at [583, 307] on button "Done" at bounding box center [590, 308] width 32 height 14
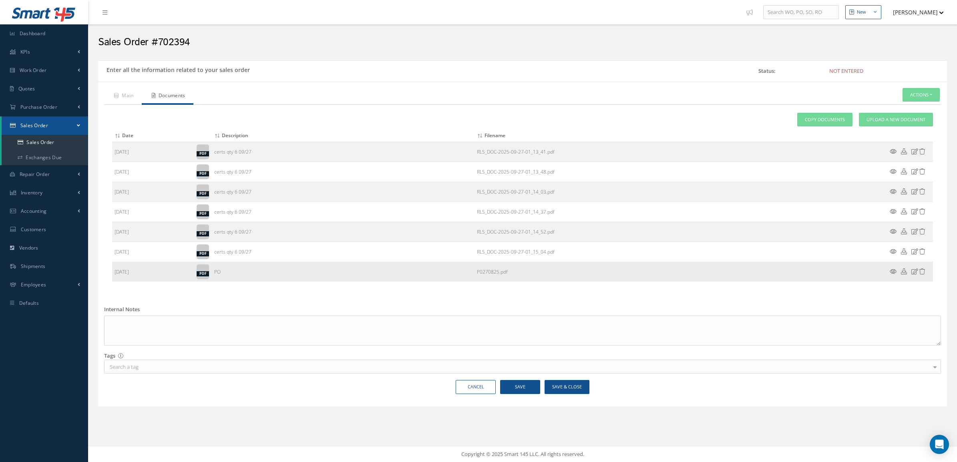
click at [894, 271] on icon at bounding box center [892, 272] width 7 height 6
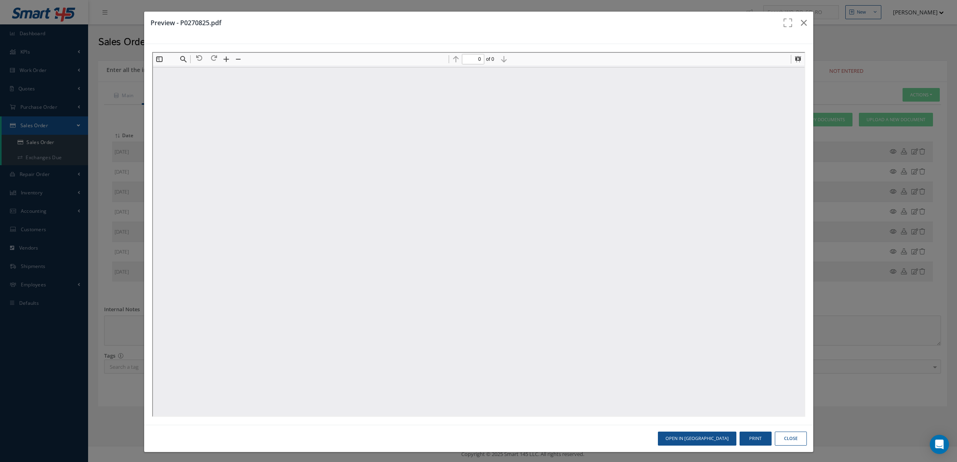
type input "1"
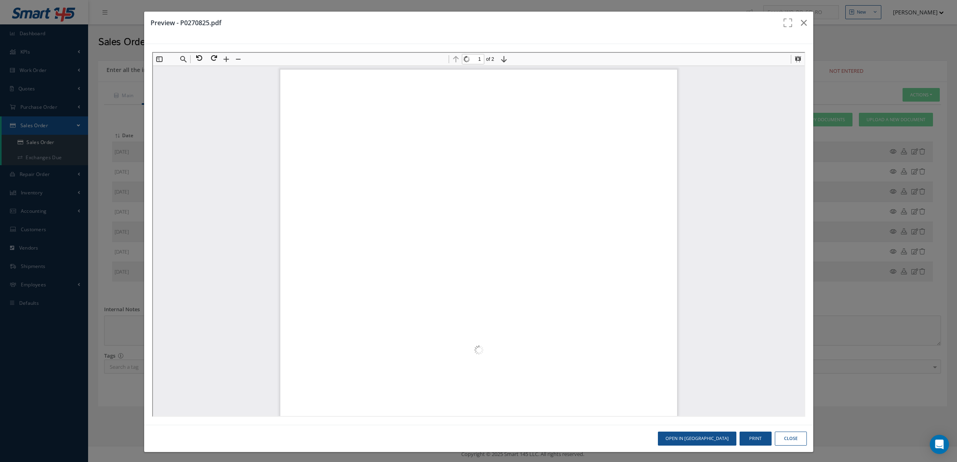
scroll to position [4, 0]
click at [792, 438] on button "Close" at bounding box center [791, 439] width 32 height 14
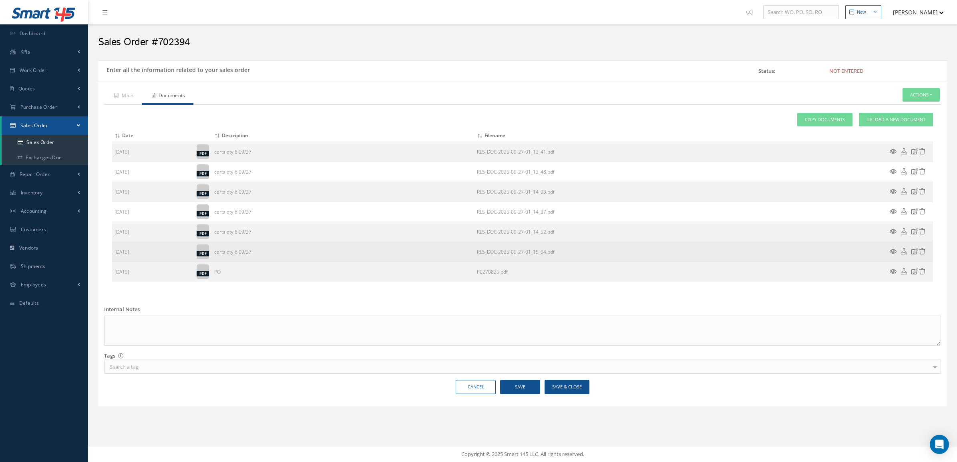
click at [893, 250] on icon at bounding box center [892, 252] width 7 height 6
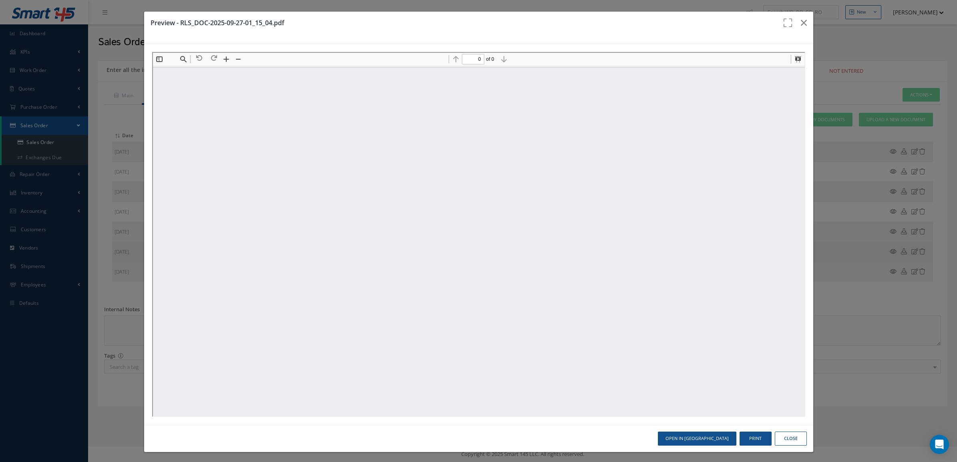
scroll to position [0, 0]
type input "1"
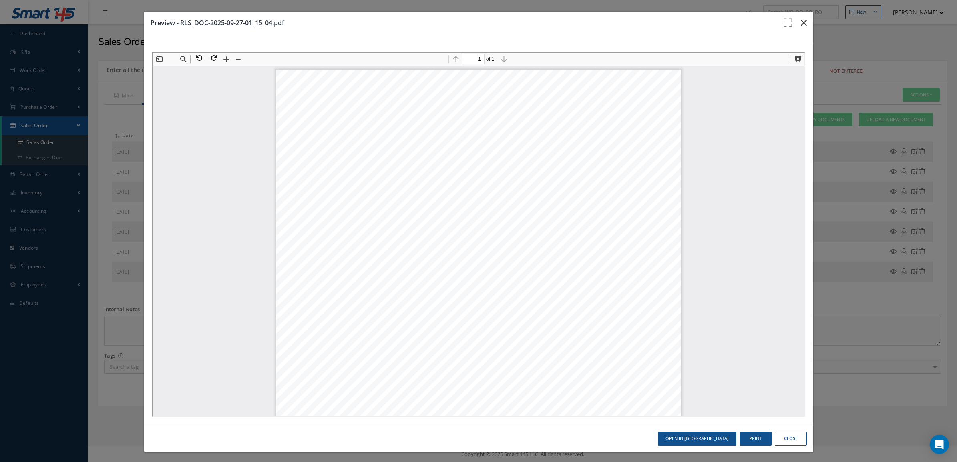
click at [801, 24] on icon "button" at bounding box center [804, 23] width 6 height 10
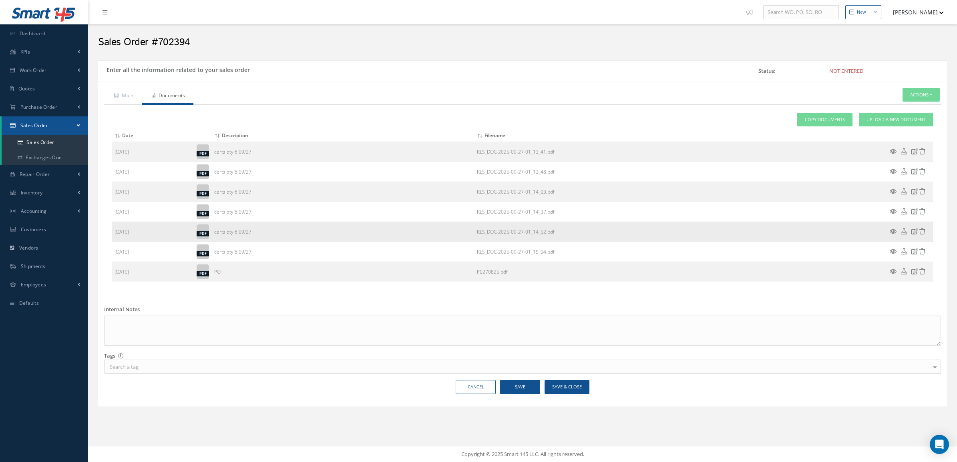
click at [892, 229] on icon at bounding box center [892, 232] width 7 height 6
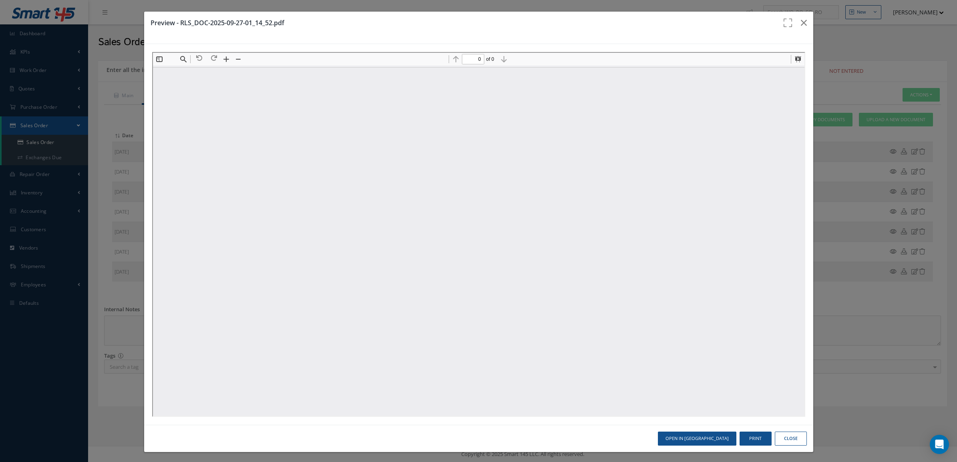
type input "1"
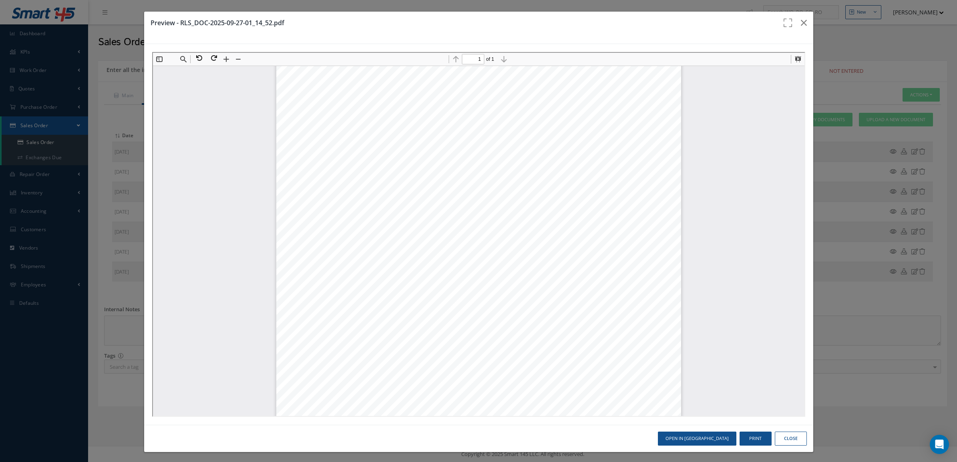
scroll to position [184, 0]
click at [801, 21] on icon "button" at bounding box center [804, 23] width 6 height 10
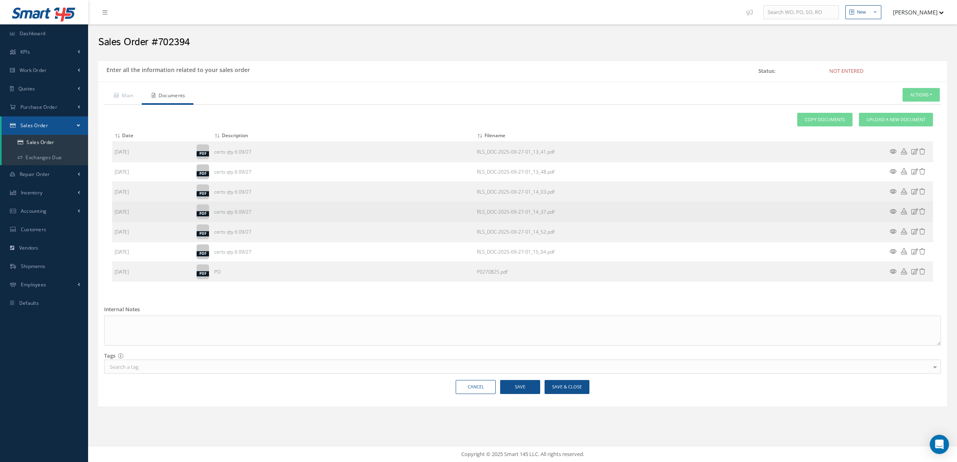
click at [893, 214] on icon at bounding box center [892, 212] width 7 height 6
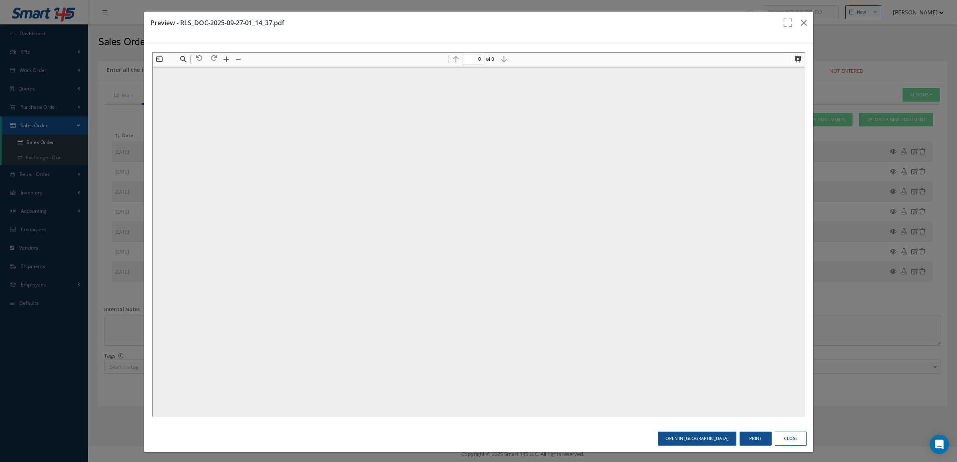
scroll to position [0, 0]
type input "1"
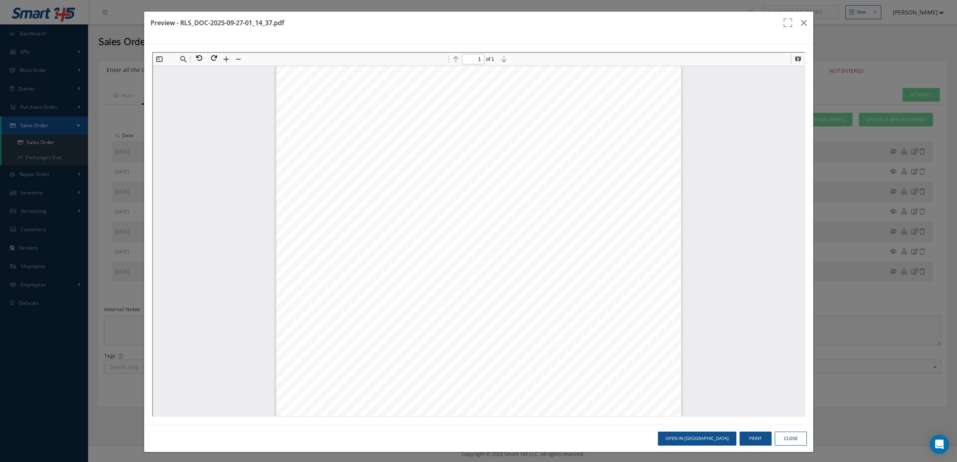
scroll to position [185, 0]
click at [801, 23] on icon "button" at bounding box center [804, 23] width 6 height 10
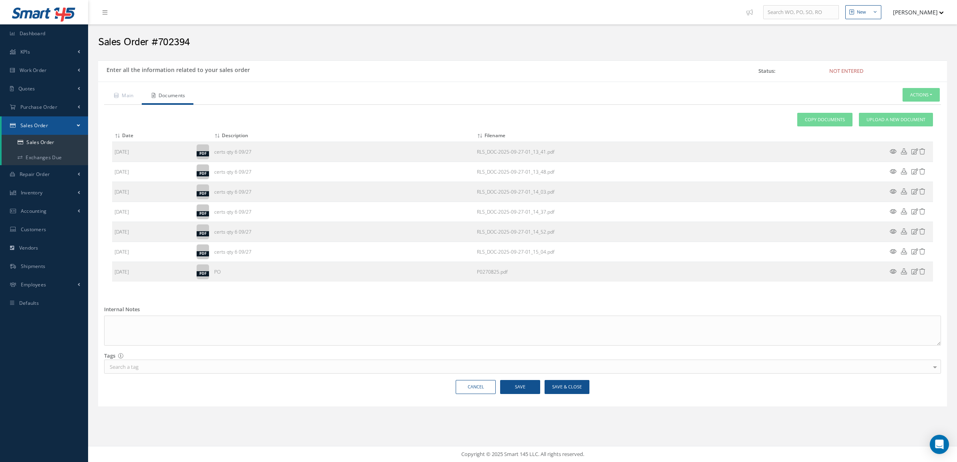
click at [891, 154] on icon at bounding box center [892, 152] width 7 height 6
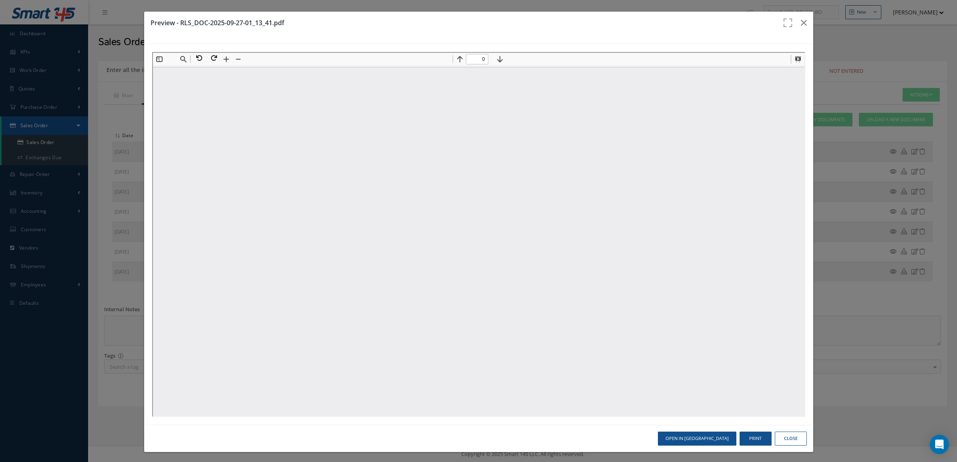
scroll to position [0, 0]
type input "1"
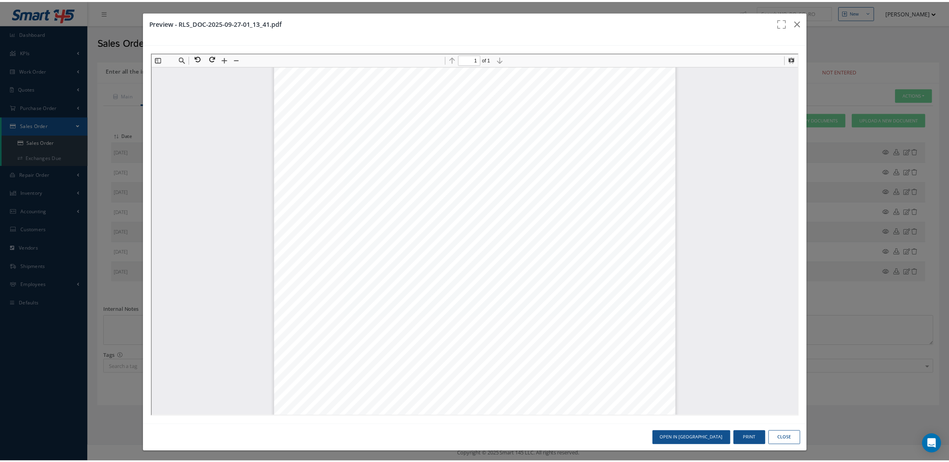
scroll to position [183, 0]
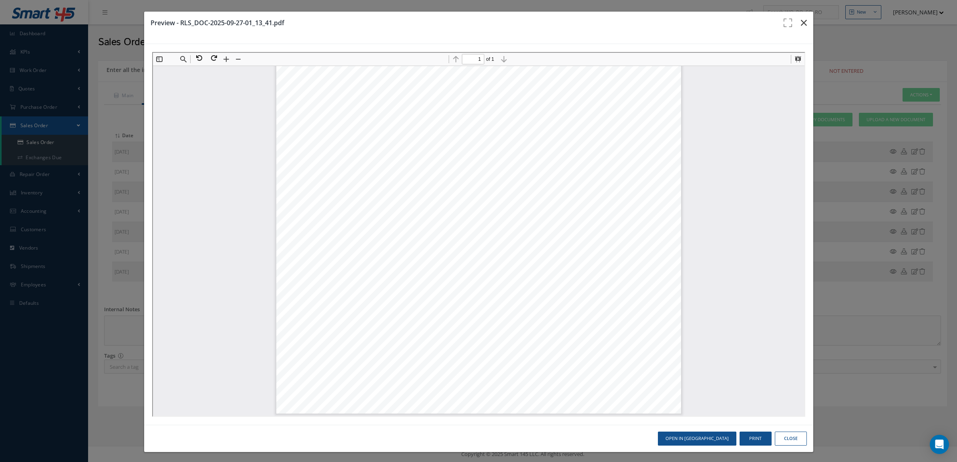
click at [801, 23] on icon "button" at bounding box center [804, 23] width 6 height 10
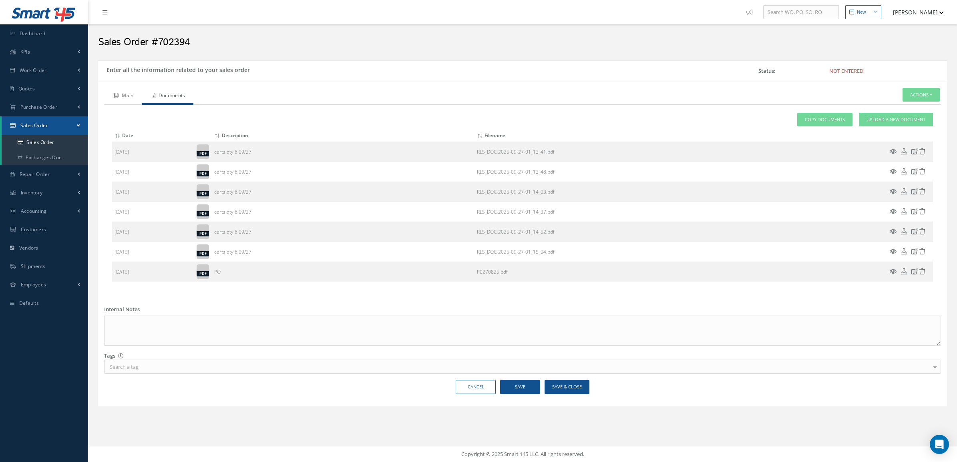
click at [129, 98] on link "Main" at bounding box center [123, 96] width 38 height 17
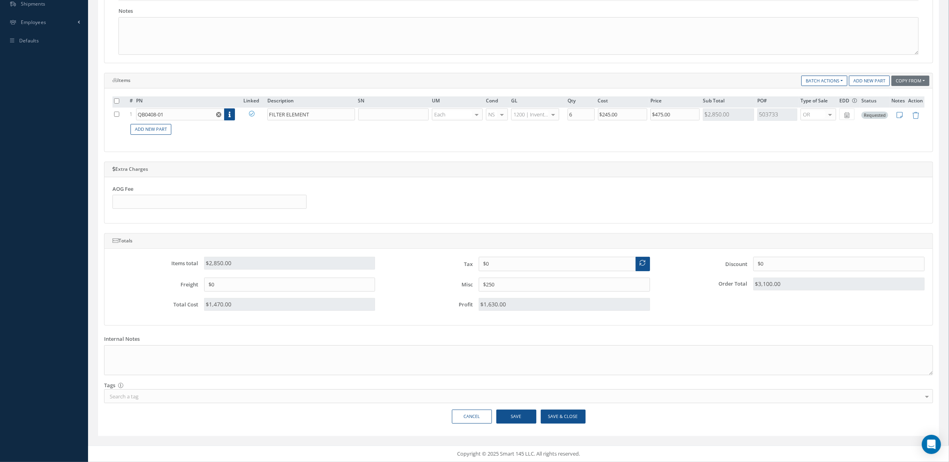
scroll to position [266, 0]
click at [532, 414] on button "Save" at bounding box center [516, 417] width 40 height 14
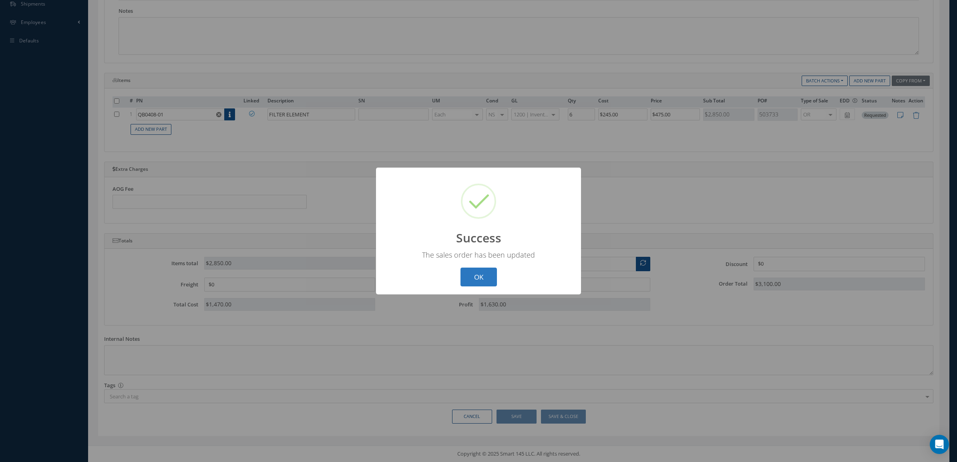
click at [492, 277] on button "OK" at bounding box center [478, 277] width 36 height 19
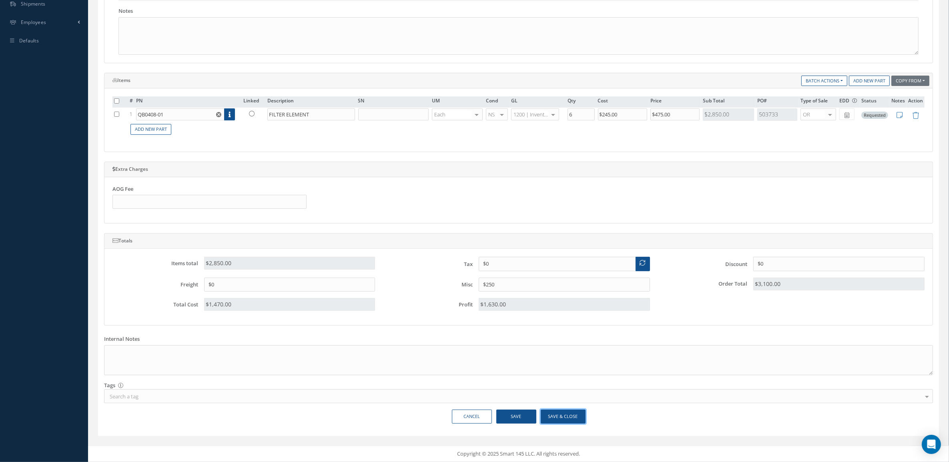
click at [564, 418] on button "Save & Close" at bounding box center [563, 417] width 45 height 14
click at [0, 0] on div "Loading…" at bounding box center [0, 0] width 0 height 0
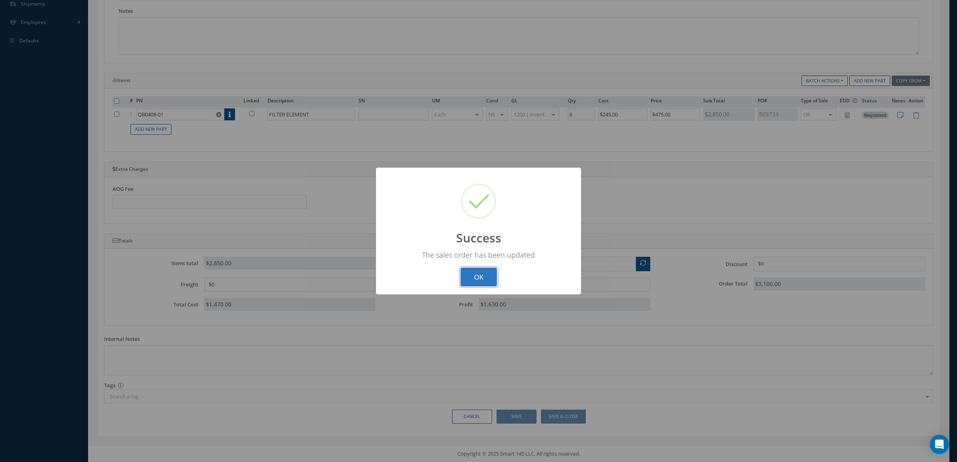
click at [478, 276] on button "OK" at bounding box center [478, 277] width 36 height 19
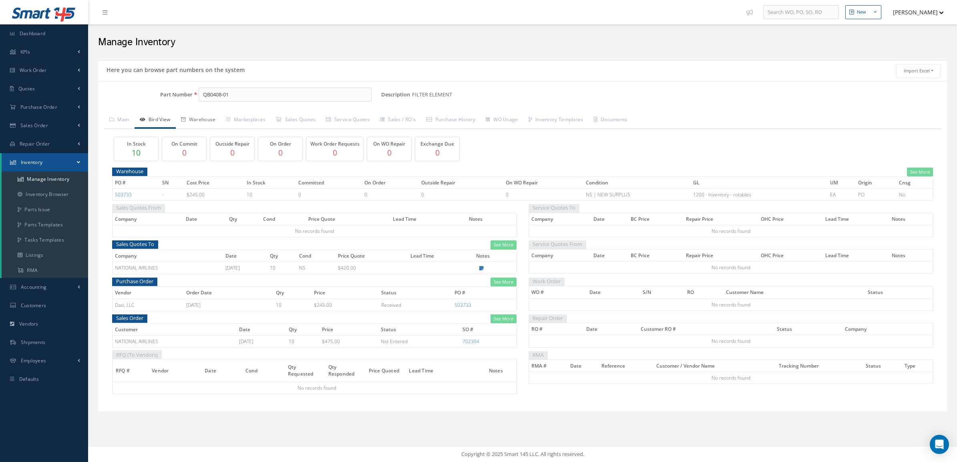
click at [189, 119] on link "Warehouse" at bounding box center [198, 120] width 45 height 17
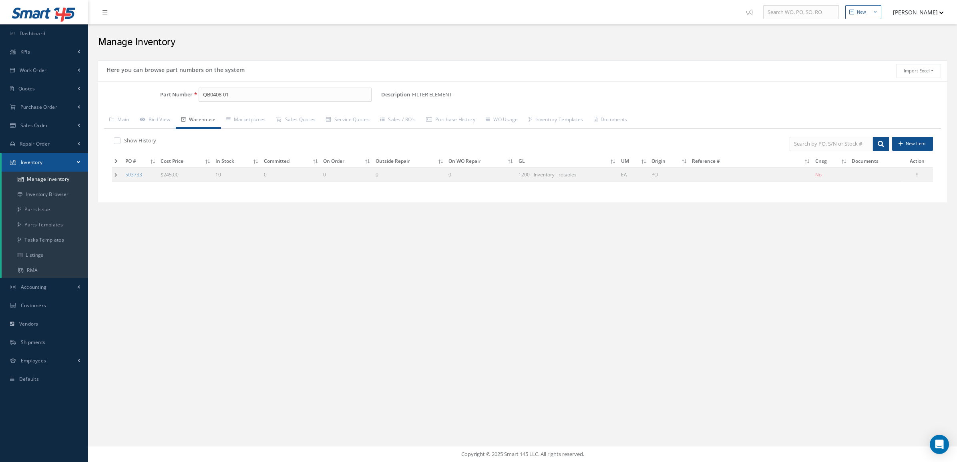
click at [116, 179] on td at bounding box center [117, 174] width 11 height 15
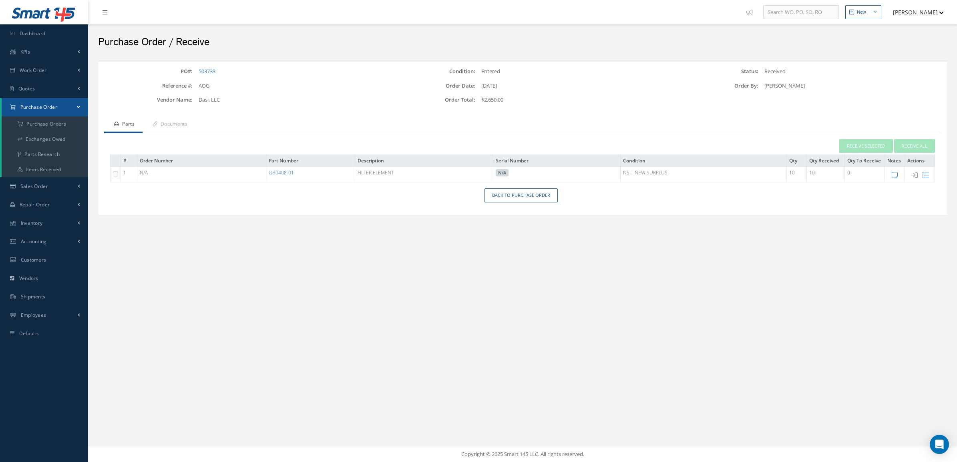
click at [925, 175] on icon at bounding box center [925, 175] width 7 height 7
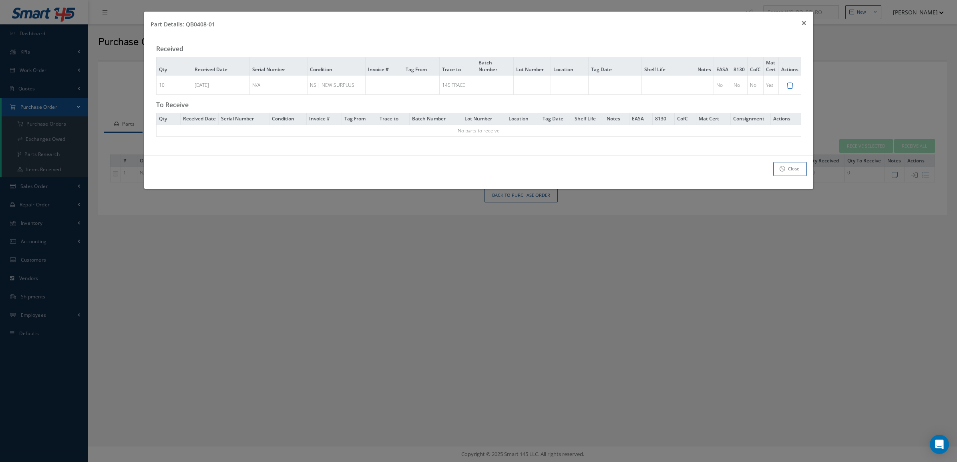
click at [793, 84] on icon at bounding box center [789, 85] width 7 height 7
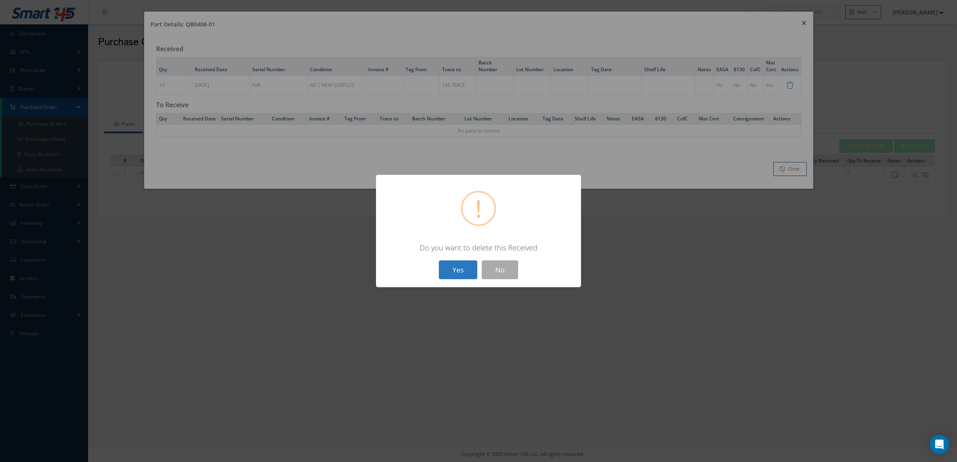
click at [462, 275] on button "Yes" at bounding box center [458, 270] width 38 height 19
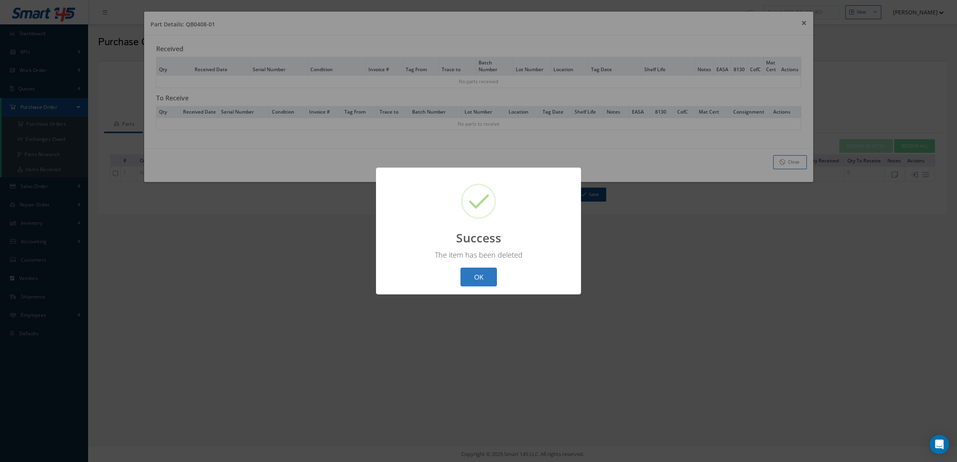
click at [480, 271] on button "OK" at bounding box center [478, 277] width 36 height 19
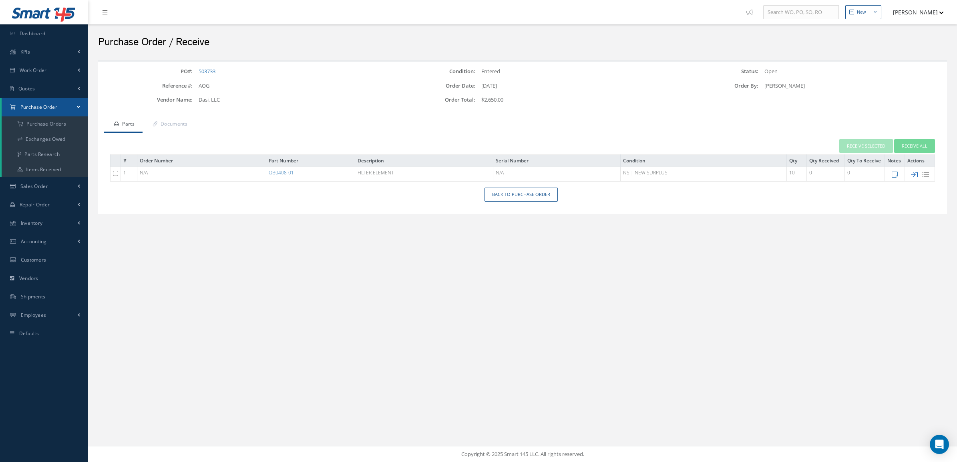
click at [914, 175] on icon at bounding box center [914, 174] width 7 height 7
type input "[DATE]"
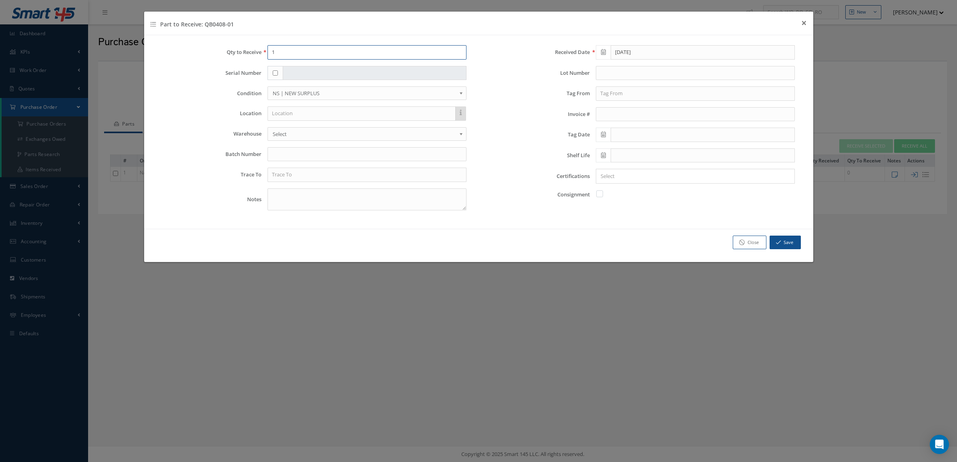
drag, startPoint x: 299, startPoint y: 55, endPoint x: 167, endPoint y: 62, distance: 132.3
click at [163, 66] on div "Qty to Receive 1 Serial Number Condition OH | OVERHAUL SV | SERVICEABLE RP | RE…" at bounding box center [314, 131] width 329 height 172
type input "6"
click at [323, 175] on input "text" at bounding box center [366, 175] width 199 height 14
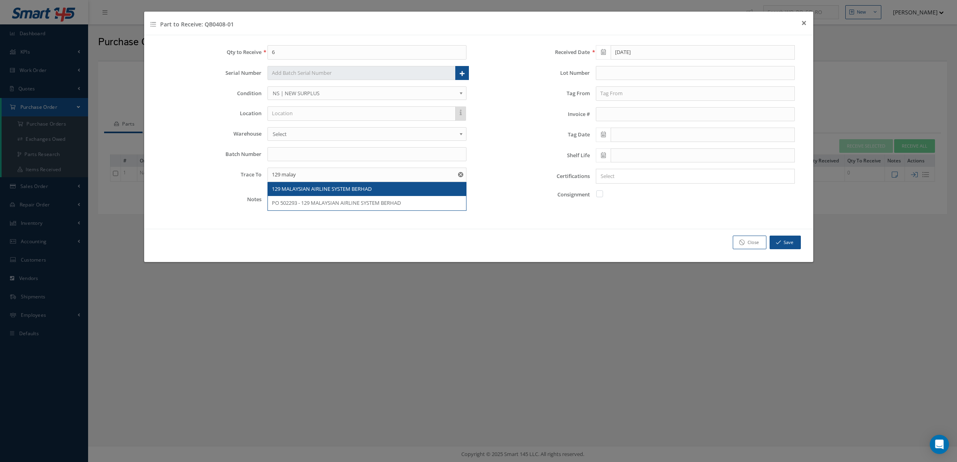
click at [391, 193] on div "Qty to Receive 6 Serial Number Serial Numbers You must enter 6 serial numbers (…" at bounding box center [314, 131] width 329 height 172
click at [397, 175] on input "129 malay" at bounding box center [366, 175] width 199 height 14
click at [383, 187] on div "129 MALAYSIAN AIRLINE SYSTEM BERHAD" at bounding box center [367, 189] width 190 height 8
type input "129 MALAYSIAN AIRLINE SYSTEM BERHAD"
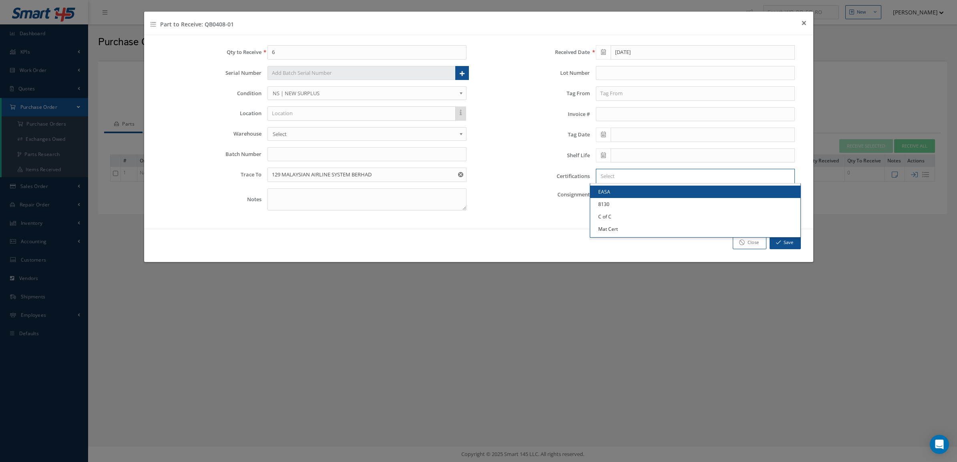
click at [682, 179] on input "Search for option" at bounding box center [693, 176] width 193 height 8
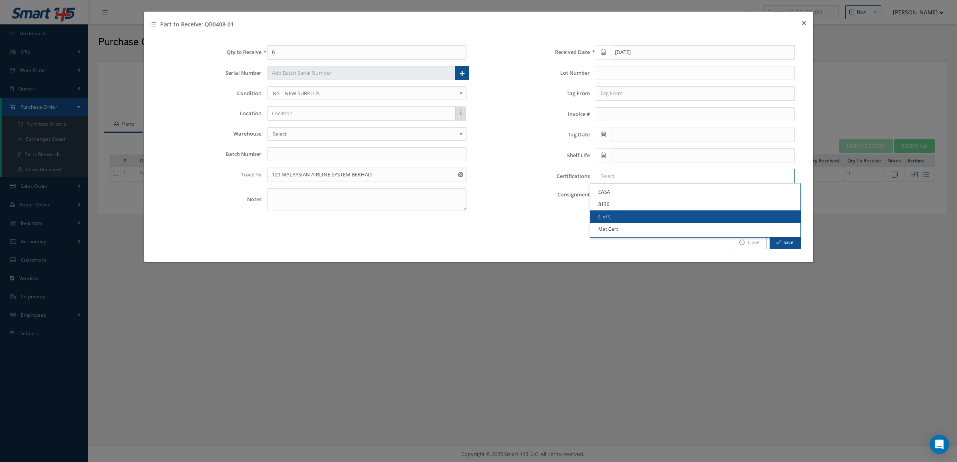
click at [653, 214] on link "C of C" at bounding box center [695, 217] width 210 height 12
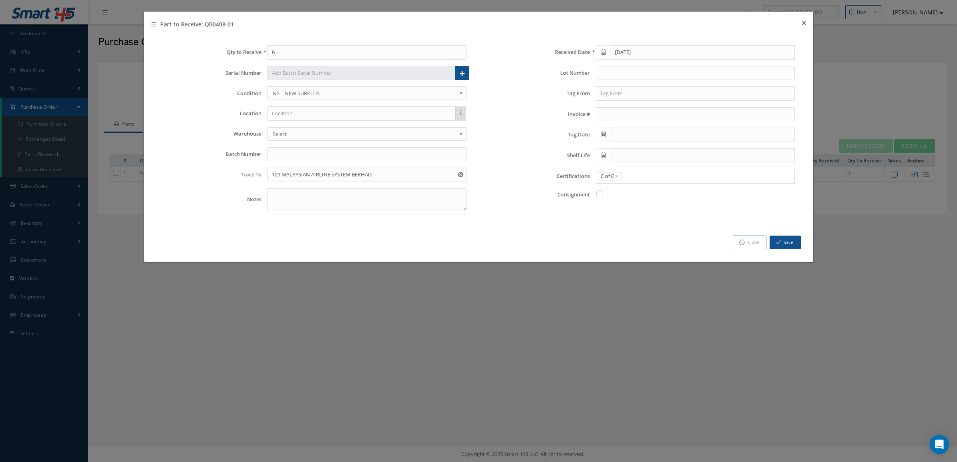
click at [663, 175] on input "Search for option" at bounding box center [706, 176] width 168 height 8
click at [656, 230] on link "Mat Cert" at bounding box center [695, 229] width 210 height 12
click at [879, 51] on div "Part to Receive: QB0408-01 × Close Qty to Receive 6 Serial Number Serial Number…" at bounding box center [478, 231] width 957 height 462
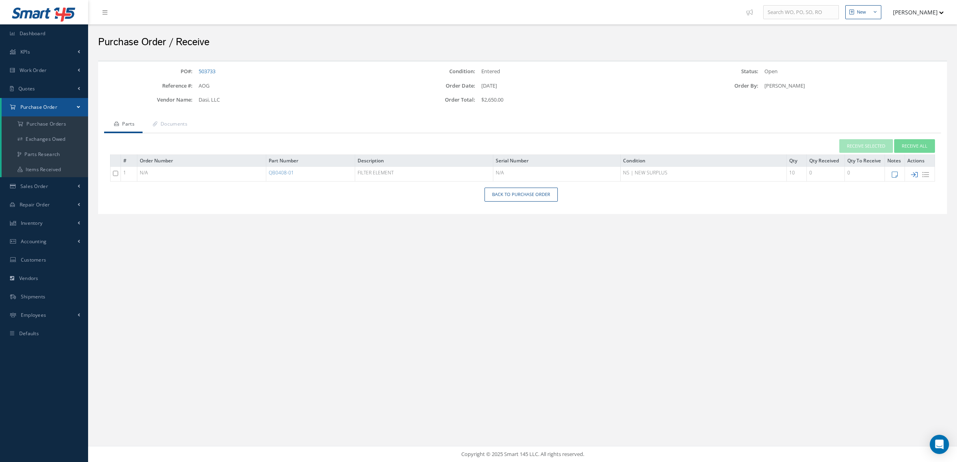
click at [915, 175] on icon at bounding box center [914, 174] width 7 height 7
type input "1"
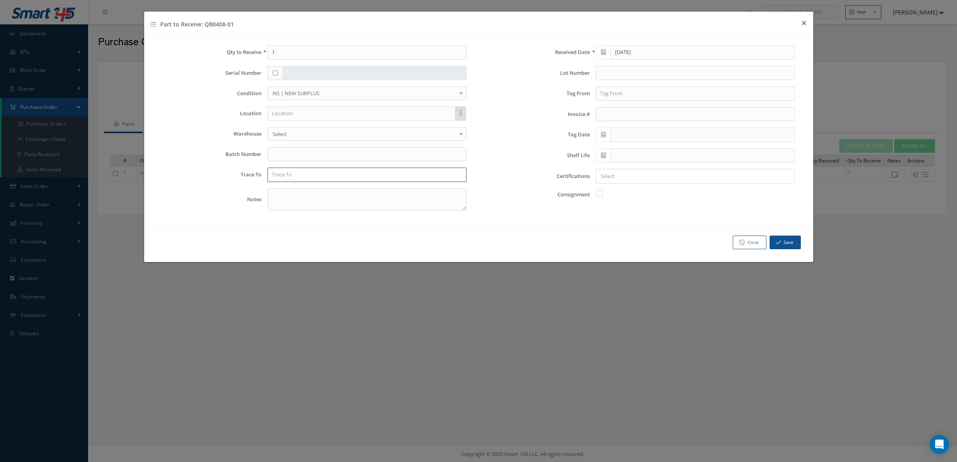
click at [305, 173] on input "text" at bounding box center [366, 175] width 199 height 14
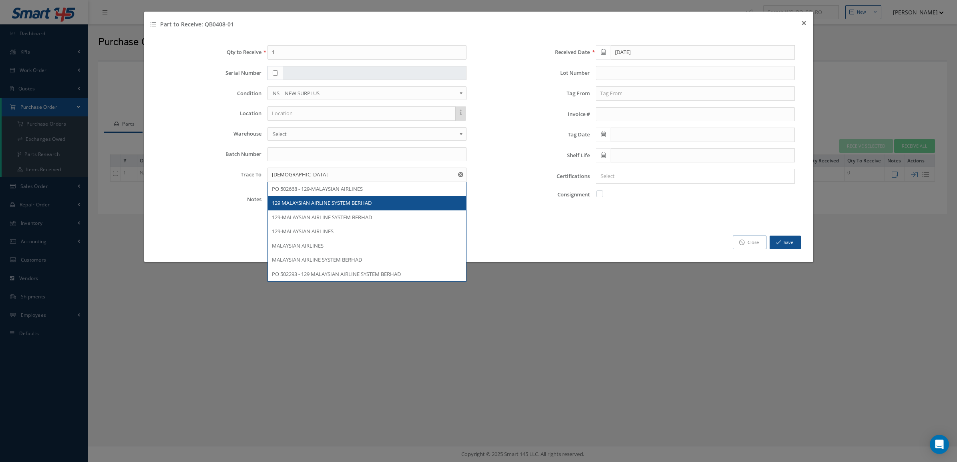
click at [342, 202] on span "129 MALAYSIAN AIRLINE SYSTEM BERHAD" at bounding box center [322, 202] width 100 height 7
type input "129 MALAYSIAN AIRLINE SYSTEM BERHAD"
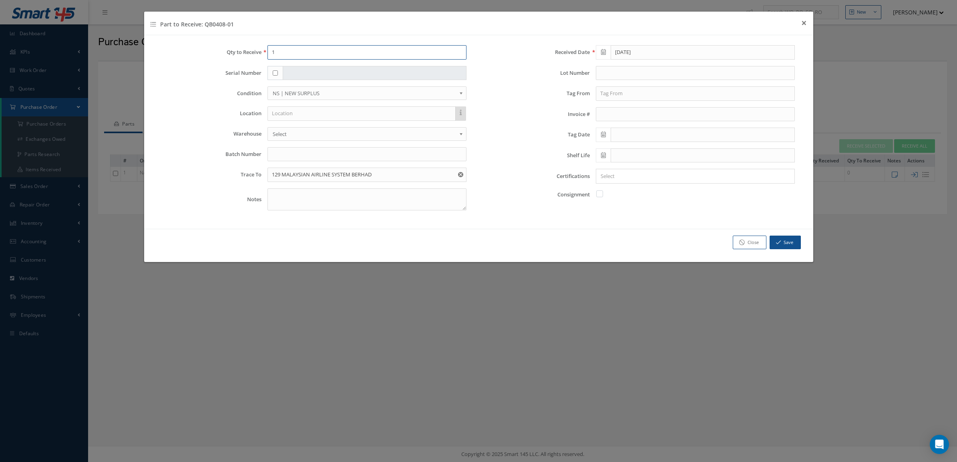
drag, startPoint x: 313, startPoint y: 55, endPoint x: 247, endPoint y: 57, distance: 66.9
click at [247, 57] on div "Qty to Receive 1" at bounding box center [314, 52] width 317 height 14
type input "10"
click at [614, 180] on input "Search for option" at bounding box center [693, 176] width 193 height 8
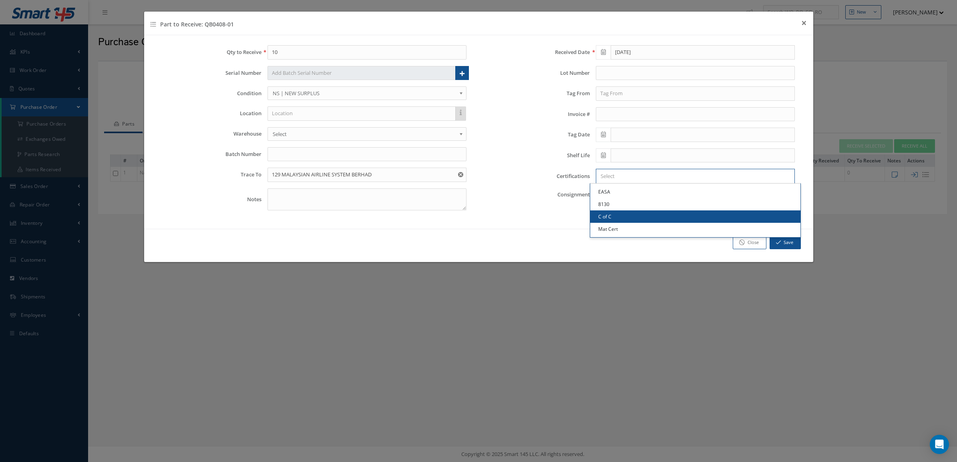
click at [626, 217] on link "C of C" at bounding box center [695, 217] width 210 height 12
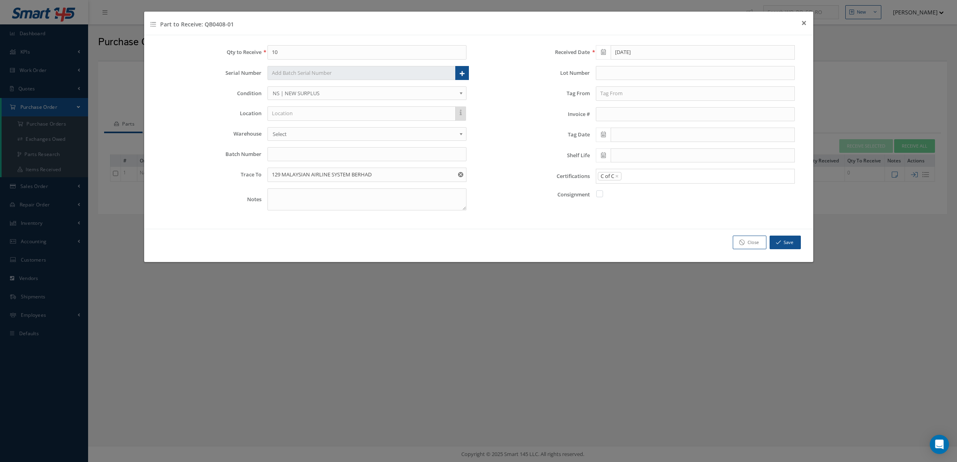
click at [639, 175] on input "Search for option" at bounding box center [706, 176] width 168 height 8
click at [783, 242] on button "Save" at bounding box center [784, 243] width 31 height 14
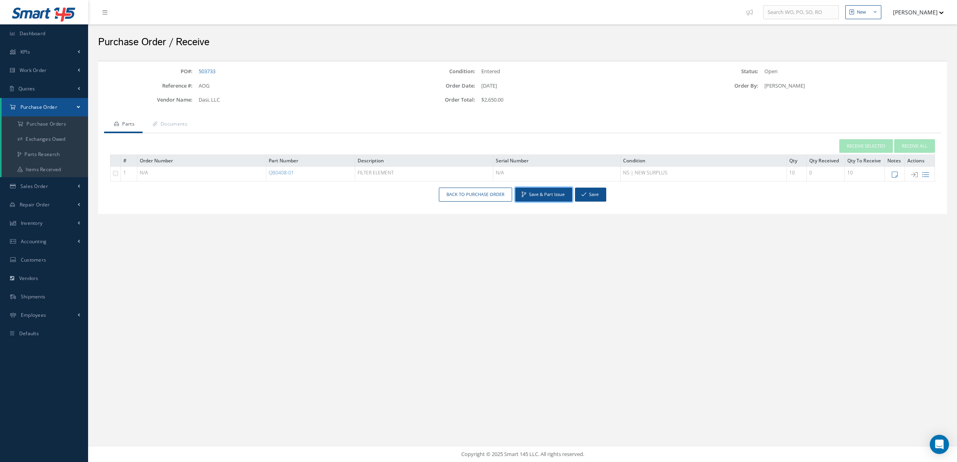
click at [526, 191] on button "Save & Part Issue" at bounding box center [543, 195] width 57 height 14
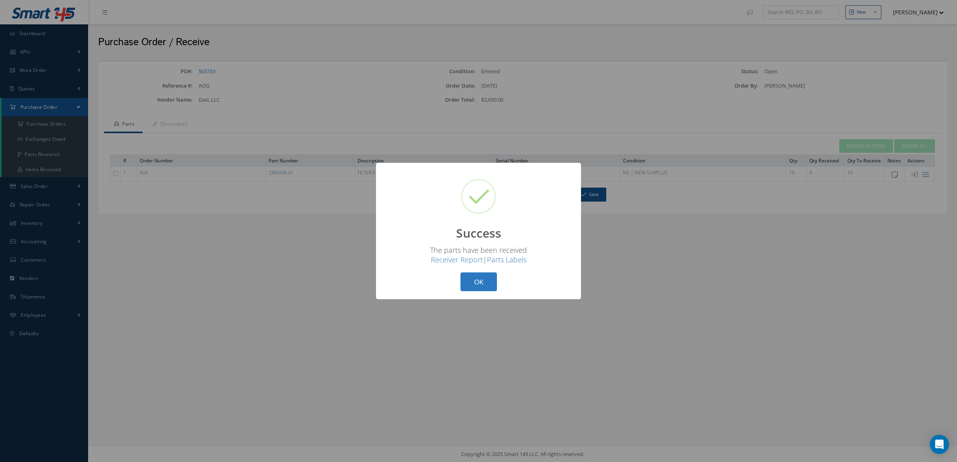
click at [489, 283] on button "OK" at bounding box center [478, 282] width 36 height 19
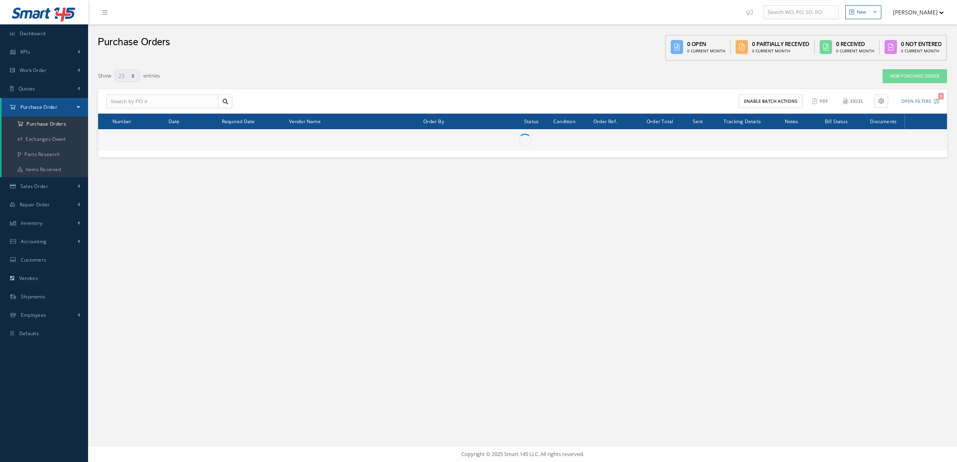
select select "25"
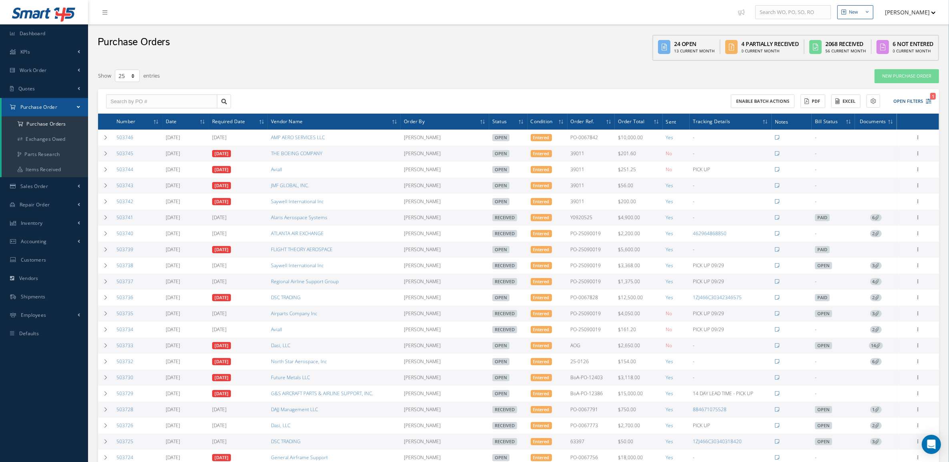
click at [876, 349] on span "14" at bounding box center [876, 345] width 14 height 7
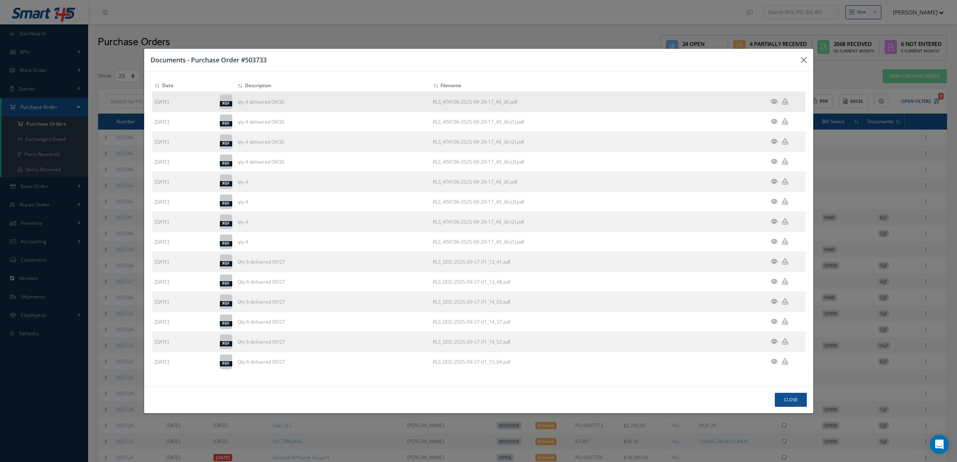
click at [773, 98] on icon at bounding box center [774, 101] width 7 height 6
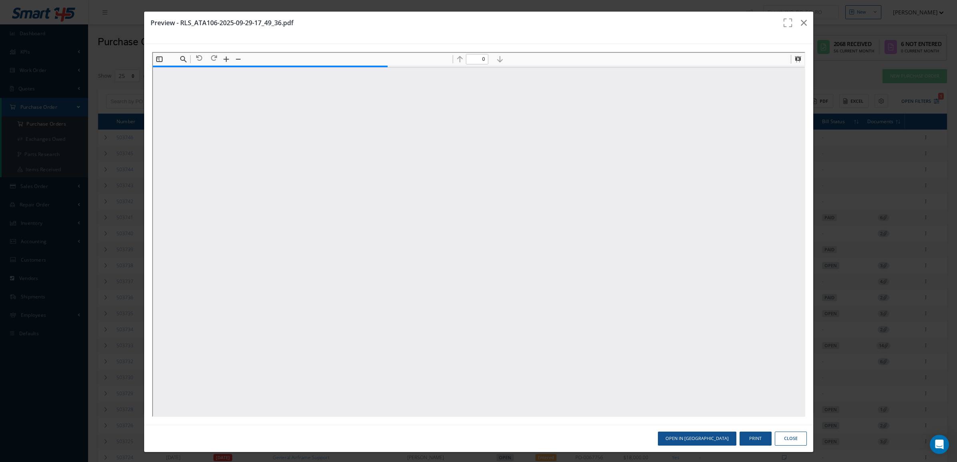
type input "1"
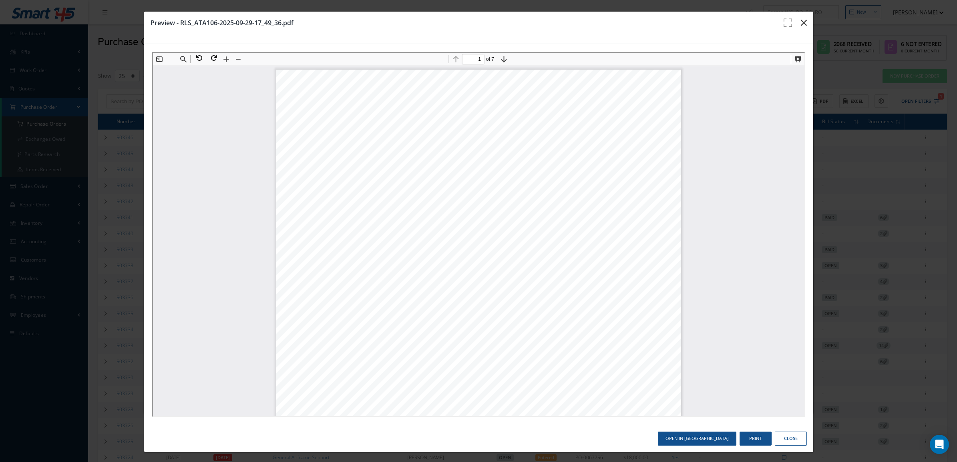
click at [795, 17] on button "button" at bounding box center [803, 23] width 19 height 22
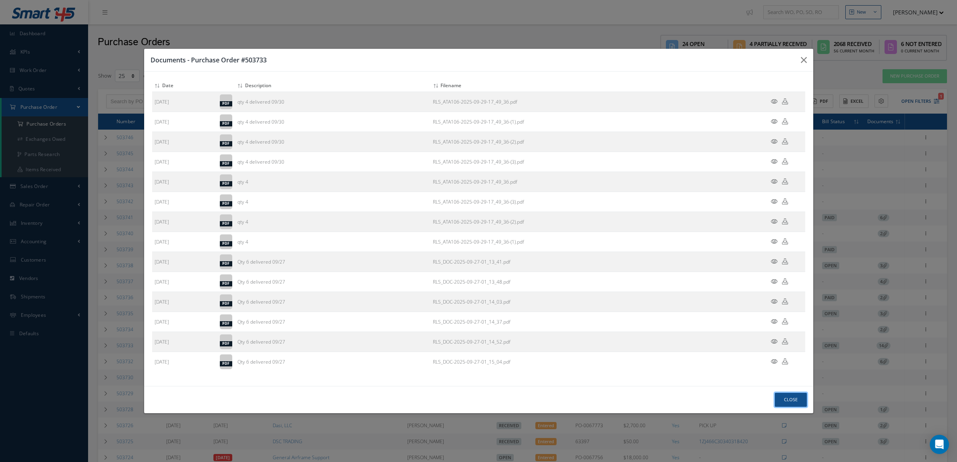
click at [794, 399] on button "Close" at bounding box center [791, 400] width 32 height 14
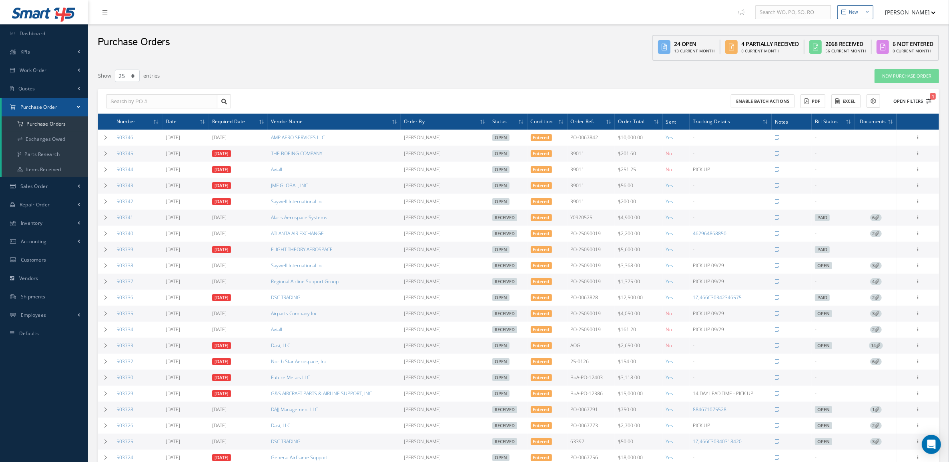
click at [929, 97] on button "Open Filters 1" at bounding box center [908, 101] width 45 height 13
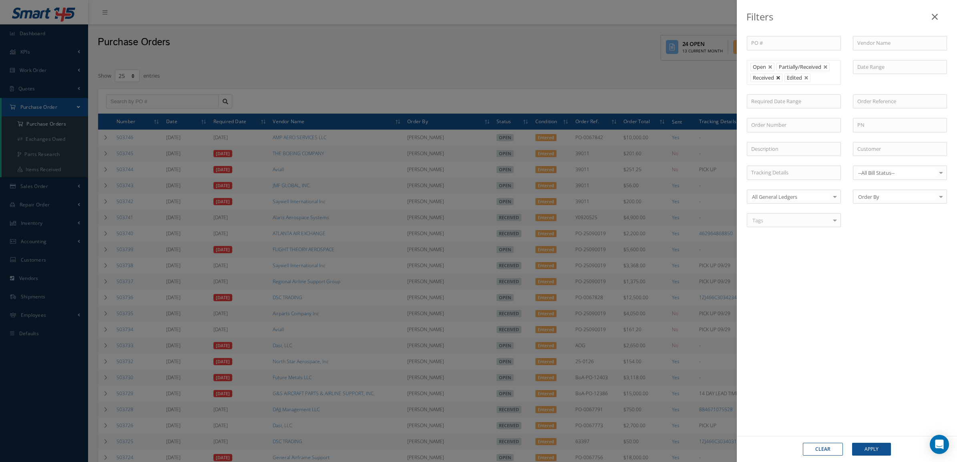
click at [781, 77] on link at bounding box center [778, 78] width 5 height 5
click at [863, 443] on button "Apply" at bounding box center [871, 449] width 39 height 13
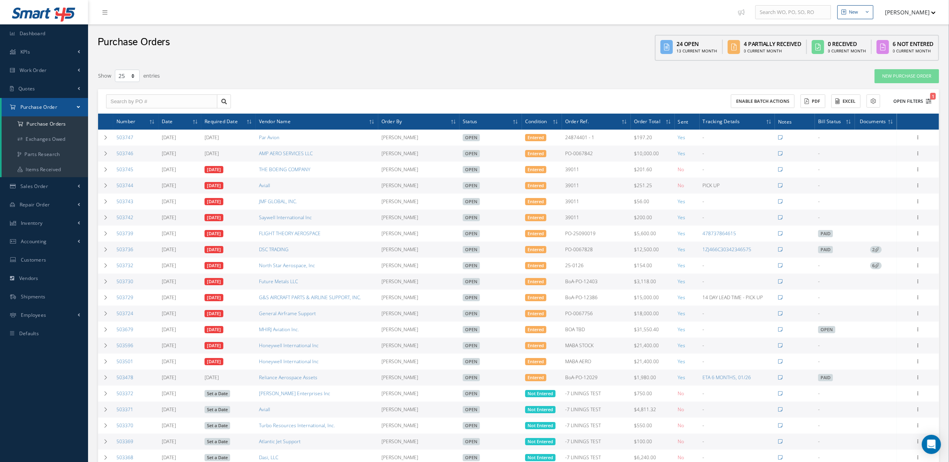
click at [891, 96] on button "Open Filters 1" at bounding box center [908, 101] width 45 height 13
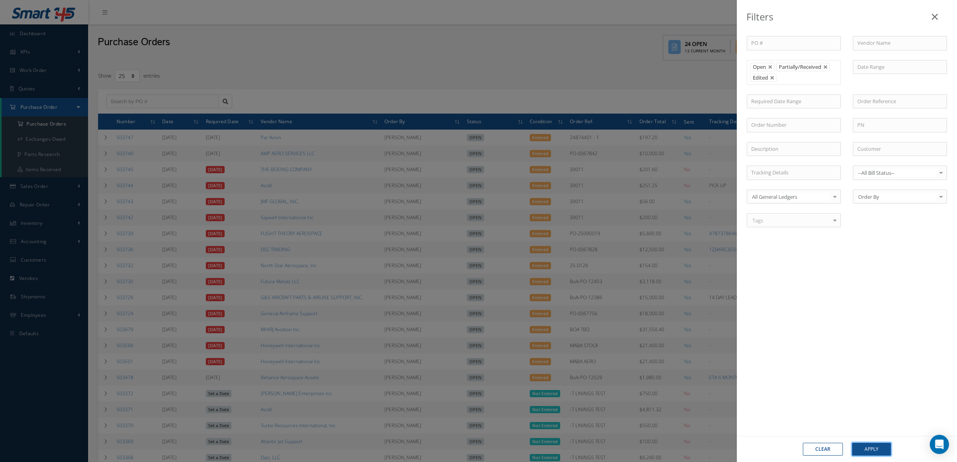
click at [867, 445] on button "Apply" at bounding box center [871, 449] width 39 height 13
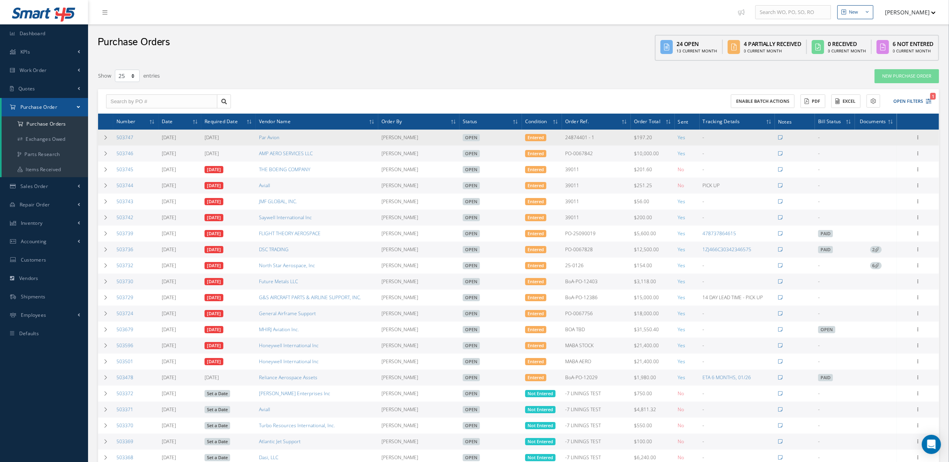
click at [131, 131] on td "503747" at bounding box center [135, 138] width 45 height 16
drag, startPoint x: 139, startPoint y: 133, endPoint x: 101, endPoint y: 145, distance: 39.8
click at [101, 145] on tr "503747 09/30/2025 09/30/2025 Par Avion Candy Augustyniak Open Entered 24874401 …" at bounding box center [518, 138] width 841 height 16
copy tr "503747"
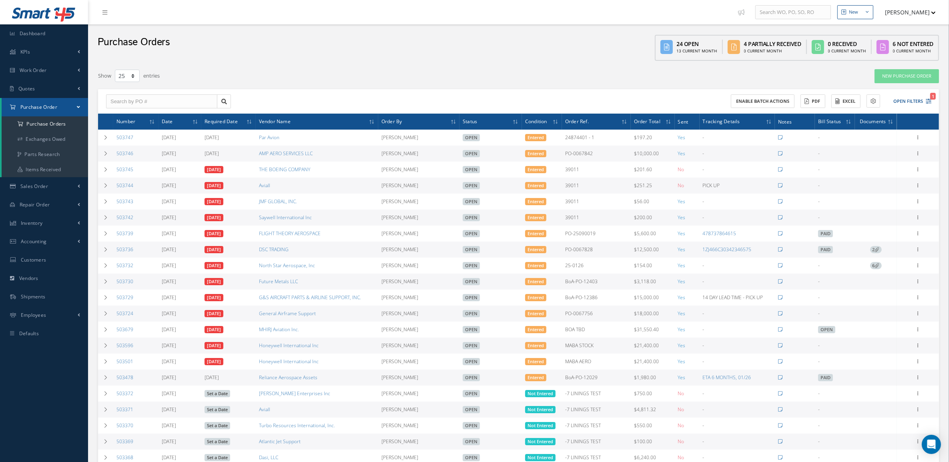
drag, startPoint x: 135, startPoint y: 156, endPoint x: 114, endPoint y: 155, distance: 20.9
click at [114, 155] on td "503746" at bounding box center [135, 154] width 45 height 16
copy link "503746"
drag, startPoint x: 138, startPoint y: 186, endPoint x: 116, endPoint y: 189, distance: 22.1
click at [116, 189] on td "503744" at bounding box center [135, 186] width 45 height 16
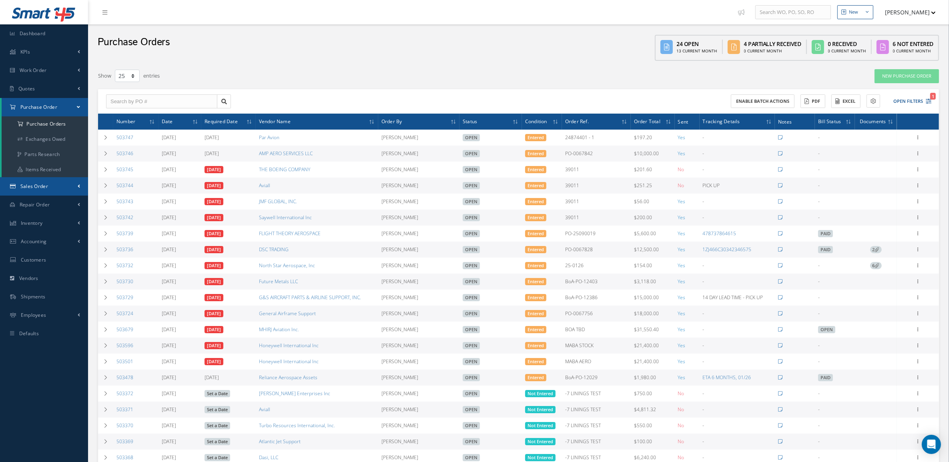
copy link "503744"
click at [247, 41] on div "Purchase Orders 24 Open 13 Current Month 4 Partially Received 0 Current Month 0…" at bounding box center [518, 44] width 861 height 40
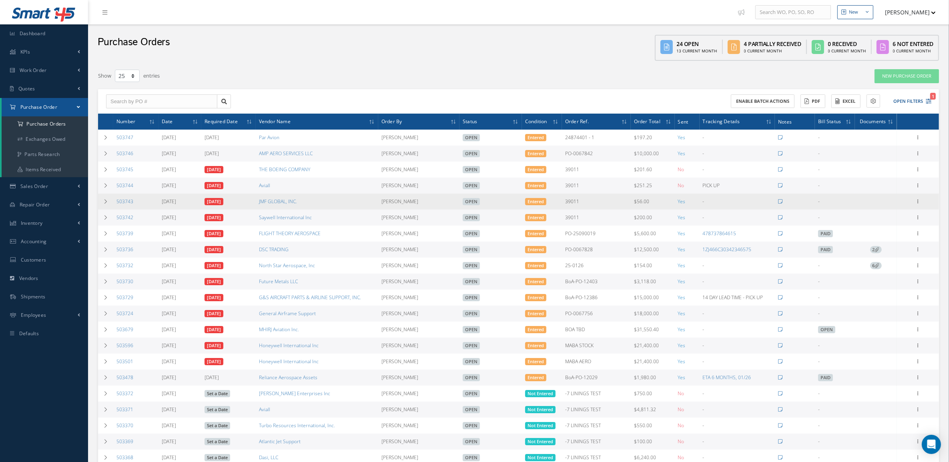
drag, startPoint x: 149, startPoint y: 207, endPoint x: 114, endPoint y: 204, distance: 34.6
click at [114, 204] on td "503743" at bounding box center [135, 202] width 45 height 16
copy link "503743"
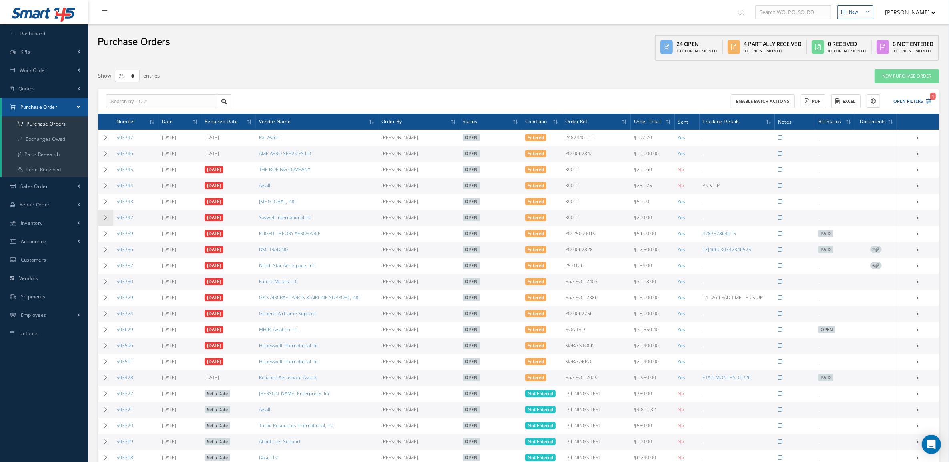
drag, startPoint x: 139, startPoint y: 221, endPoint x: 108, endPoint y: 221, distance: 30.4
click at [108, 221] on tr "503742 09/29/2025 09/29/2025 Saywell International Inc Candy Augustyniak Open E…" at bounding box center [518, 218] width 841 height 16
copy tr "503742"
click at [141, 251] on td "503736" at bounding box center [135, 250] width 45 height 16
click at [743, 253] on link "1ZJ466C30342346575" at bounding box center [727, 249] width 49 height 7
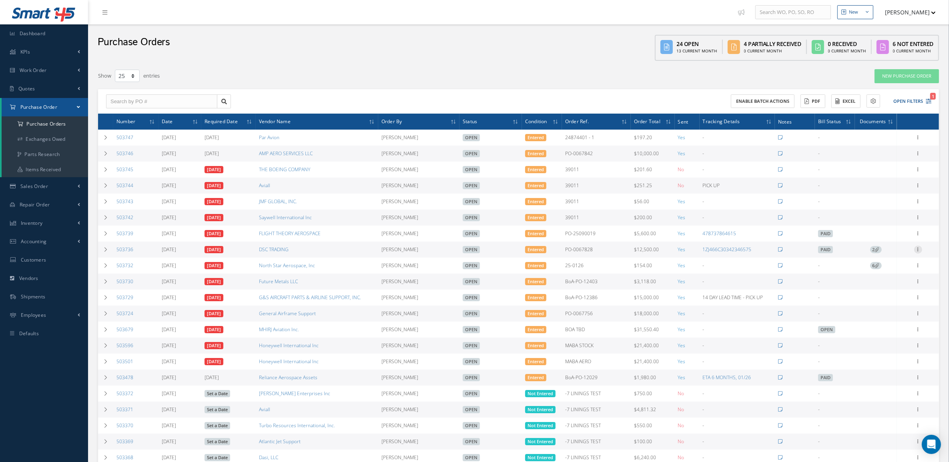
click at [921, 250] on icon at bounding box center [918, 249] width 8 height 6
click at [887, 260] on link "Receive" at bounding box center [881, 255] width 63 height 10
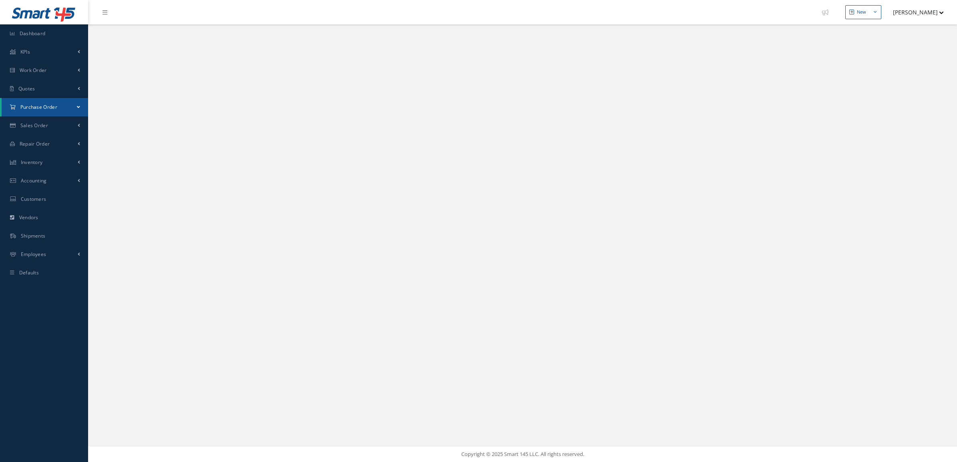
select select "25"
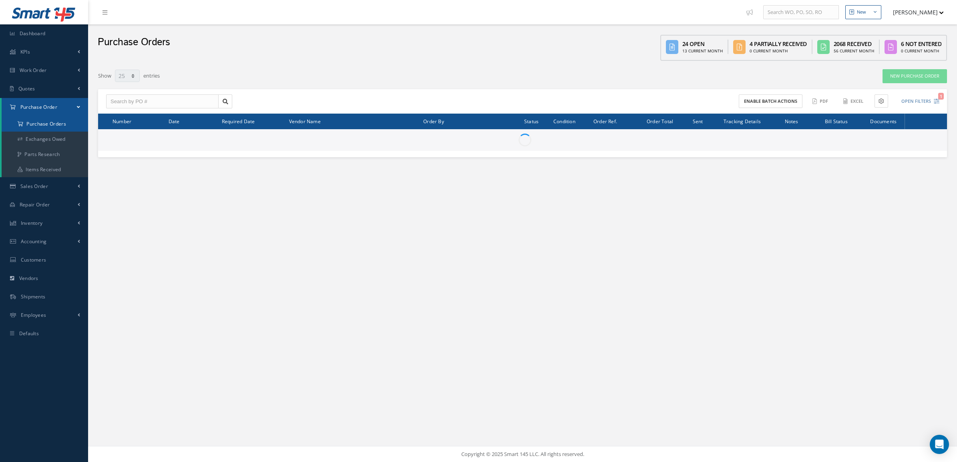
click at [58, 127] on a=1&status_id=2&status_id=3&status_id=5&collapsedFilters"] "Purchase Orders" at bounding box center [45, 123] width 86 height 15
select select "25"
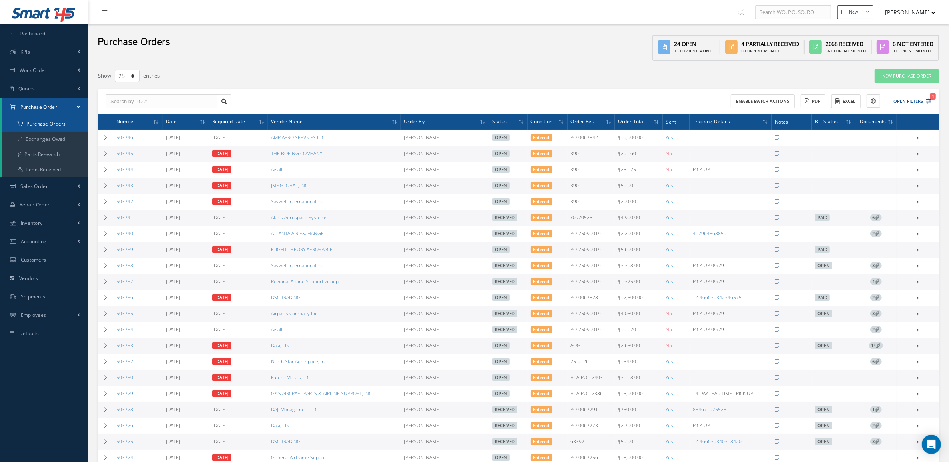
click at [62, 123] on a=1&status_id=2&status_id=3&status_id=5&collapsedFilters"] "Purchase Orders" at bounding box center [45, 123] width 86 height 15
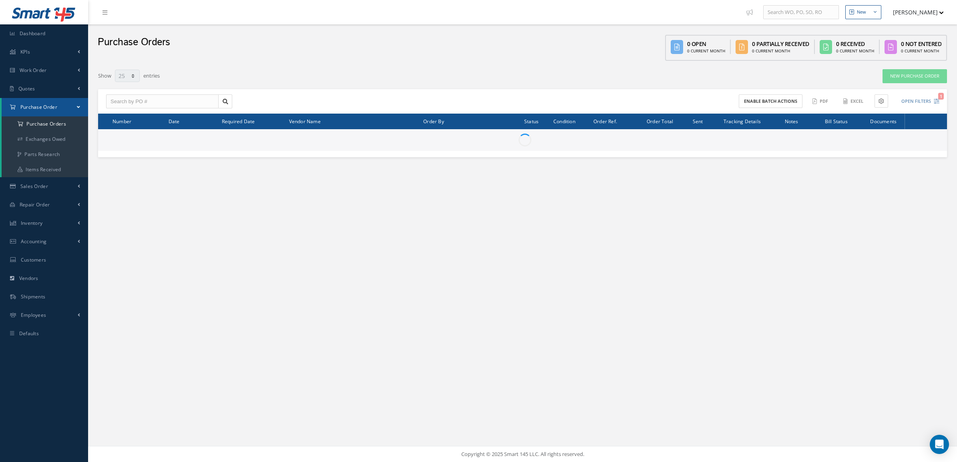
select select "25"
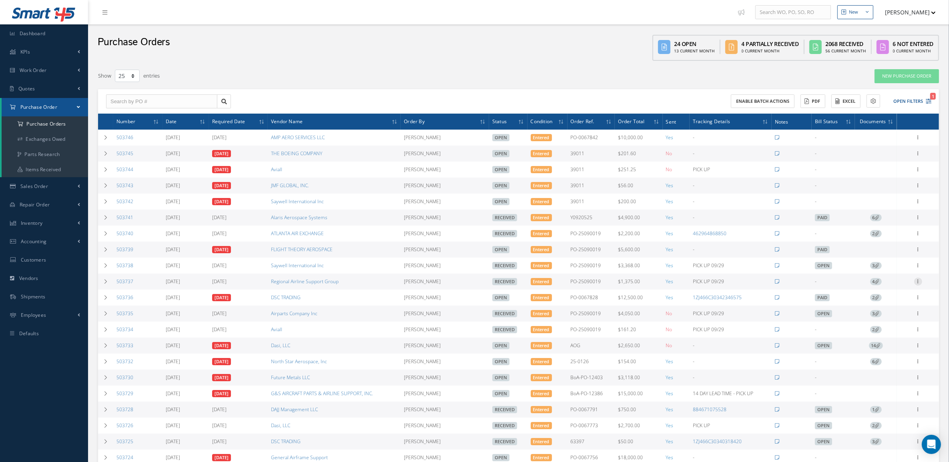
click at [914, 284] on icon at bounding box center [918, 281] width 8 height 6
click at [620, 67] on div "Filters PO # Vendor Name Open Partially/Received Received Canceled Edited Open …" at bounding box center [518, 328] width 849 height 526
click at [909, 102] on button "Open Filters 1" at bounding box center [908, 101] width 45 height 13
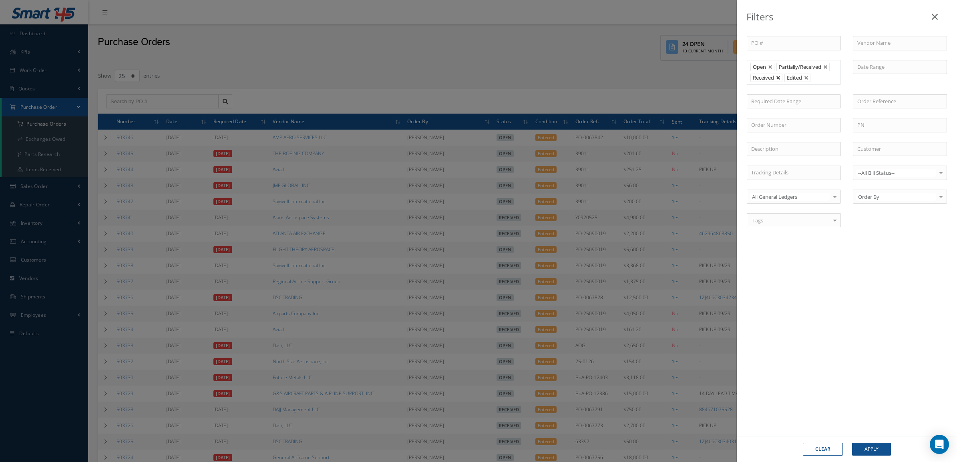
drag, startPoint x: 782, startPoint y: 83, endPoint x: 781, endPoint y: 79, distance: 4.2
click at [781, 81] on ul "Open Partially/Received Received Edited" at bounding box center [794, 72] width 94 height 25
click at [780, 78] on link at bounding box center [778, 78] width 5 height 5
click at [865, 447] on button "Apply" at bounding box center [871, 449] width 39 height 13
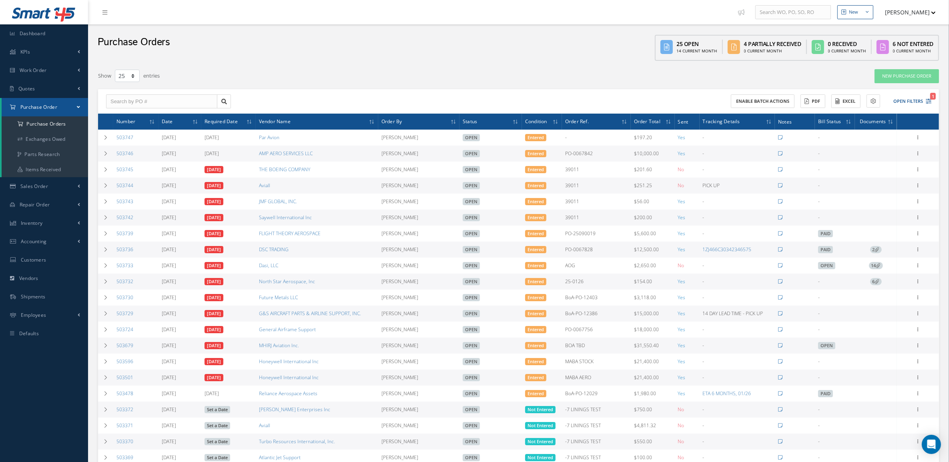
click at [611, 67] on div "Filters PO # Vendor Name Open Partially/Received Received Canceled Edited Open …" at bounding box center [518, 328] width 849 height 526
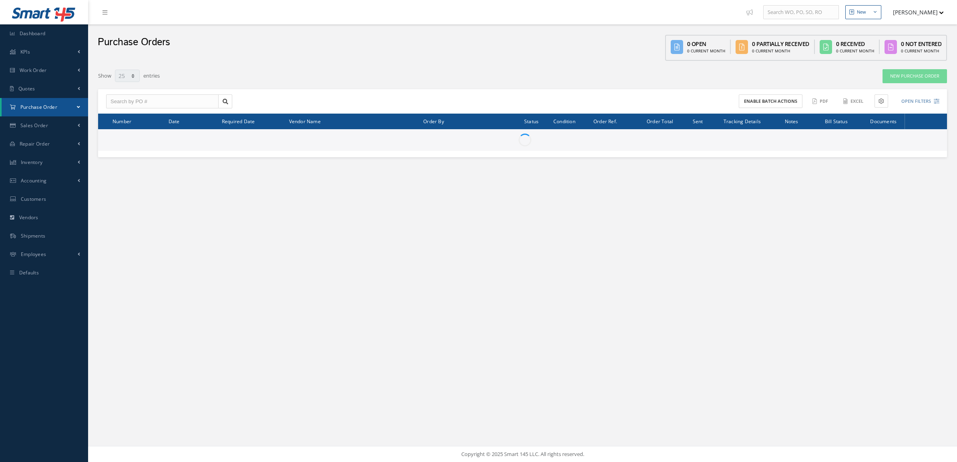
select select "25"
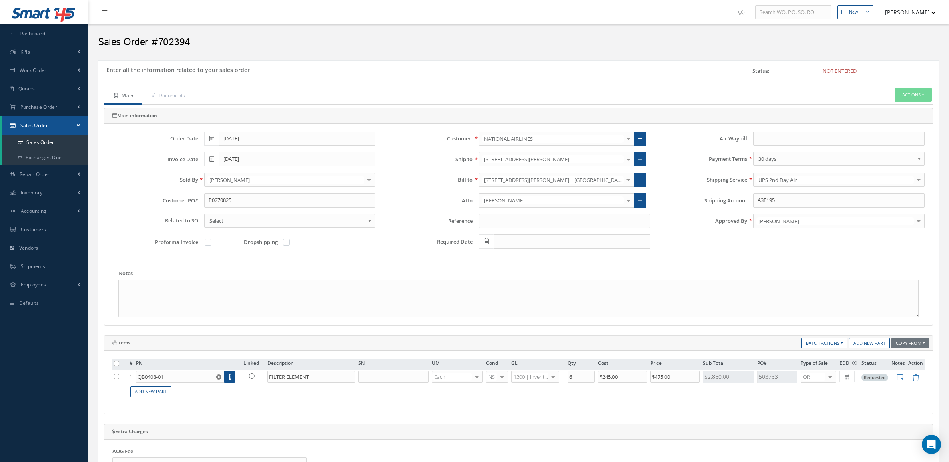
scroll to position [266, 0]
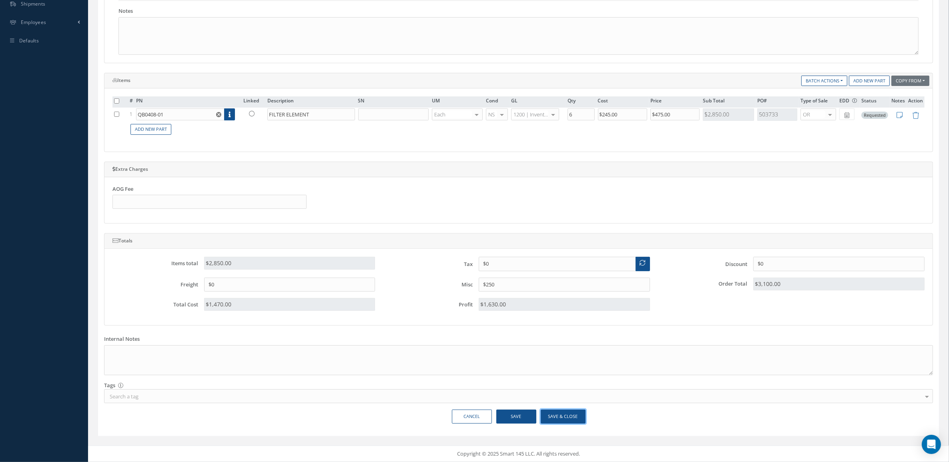
click at [561, 412] on button "Save & Close" at bounding box center [563, 417] width 45 height 14
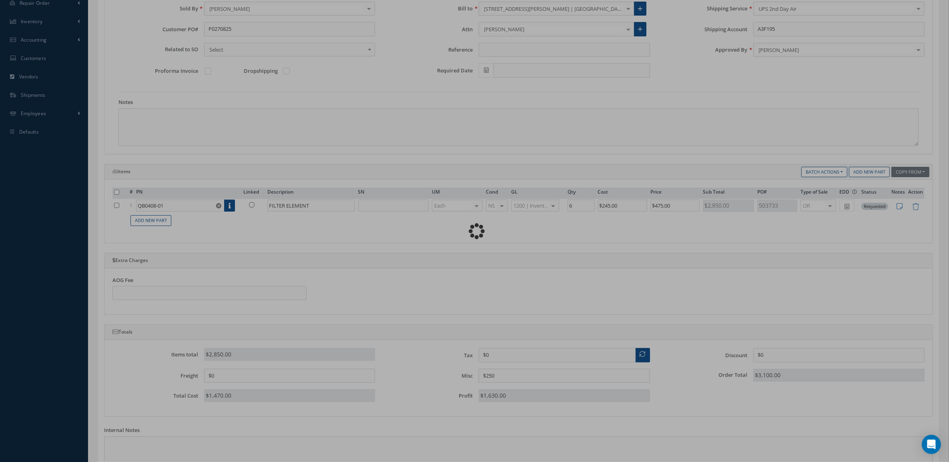
scroll to position [0, 0]
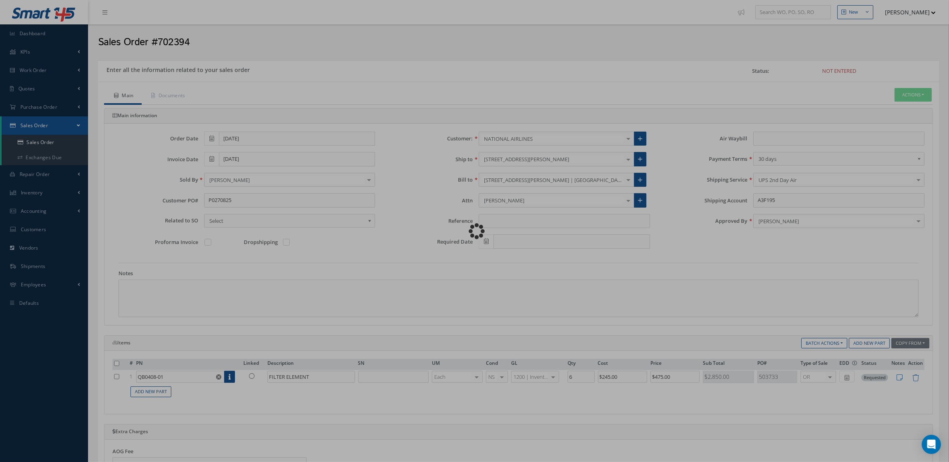
click at [475, 231] on div "Loading…" at bounding box center [475, 231] width 0 height 0
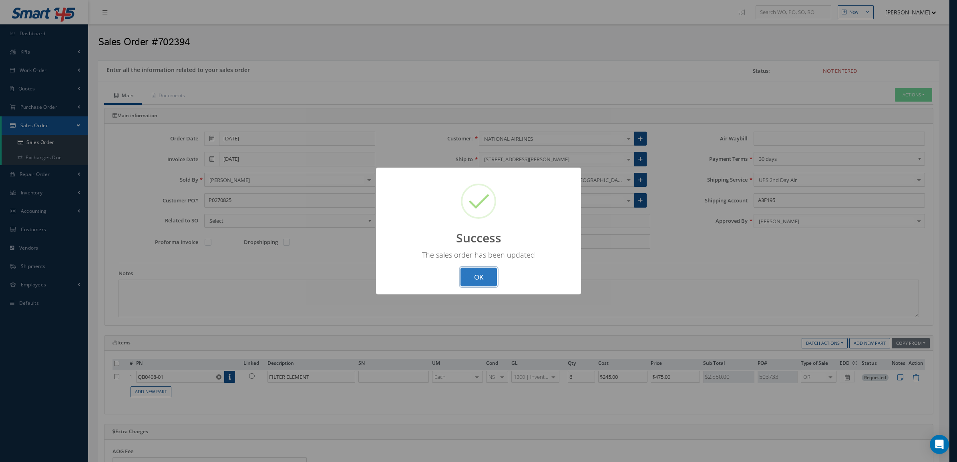
click at [466, 276] on button "OK" at bounding box center [478, 277] width 36 height 19
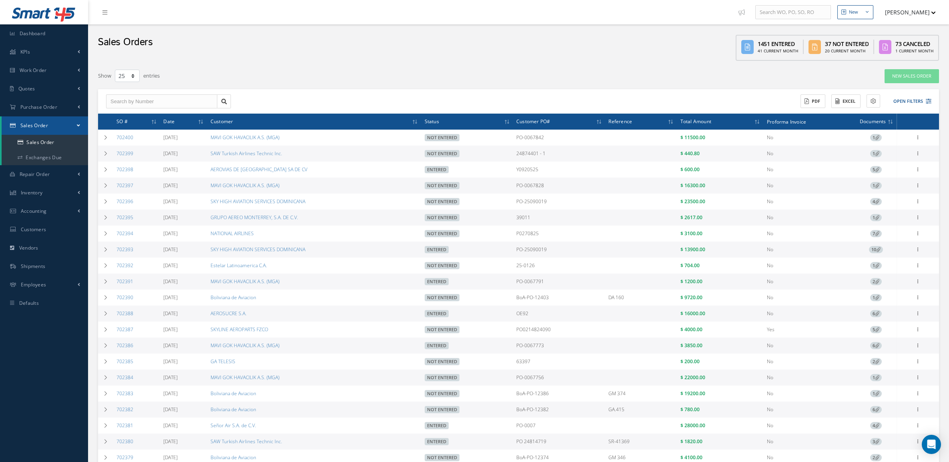
select select "25"
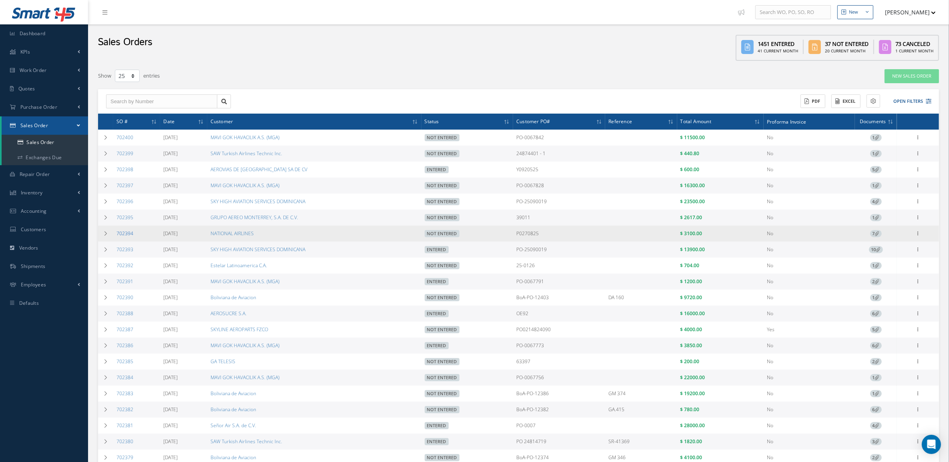
click at [128, 237] on link "702394" at bounding box center [124, 233] width 17 height 7
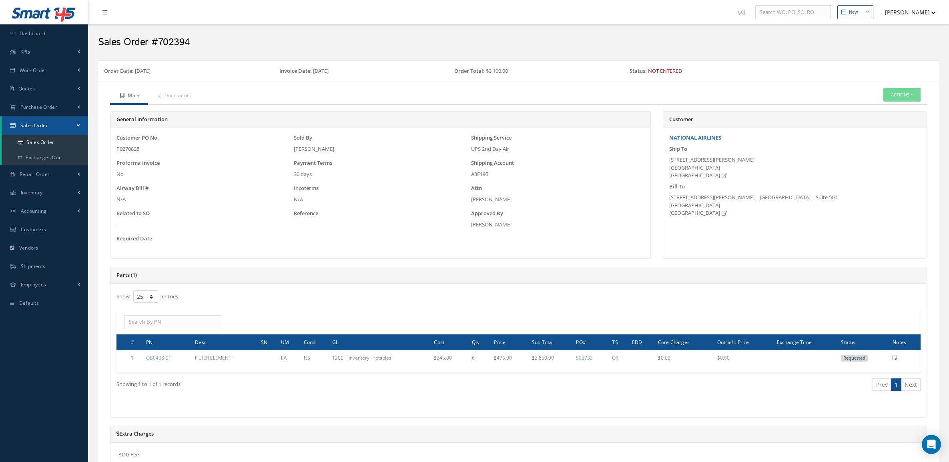
select select "25"
drag, startPoint x: 163, startPoint y: 145, endPoint x: 109, endPoint y: 146, distance: 53.6
click at [109, 146] on div "General Information Customer PO No. P0270825 Sold By [PERSON_NAME] Shipping Ser…" at bounding box center [380, 189] width 553 height 156
copy div "P0270825"
click at [179, 92] on link "Documents" at bounding box center [174, 96] width 52 height 17
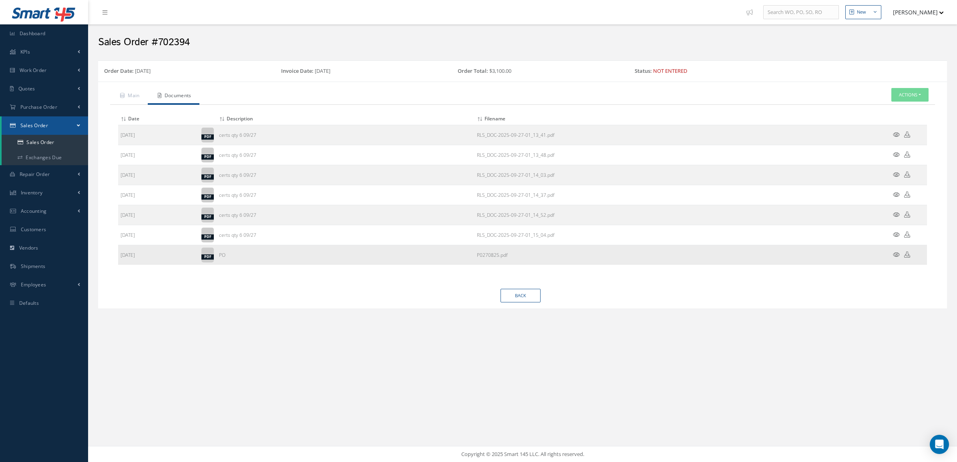
click at [907, 253] on icon at bounding box center [907, 255] width 6 height 6
drag, startPoint x: 135, startPoint y: 95, endPoint x: 143, endPoint y: 98, distance: 8.9
click at [135, 95] on link "Main" at bounding box center [129, 96] width 38 height 17
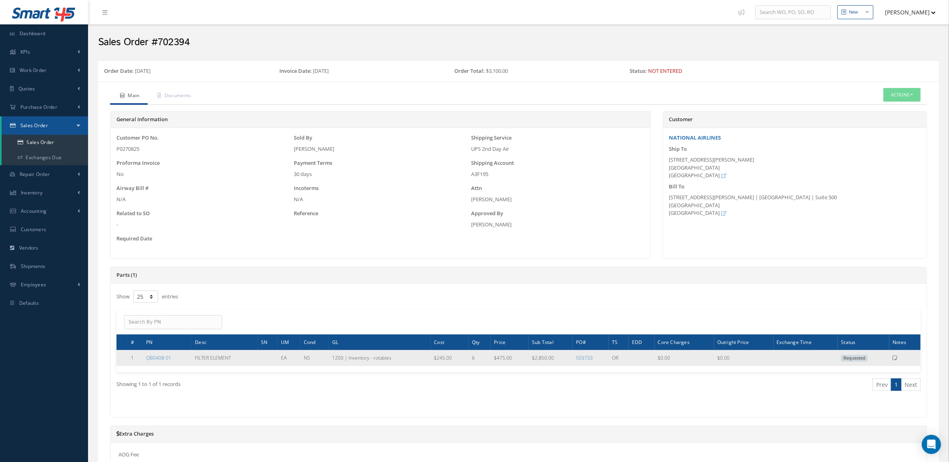
drag, startPoint x: 183, startPoint y: 359, endPoint x: 139, endPoint y: 359, distance: 44.4
click at [139, 359] on tr "1 QB0408-01 FILTER ELEMENT EA NS 1200 | Inventory - rotables $245.00 6 $475.00 …" at bounding box center [518, 358] width 804 height 16
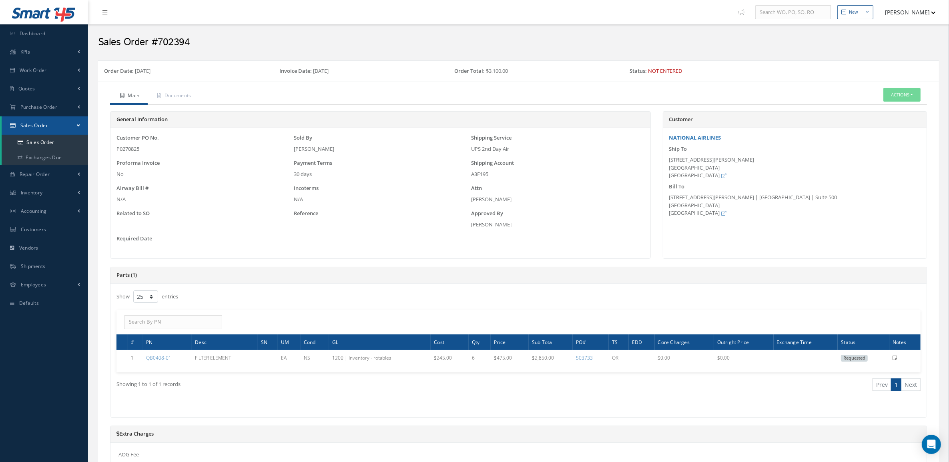
copy tr "QB0408-01"
click at [177, 101] on link "Documents" at bounding box center [174, 96] width 52 height 17
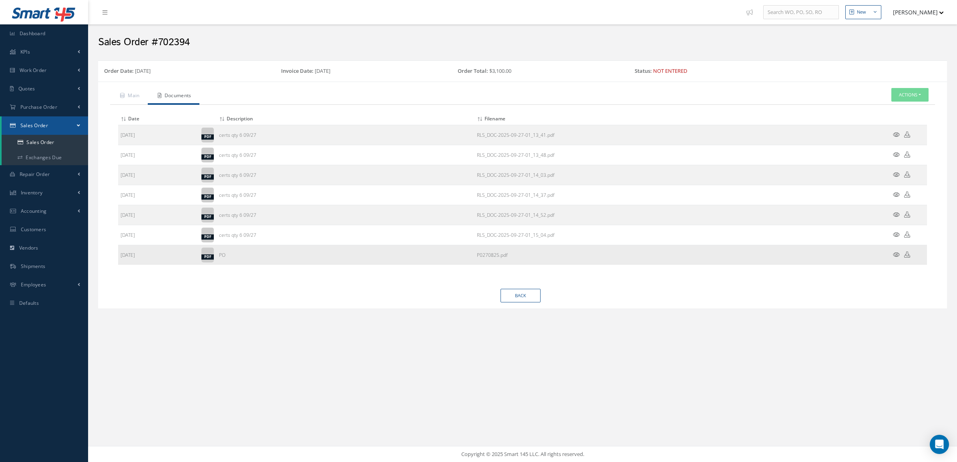
click at [891, 253] on td at bounding box center [903, 255] width 48 height 20
click at [893, 253] on icon at bounding box center [896, 255] width 7 height 6
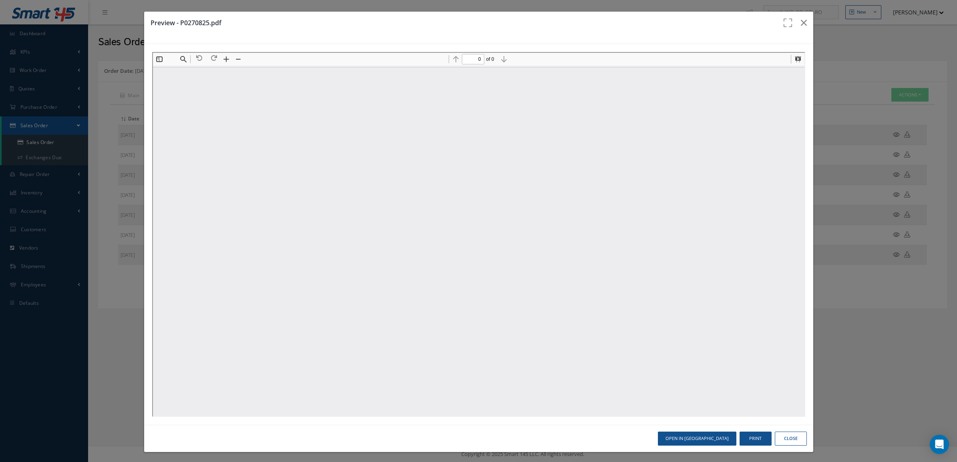
type input "1"
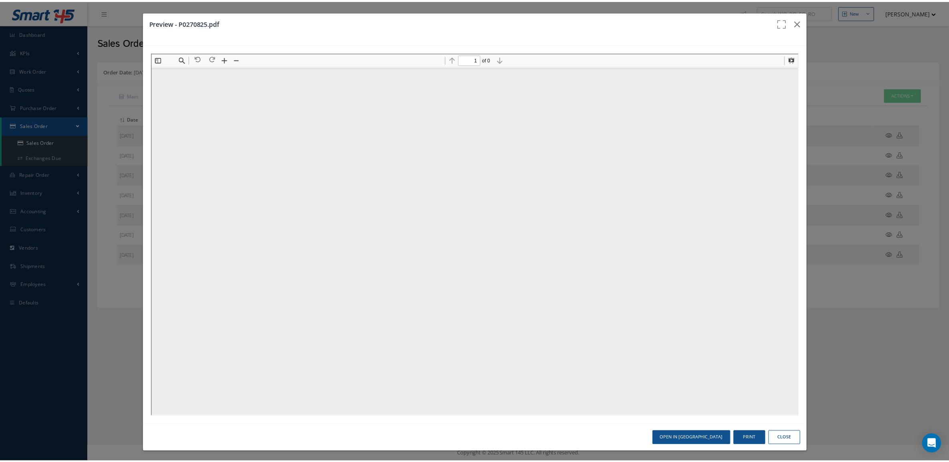
scroll to position [4, 0]
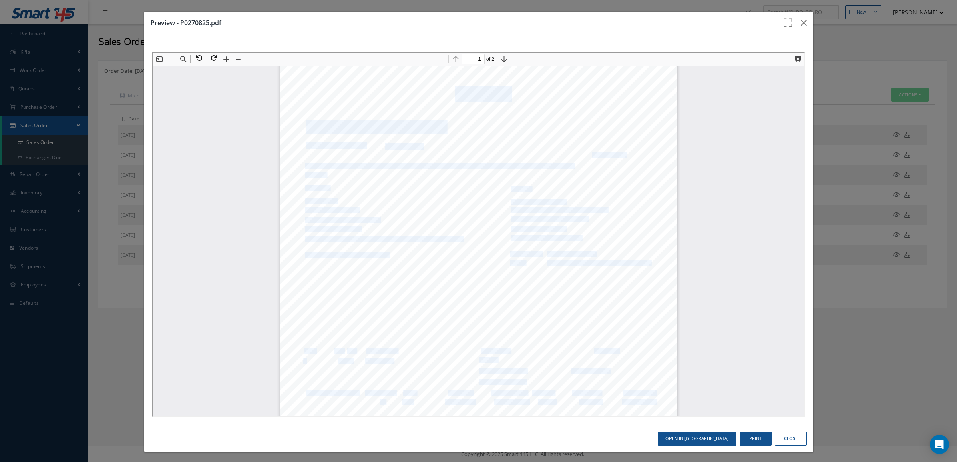
drag, startPoint x: 504, startPoint y: 88, endPoint x: 449, endPoint y: 87, distance: 54.9
click at [449, 87] on div "Page 1 / 2 P0270825 AIRCRAFT ON GROUND Purchase Order (AOG) ODP0270825 Number: …" at bounding box center [477, 345] width 397 height 561
click at [449, 87] on span "P0270825" at bounding box center [475, 94] width 62 height 14
click at [794, 24] on button "button" at bounding box center [803, 23] width 19 height 22
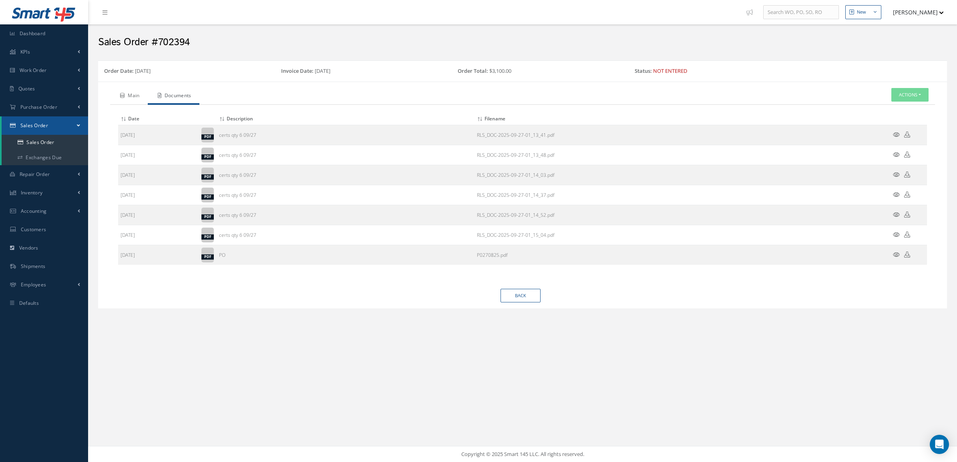
click at [126, 95] on link "Main" at bounding box center [129, 96] width 38 height 17
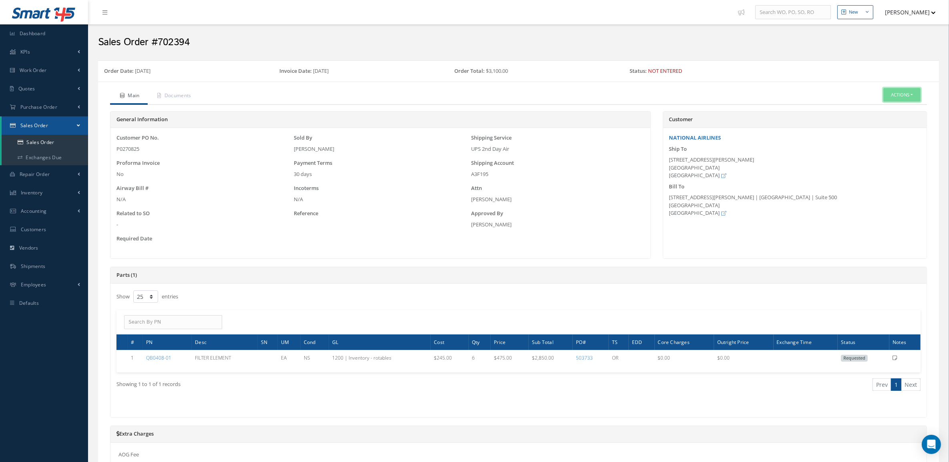
click at [899, 92] on button "Actions" at bounding box center [901, 95] width 37 height 14
click at [878, 119] on link "Edit" at bounding box center [890, 119] width 64 height 11
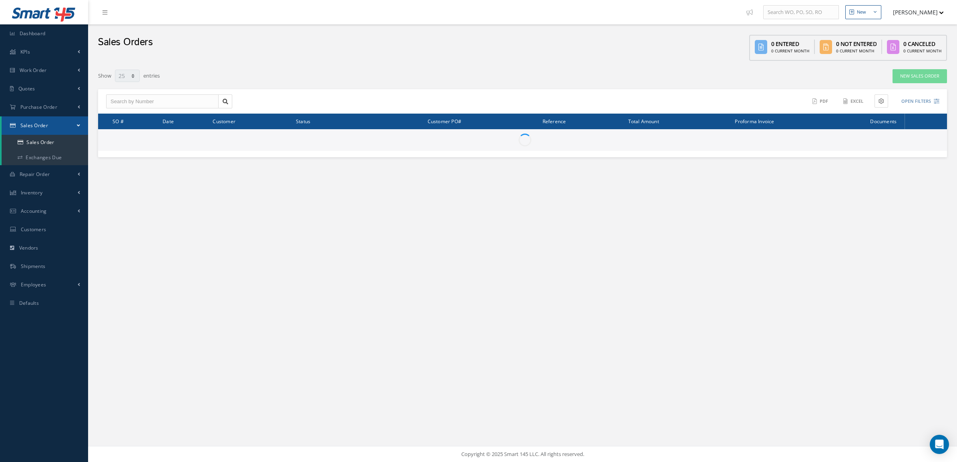
select select "25"
click at [57, 142] on link "Sales Order" at bounding box center [45, 142] width 86 height 15
select select "25"
click at [925, 73] on link "New Sales Order" at bounding box center [919, 76] width 54 height 14
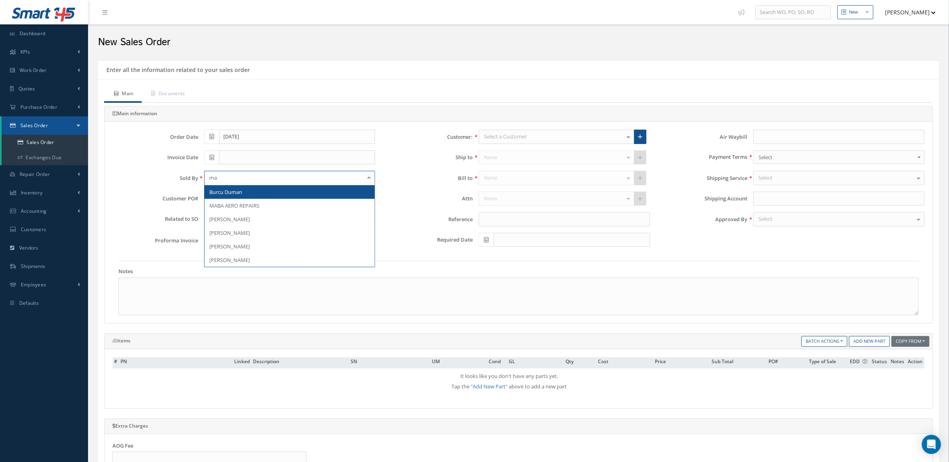
type input "mar"
click at [225, 197] on span "[PERSON_NAME]" at bounding box center [290, 192] width 171 height 14
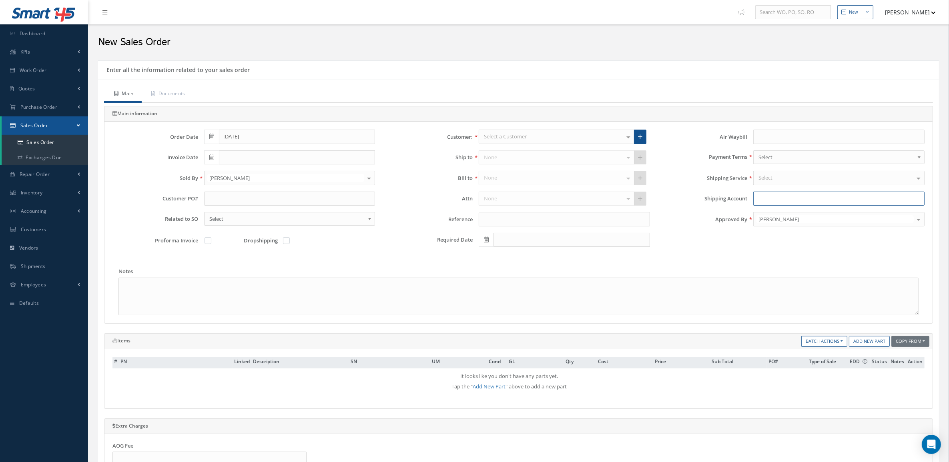
click at [764, 201] on input "Shipping Account" at bounding box center [838, 199] width 171 height 14
click at [519, 143] on div "Select a Customer" at bounding box center [557, 137] width 156 height 14
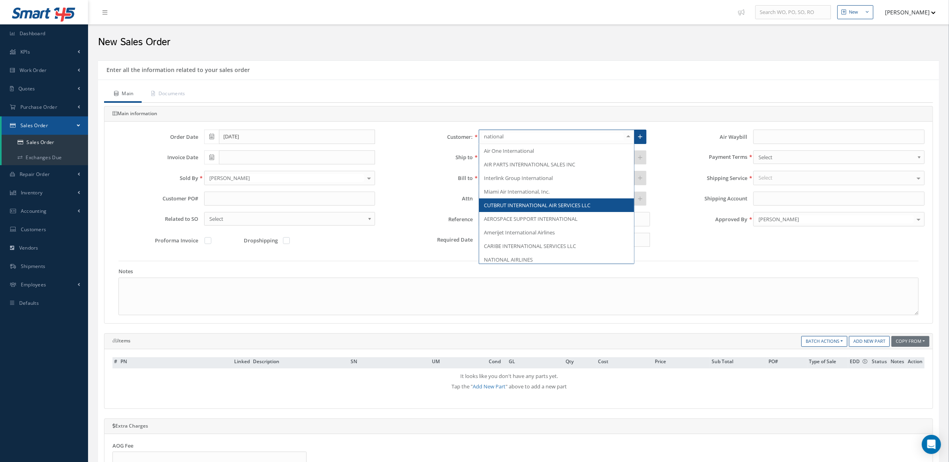
type input "national a"
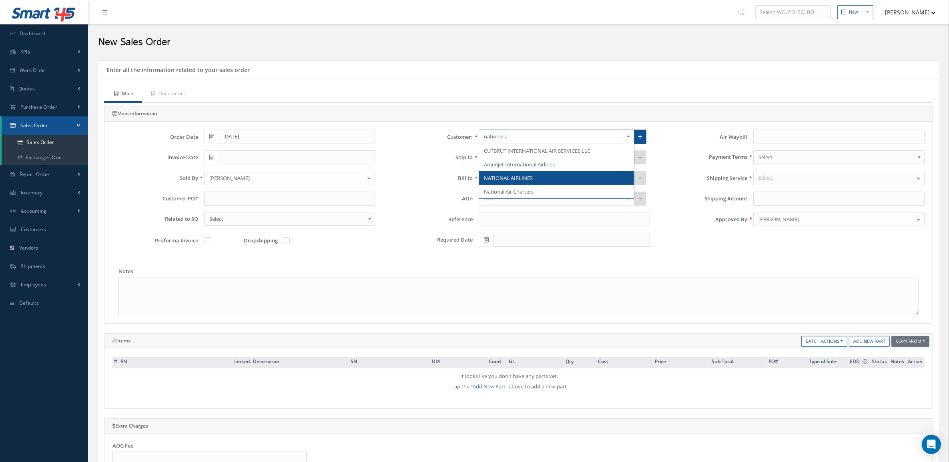
click at [527, 179] on span "NATIONAL AIRLINES" at bounding box center [508, 178] width 49 height 7
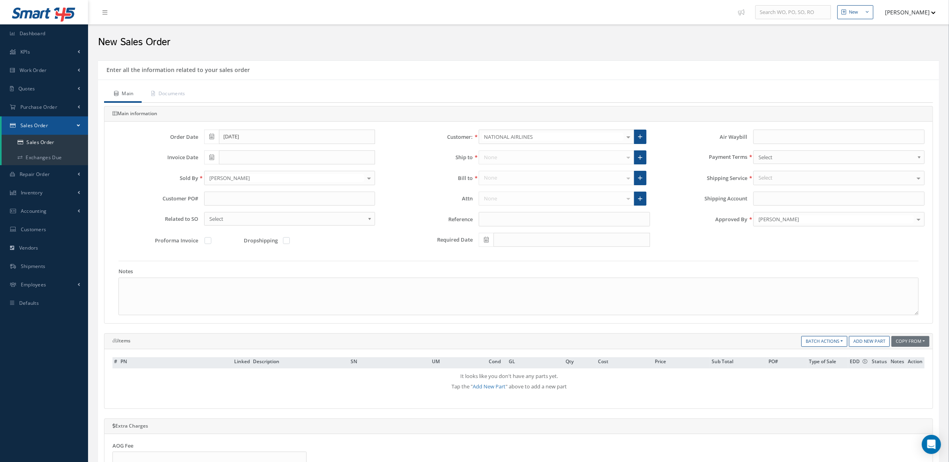
type input "A3F195"
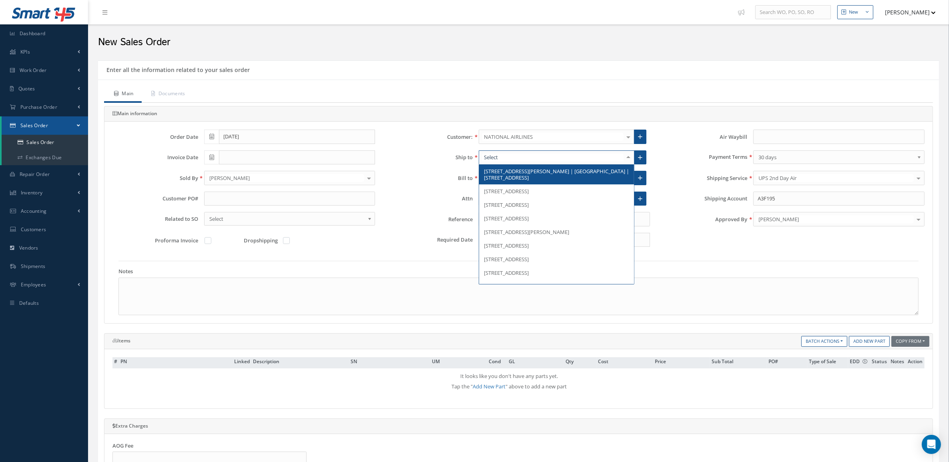
click at [627, 161] on div at bounding box center [628, 157] width 11 height 13
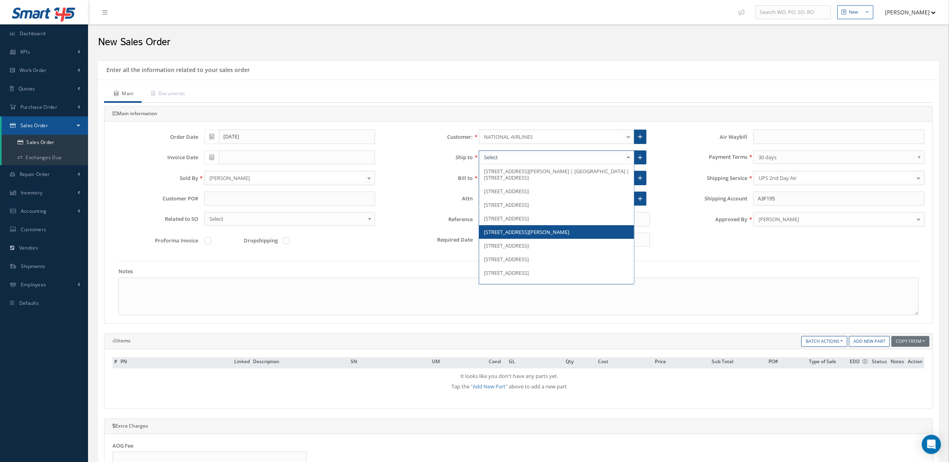
click at [543, 239] on span "9449 BENFORD ROAD, ORLANDO, FL 32827, United States" at bounding box center [556, 232] width 155 height 14
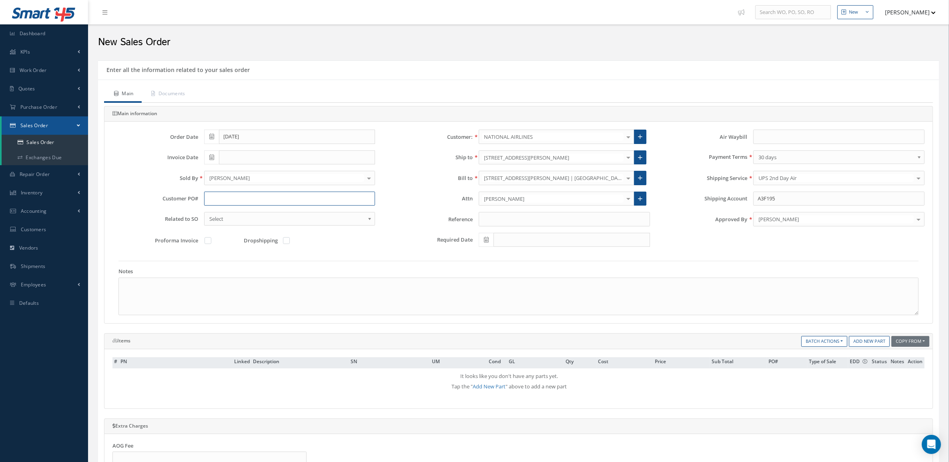
click at [280, 197] on input "text" at bounding box center [289, 199] width 171 height 14
paste input "P0270825"
type input "P0270825"
drag, startPoint x: 195, startPoint y: 92, endPoint x: 191, endPoint y: 91, distance: 4.2
click at [191, 91] on link "Documents" at bounding box center [168, 94] width 52 height 17
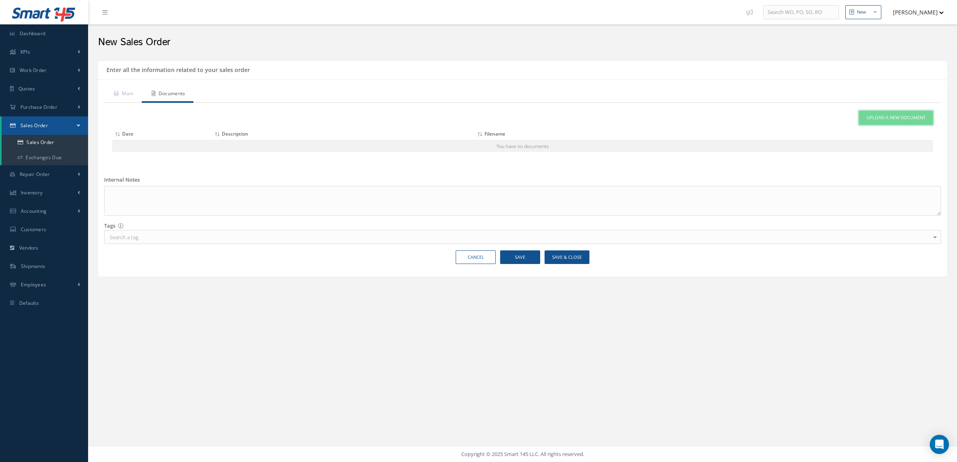
click at [865, 114] on link "Upload a New Document" at bounding box center [896, 118] width 74 height 14
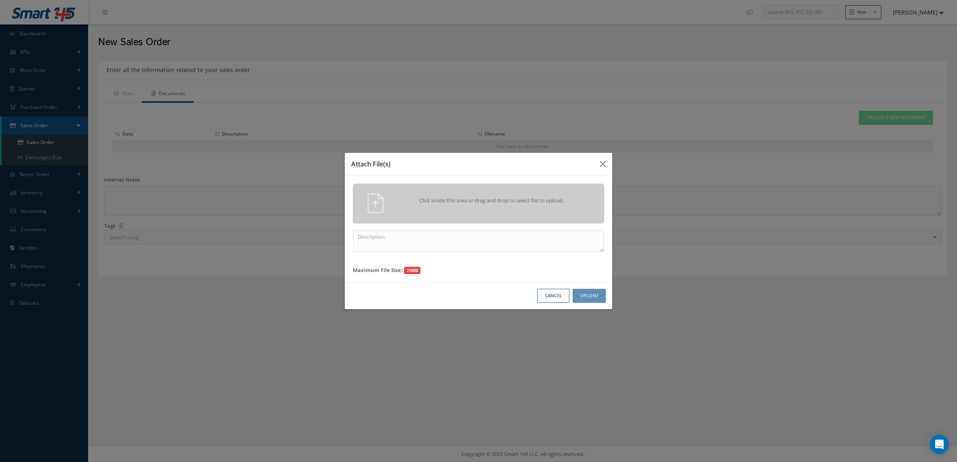
click at [474, 205] on div "Click inside this area or drag and drop to select file to upload." at bounding box center [490, 202] width 198 height 16
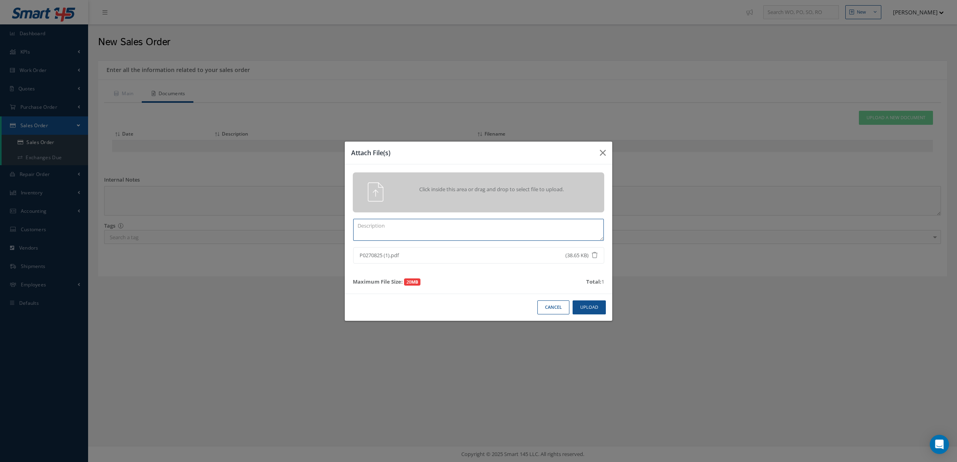
click at [550, 227] on textarea at bounding box center [478, 230] width 251 height 22
type textarea "po"
click at [584, 309] on button "Upload" at bounding box center [588, 308] width 33 height 14
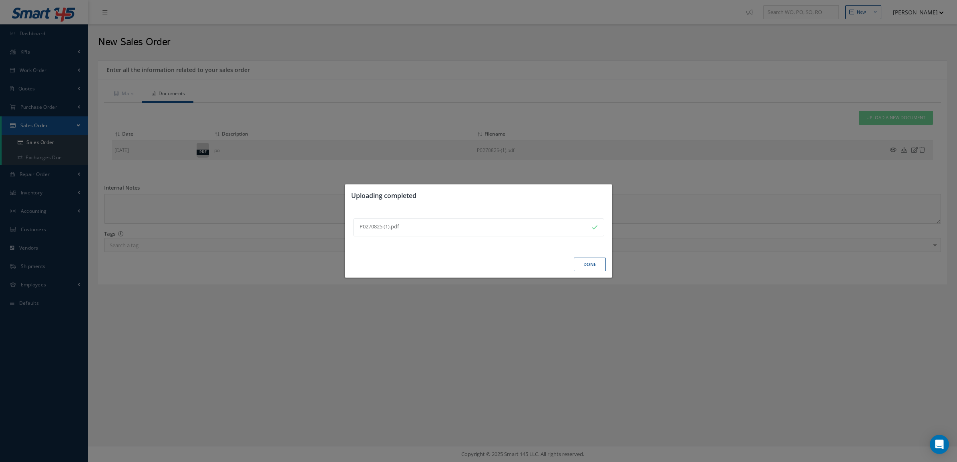
click at [585, 269] on button "Done" at bounding box center [590, 265] width 32 height 14
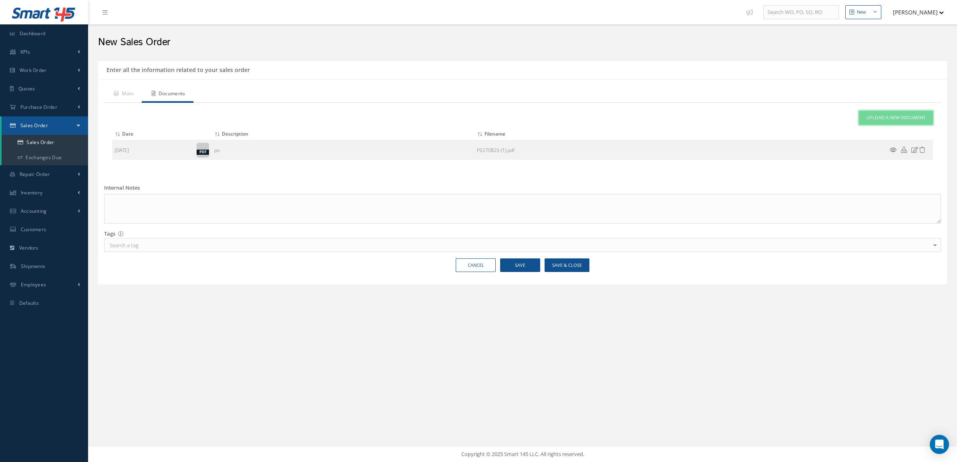
click at [867, 118] on span "Upload a New Document" at bounding box center [895, 117] width 59 height 7
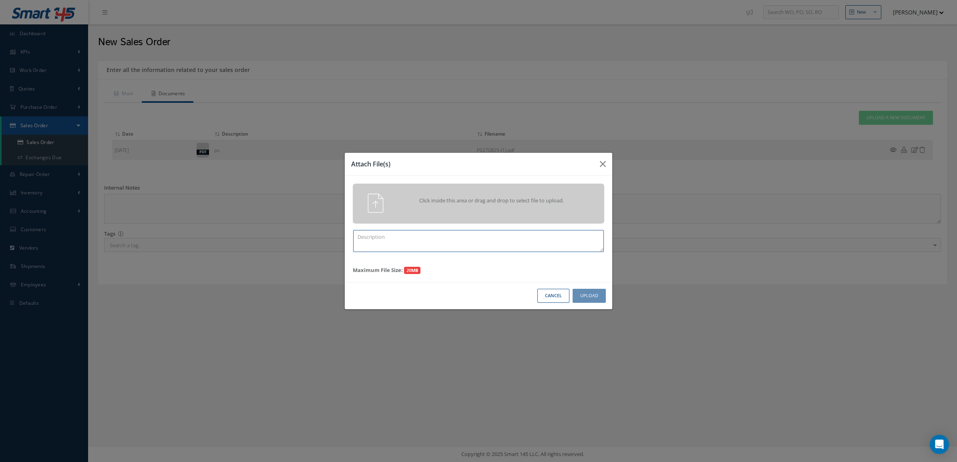
click at [503, 240] on textarea at bounding box center [478, 241] width 251 height 22
click at [493, 207] on div "Click inside this area or drag and drop to select file to upload." at bounding box center [490, 202] width 198 height 16
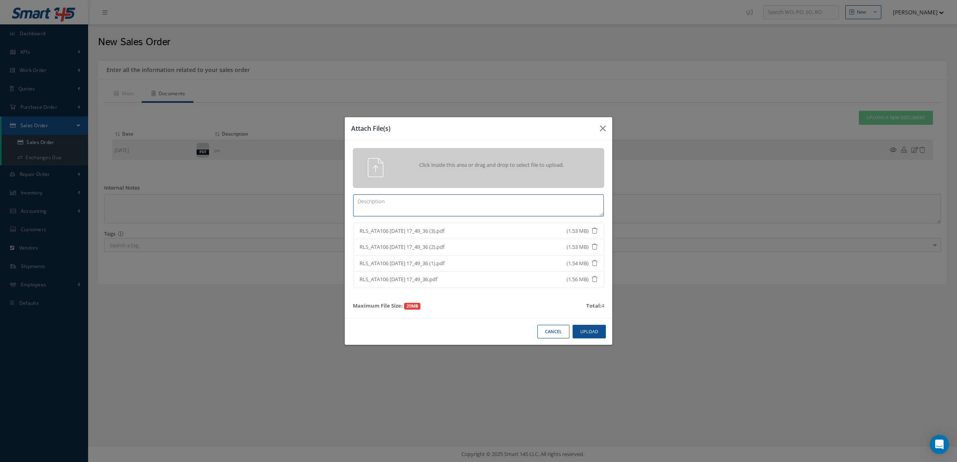
click at [475, 201] on textarea at bounding box center [478, 206] width 251 height 22
type textarea "c"
type textarea "qty 4"
click at [578, 329] on button "Upload" at bounding box center [588, 332] width 33 height 14
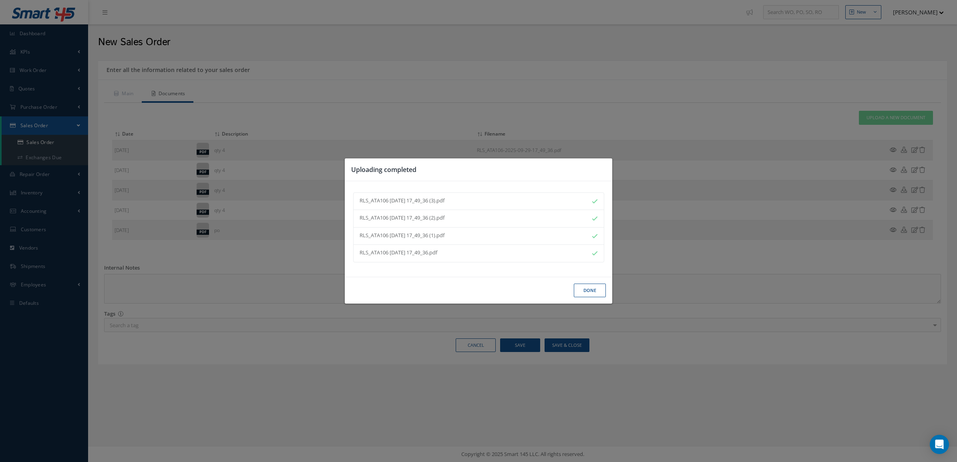
click at [584, 293] on button "Done" at bounding box center [590, 291] width 32 height 14
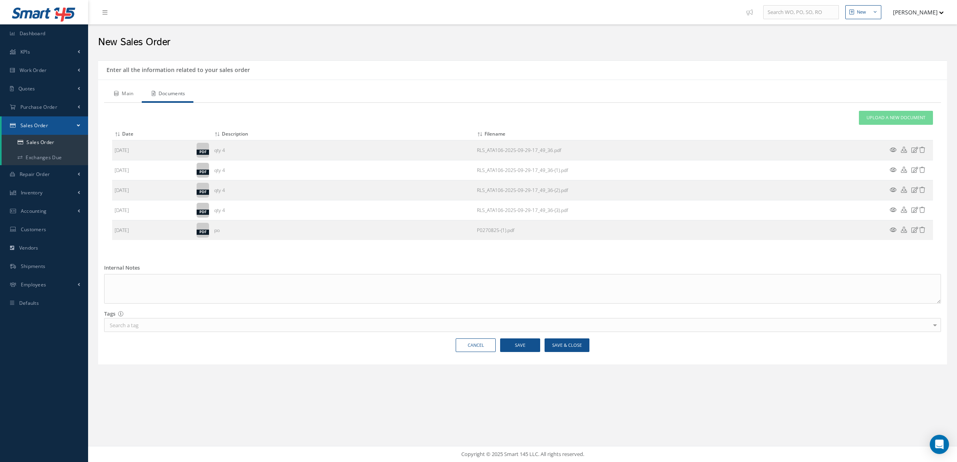
drag, startPoint x: 121, startPoint y: 99, endPoint x: 124, endPoint y: 95, distance: 4.6
click at [121, 99] on link "Main" at bounding box center [123, 94] width 38 height 17
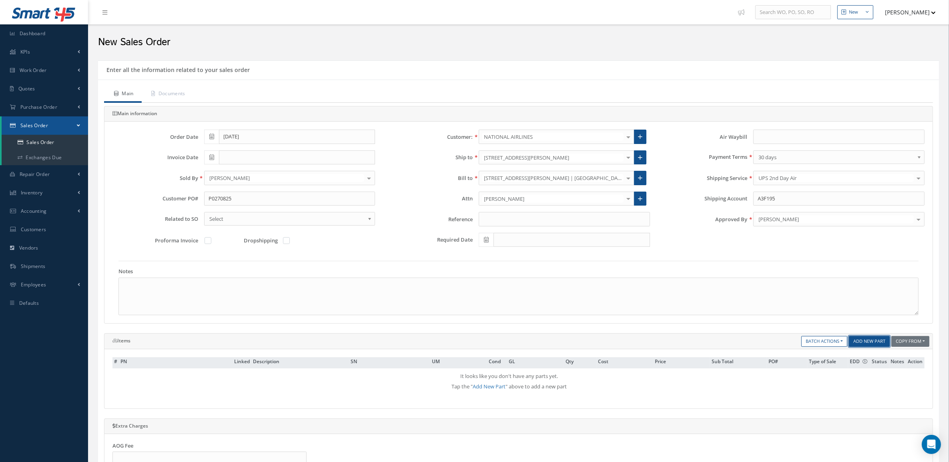
drag, startPoint x: 869, startPoint y: 347, endPoint x: 864, endPoint y: 343, distance: 6.0
click at [869, 347] on link "Add New Part" at bounding box center [869, 341] width 41 height 11
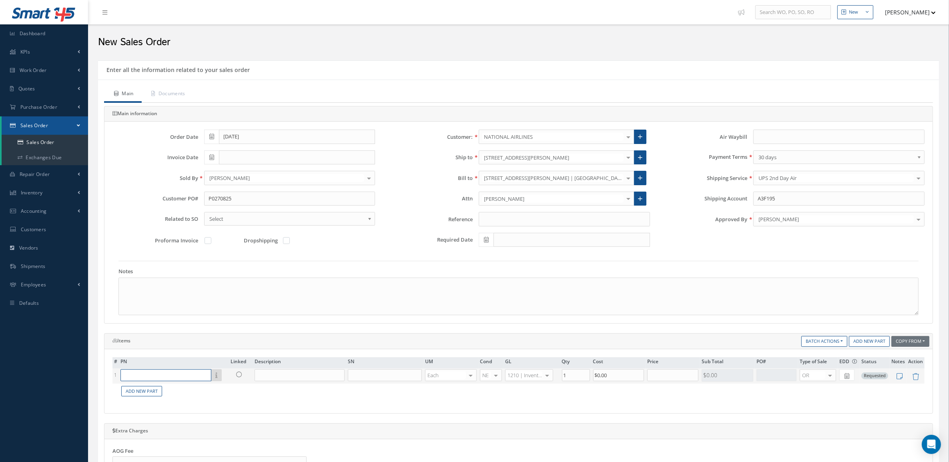
click at [204, 381] on input "text" at bounding box center [165, 375] width 91 height 12
paste input "QB0408-01"
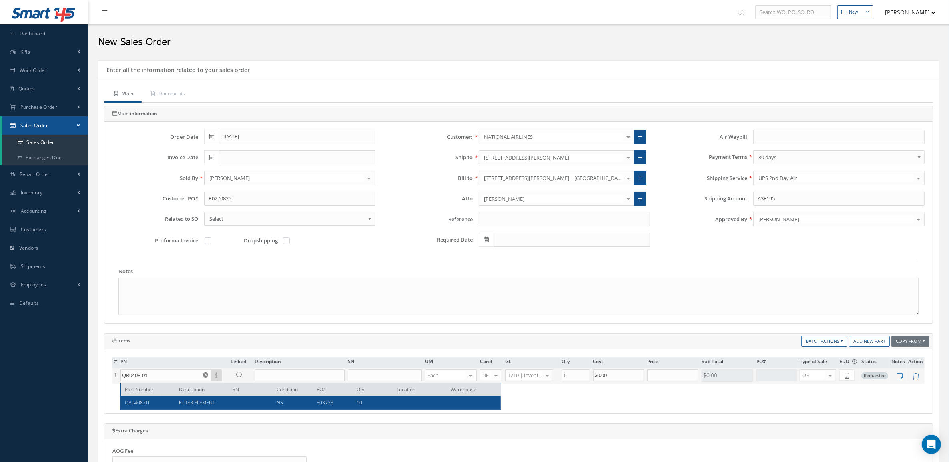
click at [209, 400] on span "FILTER ELEMENT" at bounding box center [197, 402] width 36 height 7
type input "QB0408-01"
type input "FILTER ELEMENT"
type input "$245"
type input "$0"
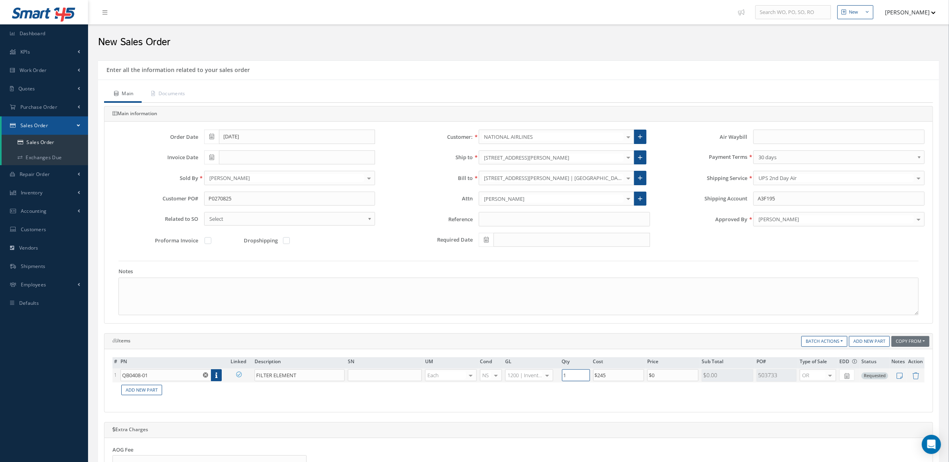
drag, startPoint x: 581, startPoint y: 373, endPoint x: 526, endPoint y: 377, distance: 55.4
click at [526, 377] on tr "1 QB0408-01 Part Number Description SN Condition PO# Qty Location Warehouse FIL…" at bounding box center [518, 376] width 812 height 14
type input "4"
drag, startPoint x: 669, startPoint y: 377, endPoint x: 608, endPoint y: 373, distance: 60.6
click at [608, 373] on tr "1 QB0408-01 Part Number Description SN Condition PO# Qty Location Warehouse FIL…" at bounding box center [518, 376] width 812 height 14
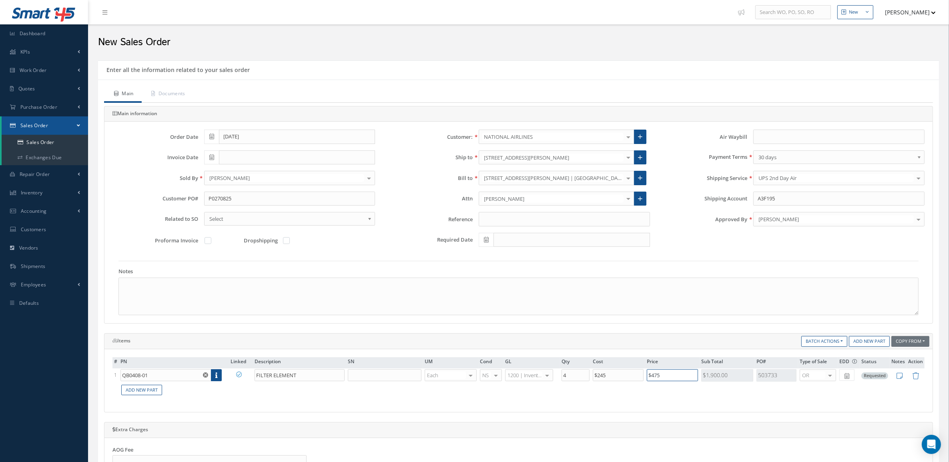
type input "$475"
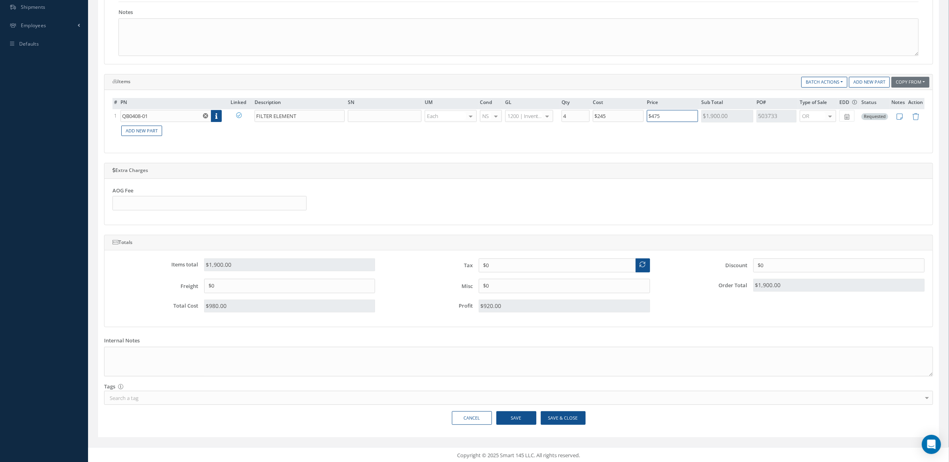
scroll to position [264, 0]
click at [527, 415] on button "Save" at bounding box center [516, 417] width 40 height 14
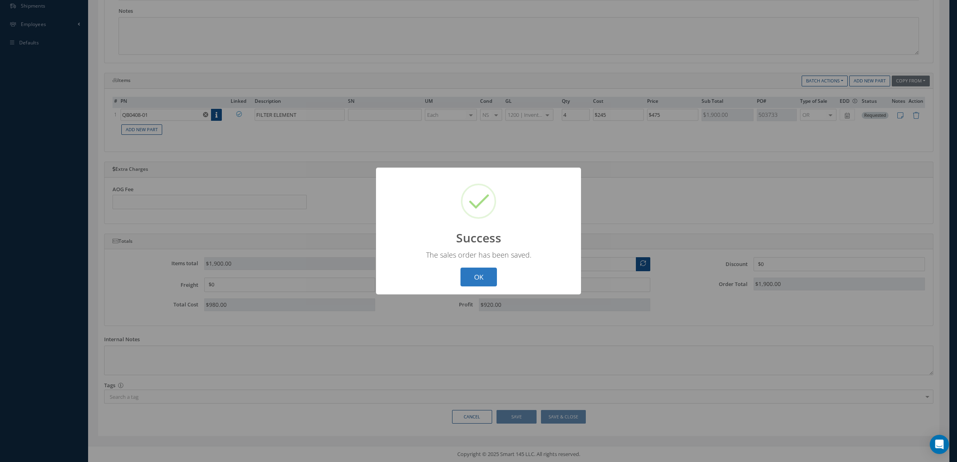
click at [482, 278] on button "OK" at bounding box center [478, 277] width 36 height 19
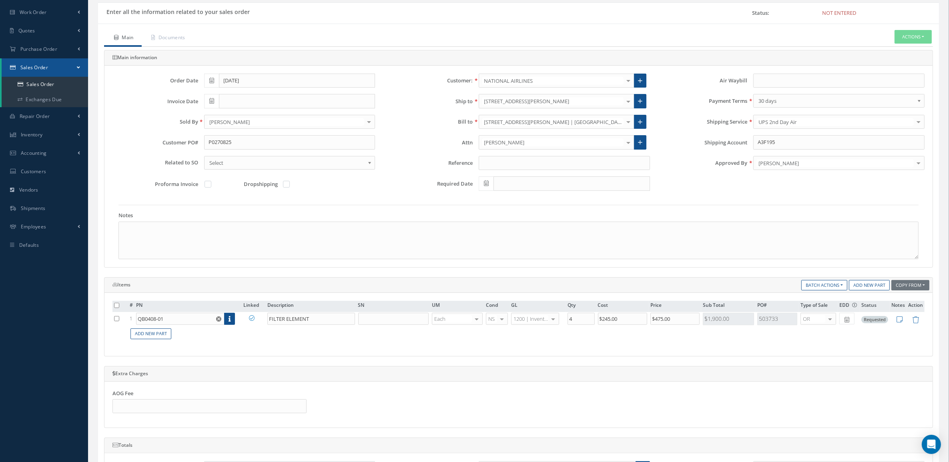
scroll to position [50, 0]
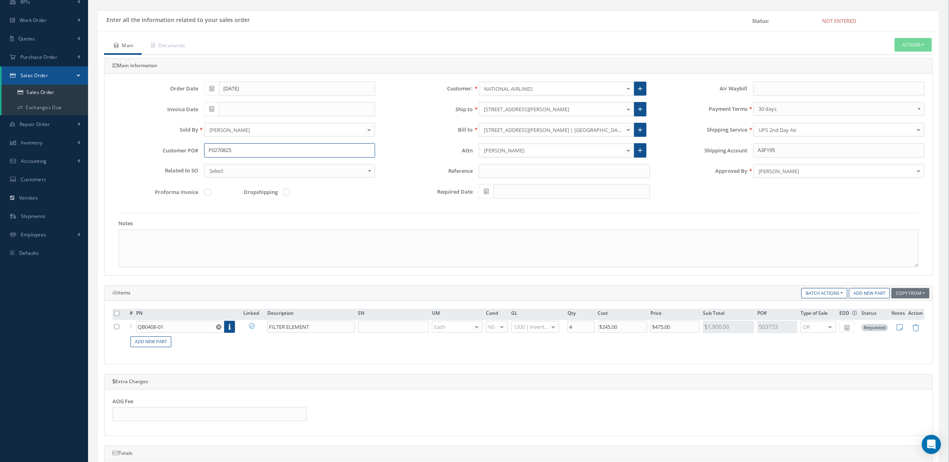
drag, startPoint x: 241, startPoint y: 149, endPoint x: 153, endPoint y: 134, distance: 89.8
click at [153, 134] on div "Order Date [DATE] Customer: NATIONAL AIRLINES MABA AERO LLC 21 AIR ABR AVIATION…" at bounding box center [518, 144] width 824 height 125
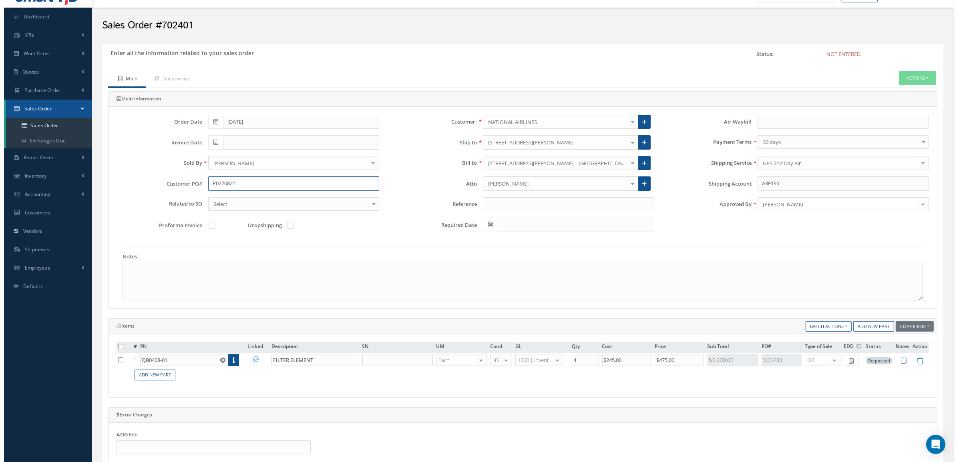
scroll to position [0, 0]
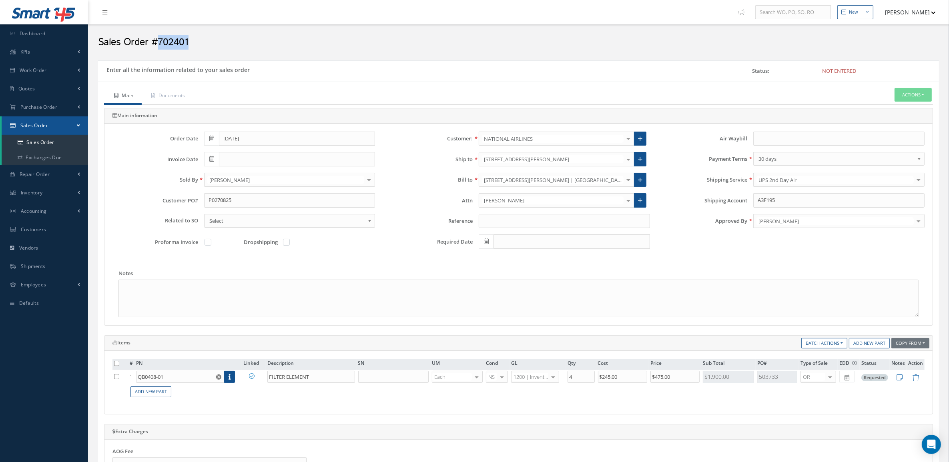
drag, startPoint x: 219, startPoint y: 41, endPoint x: 157, endPoint y: 38, distance: 61.7
click at [157, 38] on h2 "Sales Order #702401" at bounding box center [518, 42] width 841 height 12
copy h2 "702401"
drag, startPoint x: 241, startPoint y: 206, endPoint x: 179, endPoint y: 201, distance: 62.6
click at [179, 201] on div "Customer PO# P0270825" at bounding box center [243, 200] width 275 height 14
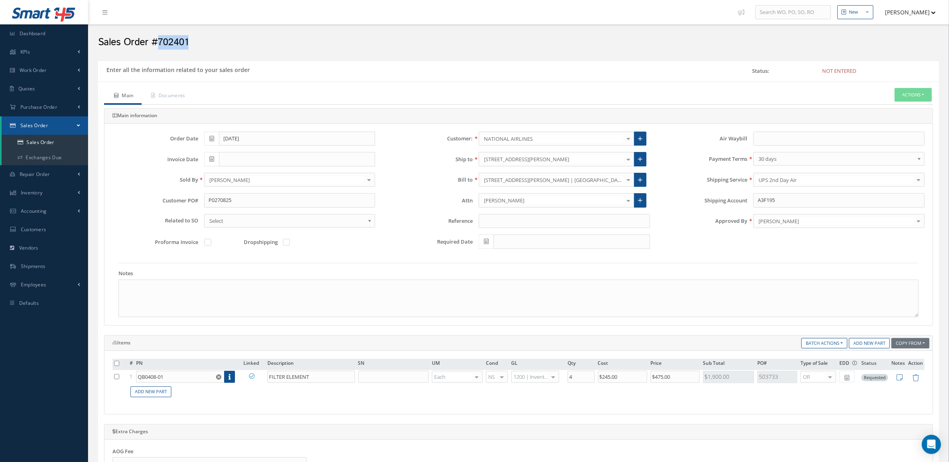
drag, startPoint x: 218, startPoint y: 37, endPoint x: 157, endPoint y: 42, distance: 61.1
click at [157, 42] on h2 "Sales Order #702401" at bounding box center [518, 42] width 841 height 12
copy h2 "702401"
click at [765, 135] on input "text" at bounding box center [838, 139] width 171 height 14
paste input "1ZX200X50125358798"
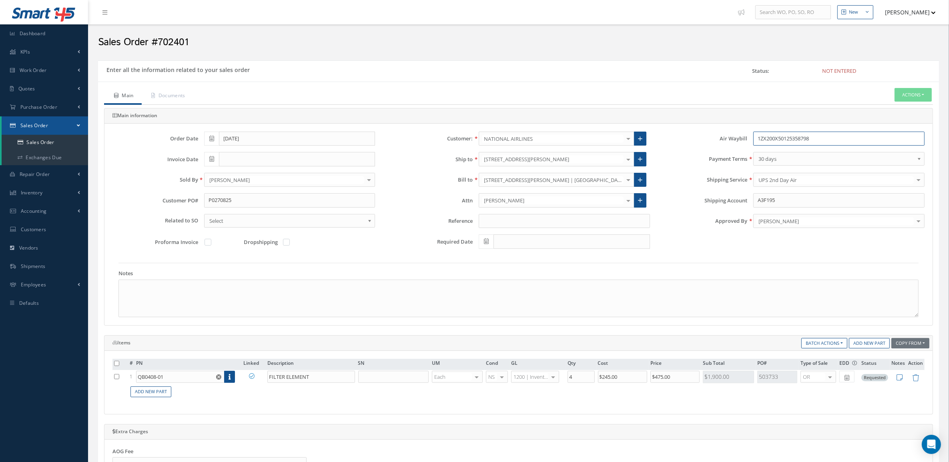
type input "1ZX200X50125358798"
click at [901, 98] on button "Actions" at bounding box center [913, 95] width 37 height 14
click at [887, 110] on link "Enter/Update" at bounding box center [901, 108] width 64 height 11
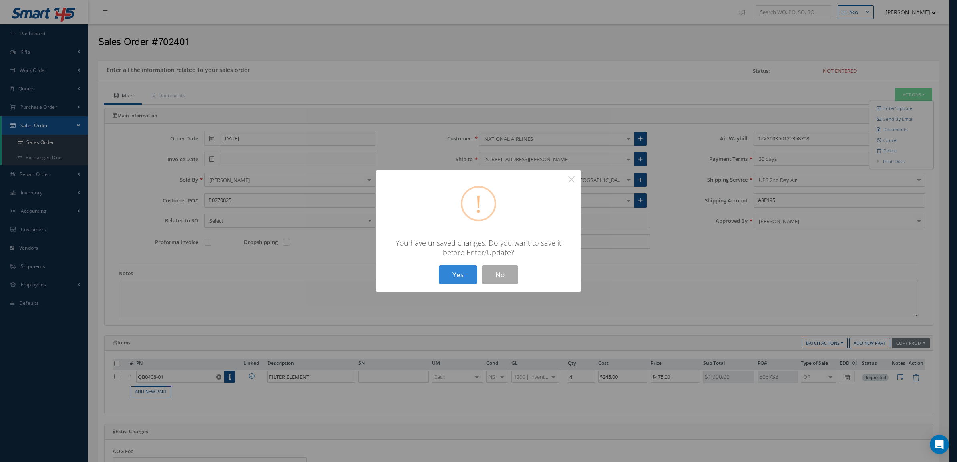
click at [456, 286] on div "? ! i × You have unsaved changes. Do you want to save it before Enter/Update? Y…" at bounding box center [478, 231] width 205 height 122
click at [456, 278] on button "Yes" at bounding box center [458, 274] width 38 height 19
click at [454, 269] on button "Yes" at bounding box center [458, 274] width 38 height 19
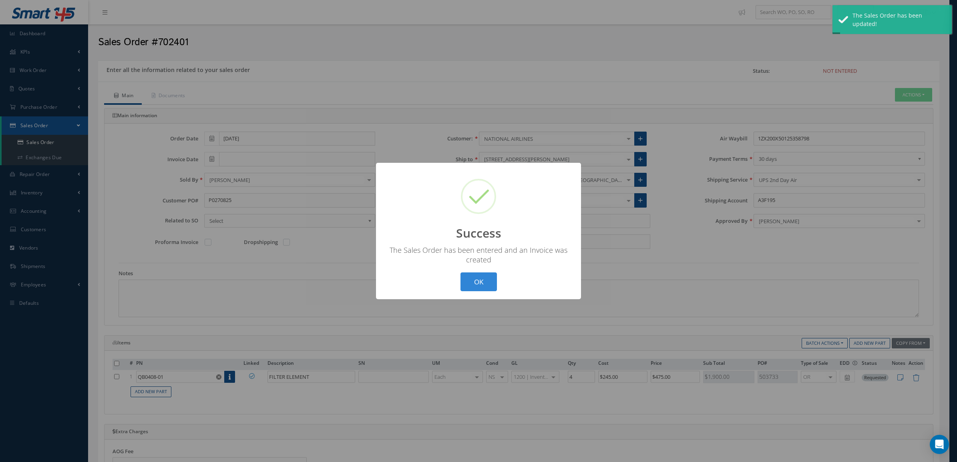
click at [480, 269] on div "? ! i Success × The Sales Order has been entered and an Invoice was created OK …" at bounding box center [478, 231] width 205 height 137
click at [478, 271] on div "? ! i Success × The Sales Order has been entered and an Invoice was created OK …" at bounding box center [478, 231] width 205 height 137
click at [478, 281] on button "OK" at bounding box center [478, 282] width 36 height 19
type input "[DATE]"
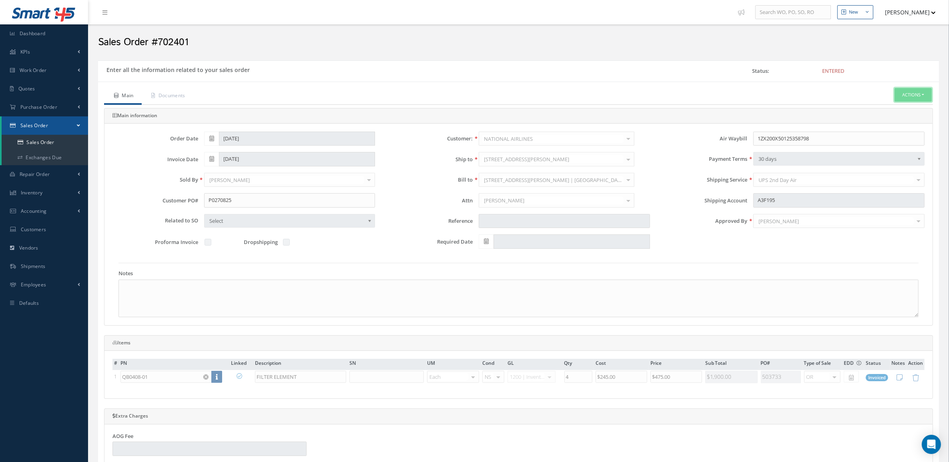
click at [913, 94] on button "Actions" at bounding box center [913, 95] width 37 height 14
click at [838, 283] on link "Multiple Reports" at bounding box center [841, 279] width 61 height 12
checkbox input "true"
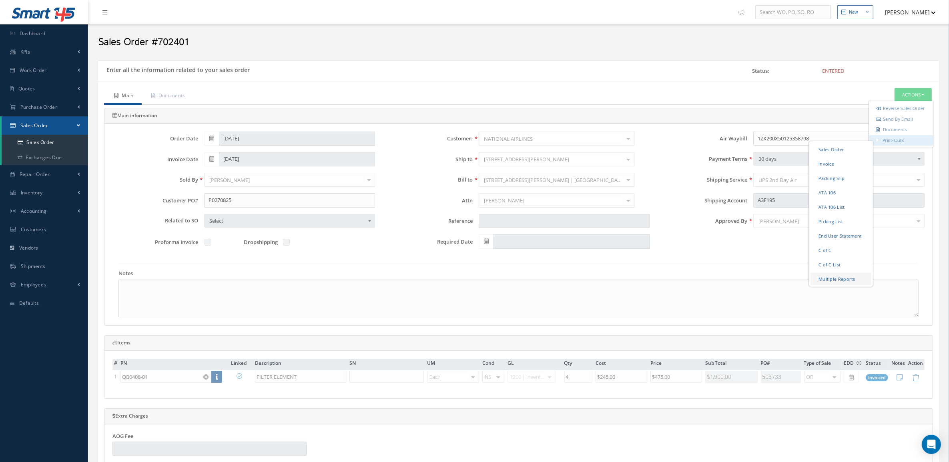
checkbox input "true"
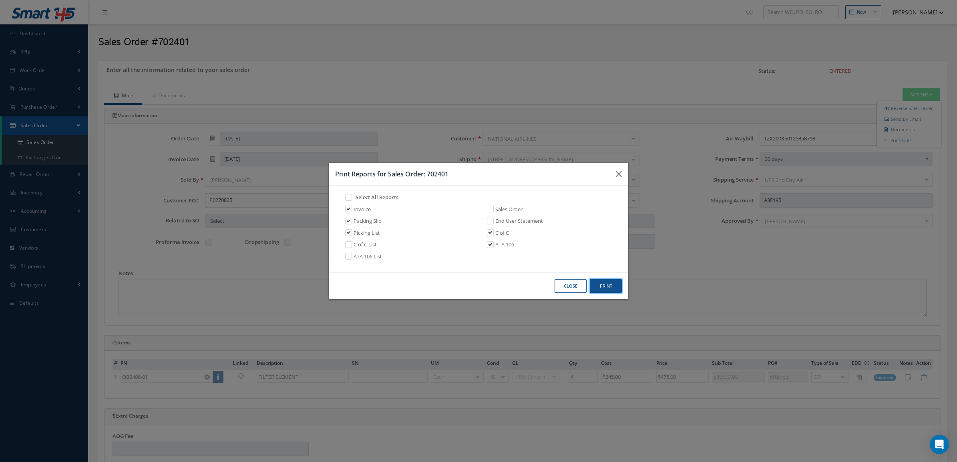
click at [612, 287] on button "Print" at bounding box center [606, 286] width 32 height 14
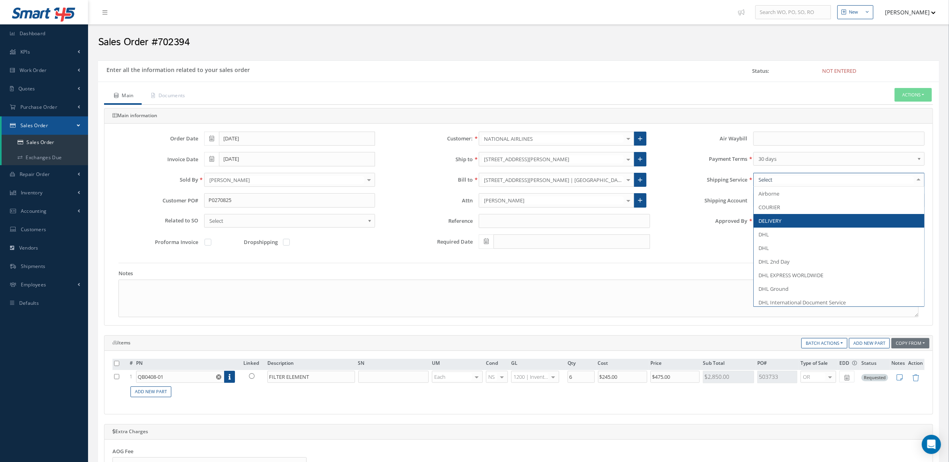
click at [793, 221] on span "DELIVERY" at bounding box center [839, 221] width 171 height 14
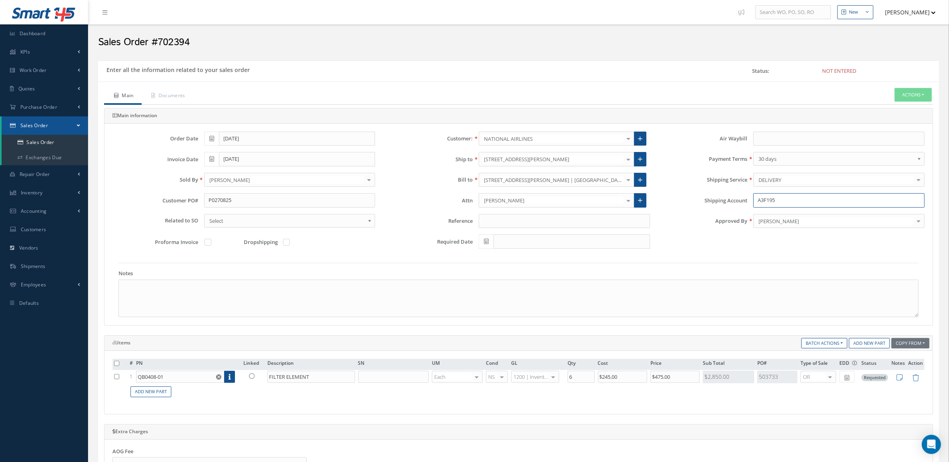
drag, startPoint x: 788, startPoint y: 205, endPoint x: 700, endPoint y: 207, distance: 88.1
click at [700, 207] on div "Shipping Account A3F195" at bounding box center [793, 200] width 275 height 14
click at [907, 93] on button "Actions" at bounding box center [913, 95] width 37 height 14
click at [897, 106] on link "Enter/Update" at bounding box center [901, 108] width 64 height 11
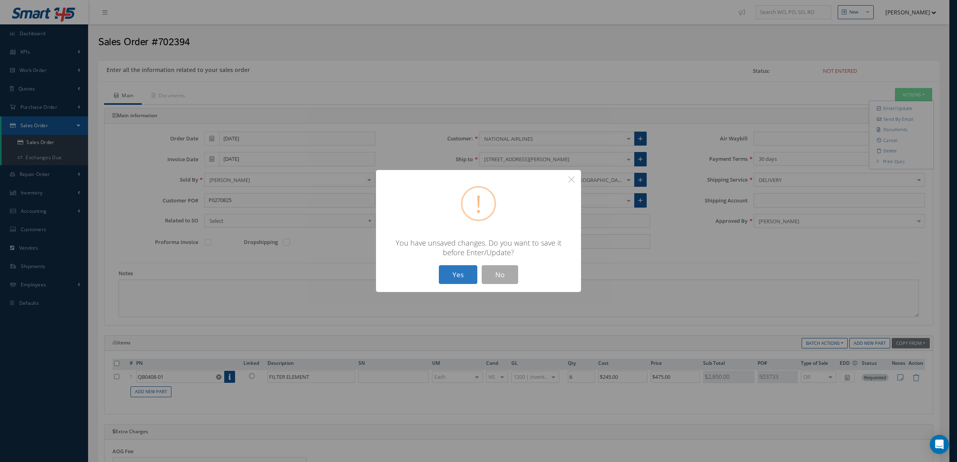
click at [452, 274] on button "Yes" at bounding box center [458, 274] width 38 height 19
click at [463, 268] on button "Yes" at bounding box center [458, 274] width 38 height 19
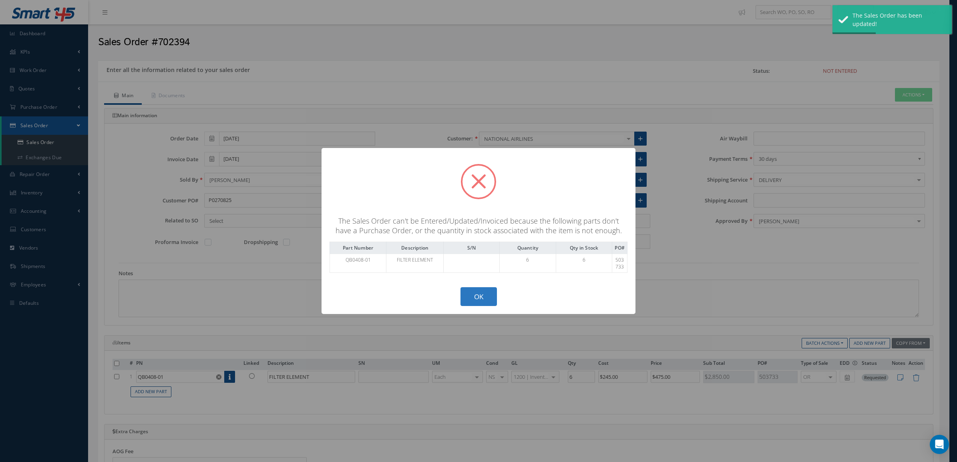
click at [481, 293] on button "OK" at bounding box center [478, 296] width 36 height 19
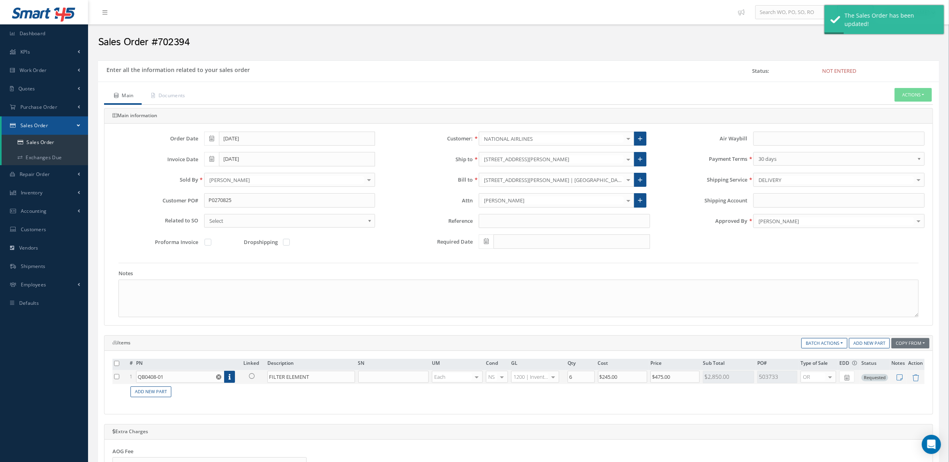
click at [253, 379] on icon at bounding box center [252, 376] width 6 height 6
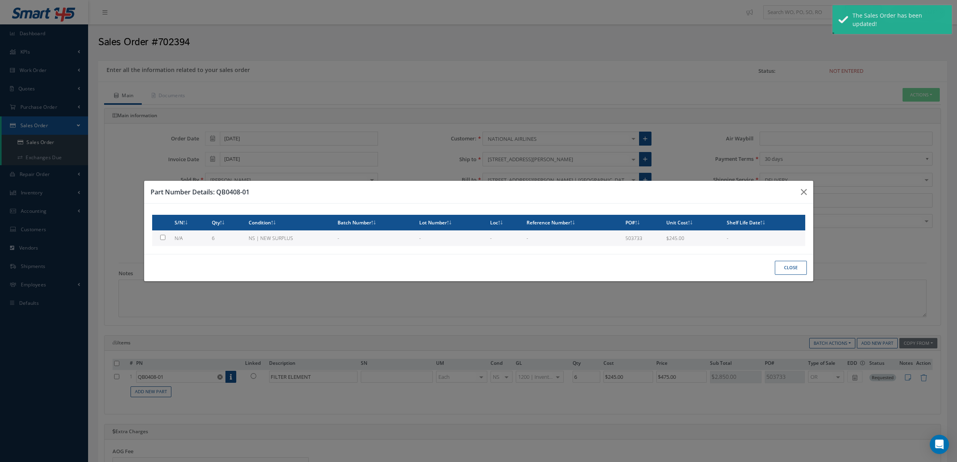
click at [211, 221] on th "Qty" at bounding box center [227, 223] width 36 height 16
click at [211, 231] on td "6" at bounding box center [227, 239] width 36 height 16
type input "$245"
checkbox input "true"
click at [798, 269] on button "Close" at bounding box center [791, 268] width 32 height 14
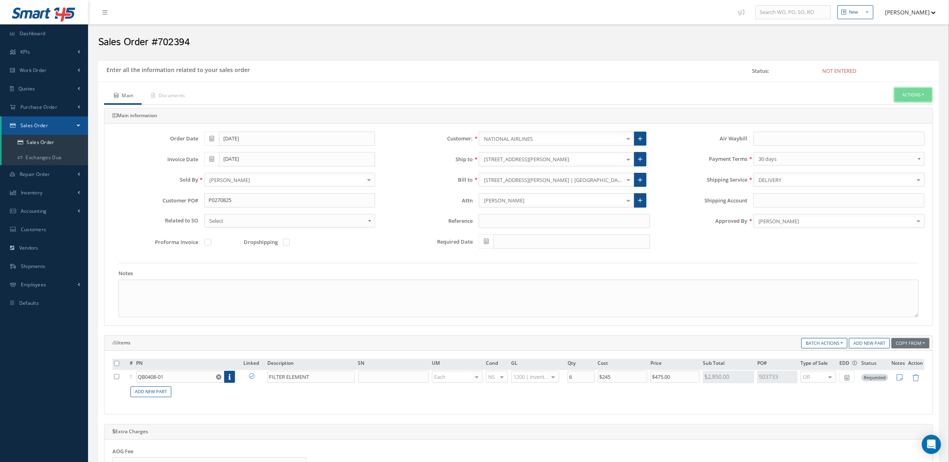
click at [907, 100] on button "Actions" at bounding box center [913, 95] width 37 height 14
click at [906, 104] on link "Enter/Update" at bounding box center [901, 108] width 64 height 11
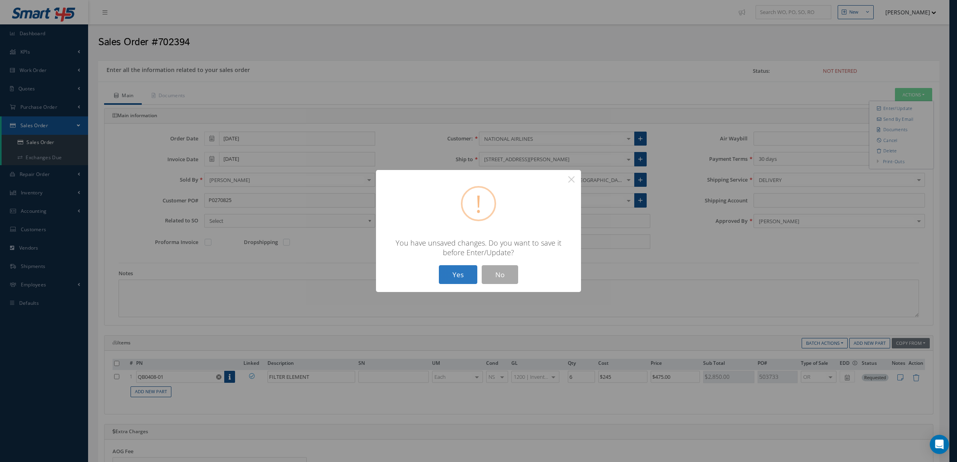
click at [473, 271] on button "Yes" at bounding box center [458, 274] width 38 height 19
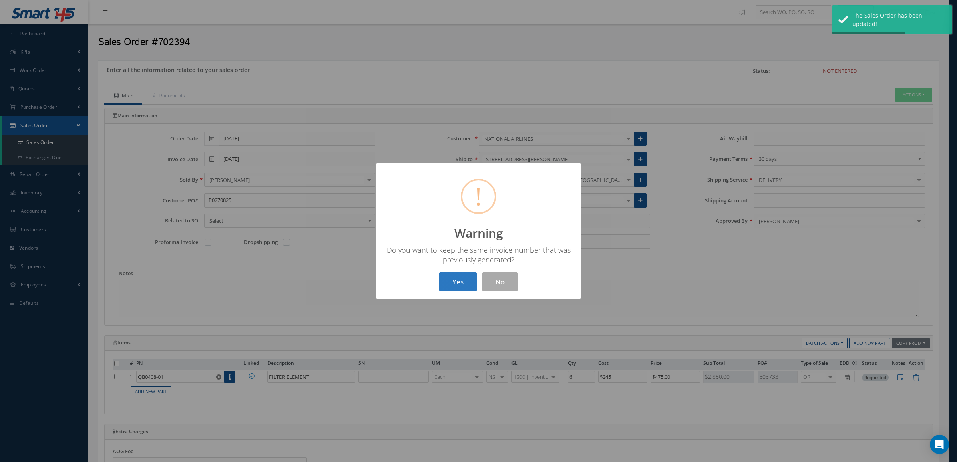
click at [466, 275] on button "Yes" at bounding box center [458, 282] width 38 height 19
click at [479, 277] on button "OK" at bounding box center [478, 282] width 36 height 19
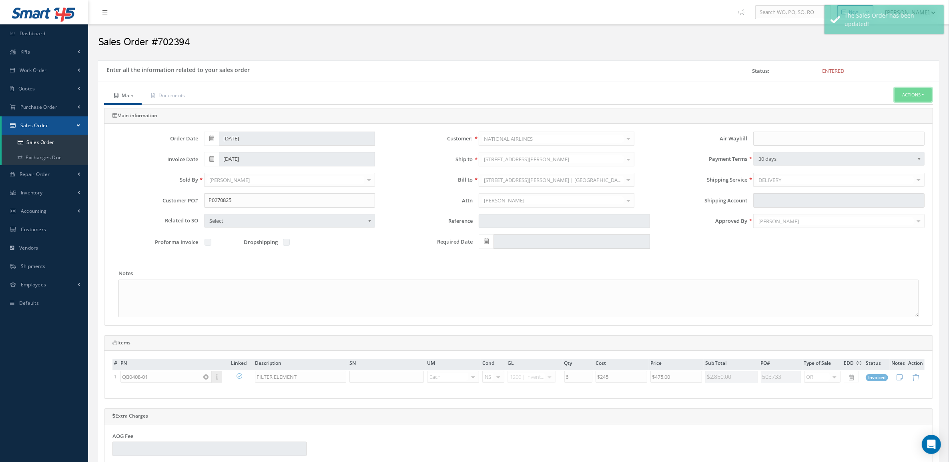
click at [912, 95] on button "Actions" at bounding box center [913, 95] width 37 height 14
click at [0, 0] on link "Multiple Reports" at bounding box center [0, 0] width 0 height 0
checkbox input "true"
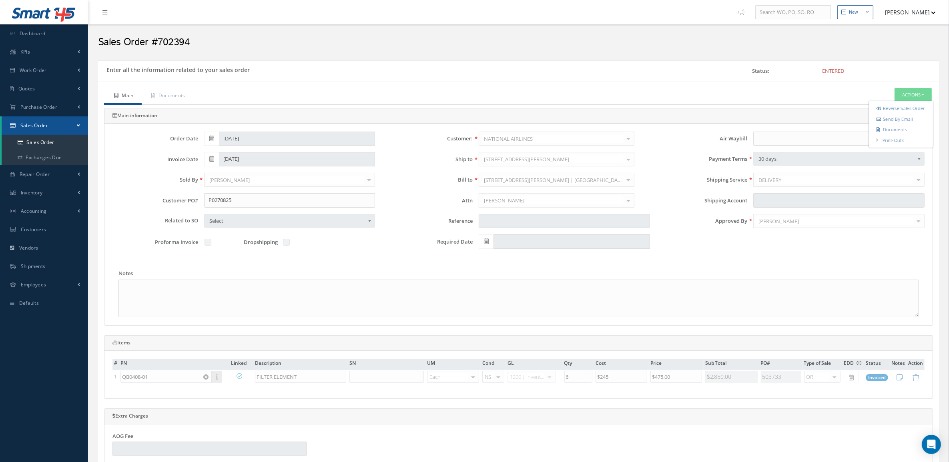
checkbox input "true"
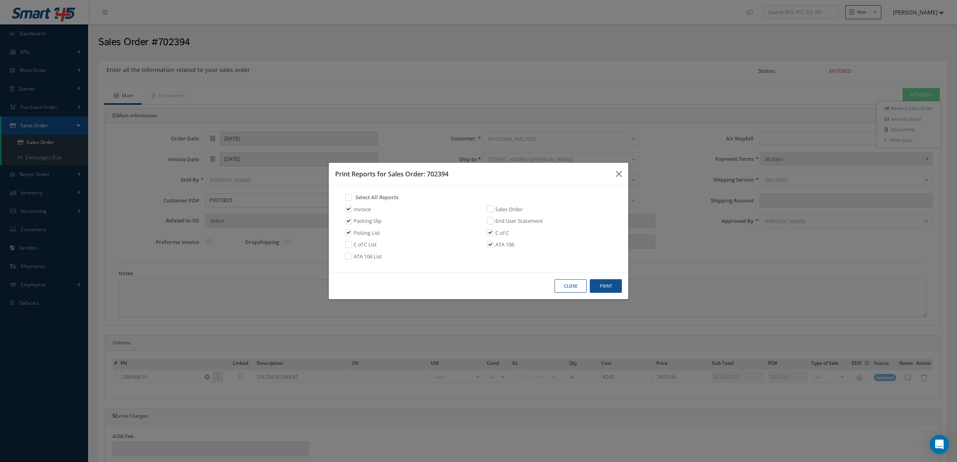
click at [354, 211] on link "Invoice" at bounding box center [361, 210] width 17 height 8
checkbox input "false"
click at [593, 287] on button "Print" at bounding box center [606, 286] width 32 height 14
click at [562, 287] on button "Close" at bounding box center [570, 286] width 32 height 14
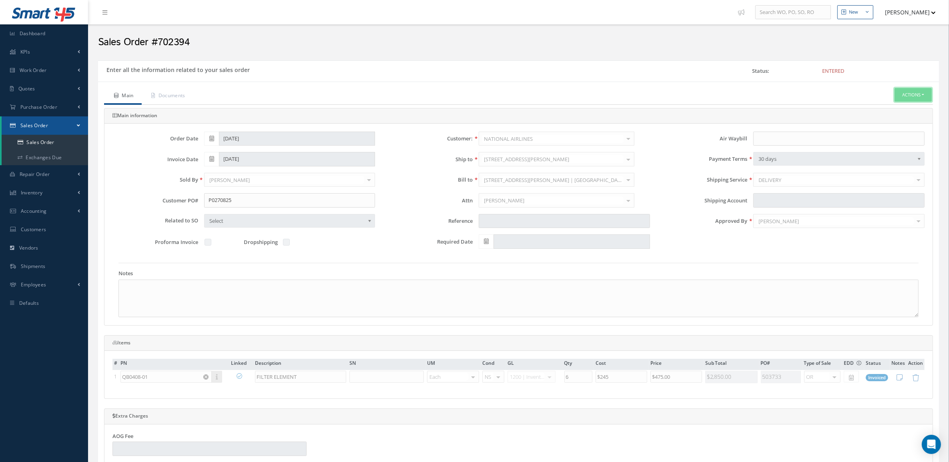
click at [906, 89] on button "Actions" at bounding box center [913, 95] width 37 height 14
click at [890, 133] on link "Documents" at bounding box center [901, 129] width 64 height 11
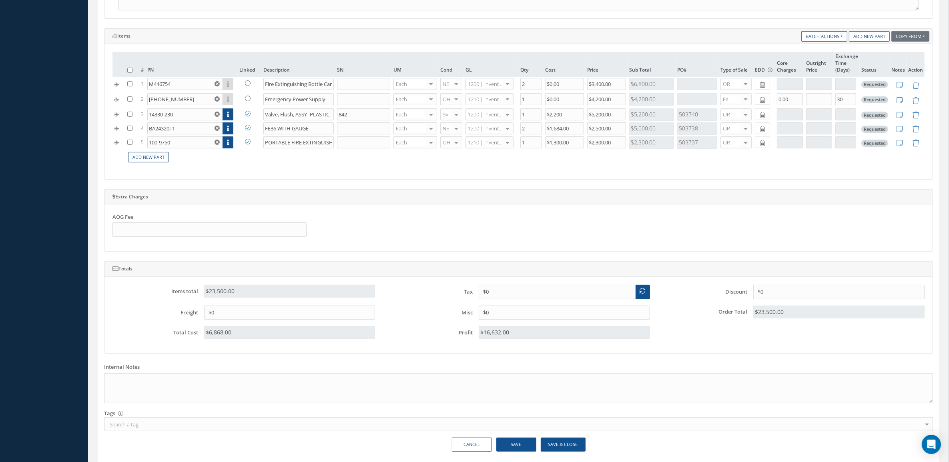
scroll to position [289, 0]
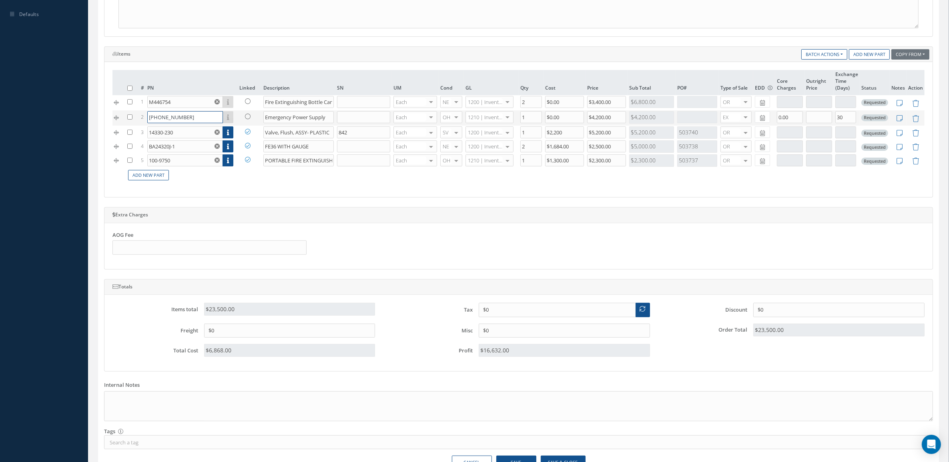
drag, startPoint x: 181, startPoint y: 118, endPoint x: 139, endPoint y: 120, distance: 42.1
click at [139, 120] on tr "2 501-1228-04 Part Number Description SN Condition PO# Qty Location Warehouse E…" at bounding box center [518, 117] width 812 height 15
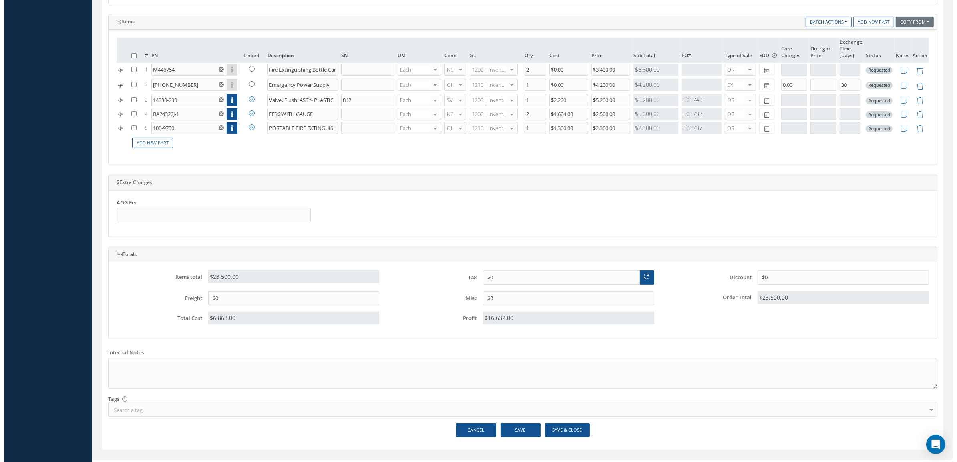
scroll to position [339, 0]
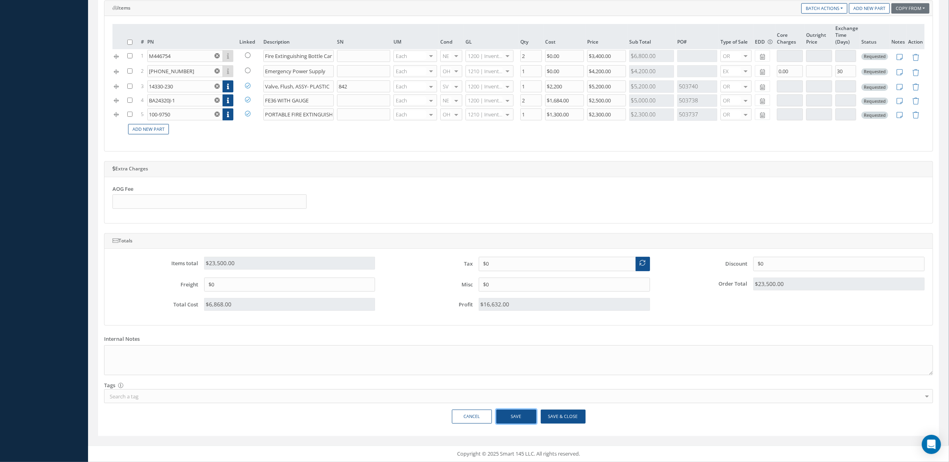
click at [530, 418] on button "Save" at bounding box center [516, 417] width 40 height 14
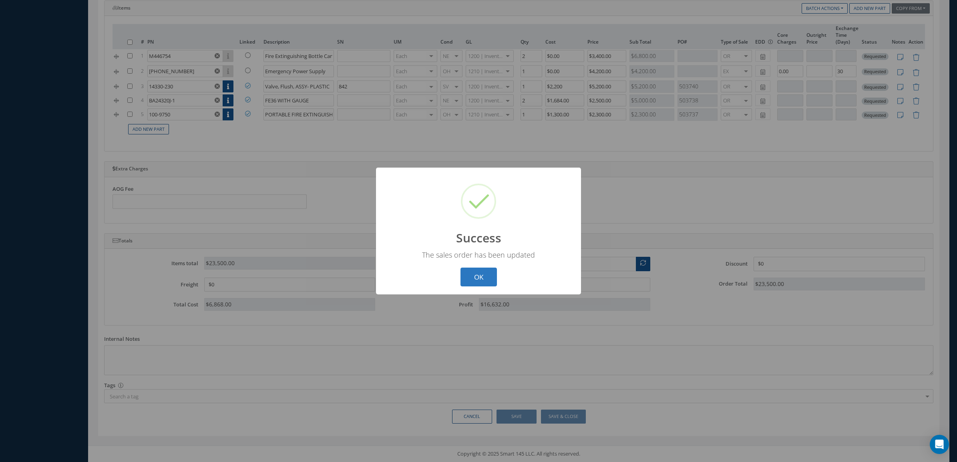
click at [479, 277] on button "OK" at bounding box center [478, 277] width 36 height 19
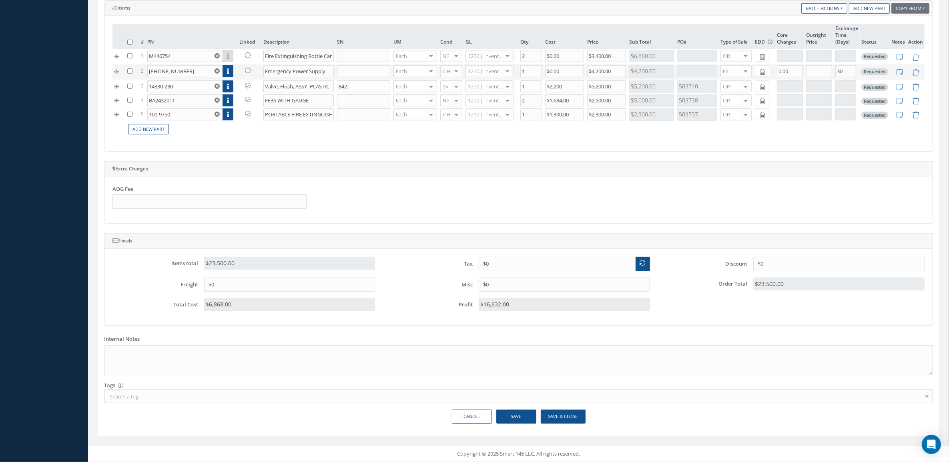
click at [247, 71] on link at bounding box center [249, 70] width 21 height 10
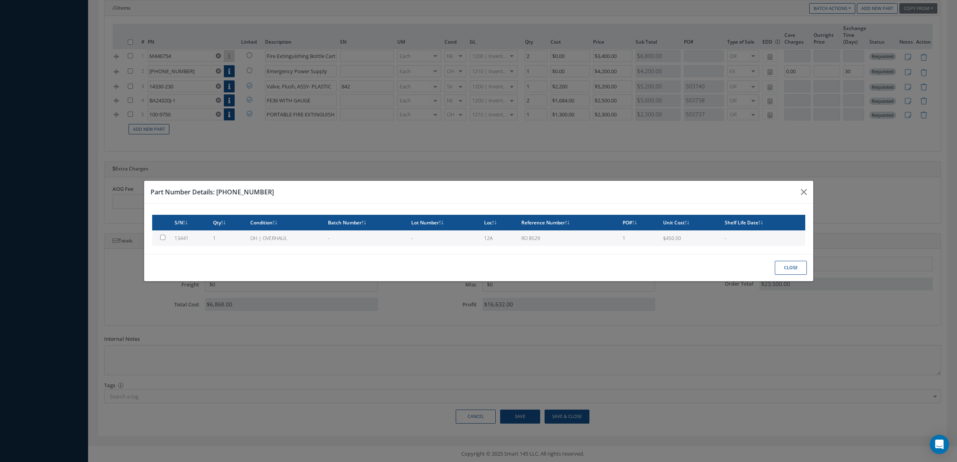
click at [232, 237] on td "1" at bounding box center [228, 239] width 37 height 16
type input "13441"
type input "$450"
checkbox input "true"
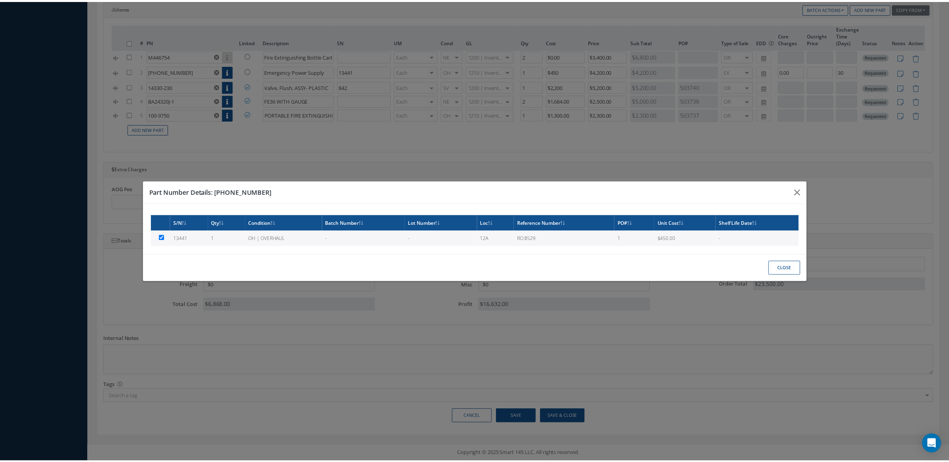
scroll to position [337, 0]
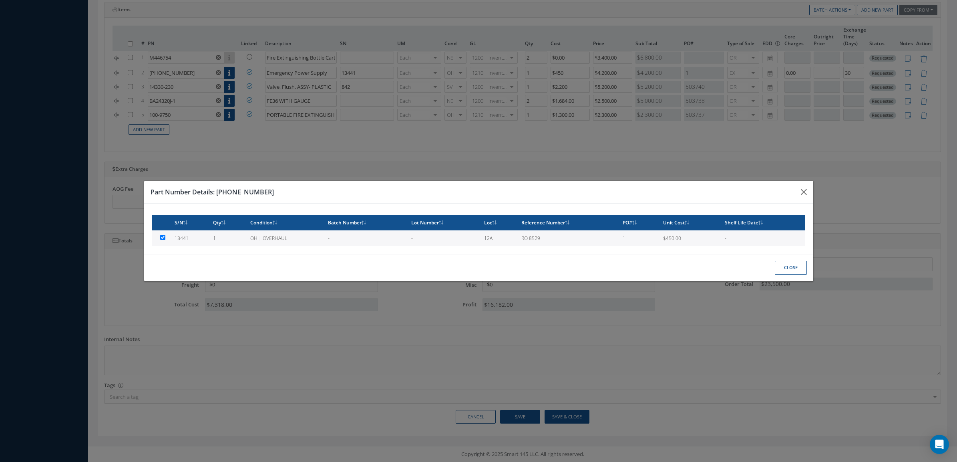
click at [779, 271] on button "Close" at bounding box center [791, 268] width 32 height 14
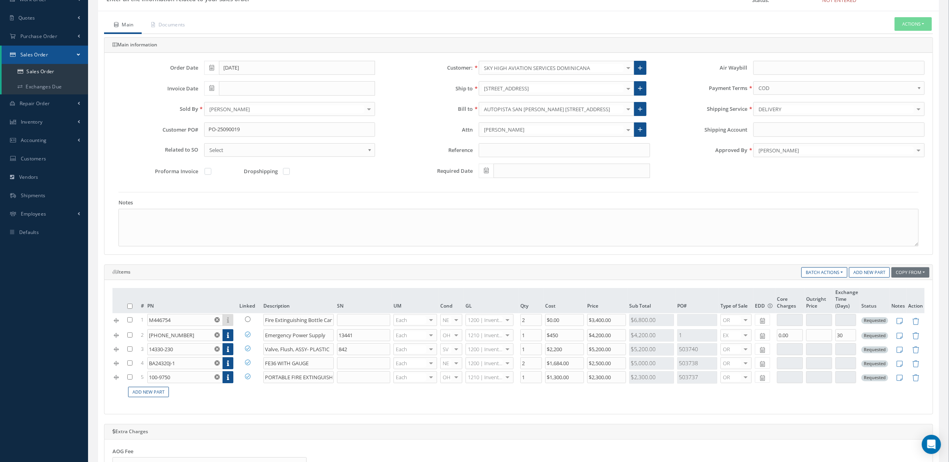
scroll to position [37, 0]
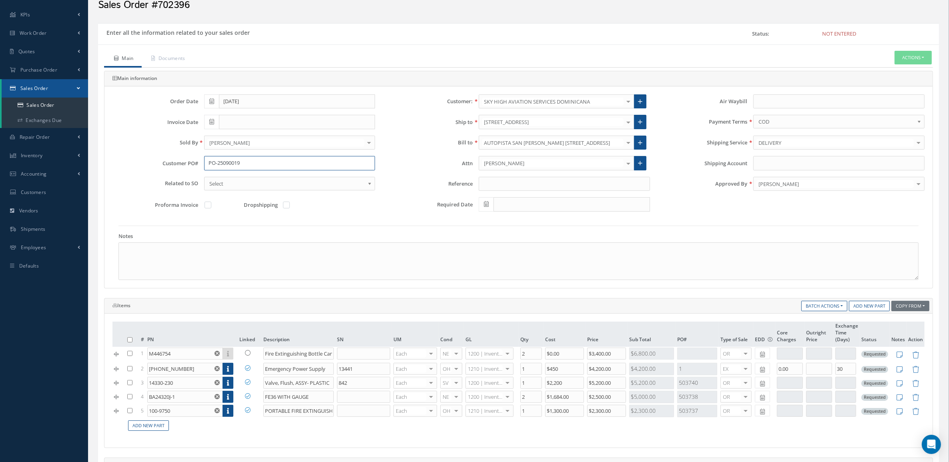
drag, startPoint x: 256, startPoint y: 169, endPoint x: 195, endPoint y: 170, distance: 61.3
click at [195, 171] on div "Customer PO# PO-25090019" at bounding box center [243, 163] width 275 height 14
drag, startPoint x: 193, startPoint y: 355, endPoint x: 89, endPoint y: 354, distance: 103.7
click at [89, 354] on div "New New Work Order New Purchase Order New Customer Quote New Sales Order New Re…" at bounding box center [518, 361] width 861 height 796
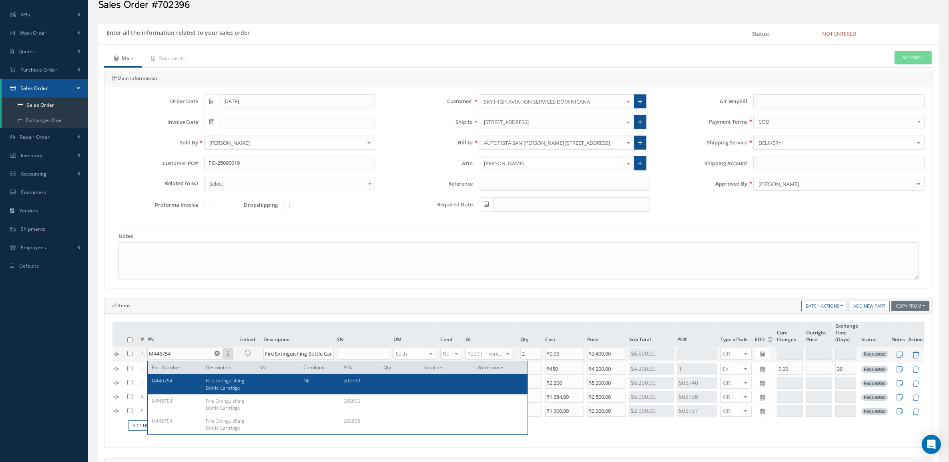
click at [917, 355] on icon at bounding box center [915, 355] width 7 height 7
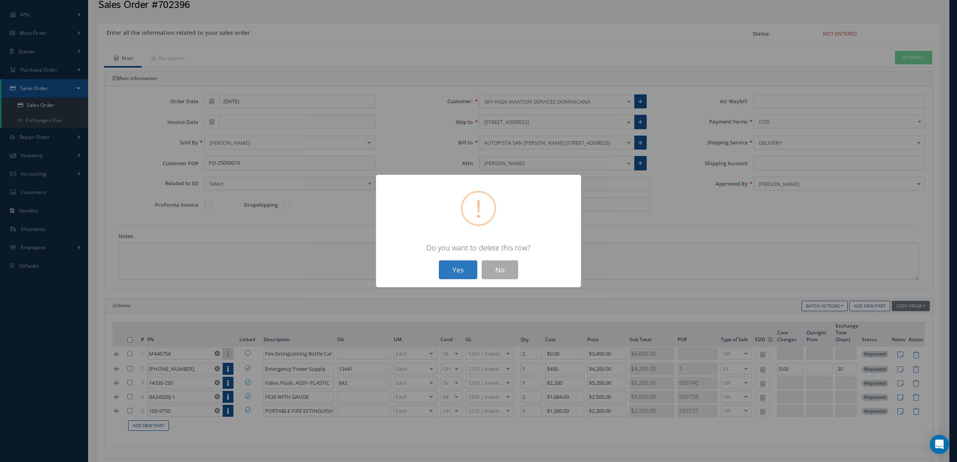
click at [461, 269] on button "Yes" at bounding box center [458, 270] width 38 height 19
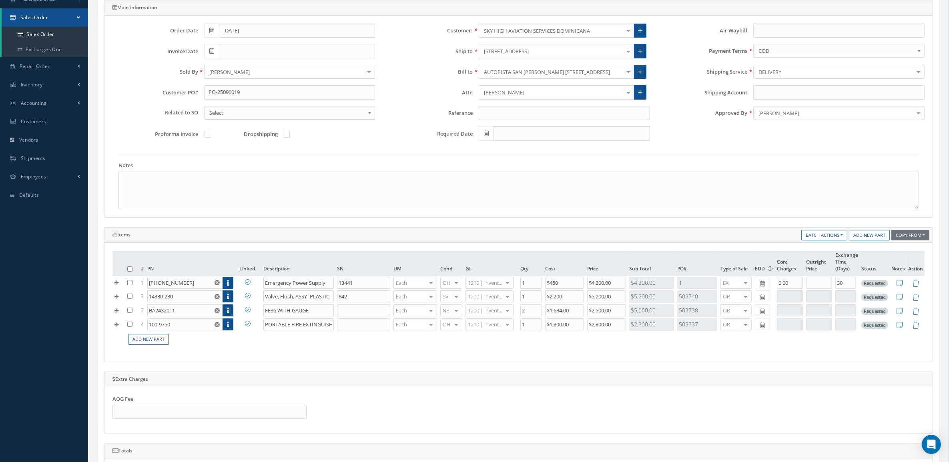
scroll to position [287, 0]
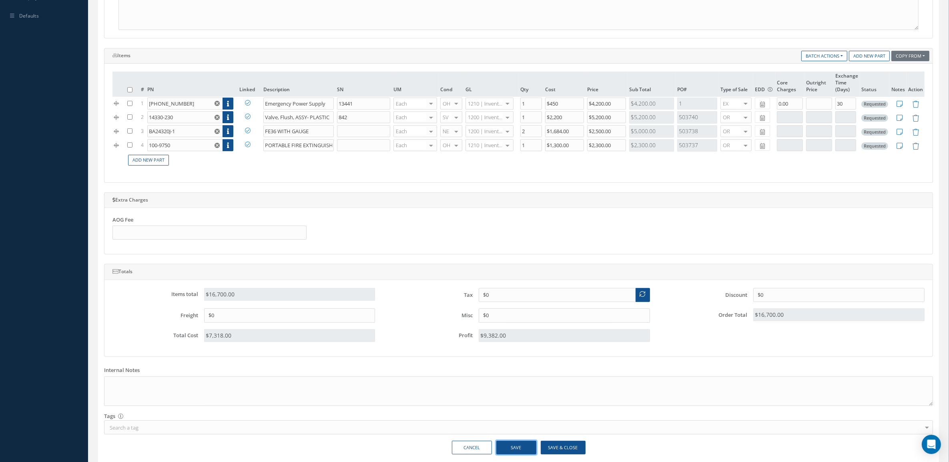
click at [533, 448] on button "Save" at bounding box center [516, 448] width 40 height 14
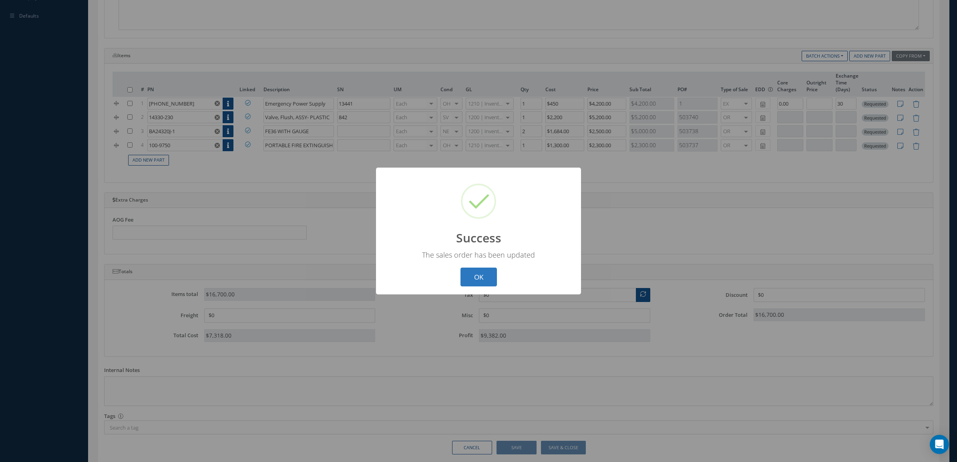
click at [477, 277] on button "OK" at bounding box center [478, 277] width 36 height 19
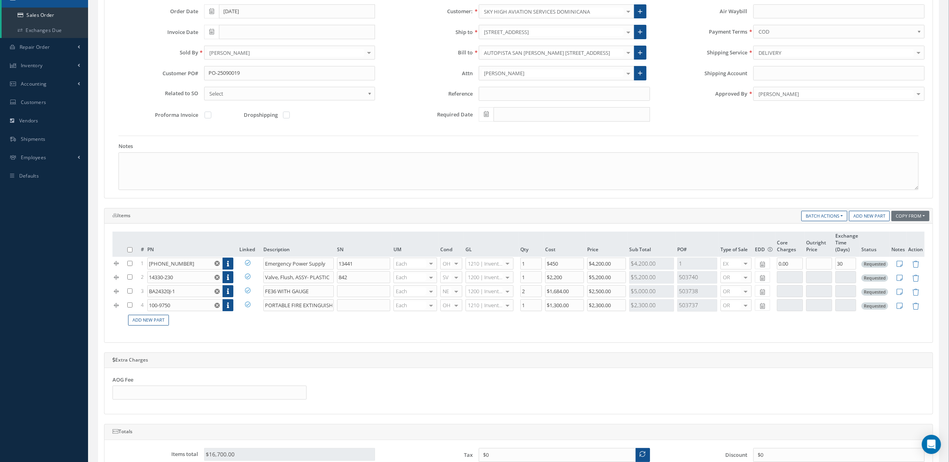
scroll to position [37, 0]
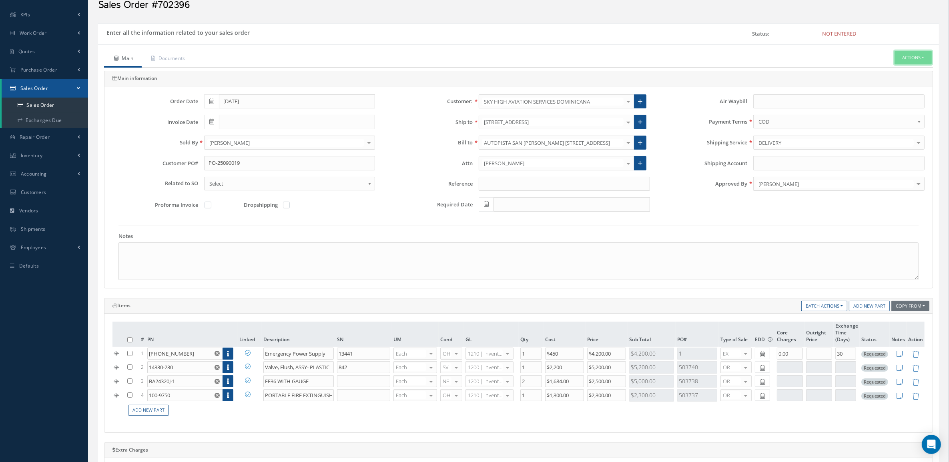
click at [908, 57] on button "Actions" at bounding box center [913, 58] width 37 height 14
click at [899, 71] on link "Enter/Update" at bounding box center [901, 71] width 64 height 11
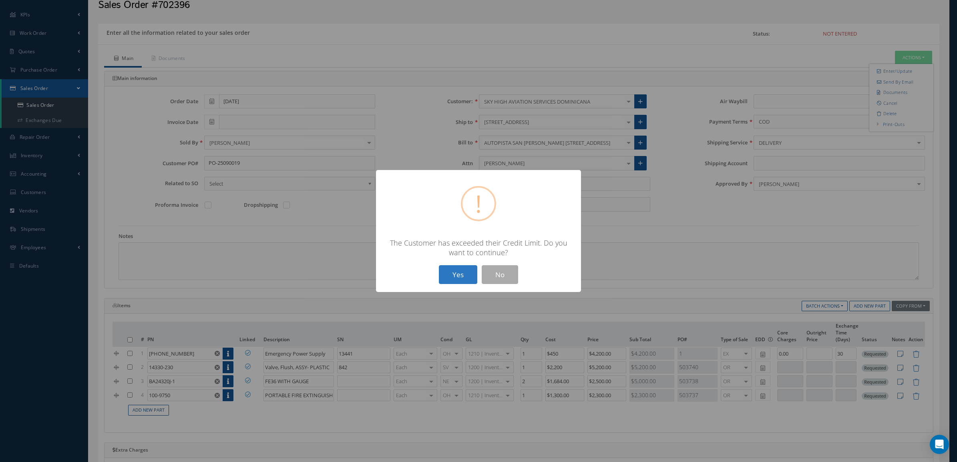
click at [458, 268] on button "Yes" at bounding box center [458, 274] width 38 height 19
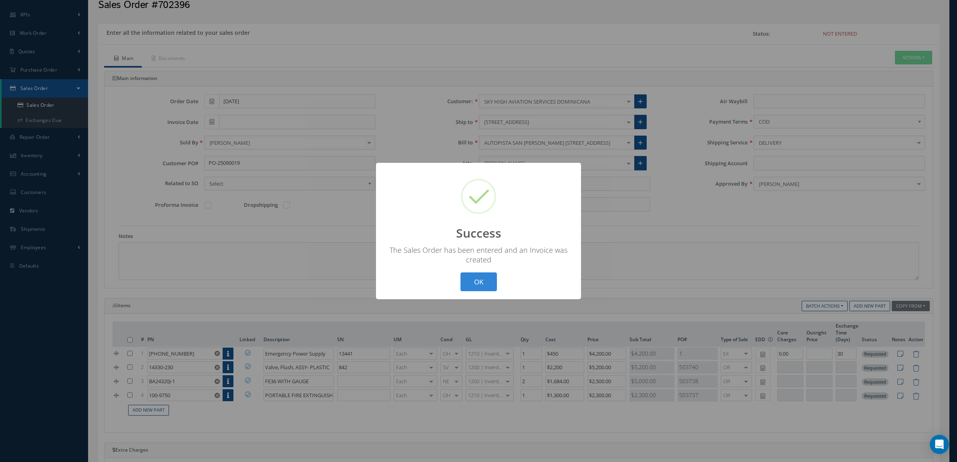
click at [460, 273] on button "OK" at bounding box center [478, 282] width 36 height 19
type input "[DATE]"
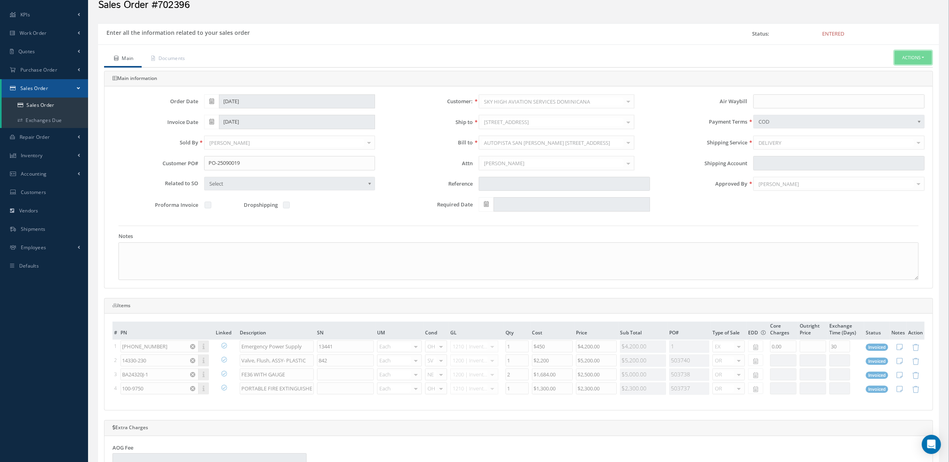
click at [902, 60] on button "Actions" at bounding box center [913, 58] width 37 height 14
click at [840, 247] on link "Multiple Reports" at bounding box center [841, 241] width 61 height 12
checkbox input "true"
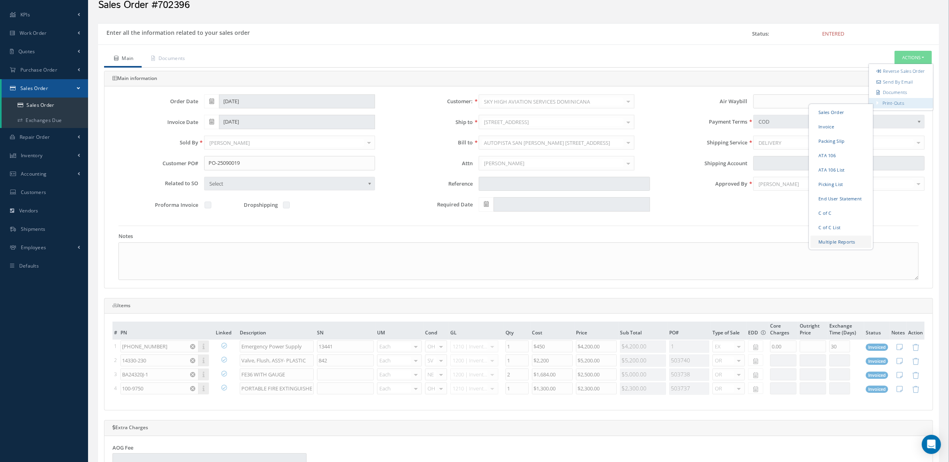
checkbox input "true"
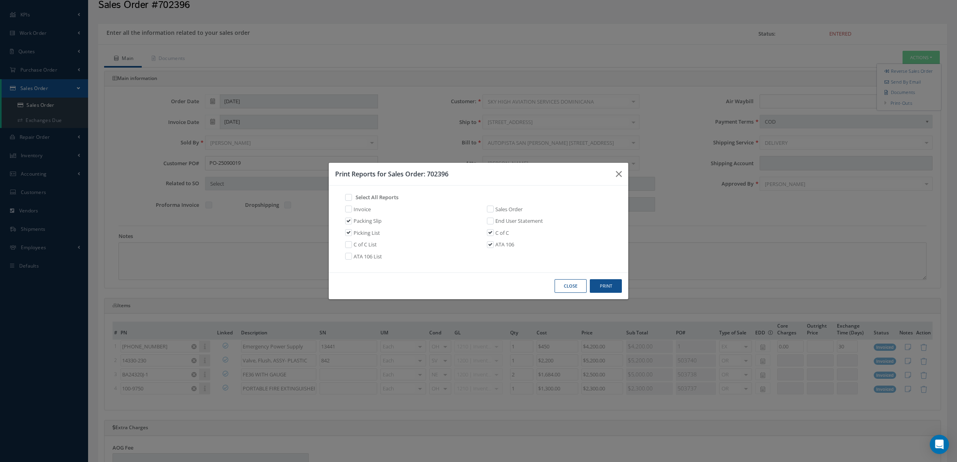
click at [361, 211] on link "Invoice" at bounding box center [361, 210] width 17 height 8
checkbox input "true"
click at [609, 294] on div "Close Print" at bounding box center [478, 286] width 299 height 27
click at [609, 289] on button "Print" at bounding box center [606, 286] width 32 height 14
click at [572, 283] on button "Close" at bounding box center [570, 286] width 32 height 14
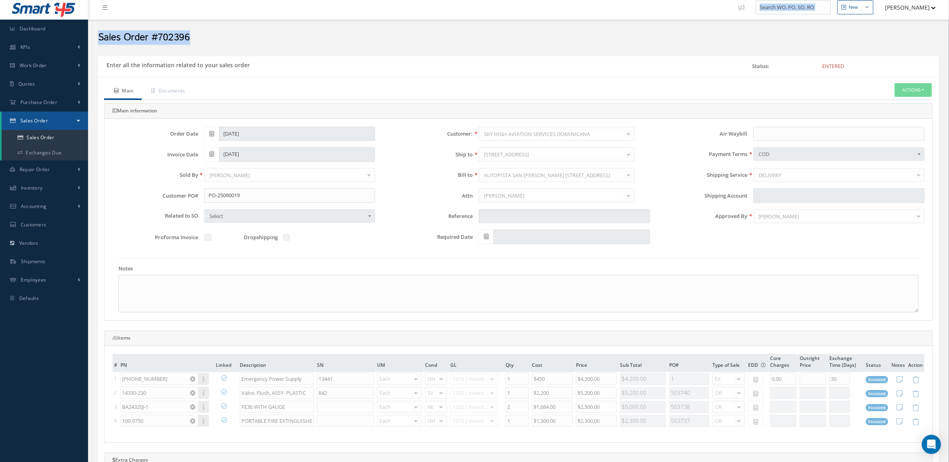
scroll to position [0, 0]
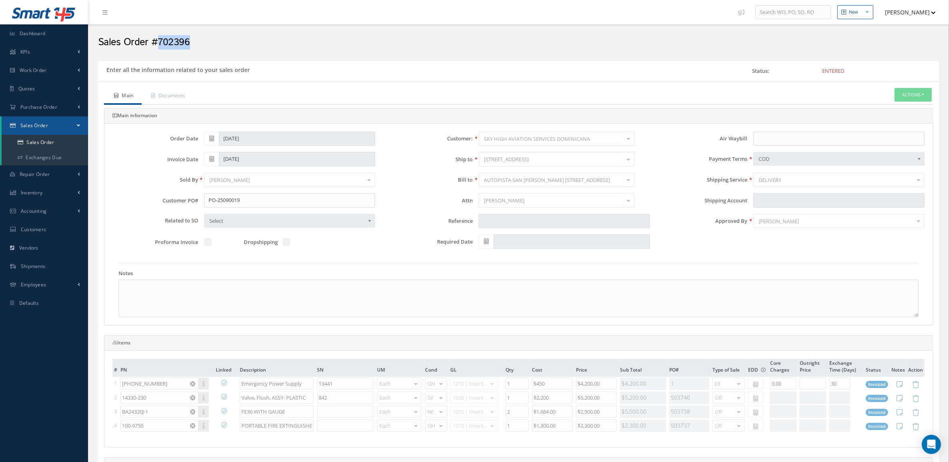
drag, startPoint x: 198, startPoint y: 11, endPoint x: 159, endPoint y: 42, distance: 50.5
click at [159, 42] on h2 "Sales Order #702396" at bounding box center [518, 42] width 841 height 12
click at [255, 52] on div "Sales Order #702396" at bounding box center [518, 40] width 853 height 24
drag, startPoint x: 215, startPoint y: 48, endPoint x: 159, endPoint y: 42, distance: 56.8
click at [159, 42] on h2 "Sales Order #702396" at bounding box center [518, 42] width 841 height 12
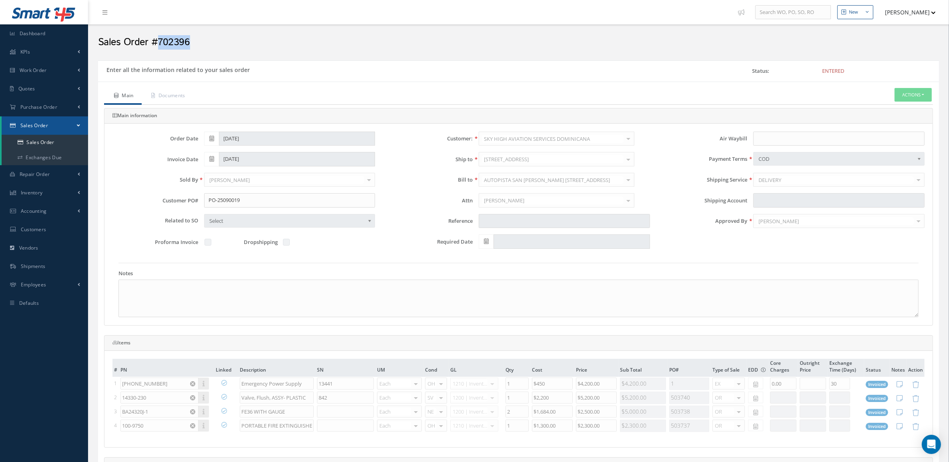
copy h2 "702396"
click at [925, 90] on button "Actions" at bounding box center [913, 95] width 37 height 14
click at [899, 135] on link "Documents" at bounding box center [901, 129] width 64 height 11
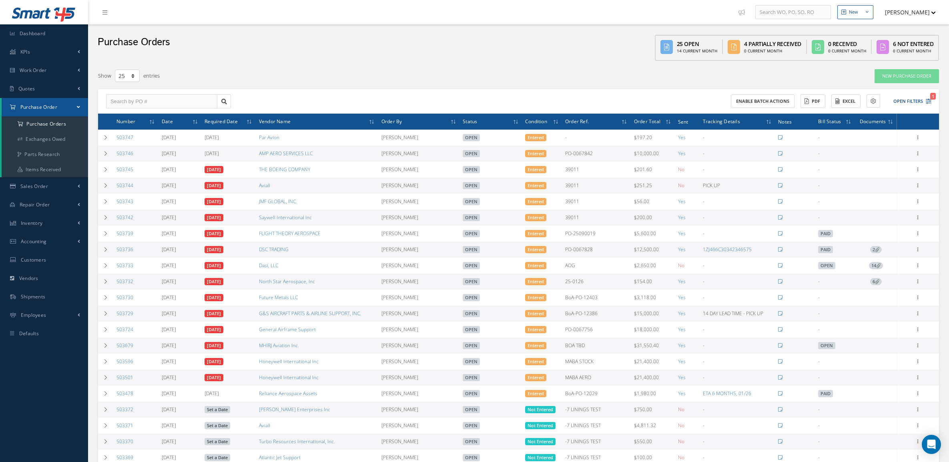
select select "25"
click at [43, 201] on link "Repair Order" at bounding box center [44, 205] width 88 height 18
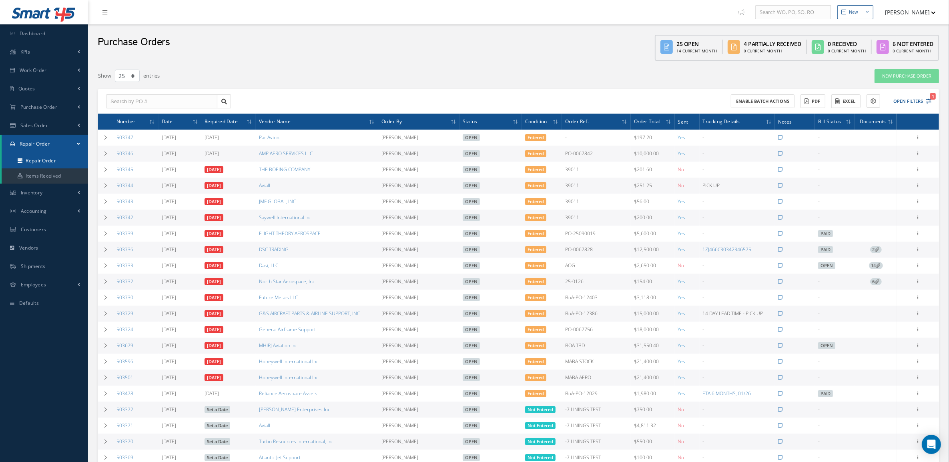
click at [55, 157] on link "Repair Order" at bounding box center [45, 160] width 86 height 15
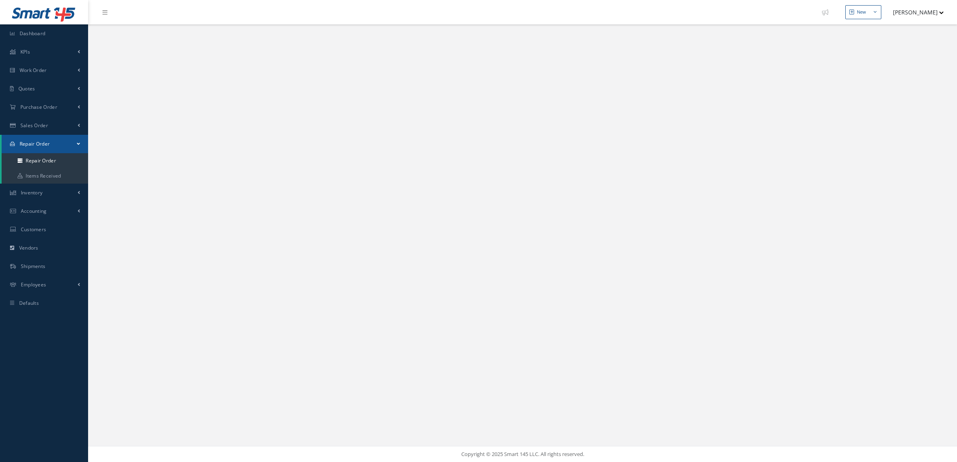
select select "25"
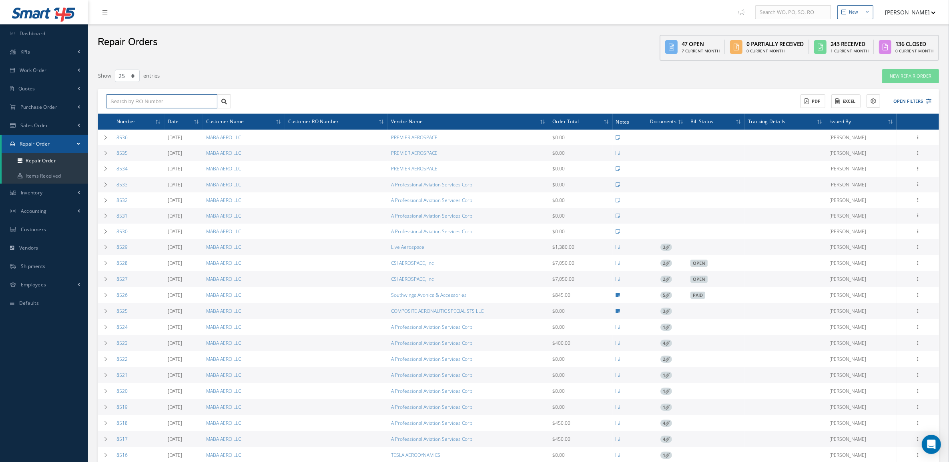
click at [132, 107] on input "text" at bounding box center [161, 101] width 111 height 14
type input "8529"
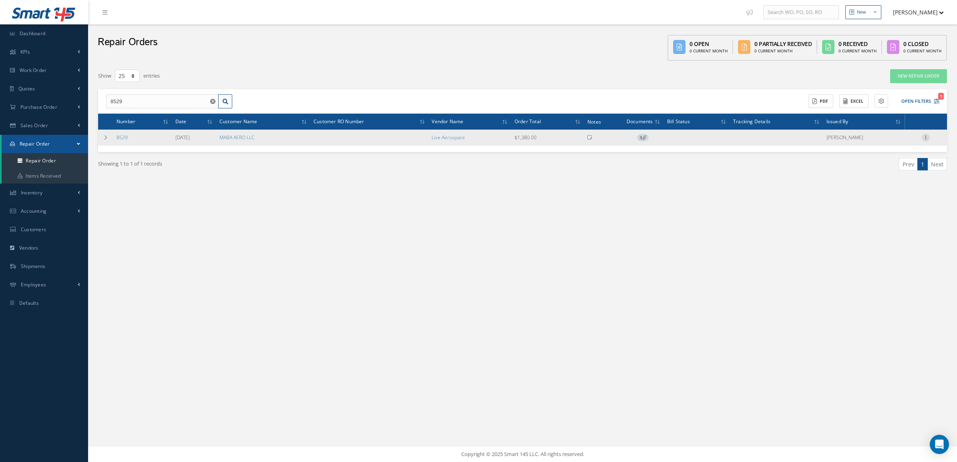
click at [928, 134] on icon at bounding box center [925, 137] width 8 height 6
click at [896, 180] on link "Receive" at bounding box center [888, 184] width 63 height 10
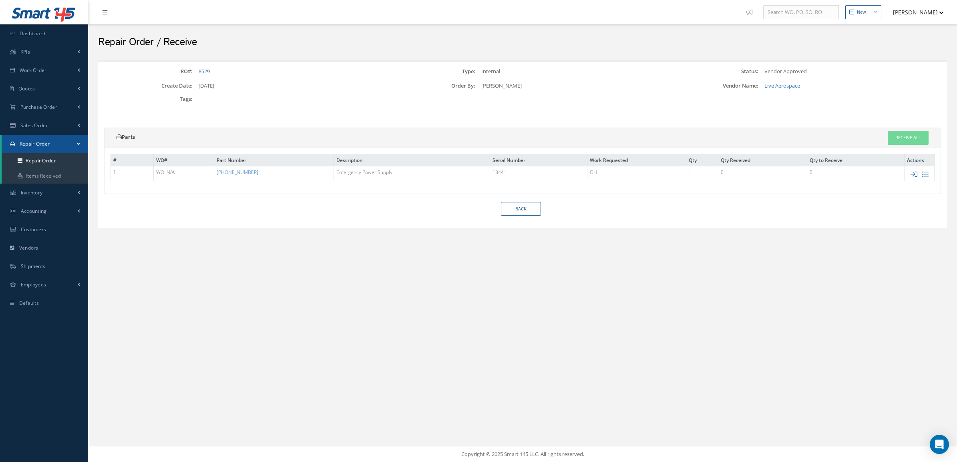
click at [915, 171] on icon at bounding box center [913, 174] width 7 height 7
type input "13441"
type input "$450"
checkbox input "true"
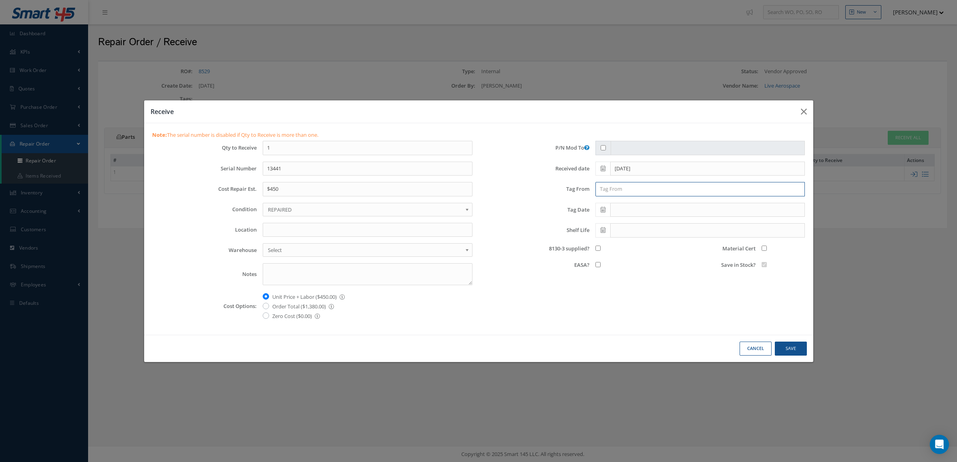
click at [623, 188] on input "text" at bounding box center [700, 189] width 210 height 14
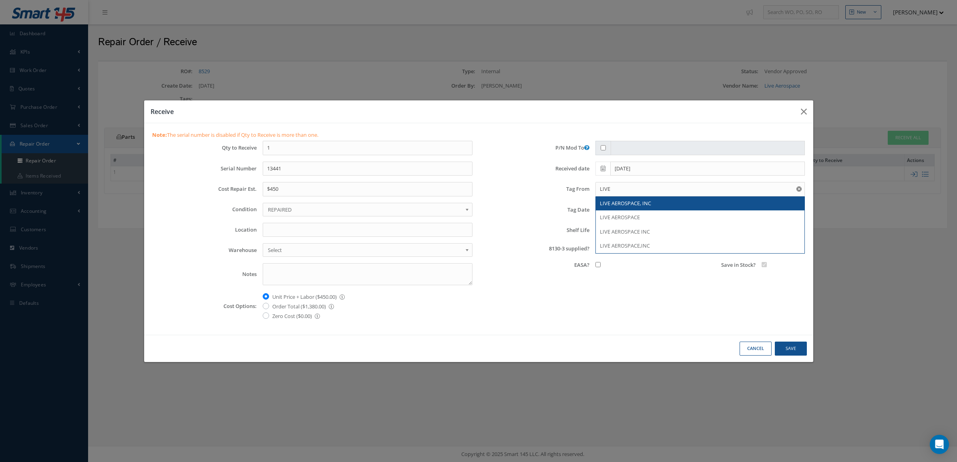
click at [621, 203] on span "LIVE AEROSPACE, INC" at bounding box center [625, 203] width 51 height 7
type input "LIVE AEROSPACE, INC"
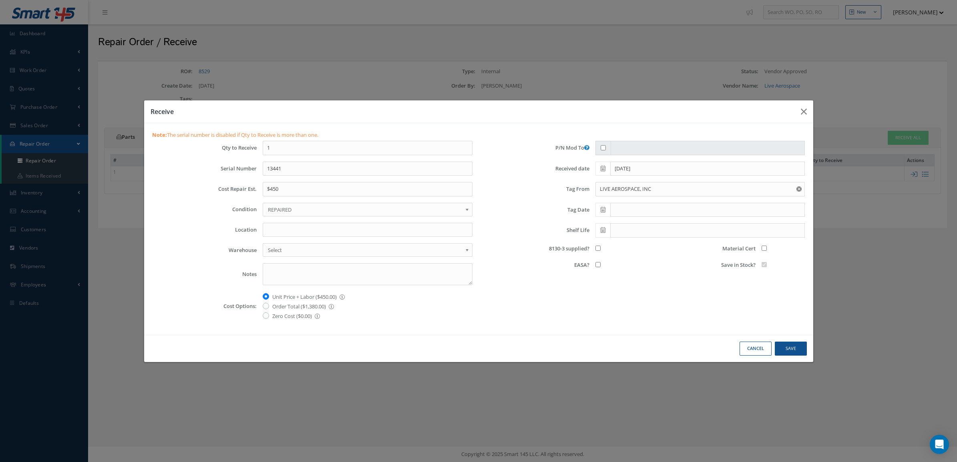
click at [602, 215] on span at bounding box center [602, 210] width 15 height 14
click at [621, 294] on td "30" at bounding box center [625, 296] width 12 height 12
type input "[DATE]"
click at [598, 247] on input "8130-3 supplied?" at bounding box center [597, 248] width 5 height 5
checkbox input "true"
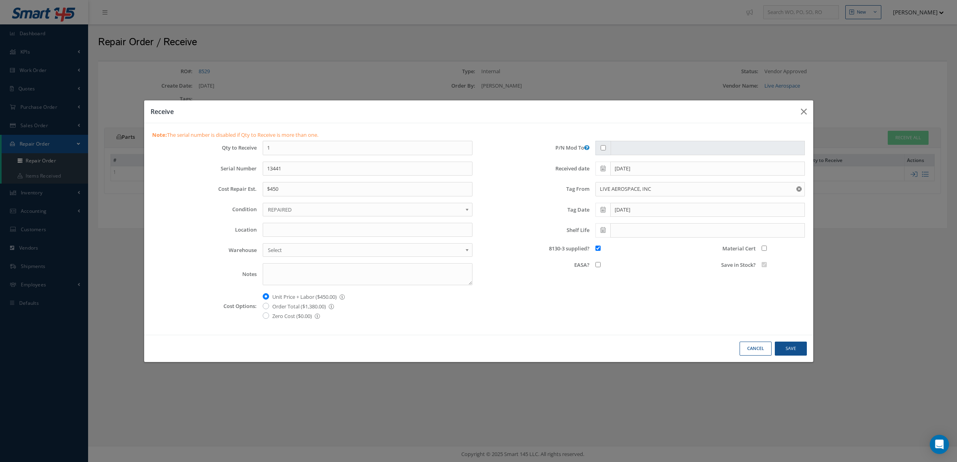
click at [765, 251] on input "Material Cert" at bounding box center [763, 248] width 5 height 5
checkbox input "true"
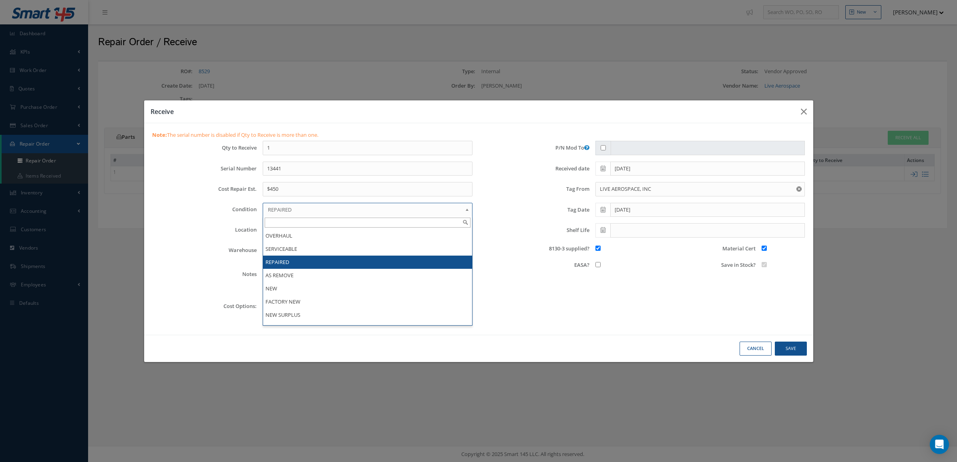
click at [319, 209] on span "REPAIRED" at bounding box center [365, 210] width 194 height 10
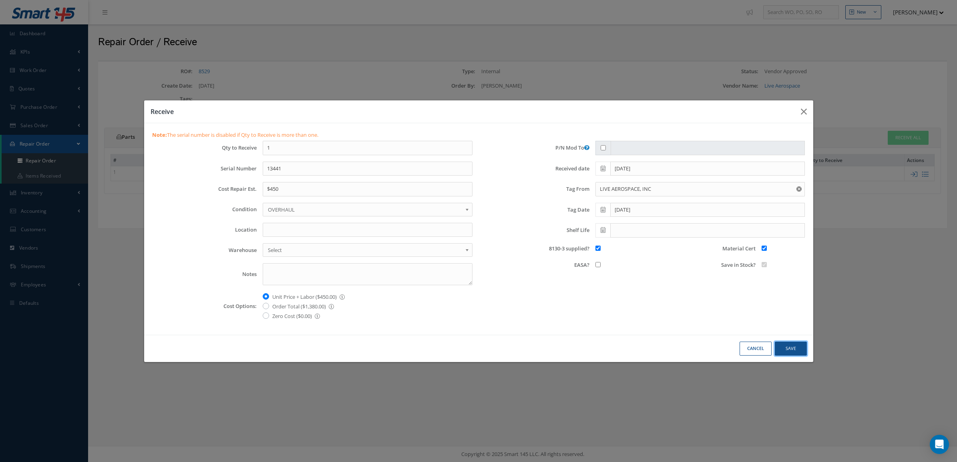
click at [779, 349] on button "Save" at bounding box center [791, 349] width 32 height 14
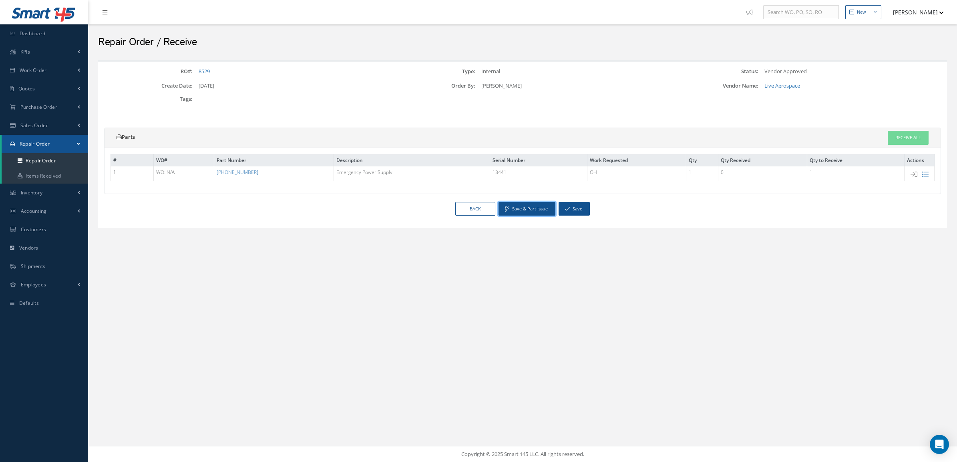
click at [536, 209] on button "Save & Part Issue" at bounding box center [526, 209] width 57 height 14
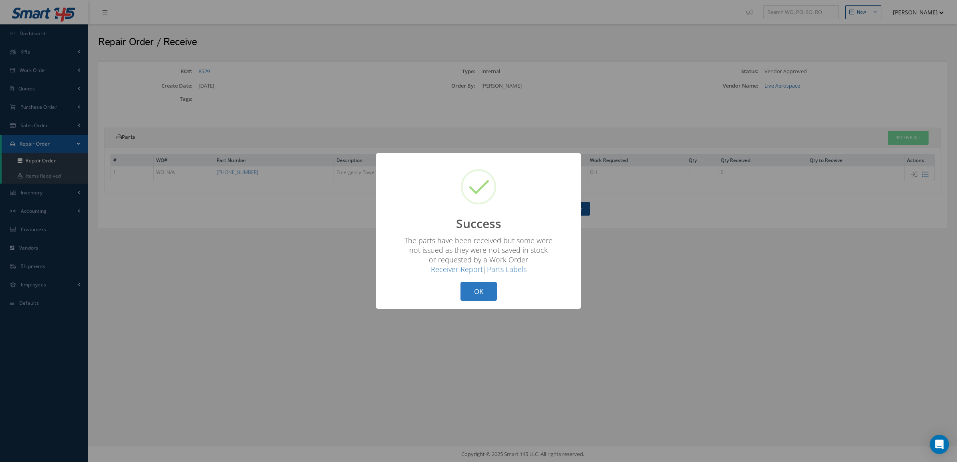
click at [495, 285] on button "OK" at bounding box center [478, 291] width 36 height 19
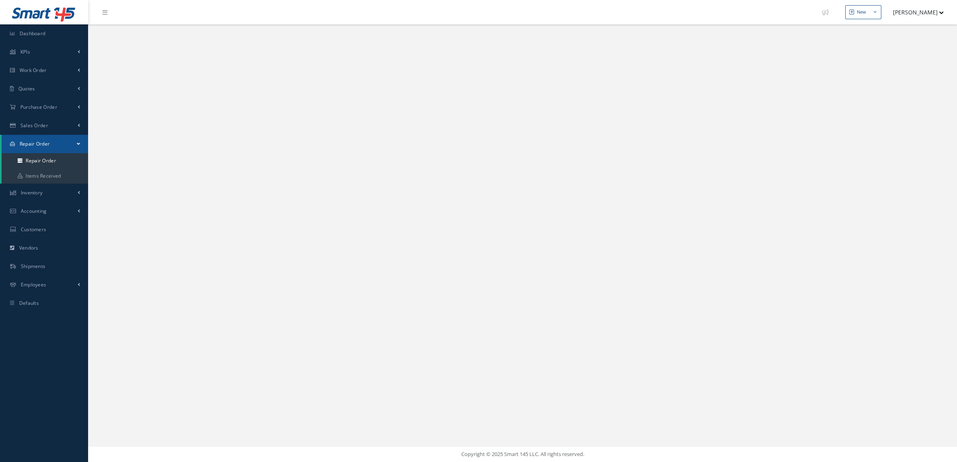
select select "25"
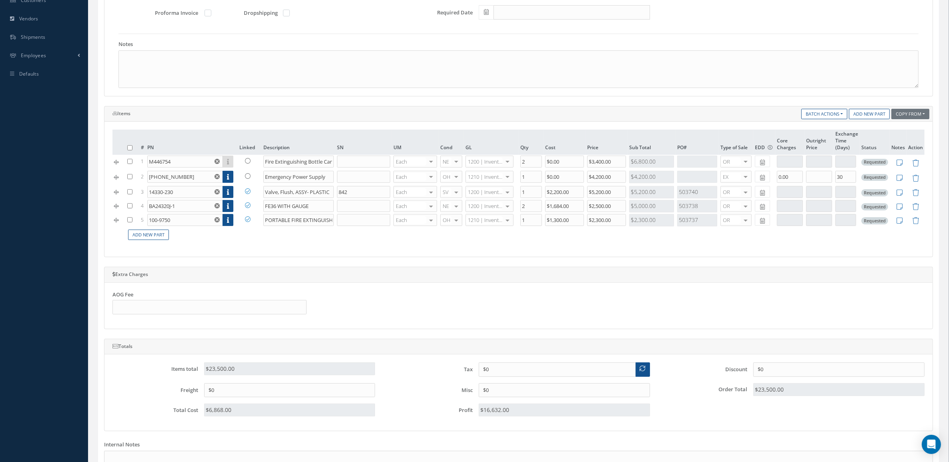
scroll to position [87, 0]
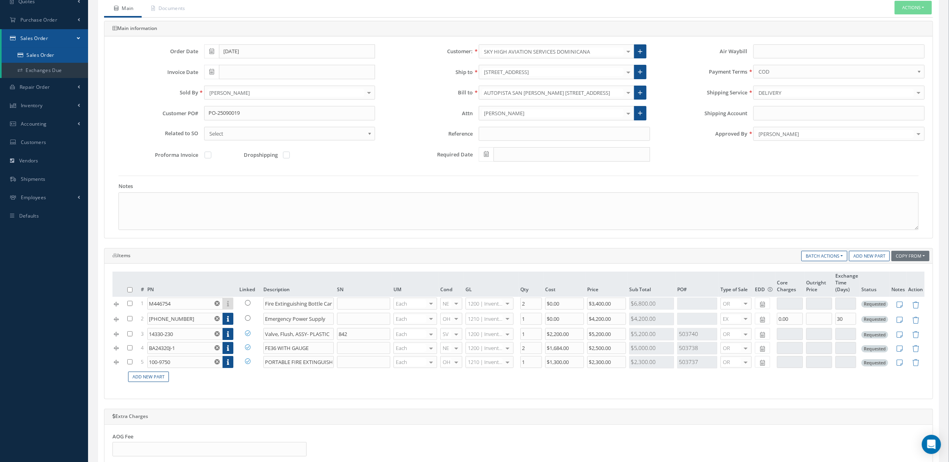
click at [43, 50] on link "Sales Order" at bounding box center [45, 55] width 86 height 15
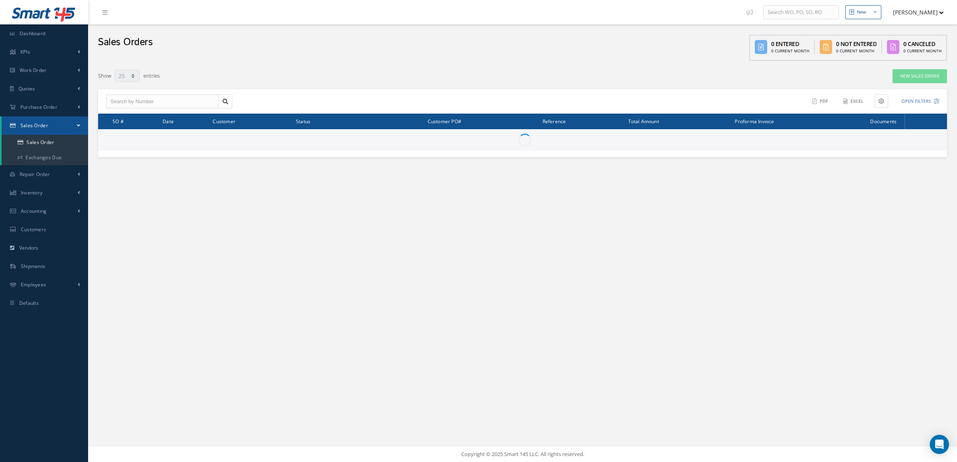
select select "25"
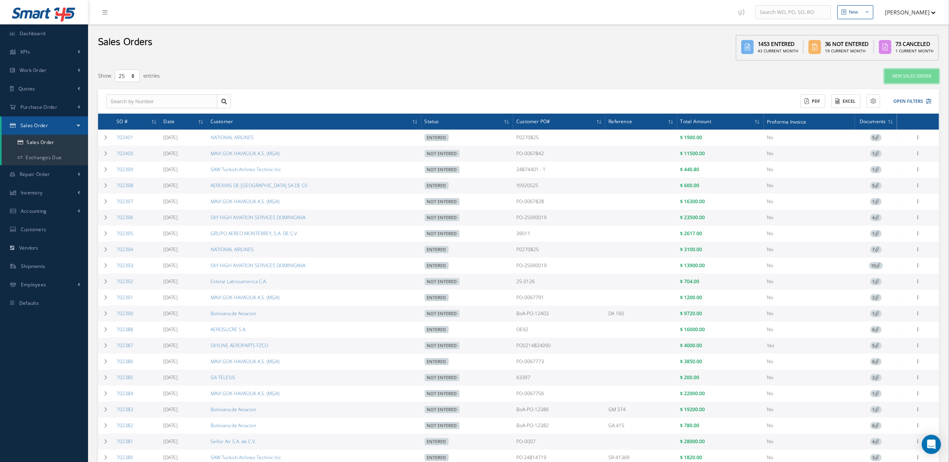
click at [903, 76] on link "New Sales Order" at bounding box center [912, 76] width 54 height 14
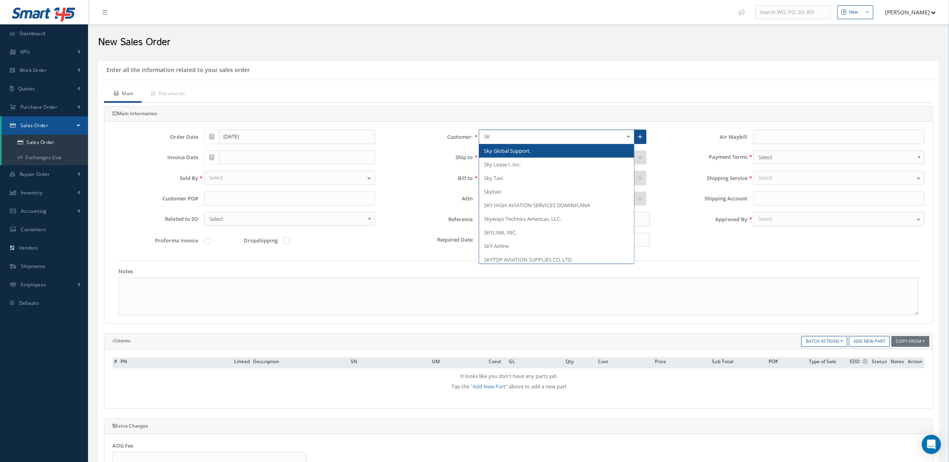
type input "SKY"
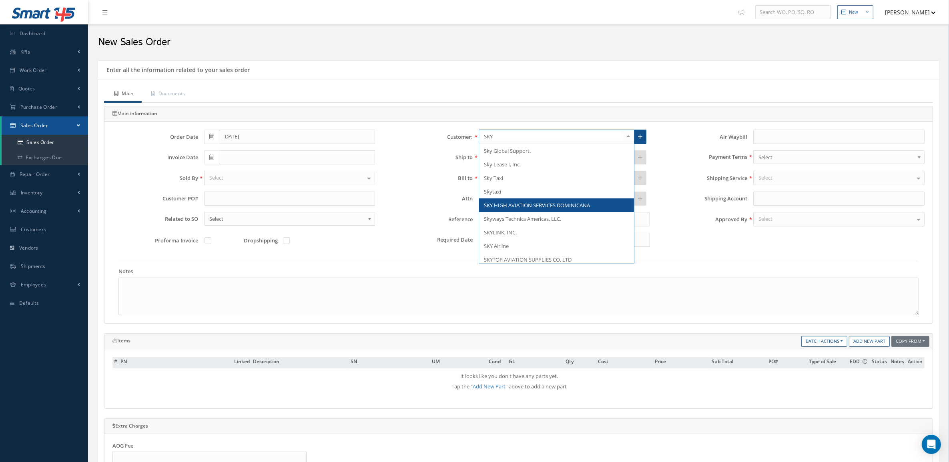
click at [525, 203] on span "SKY HIGH AVIATION SERVICES DOMINICANA" at bounding box center [537, 205] width 106 height 7
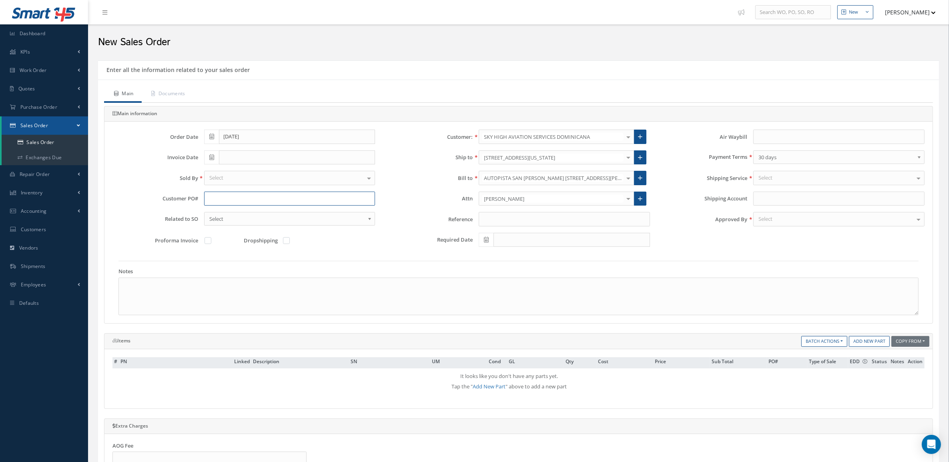
click at [241, 196] on input "text" at bounding box center [289, 199] width 171 height 14
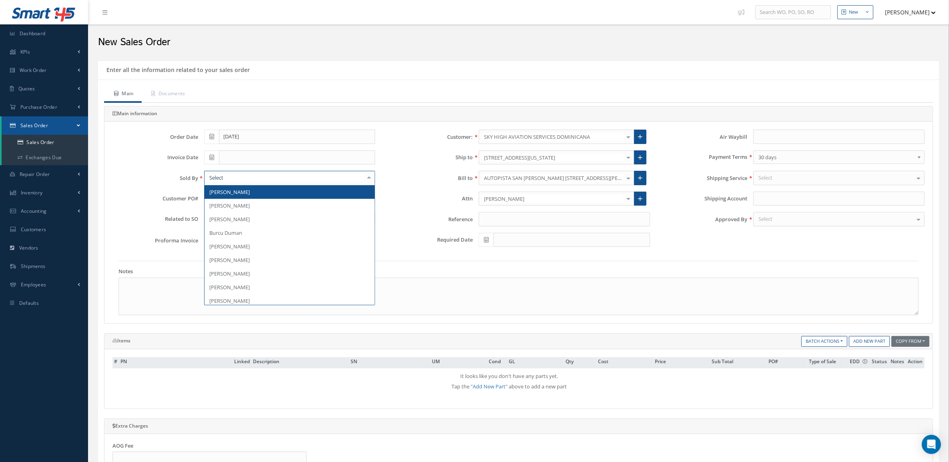
click at [233, 179] on div at bounding box center [289, 178] width 171 height 14
type input "MAR"
click at [249, 193] on span "[PERSON_NAME]" at bounding box center [229, 192] width 40 height 7
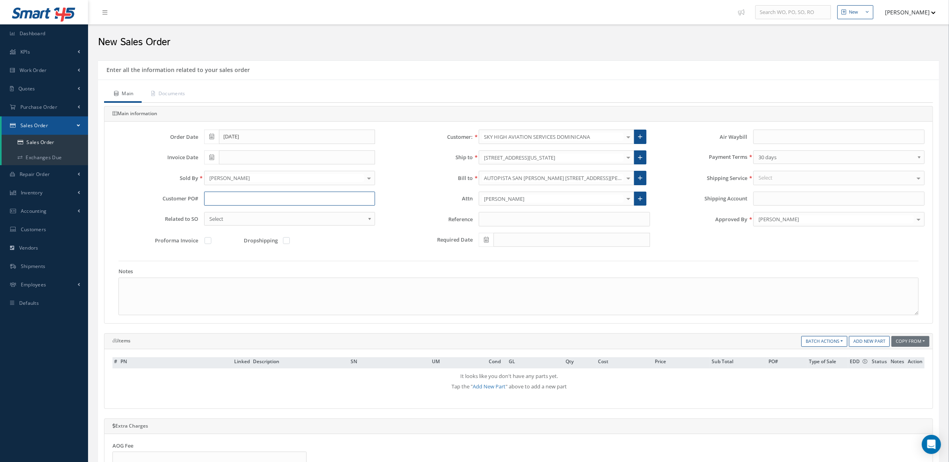
click at [303, 199] on input "text" at bounding box center [289, 199] width 171 height 14
paste input "PO-25090019"
type input "PO-25090019"
click at [179, 90] on link "Documents" at bounding box center [168, 94] width 52 height 17
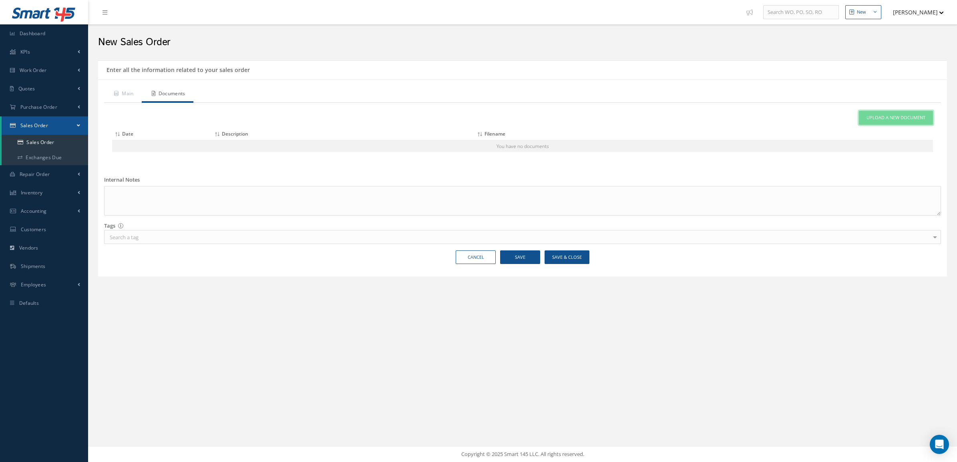
click at [873, 114] on link "Upload a New Document" at bounding box center [896, 118] width 74 height 14
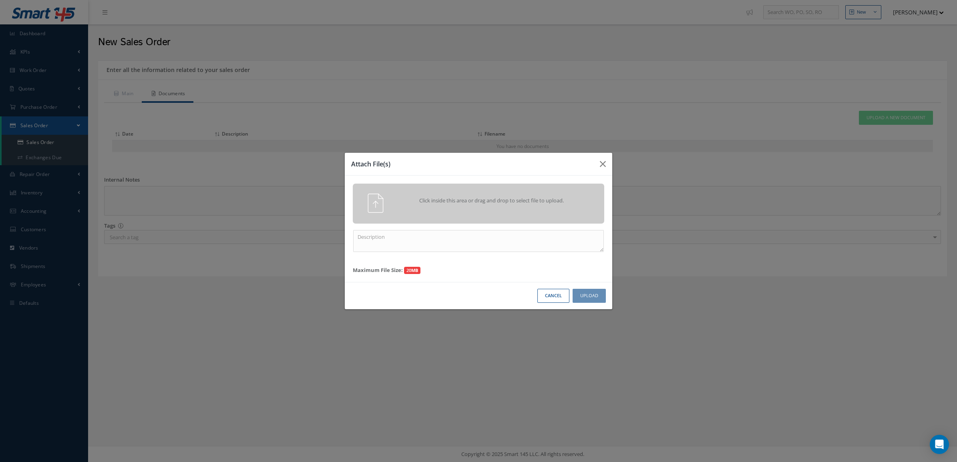
click at [439, 194] on div "Click inside this area or drag and drop to select file to upload." at bounding box center [490, 202] width 198 height 16
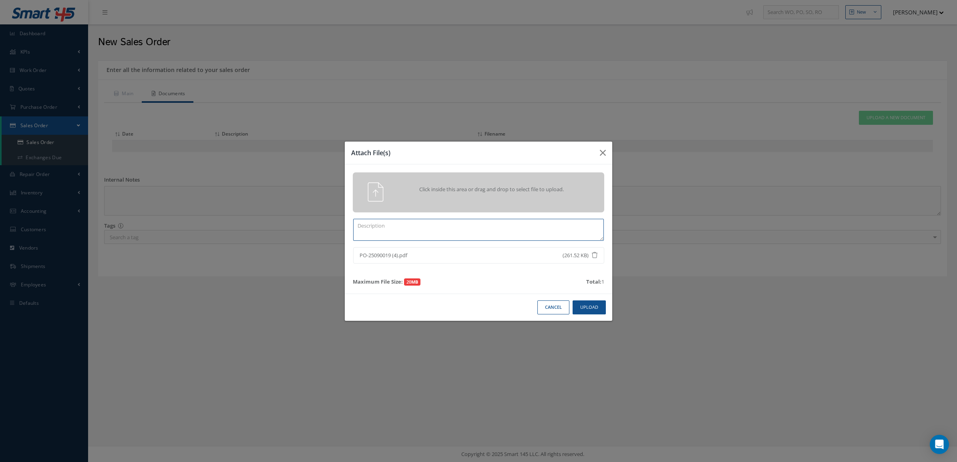
click at [522, 225] on textarea at bounding box center [478, 230] width 251 height 22
type textarea "PO"
click at [586, 310] on button "Upload" at bounding box center [588, 308] width 33 height 14
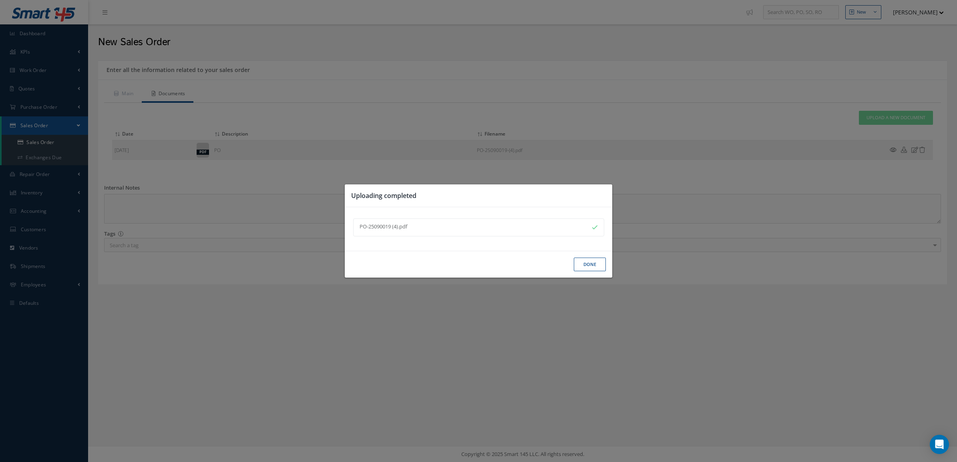
click at [585, 265] on button "Done" at bounding box center [590, 265] width 32 height 14
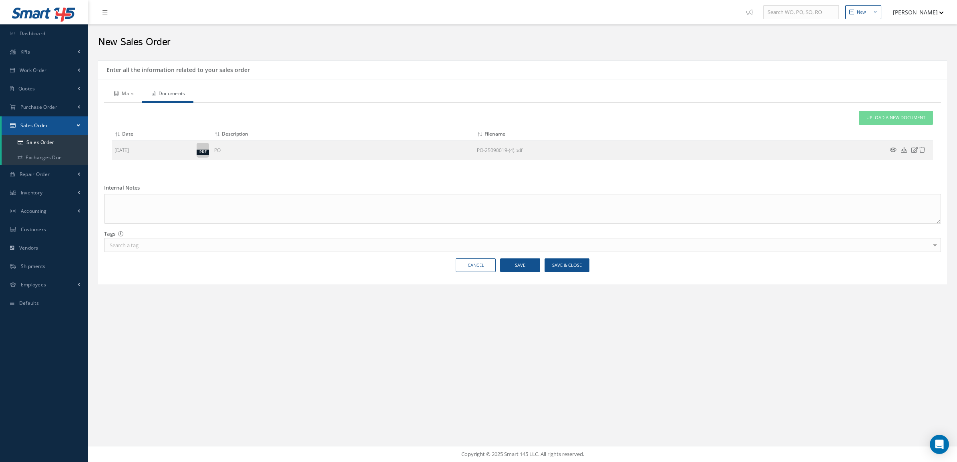
click at [132, 97] on link "Main" at bounding box center [123, 94] width 38 height 17
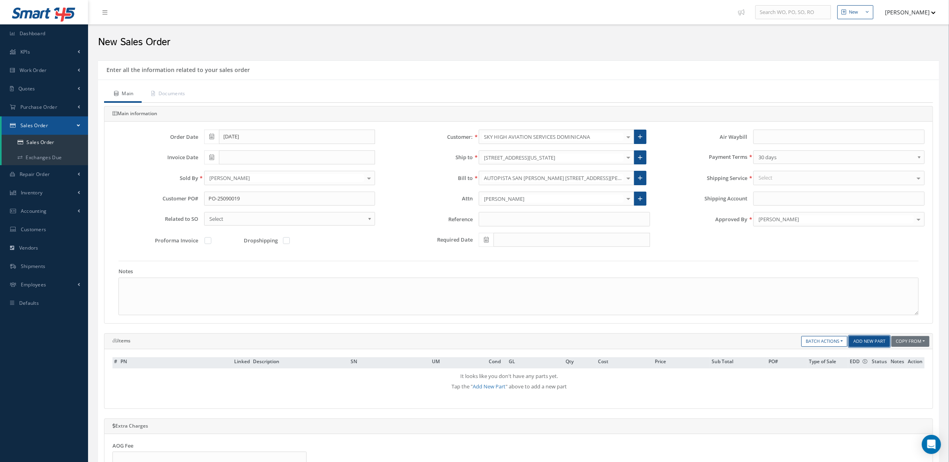
click at [855, 341] on link "Add New Part" at bounding box center [869, 341] width 41 height 11
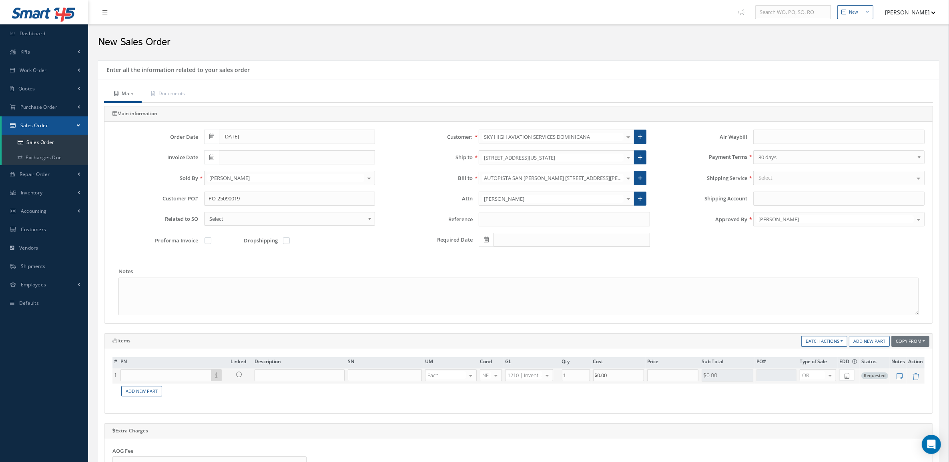
click at [159, 384] on td "Part Number Description SN Condition PO# Qty Location Warehouse" at bounding box center [174, 376] width 110 height 15
click at [159, 377] on input "text" at bounding box center [165, 375] width 91 height 12
paste input "M446754"
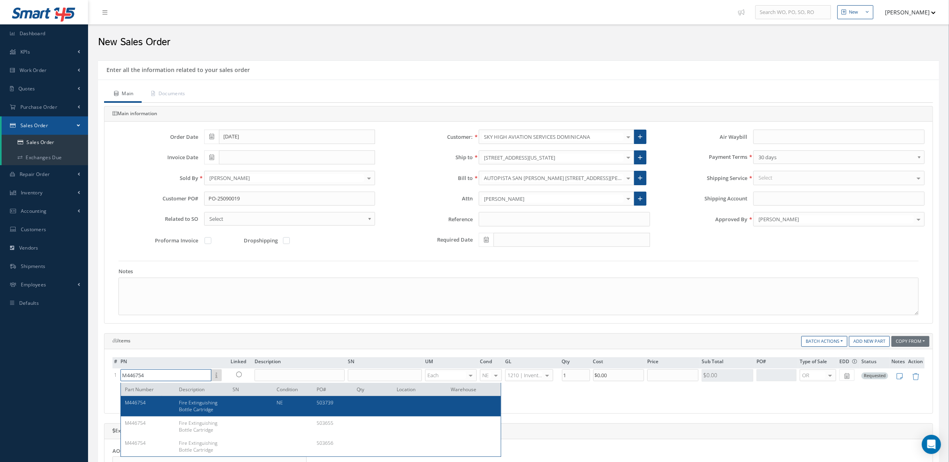
type input "M446754"
click at [219, 405] on div "Fire Extinguishing Bottle Cartridge" at bounding box center [200, 406] width 54 height 14
type input "Fire Extinguishing Bottle Cartridge"
type input "$2,800"
type input "$0"
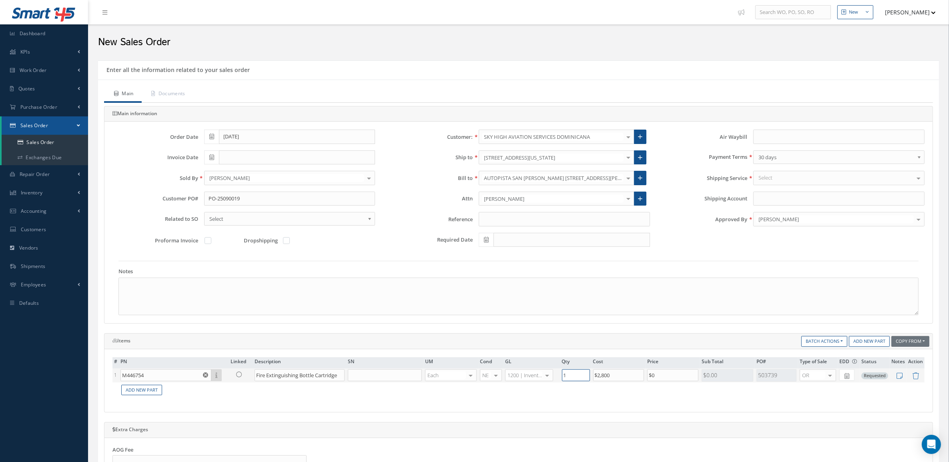
drag, startPoint x: 579, startPoint y: 381, endPoint x: 550, endPoint y: 381, distance: 28.4
click at [550, 381] on tr "1 M446754 Part Number Description SN Condition PO# Qty Location Warehouse Fire …" at bounding box center [518, 376] width 812 height 14
type input "2"
drag, startPoint x: 657, startPoint y: 381, endPoint x: 630, endPoint y: 377, distance: 27.5
click at [630, 377] on tr "1 M446754 Part Number Description SN Condition PO# Qty Location Warehouse Fire …" at bounding box center [518, 376] width 812 height 14
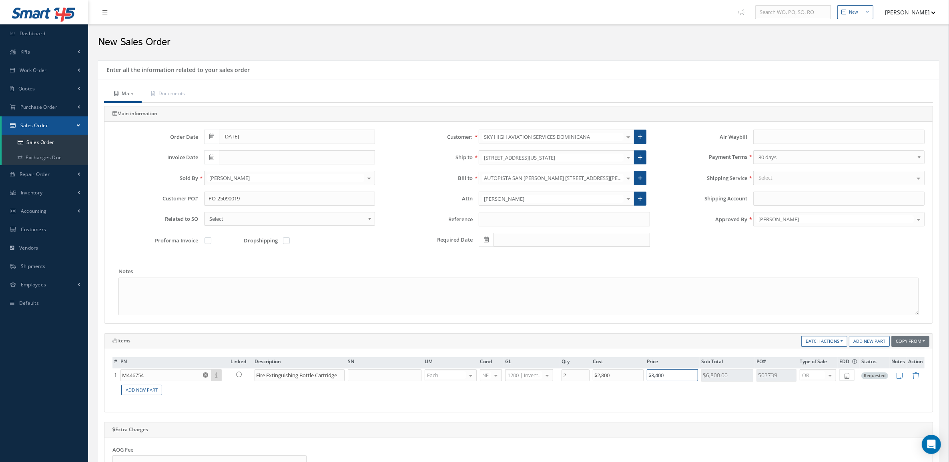
type input "$3,400"
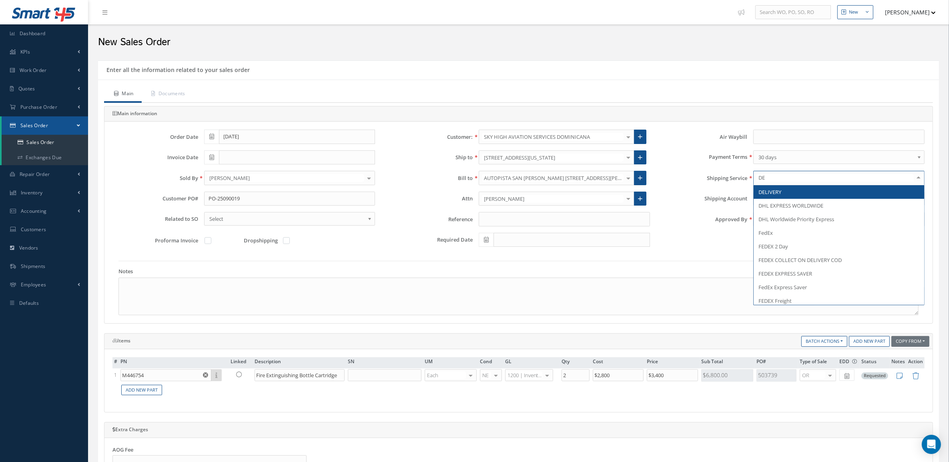
type input "DEL"
click at [767, 194] on span "DELIVERY" at bounding box center [770, 192] width 23 height 7
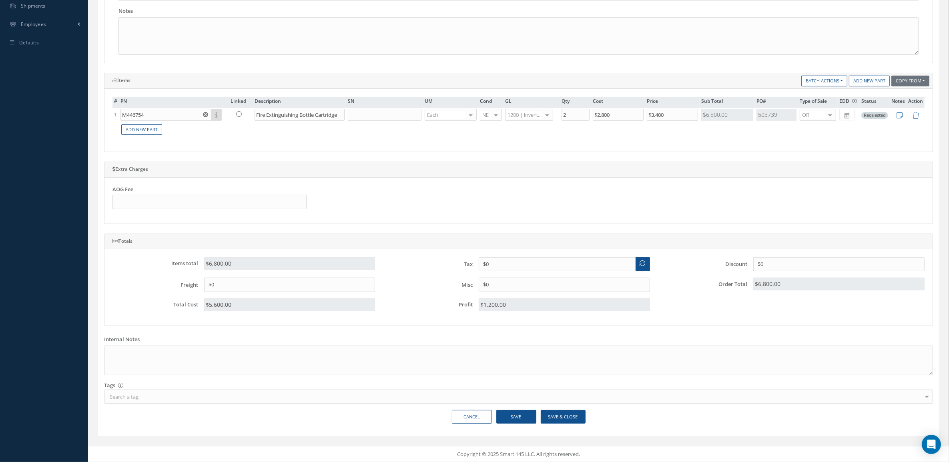
scroll to position [264, 0]
click at [568, 413] on button "Save & Close" at bounding box center [563, 417] width 45 height 14
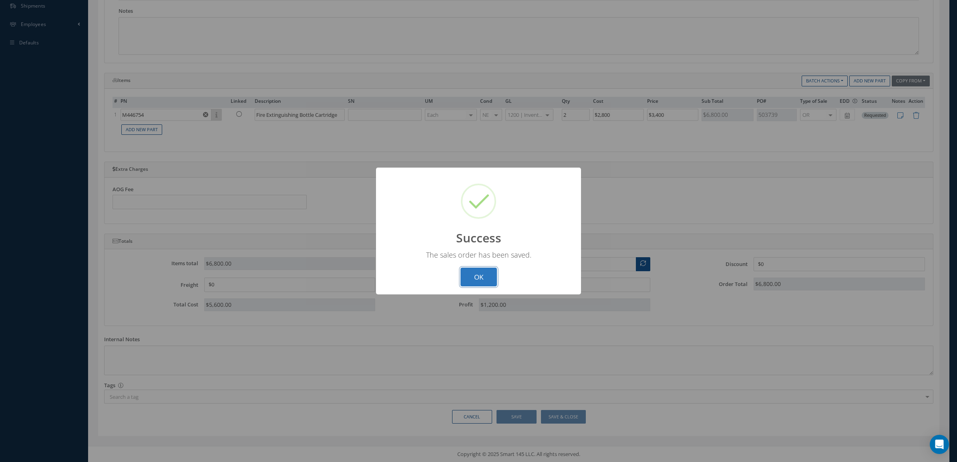
click at [468, 281] on button "OK" at bounding box center [478, 277] width 36 height 19
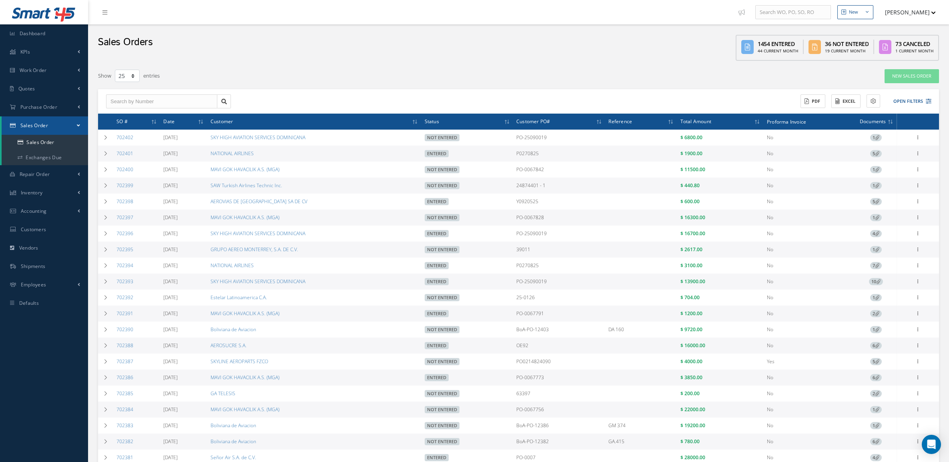
select select "25"
click at [871, 221] on span "1" at bounding box center [876, 217] width 12 height 7
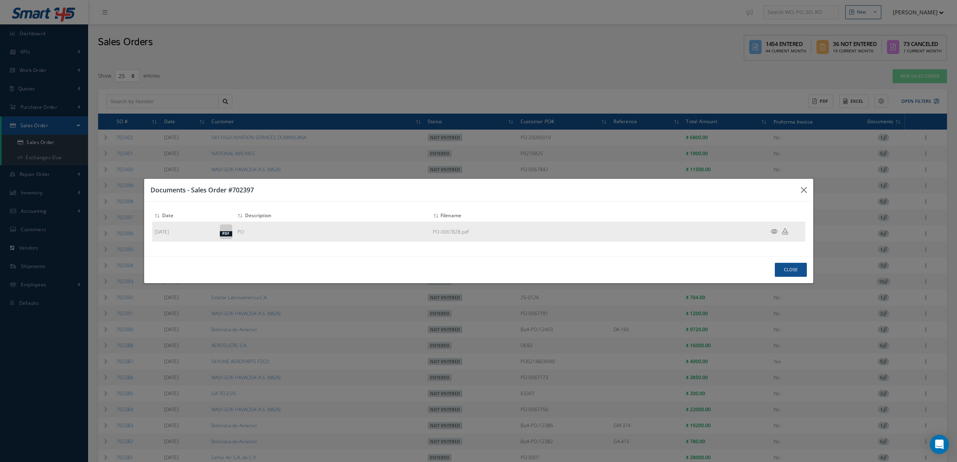
click at [771, 231] on icon at bounding box center [774, 232] width 7 height 6
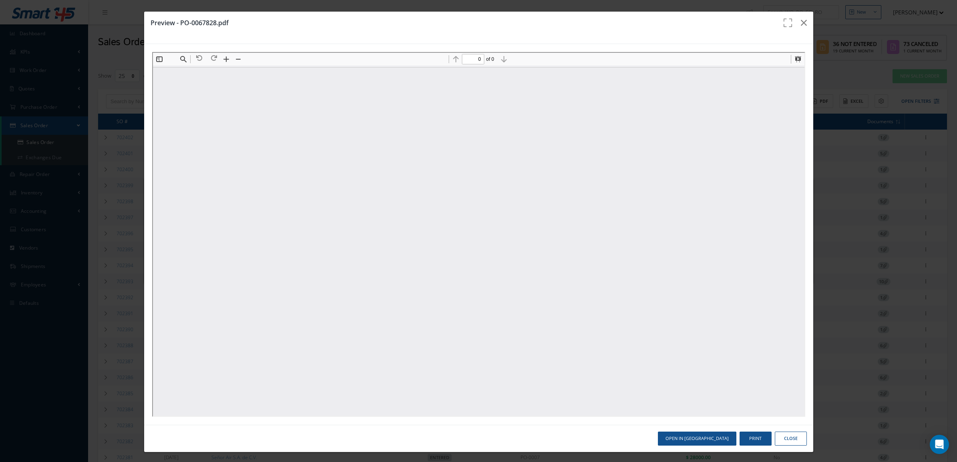
type input "1"
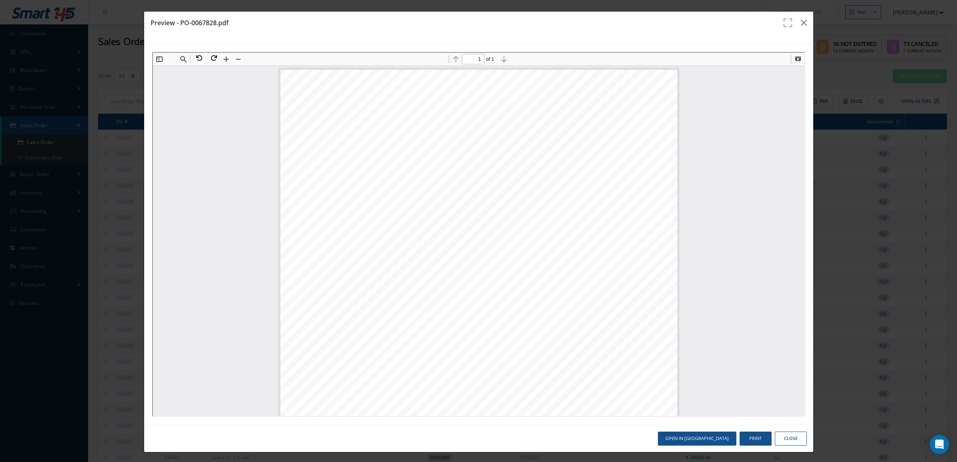
drag, startPoint x: 361, startPoint y: 144, endPoint x: 396, endPoint y: 148, distance: 35.4
click at [396, 148] on span "MAVI GOK HAVACILIK A.S. C/O ALFA" at bounding box center [414, 147] width 95 height 5
drag, startPoint x: 362, startPoint y: 145, endPoint x: 404, endPoint y: 162, distance: 45.3
click at [404, 162] on div "MGA-SM-F008 1 / 1 Rev. No / Date : 05/18.10.2022 PURCHASE ORDER Purchase Order …" at bounding box center [477, 350] width 397 height 562
copy div "MAVI GOK HAVACILIK A.S. C/O ALFA FREIGHT USA LLC 1816 NW 82 AVENUE DORAL FL, 33…"
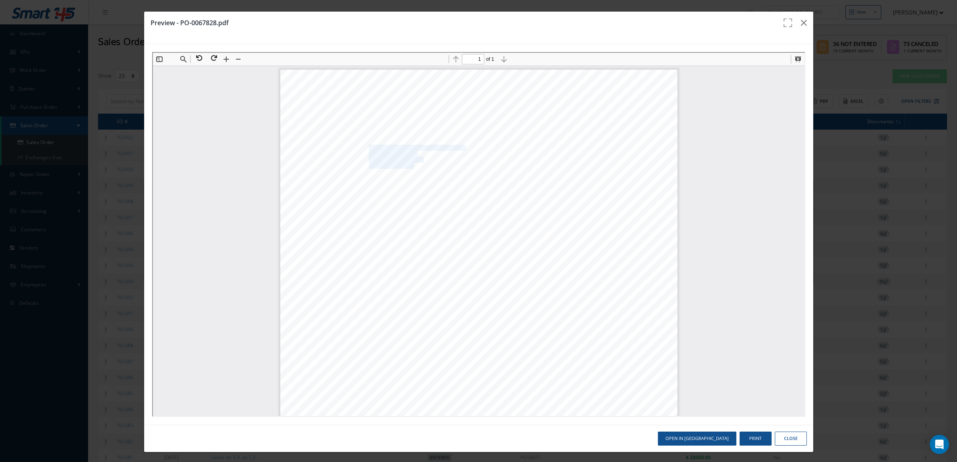
drag, startPoint x: 382, startPoint y: 108, endPoint x: 343, endPoint y: 108, distance: 38.8
click at [343, 108] on div "MGA-SM-F008 1 / 1 Rev. No / Date : 05/18.10.2022 PURCHASE ORDER Purchase Order …" at bounding box center [477, 350] width 397 height 562
copy div "PO-0067828"
click at [801, 22] on icon "button" at bounding box center [804, 23] width 6 height 10
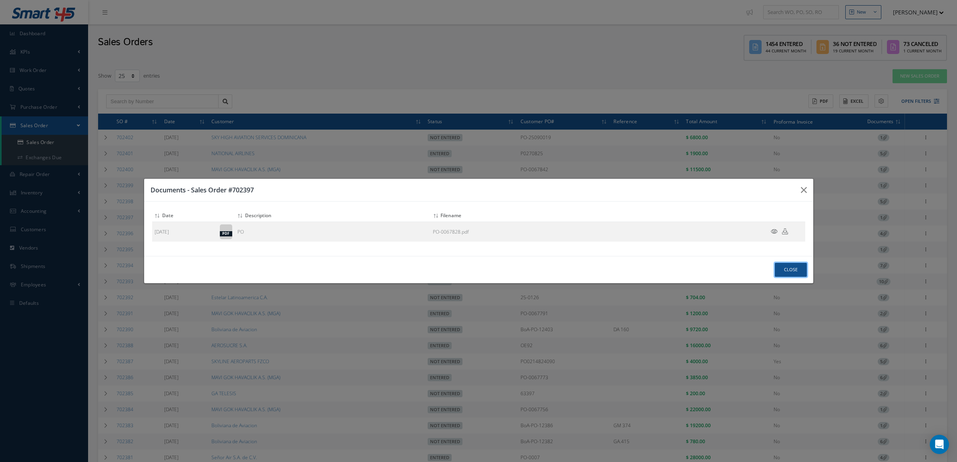
click at [797, 269] on button "Close" at bounding box center [791, 270] width 32 height 14
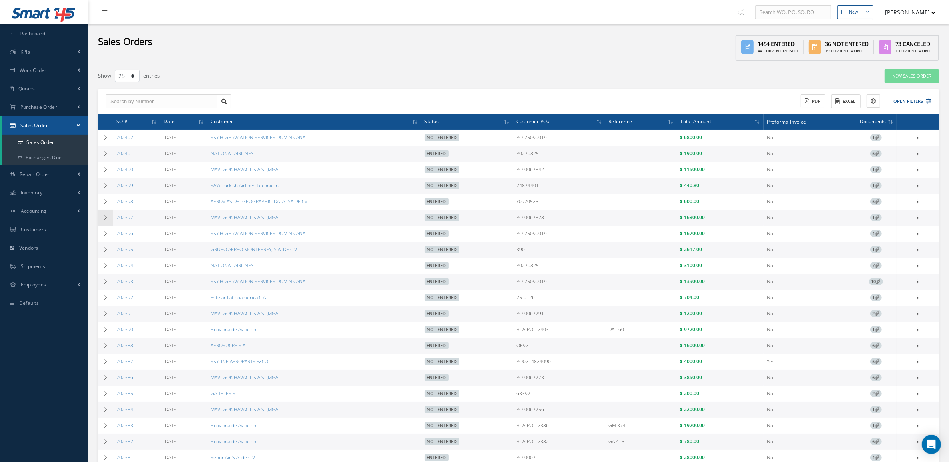
click at [110, 223] on td at bounding box center [105, 218] width 15 height 16
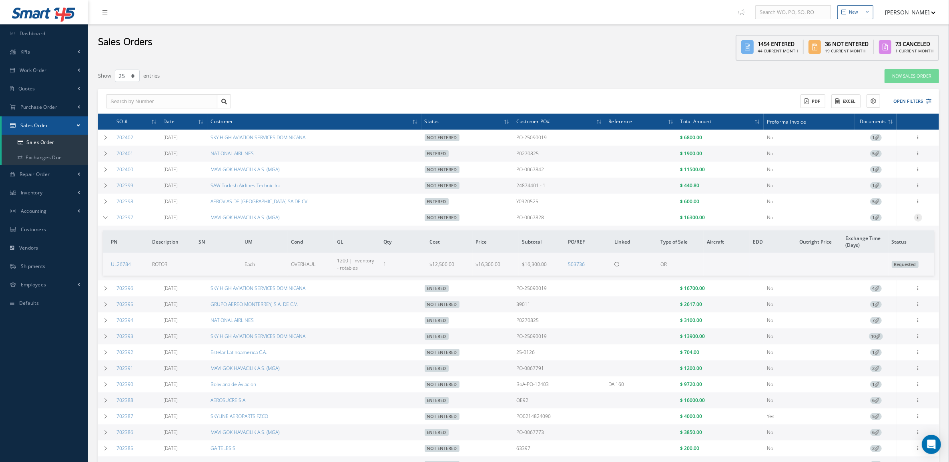
click at [922, 219] on icon at bounding box center [918, 217] width 8 height 6
click at [899, 235] on link "Edit" at bounding box center [881, 233] width 63 height 10
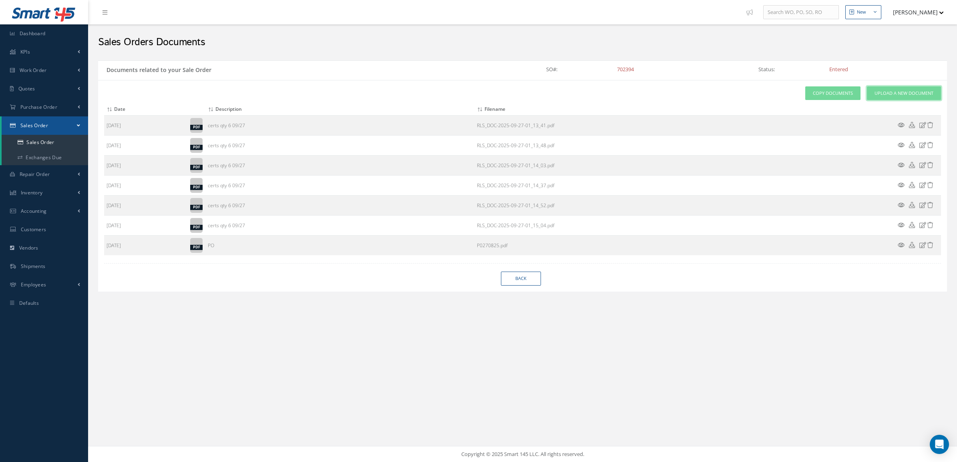
click at [880, 92] on span "Upload a New Document" at bounding box center [903, 93] width 59 height 7
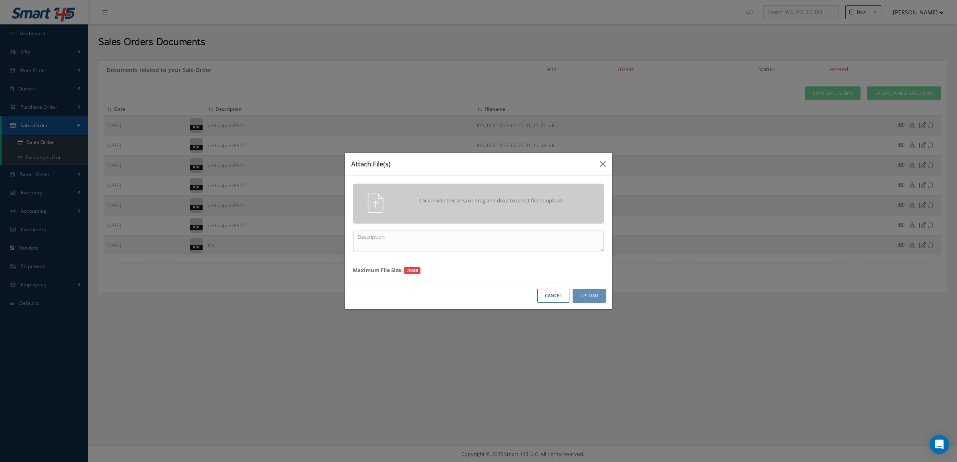
click at [429, 211] on div "Click inside this area or drag and drop to select file to upload." at bounding box center [478, 203] width 263 height 19
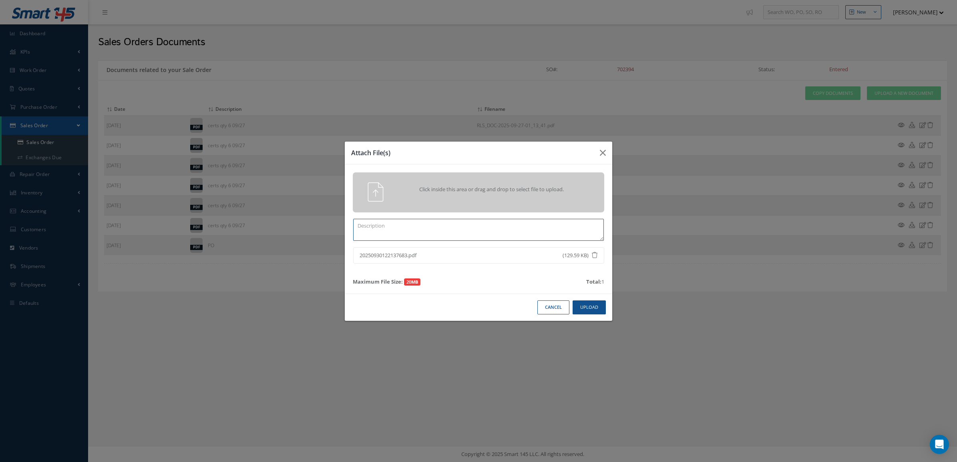
click at [531, 231] on textarea at bounding box center [478, 230] width 251 height 22
type textarea "PPW SO 702394"
click at [593, 312] on button "Upload" at bounding box center [588, 308] width 33 height 14
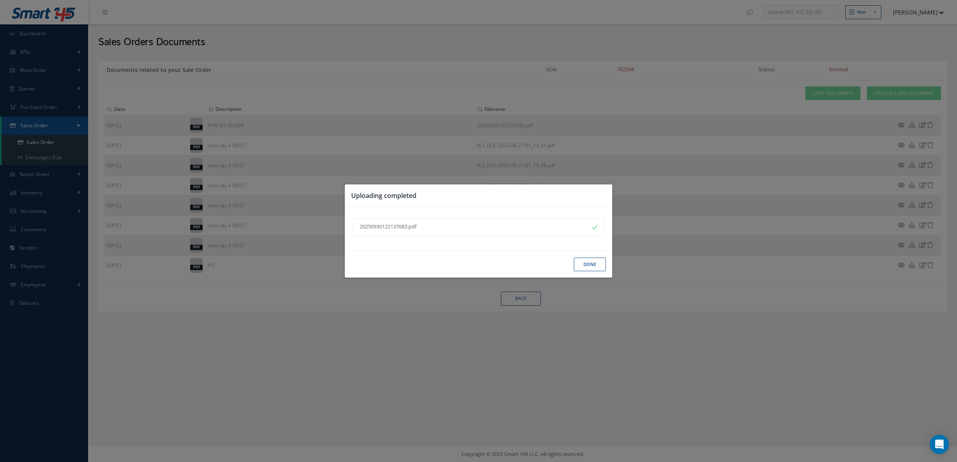
click at [588, 267] on button "Done" at bounding box center [590, 265] width 32 height 14
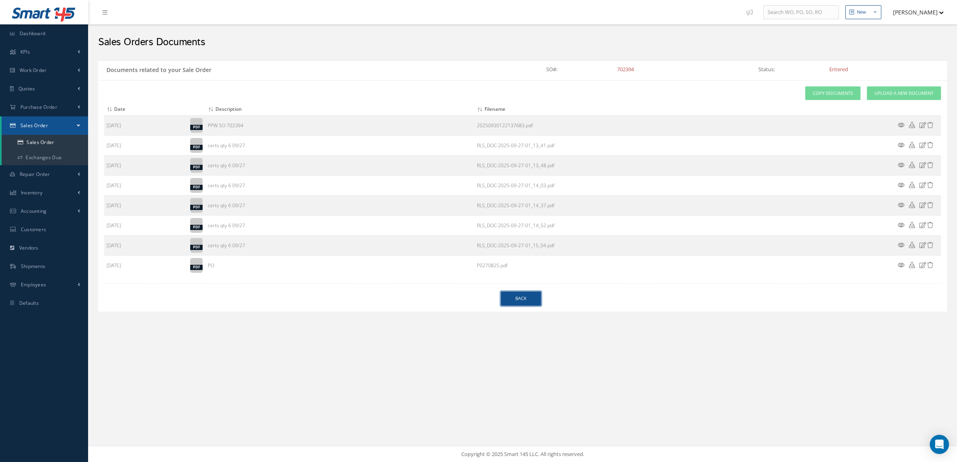
click at [527, 297] on link "Back" at bounding box center [521, 299] width 40 height 14
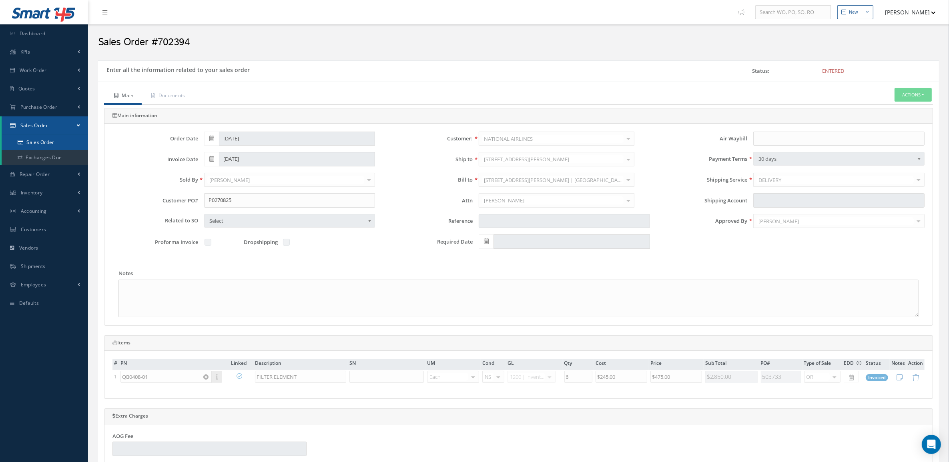
click at [69, 142] on link "Sales Order" at bounding box center [45, 142] width 86 height 15
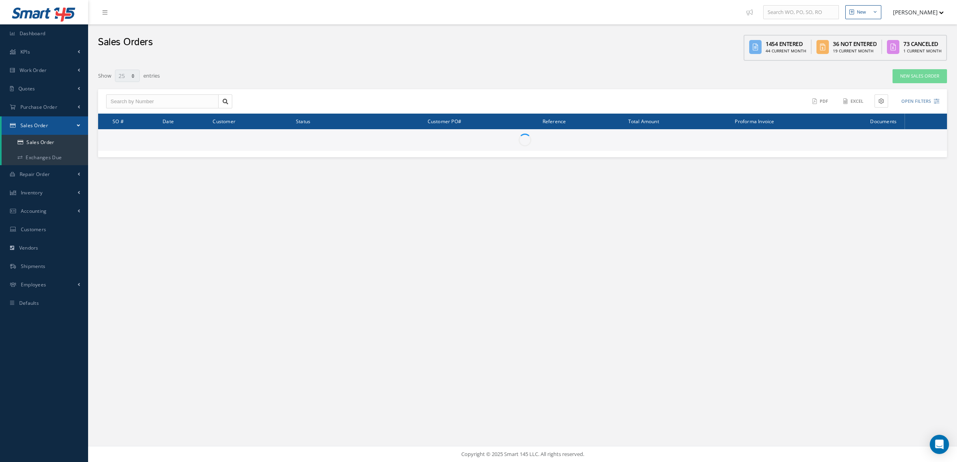
select select "25"
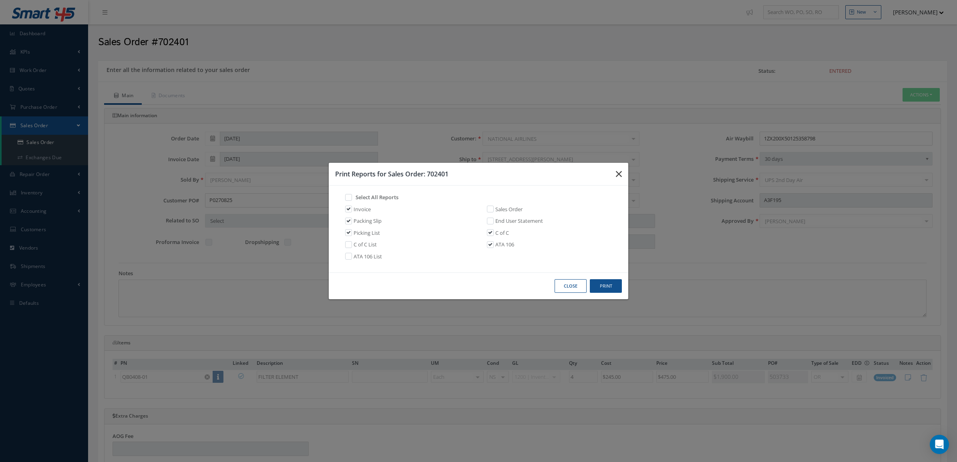
click at [619, 171] on icon "button" at bounding box center [619, 174] width 6 height 10
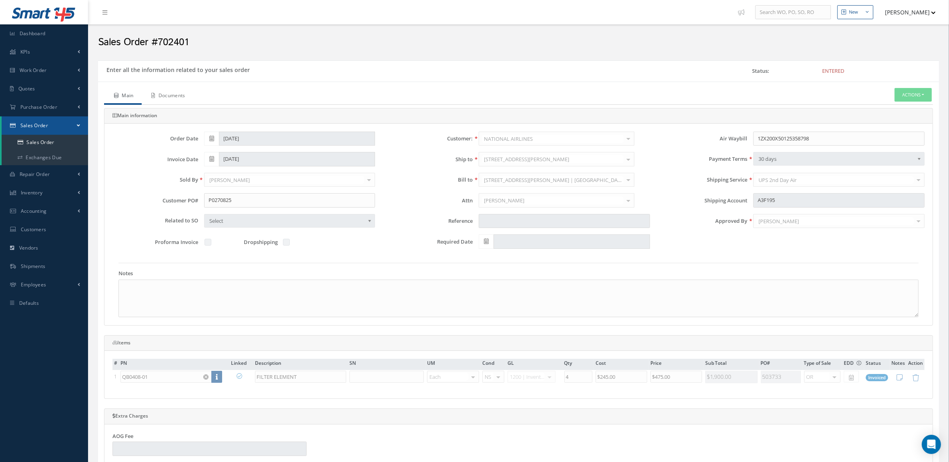
click at [170, 94] on link "Documents" at bounding box center [168, 96] width 52 height 17
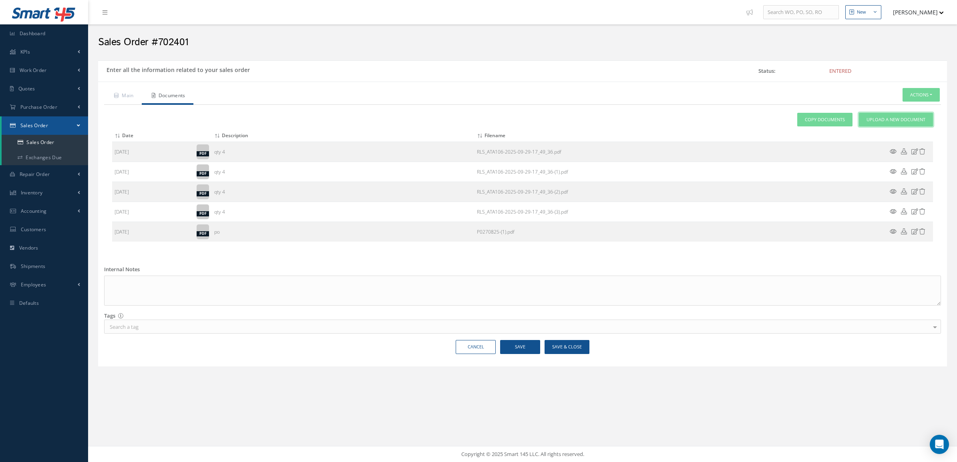
click at [895, 113] on link "Upload a New Document" at bounding box center [896, 120] width 74 height 14
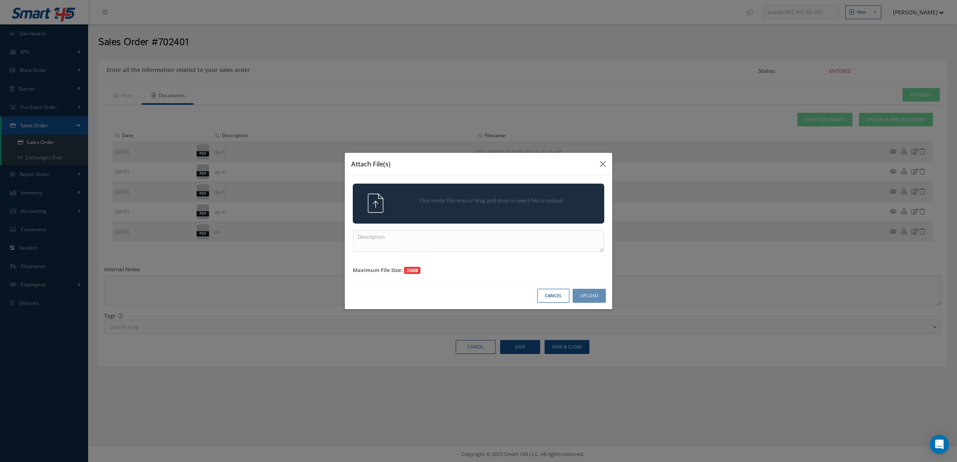
click at [480, 191] on div "Click inside this area or drag and drop to select file to upload." at bounding box center [478, 204] width 251 height 40
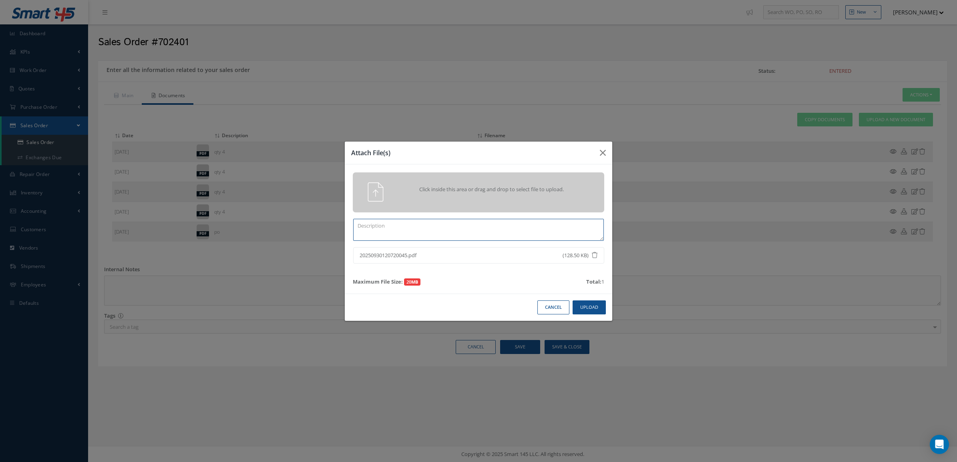
click at [475, 235] on textarea at bounding box center [478, 230] width 251 height 22
type textarea "PPW SO 702401"
click at [579, 308] on button "Upload" at bounding box center [588, 308] width 33 height 14
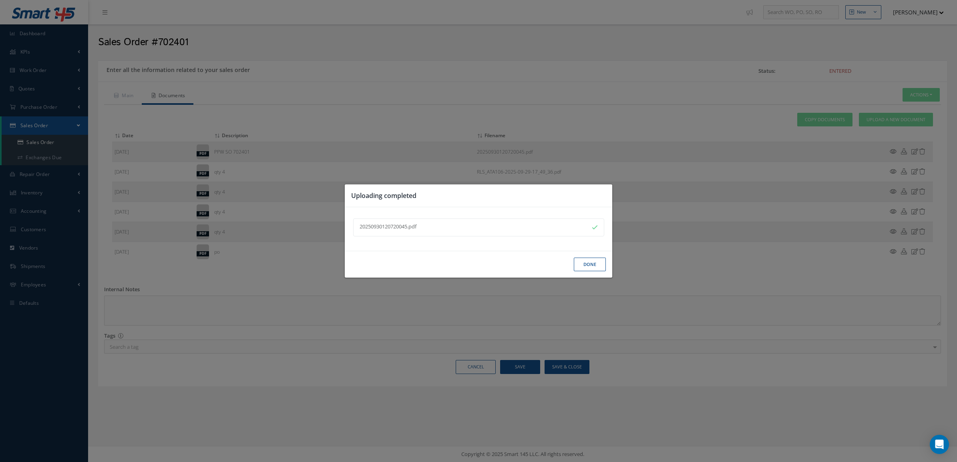
click at [586, 265] on button "Done" at bounding box center [590, 265] width 32 height 14
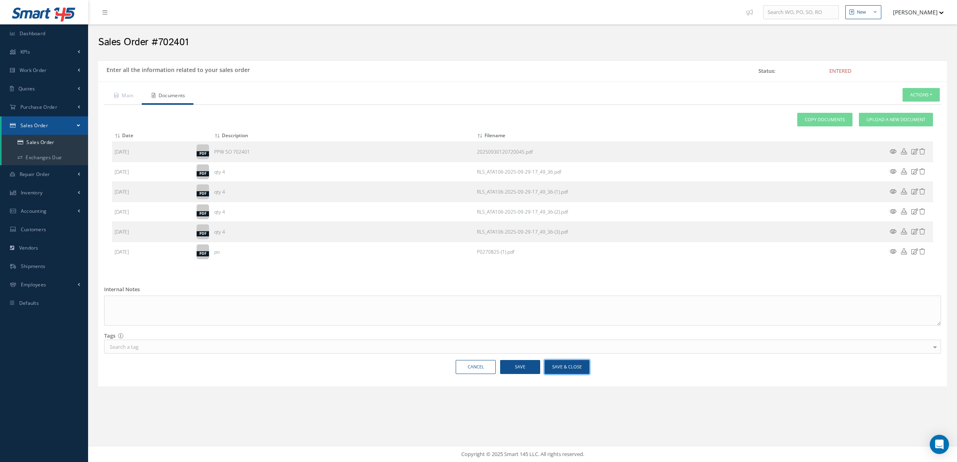
click at [567, 368] on button "Save & Close" at bounding box center [566, 367] width 45 height 14
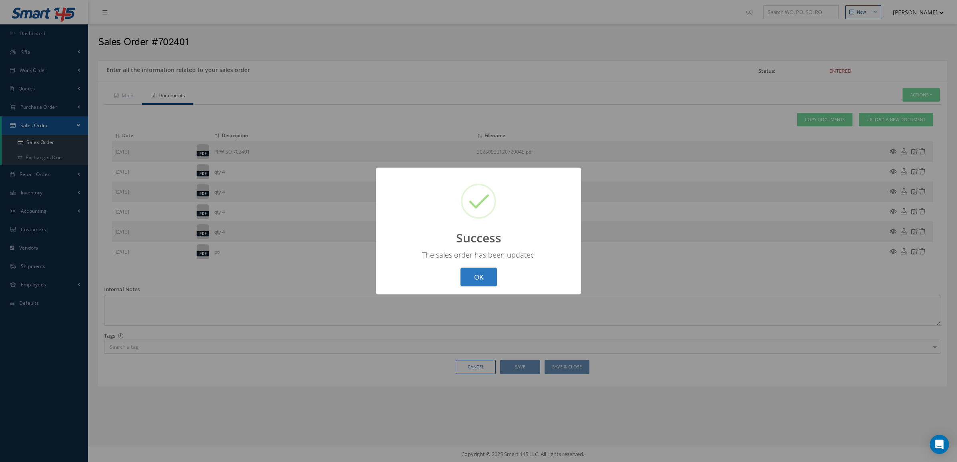
click at [486, 272] on button "OK" at bounding box center [478, 277] width 36 height 19
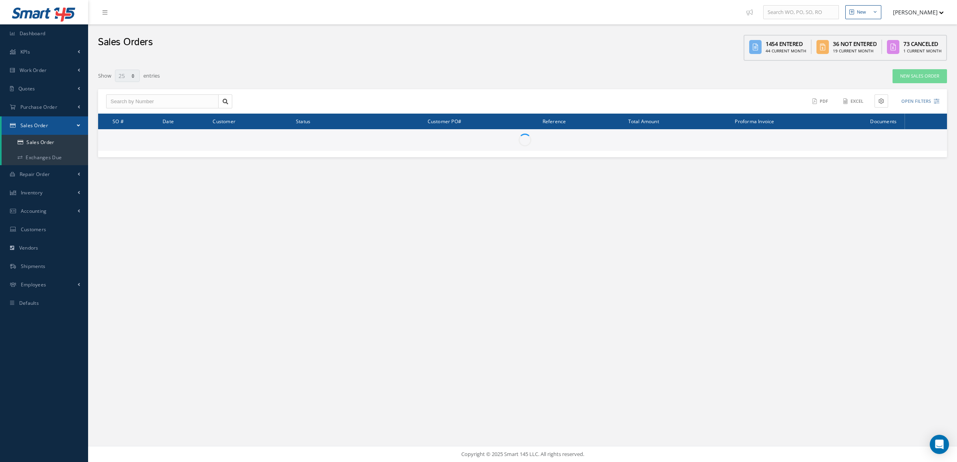
select select "25"
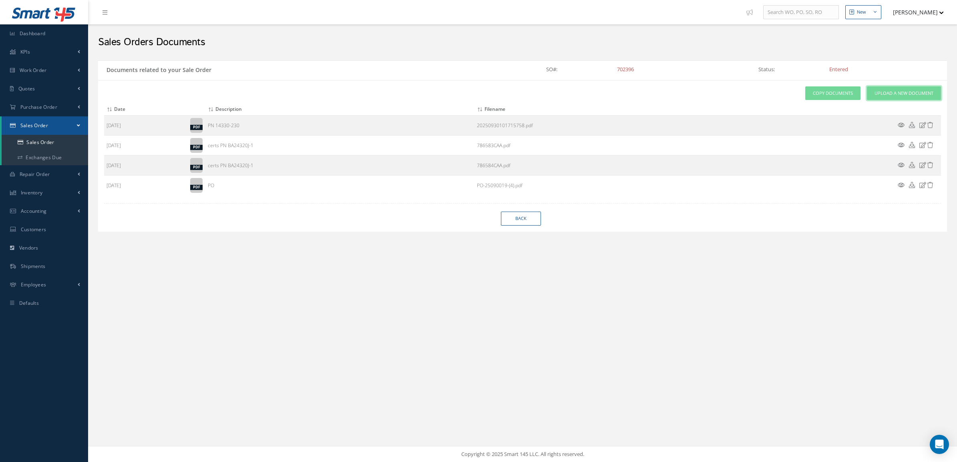
click at [881, 97] on link "Upload a New Document" at bounding box center [904, 93] width 74 height 14
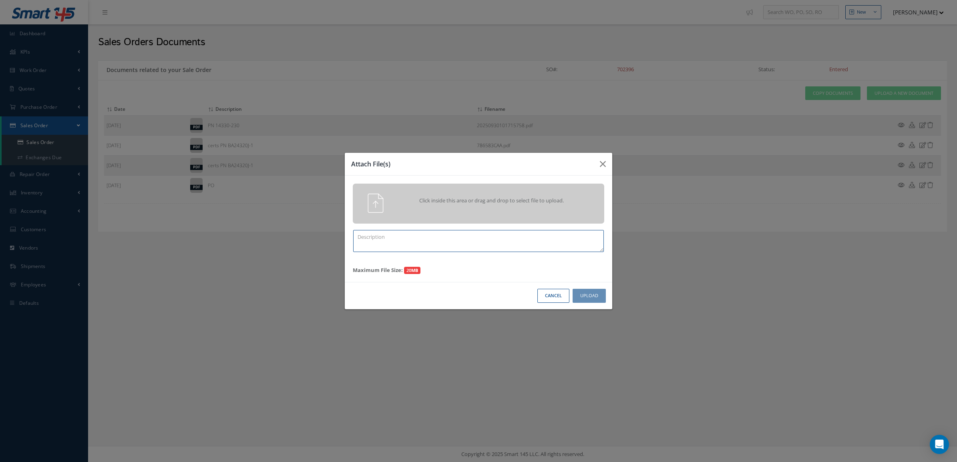
click at [446, 237] on textarea at bounding box center [478, 241] width 251 height 22
type textarea "p"
paste textarea "702396"
click at [503, 211] on div "Click inside this area or drag and drop to select file to upload." at bounding box center [478, 203] width 263 height 19
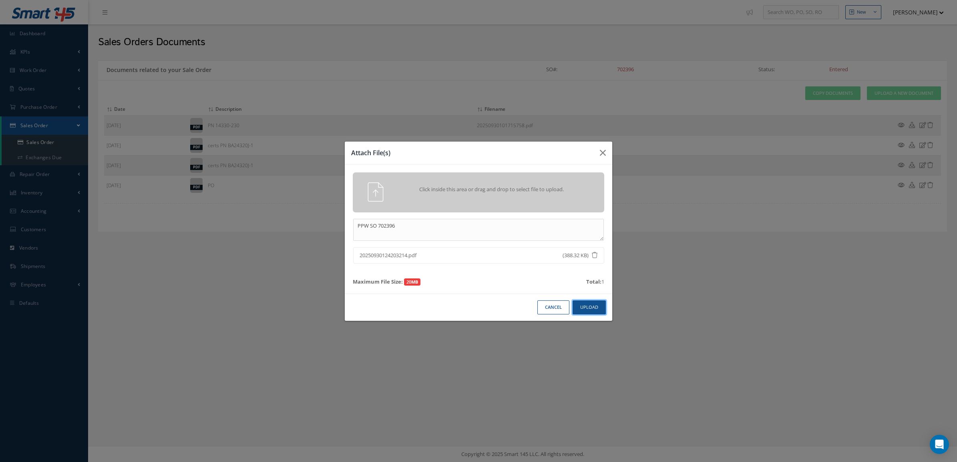
click at [583, 305] on button "Upload" at bounding box center [588, 308] width 33 height 14
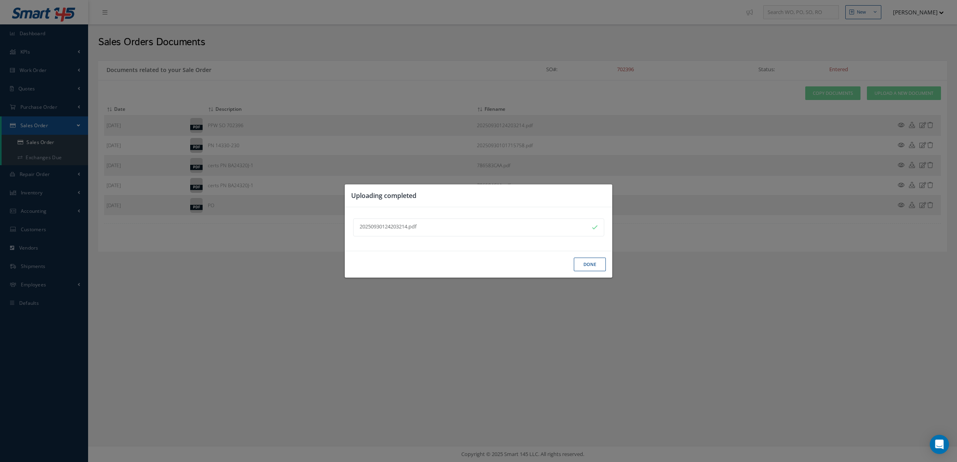
click at [583, 261] on button "Done" at bounding box center [590, 265] width 32 height 14
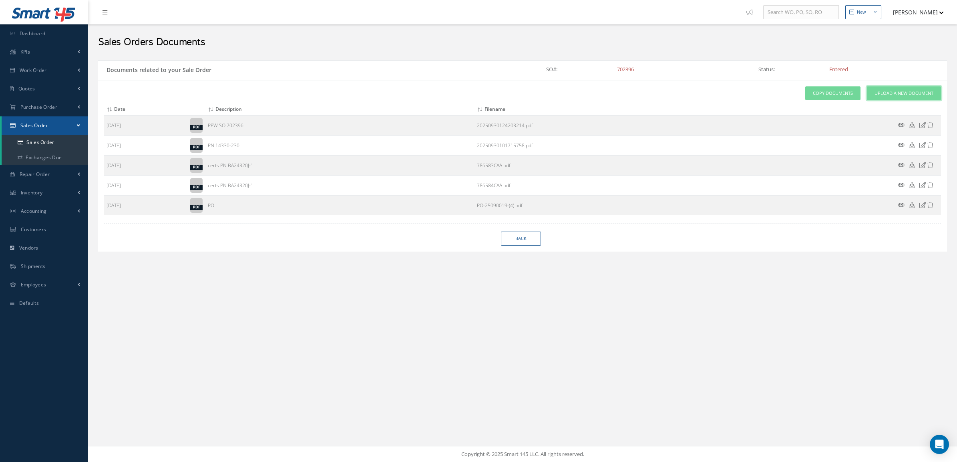
click at [879, 100] on link "Upload a New Document" at bounding box center [904, 93] width 74 height 14
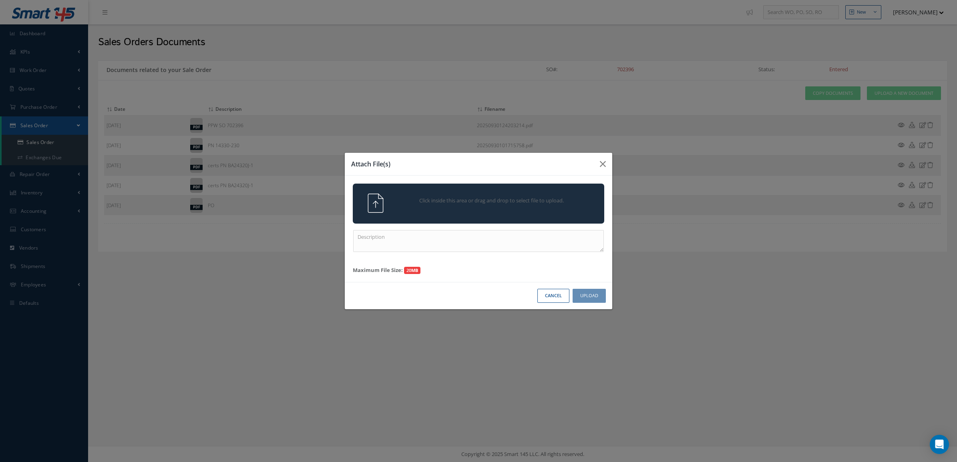
click at [526, 205] on div "Click inside this area or drag and drop to select file to upload." at bounding box center [490, 202] width 198 height 16
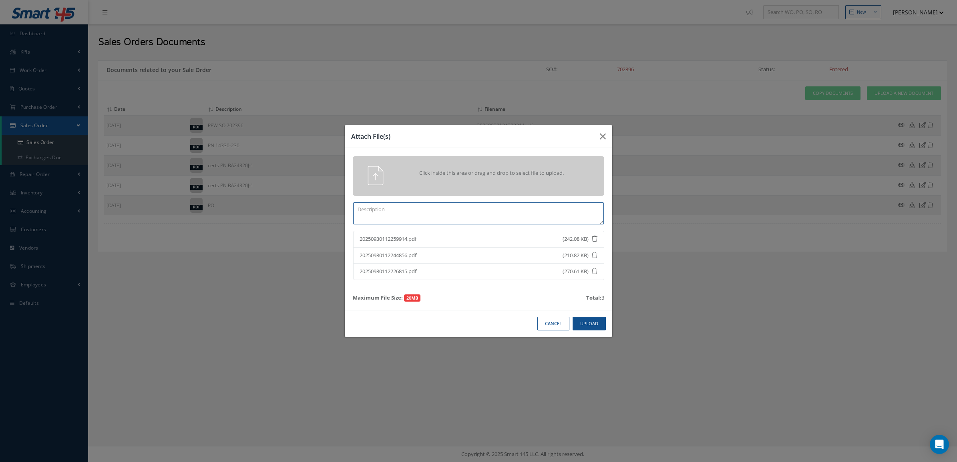
click at [486, 215] on textarea at bounding box center [478, 214] width 251 height 22
type textarea "V"
type textarea "="
type textarea "CERTS 100-9750"
click at [579, 328] on button "Upload" at bounding box center [588, 324] width 33 height 14
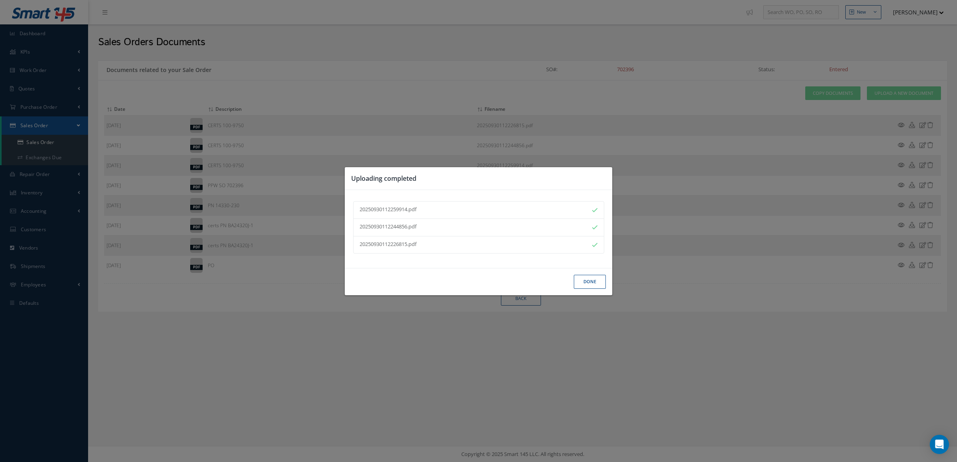
click at [592, 285] on button "Done" at bounding box center [590, 282] width 32 height 14
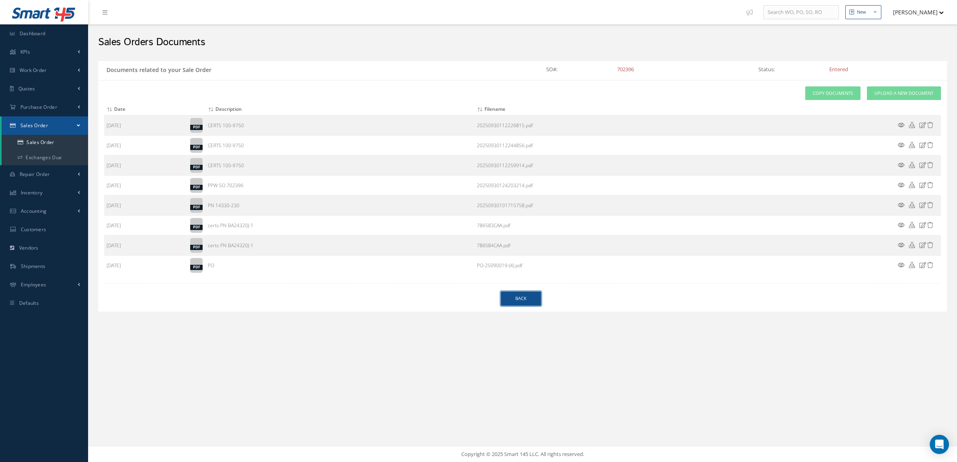
click at [530, 300] on link "Back" at bounding box center [521, 299] width 40 height 14
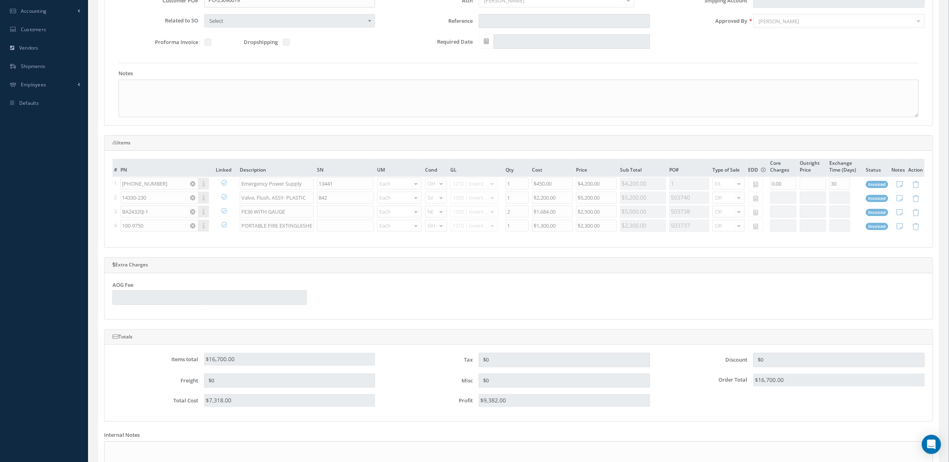
scroll to position [300, 0]
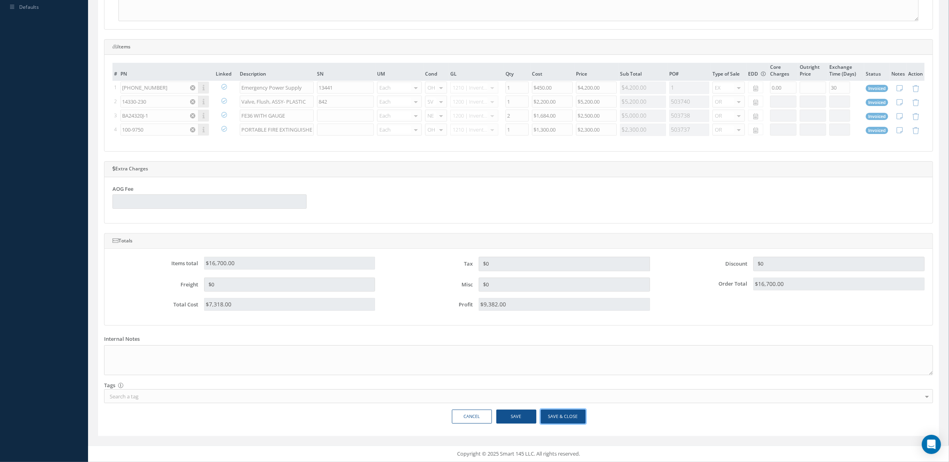
click at [567, 412] on button "Save & Close" at bounding box center [563, 417] width 45 height 14
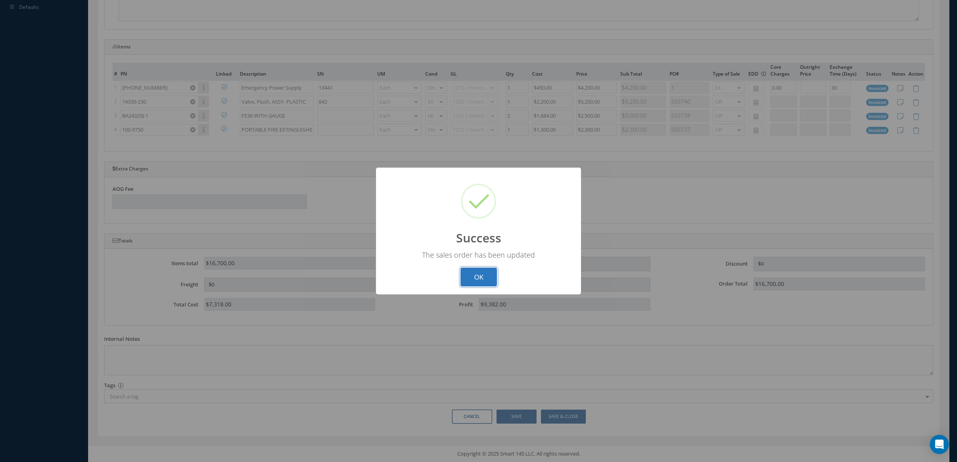
click at [460, 279] on button "OK" at bounding box center [478, 277] width 36 height 19
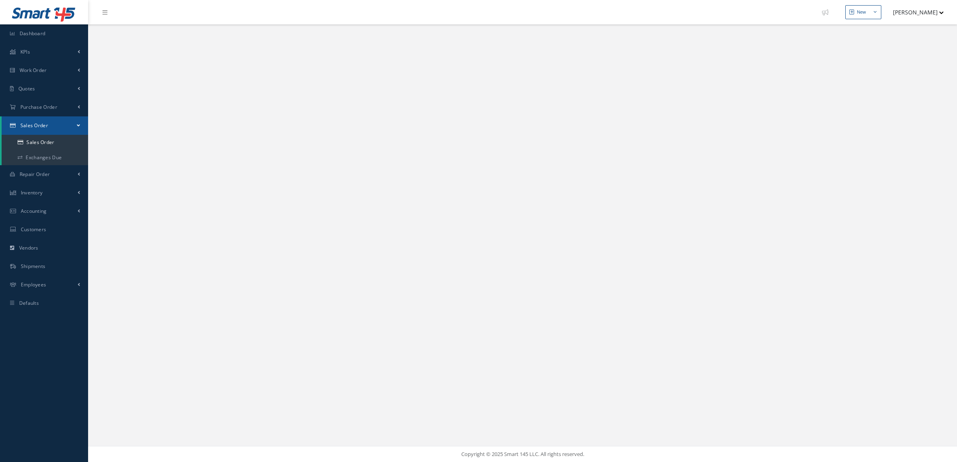
select select "25"
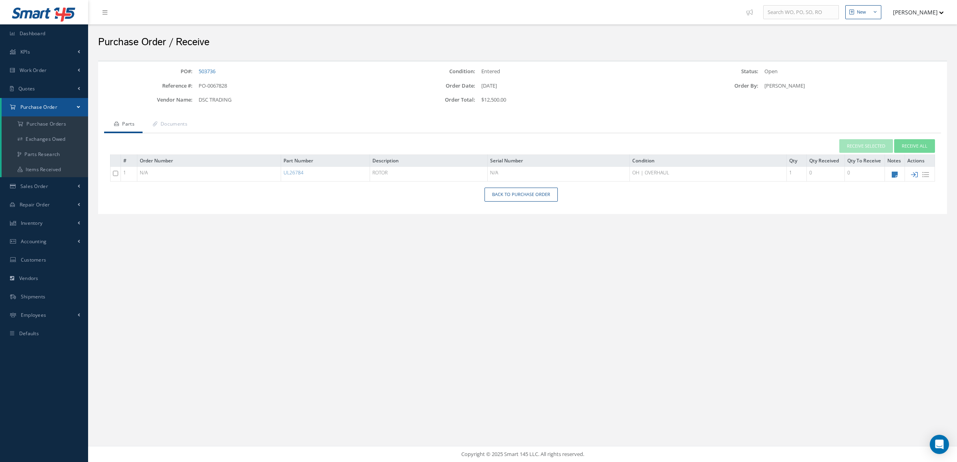
click at [913, 175] on icon at bounding box center [914, 174] width 7 height 7
type input "[DATE]"
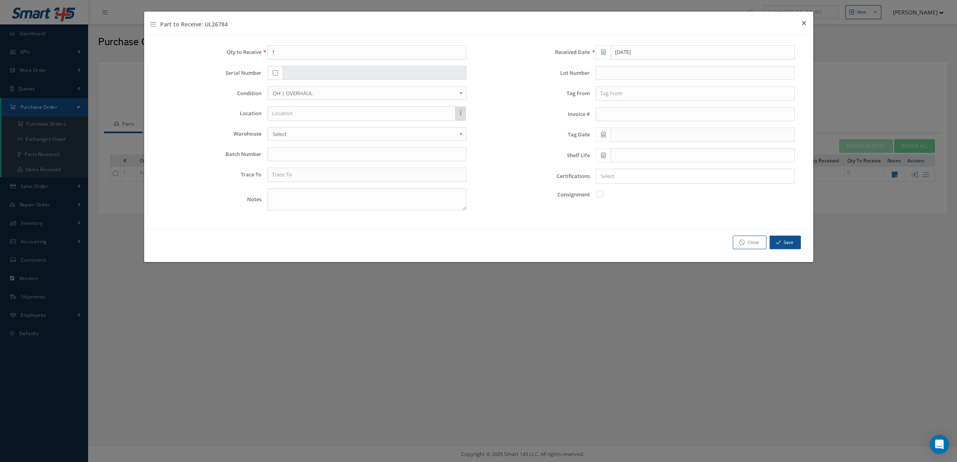
click at [277, 74] on input "checkbox" at bounding box center [275, 72] width 5 height 5
checkbox input "true"
click at [297, 69] on input "text" at bounding box center [375, 73] width 184 height 14
type input "D3795"
click at [309, 176] on input "text" at bounding box center [366, 175] width 199 height 14
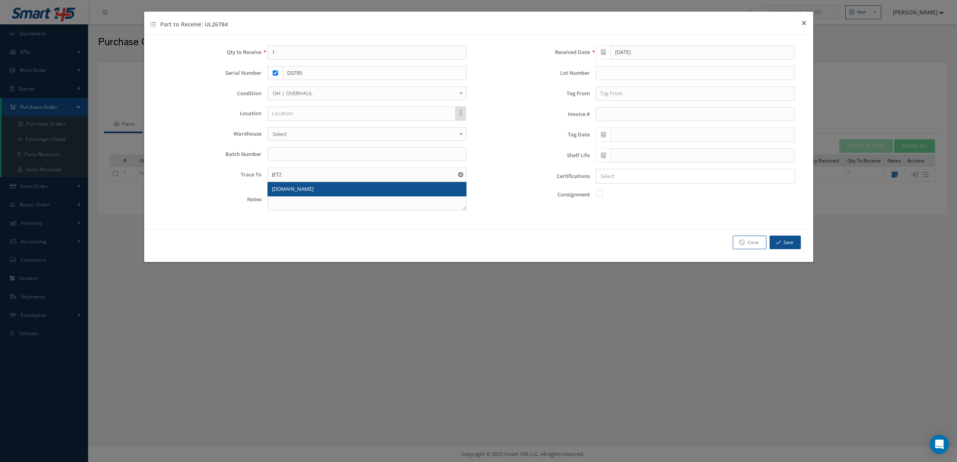
click at [307, 187] on div "JET2.COM" at bounding box center [367, 189] width 190 height 8
click at [317, 179] on input "JET2.COM" at bounding box center [366, 175] width 199 height 14
type input "JET2.COM AIRLINES"
click at [685, 96] on input "text" at bounding box center [695, 93] width 199 height 14
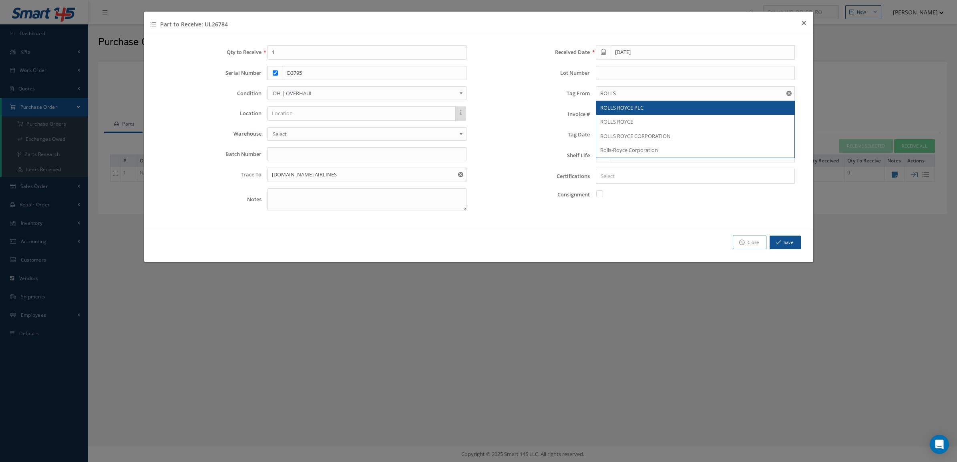
click at [682, 108] on div "Received Date 09/30/2025 Lot Number Tag From ROLLS ROLLS ROYCE PLC ROLLS ROYCE …" at bounding box center [642, 131] width 329 height 172
click at [649, 99] on input "ROLLS" at bounding box center [695, 93] width 199 height 14
click at [643, 107] on span "ROLLS ROYCE PLC" at bounding box center [621, 107] width 43 height 7
type input "ROLLS ROYCE PLC"
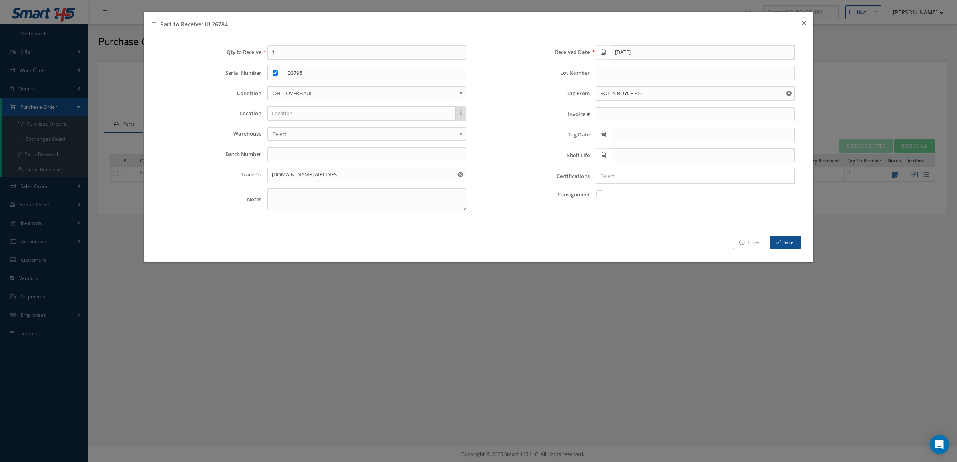
click at [601, 134] on icon at bounding box center [603, 135] width 5 height 6
click at [619, 145] on th "September 2025" at bounding box center [638, 150] width 60 height 12
click at [603, 147] on th "«" at bounding box center [602, 150] width 12 height 12
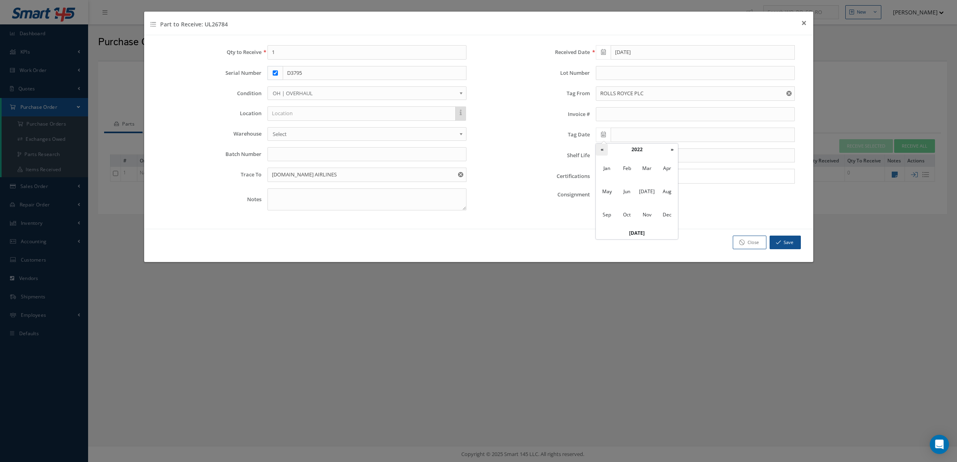
click at [603, 147] on th "«" at bounding box center [602, 150] width 12 height 12
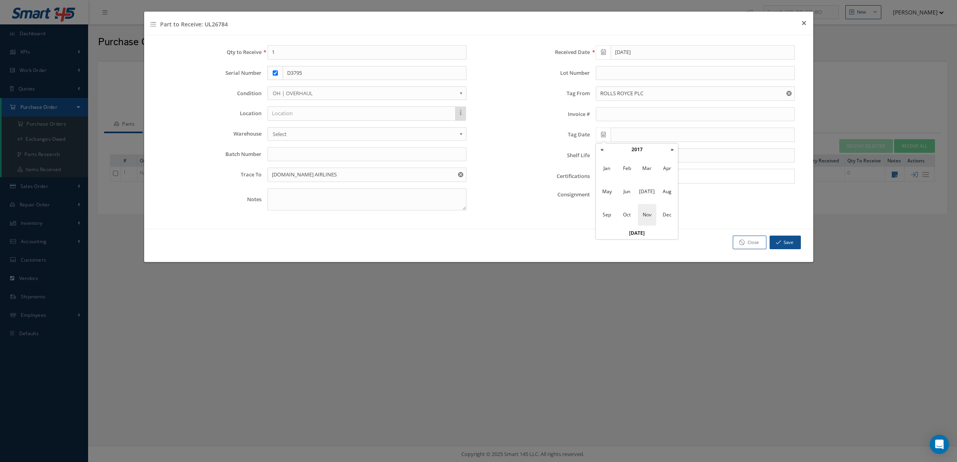
click at [641, 210] on span "Nov" at bounding box center [647, 215] width 18 height 22
click at [639, 188] on td "8" at bounding box center [638, 186] width 12 height 12
type input "11/08/2017"
click at [629, 171] on div "× Loading..." at bounding box center [695, 176] width 199 height 15
click at [629, 183] on div "× Loading..." at bounding box center [695, 176] width 199 height 15
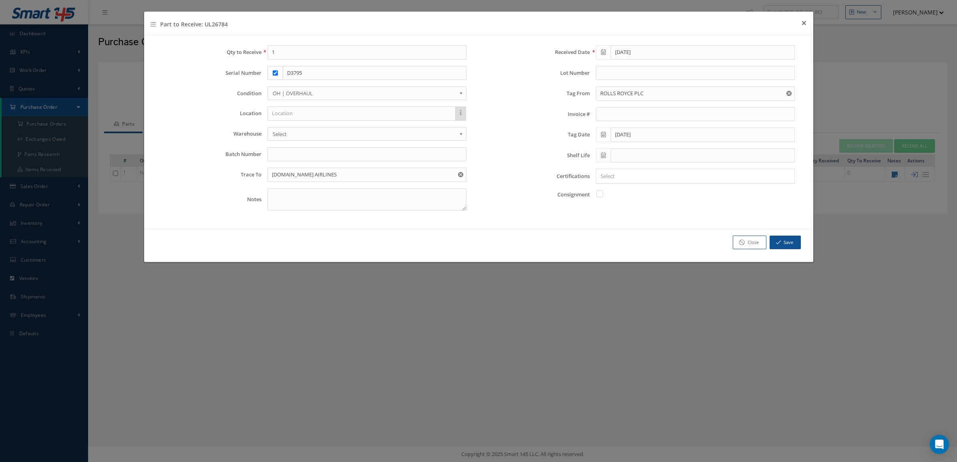
click at [627, 177] on input "Search for option" at bounding box center [693, 176] width 193 height 8
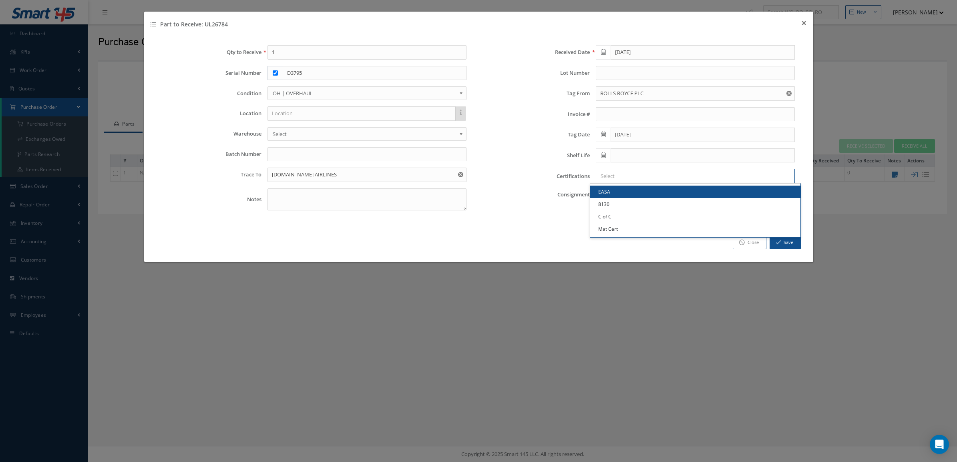
click at [627, 190] on link "EASA" at bounding box center [695, 192] width 210 height 12
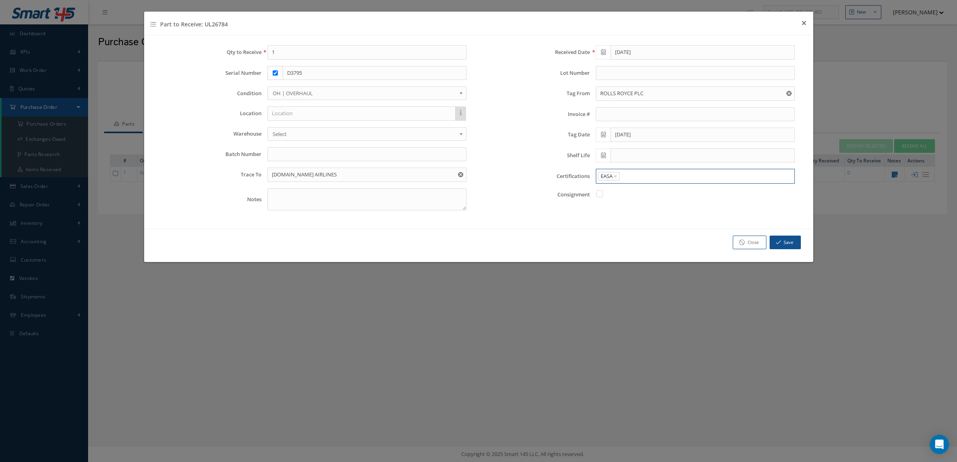
click at [630, 180] on input "Search for option" at bounding box center [704, 176] width 169 height 8
click at [629, 211] on link "C of C" at bounding box center [695, 217] width 210 height 12
click at [654, 179] on input "Search for option" at bounding box center [718, 176] width 145 height 8
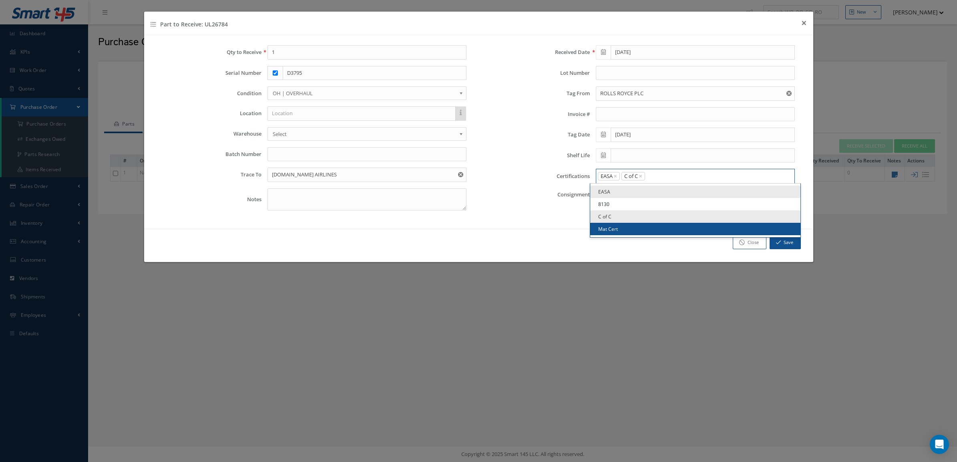
click at [643, 227] on link "Mat Cert" at bounding box center [695, 229] width 210 height 12
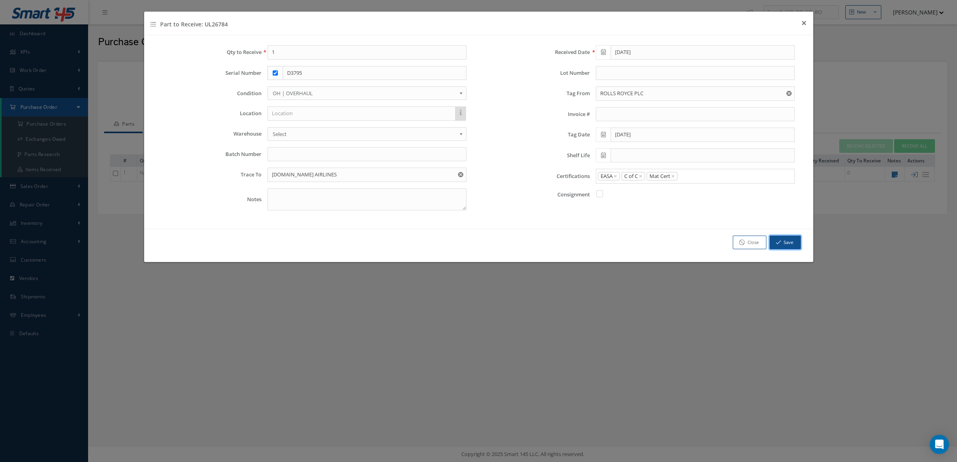
click at [781, 244] on button "Save" at bounding box center [784, 243] width 31 height 14
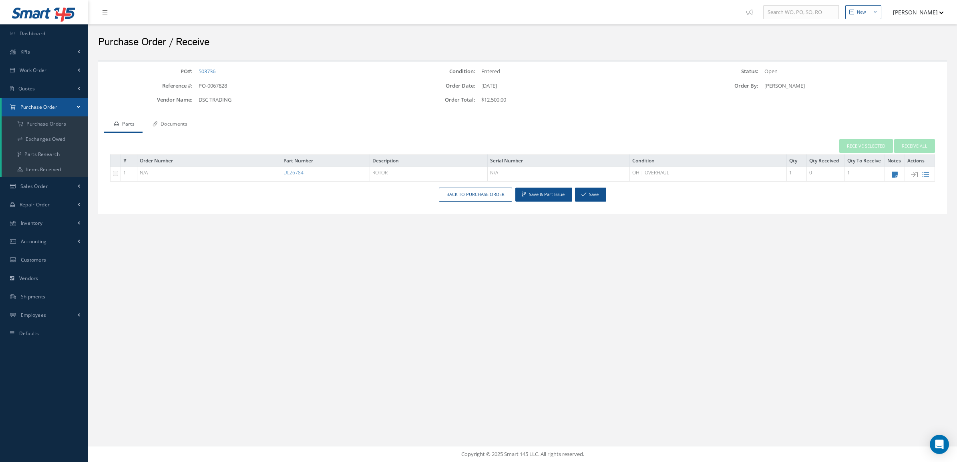
click at [175, 127] on link "Documents" at bounding box center [169, 124] width 53 height 17
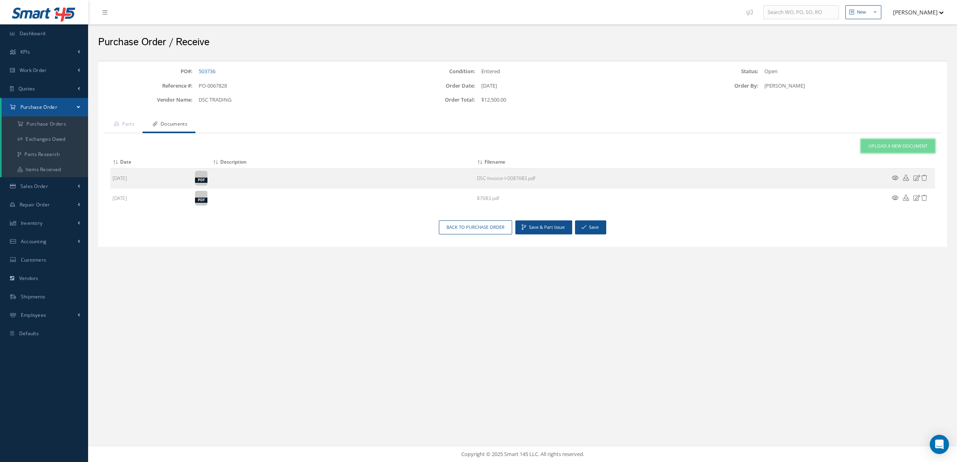
click at [877, 143] on span "Upload a New Document" at bounding box center [897, 146] width 59 height 7
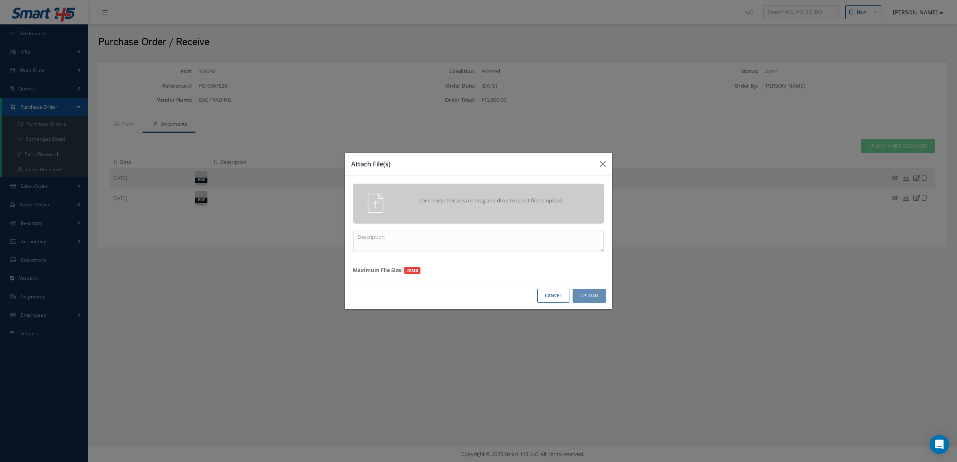
click at [407, 201] on span "Click inside this area or drag and drop to select file to upload." at bounding box center [492, 201] width 182 height 8
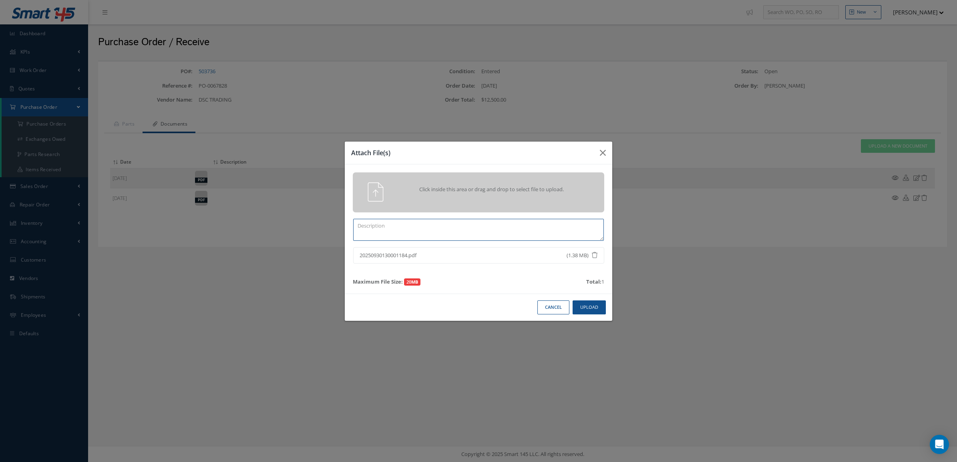
click at [544, 232] on textarea at bounding box center [478, 230] width 251 height 22
click at [369, 233] on textarea at bounding box center [478, 230] width 251 height 22
type textarea "CERTS 503736"
click at [590, 309] on button "Upload" at bounding box center [588, 308] width 33 height 14
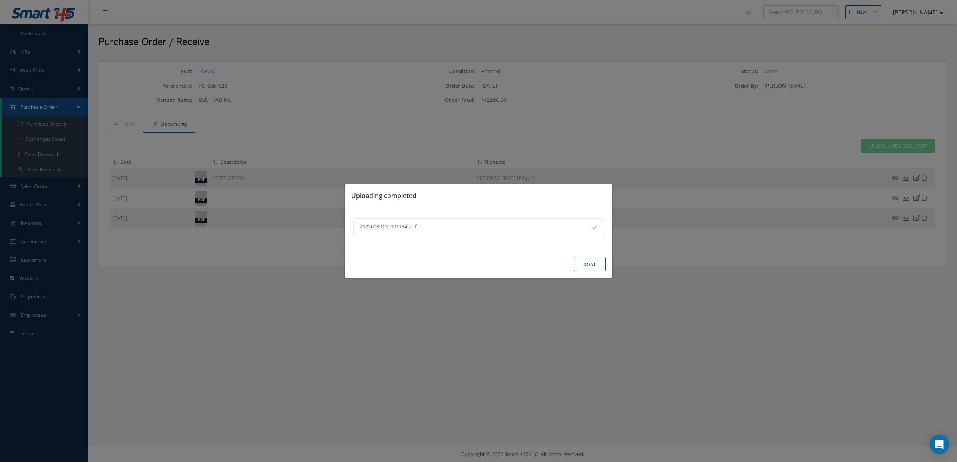
click at [582, 267] on button "Done" at bounding box center [590, 265] width 32 height 14
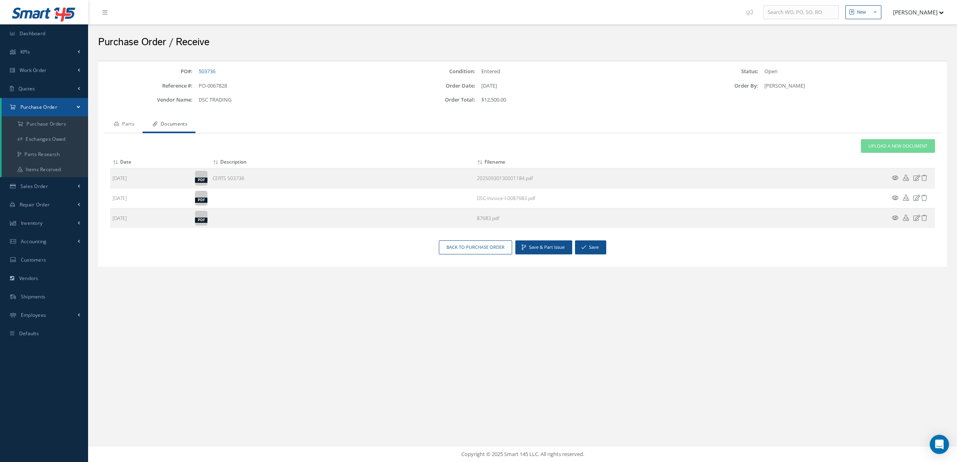
click at [123, 125] on link "Parts" at bounding box center [123, 124] width 38 height 17
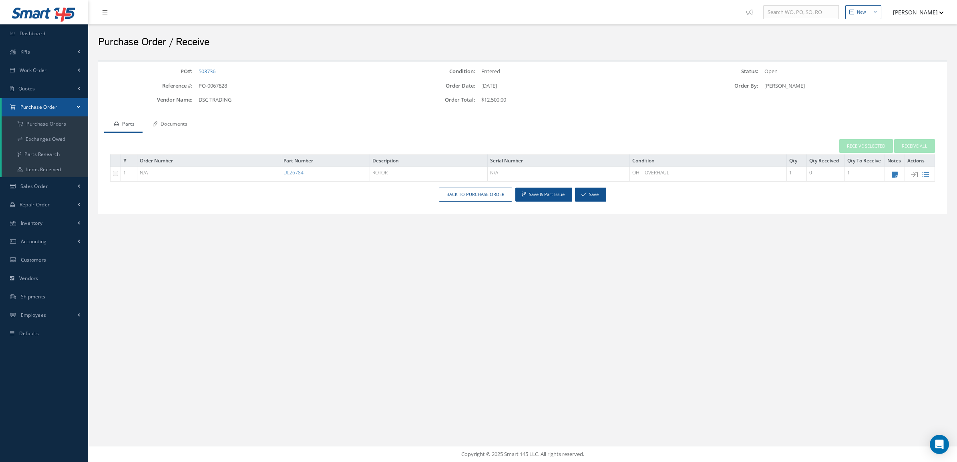
click at [170, 125] on link "Documents" at bounding box center [169, 124] width 53 height 17
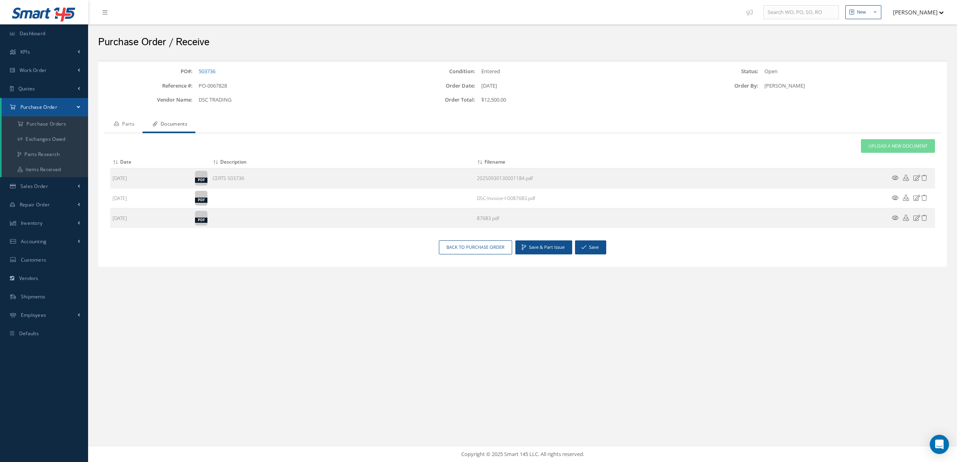
click at [135, 124] on link "Parts" at bounding box center [123, 124] width 38 height 17
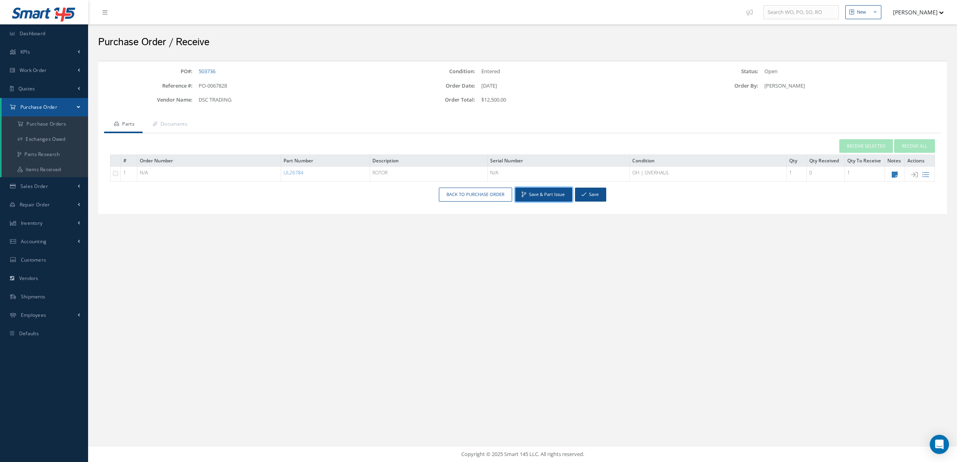
click at [551, 191] on button "Save & Part Issue" at bounding box center [543, 195] width 57 height 14
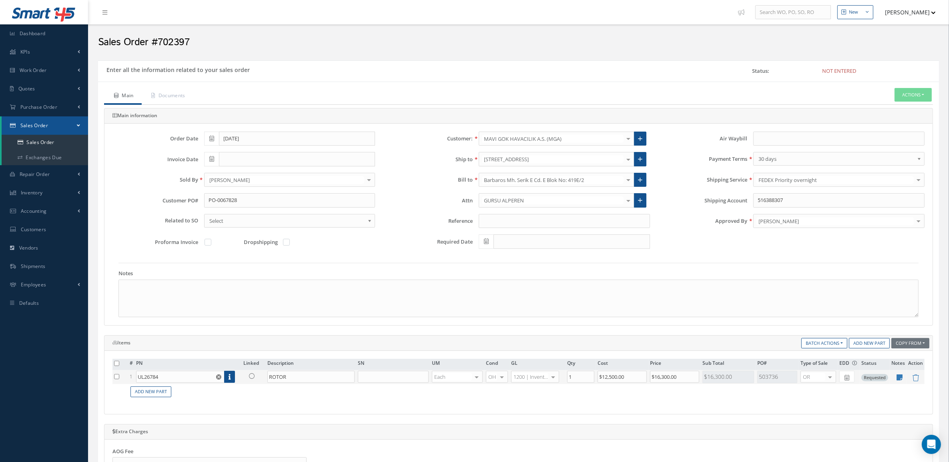
click at [248, 378] on link at bounding box center [253, 376] width 21 height 10
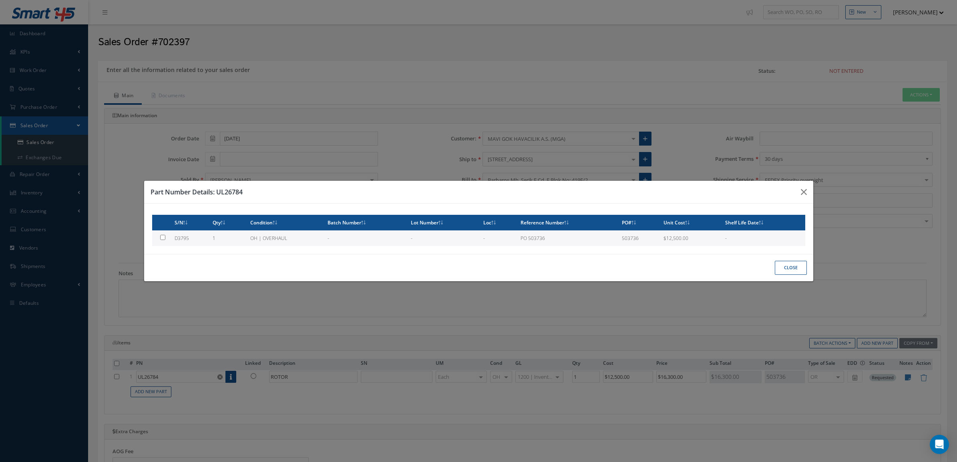
click at [225, 247] on div "S/N Qty Condition Batch Number Lot Number Loc Reference Number PO# Unit Cost Sh…" at bounding box center [478, 229] width 669 height 50
click at [223, 241] on td "1" at bounding box center [227, 239] width 37 height 16
type input "D3795"
type input "$12,500"
checkbox input "true"
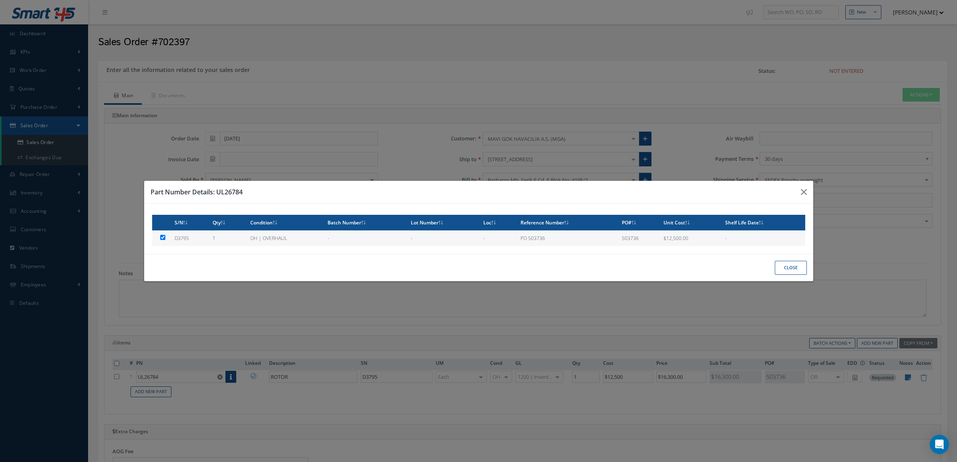
click at [781, 273] on button "Close" at bounding box center [791, 268] width 32 height 14
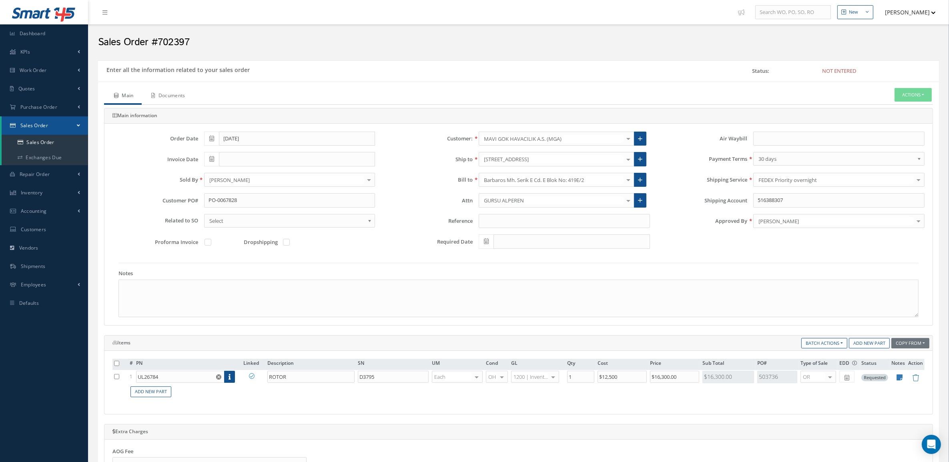
click at [181, 95] on link "Documents" at bounding box center [168, 96] width 52 height 17
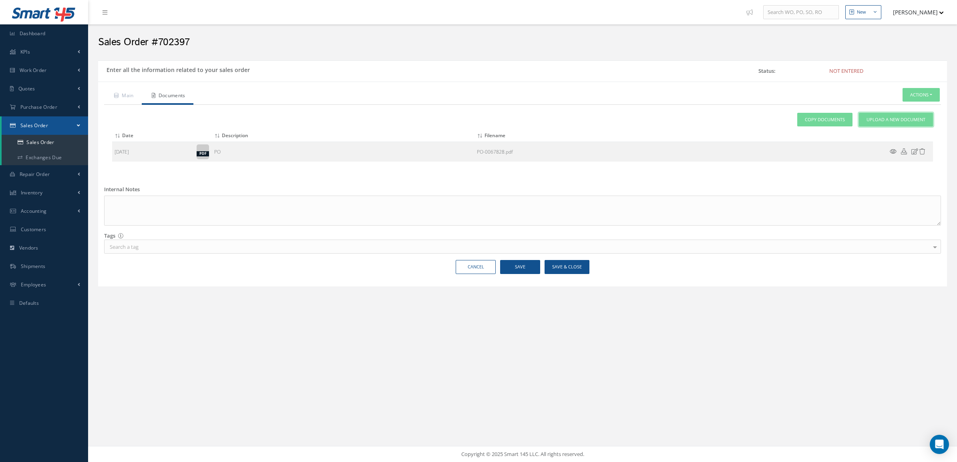
click at [875, 117] on span "Upload a New Document" at bounding box center [895, 119] width 59 height 7
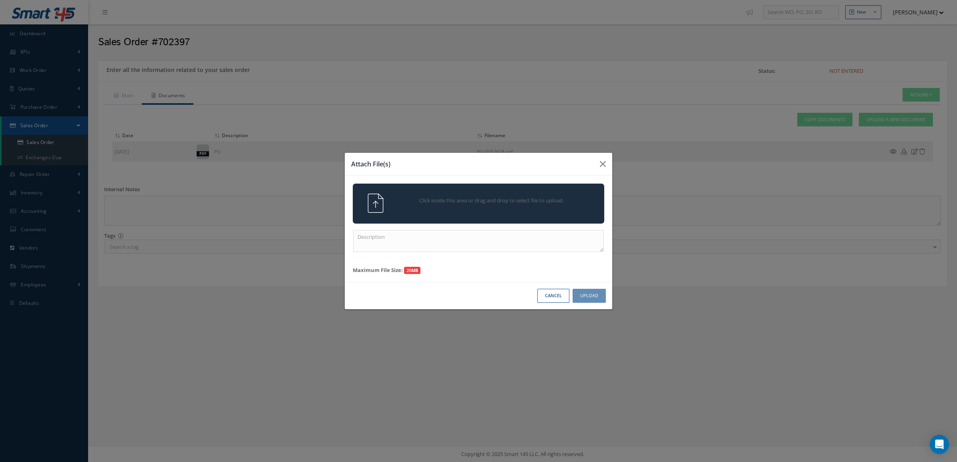
click at [499, 191] on div "Click inside this area or drag and drop to select file to upload." at bounding box center [478, 204] width 251 height 40
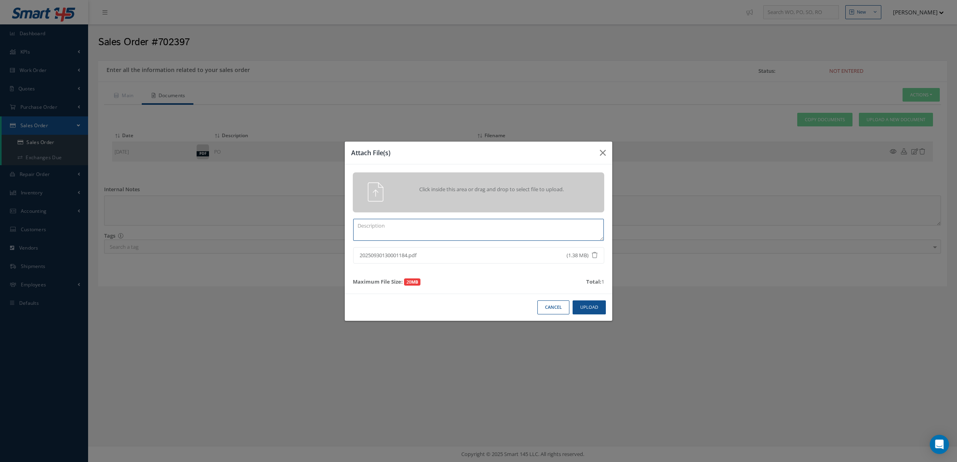
click at [485, 234] on textarea at bounding box center [478, 230] width 251 height 22
type textarea "CERTS"
click at [577, 303] on button "Upload" at bounding box center [588, 308] width 33 height 14
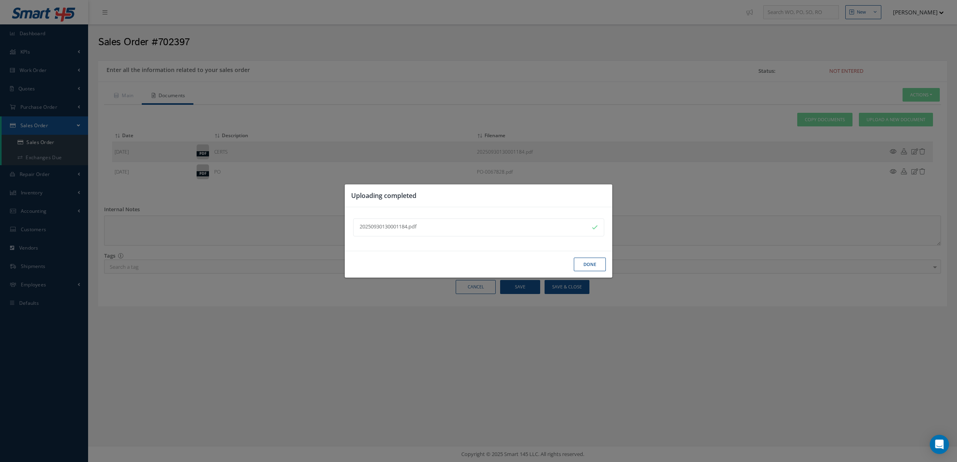
click at [577, 261] on button "Done" at bounding box center [590, 265] width 32 height 14
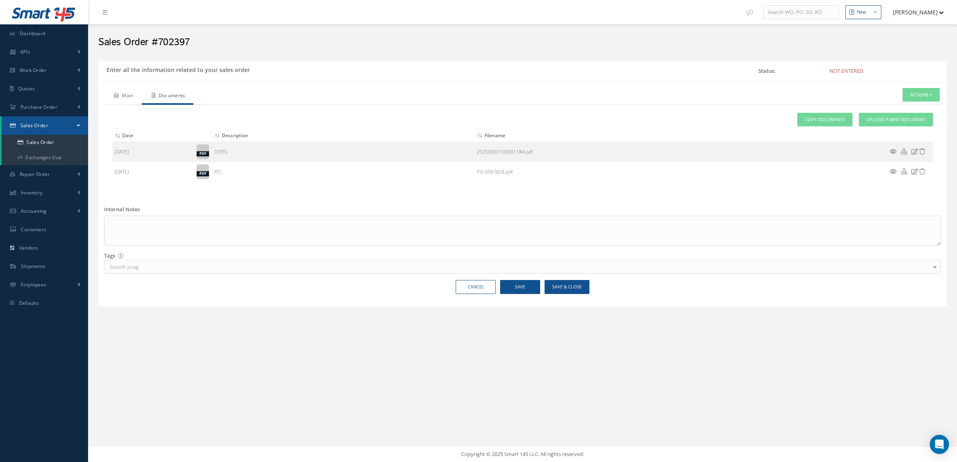
click at [117, 93] on icon at bounding box center [116, 95] width 4 height 5
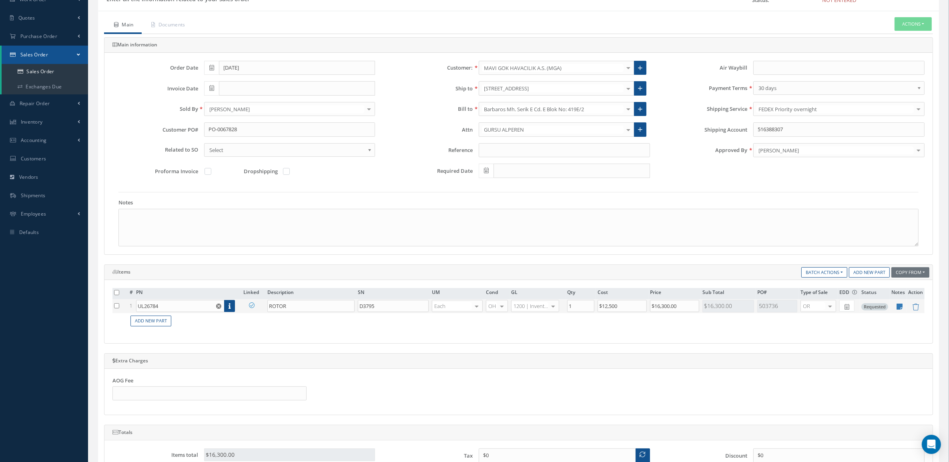
scroll to position [50, 0]
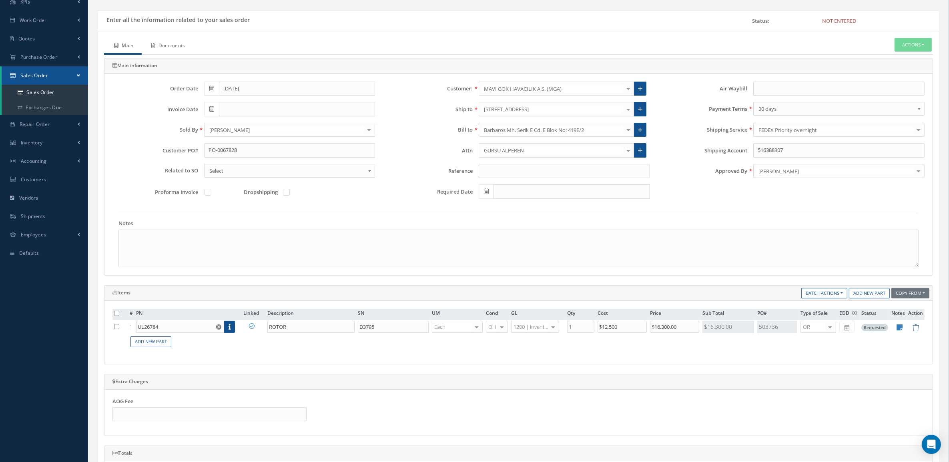
click at [173, 44] on link "Documents" at bounding box center [168, 46] width 52 height 17
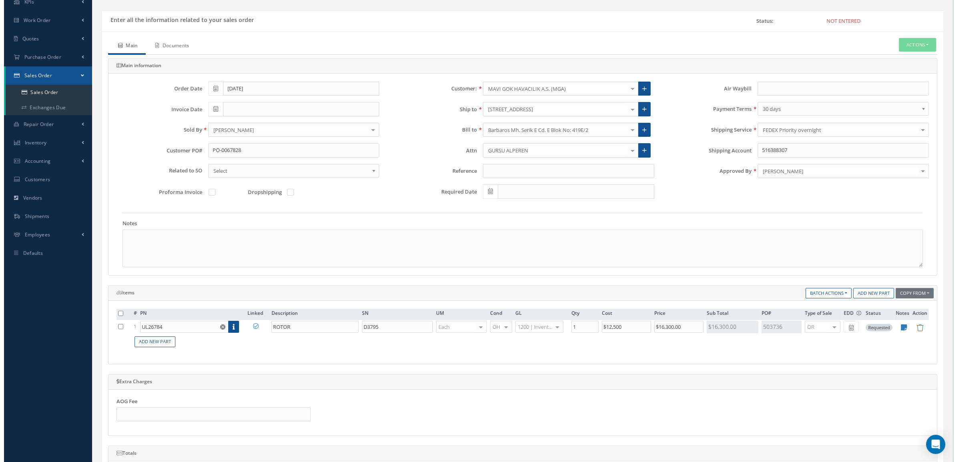
scroll to position [0, 0]
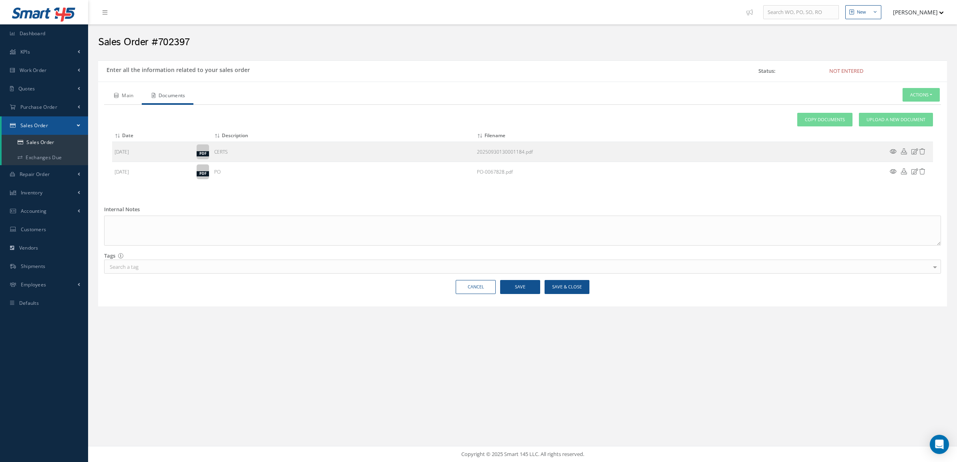
click at [131, 99] on link "Main" at bounding box center [123, 96] width 38 height 17
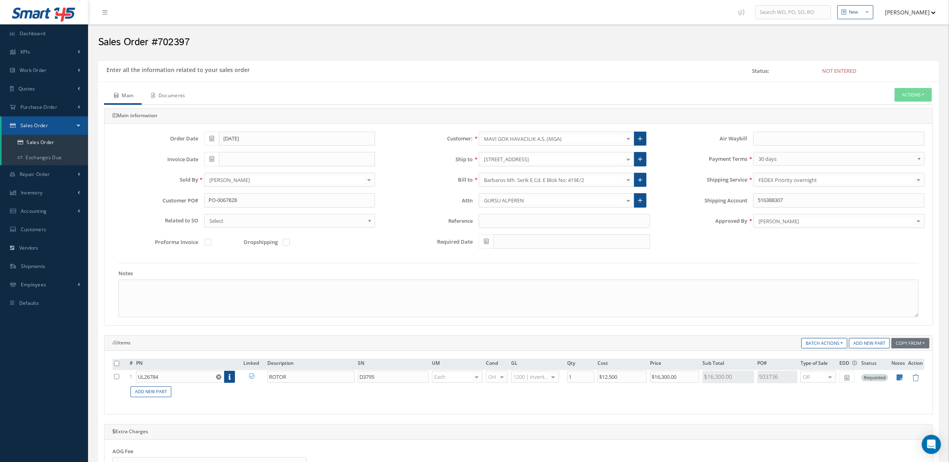
click at [169, 94] on link "Documents" at bounding box center [168, 96] width 52 height 17
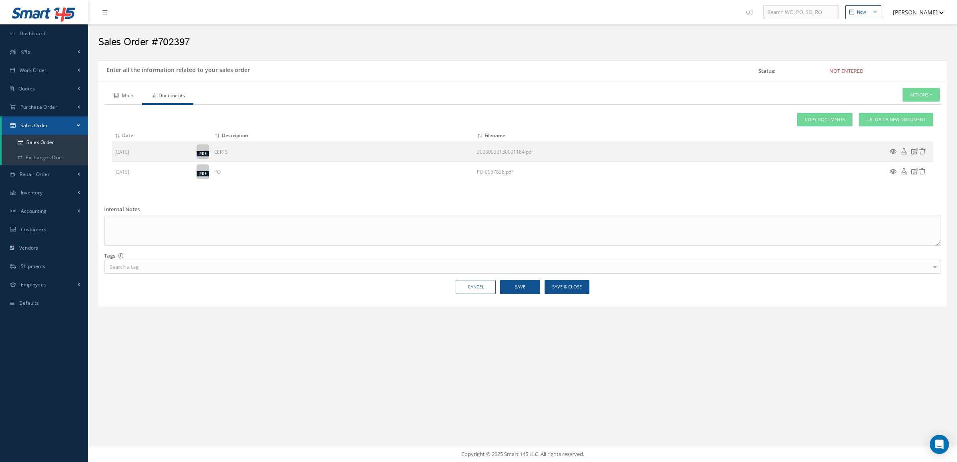
click at [130, 98] on link "Main" at bounding box center [123, 96] width 38 height 17
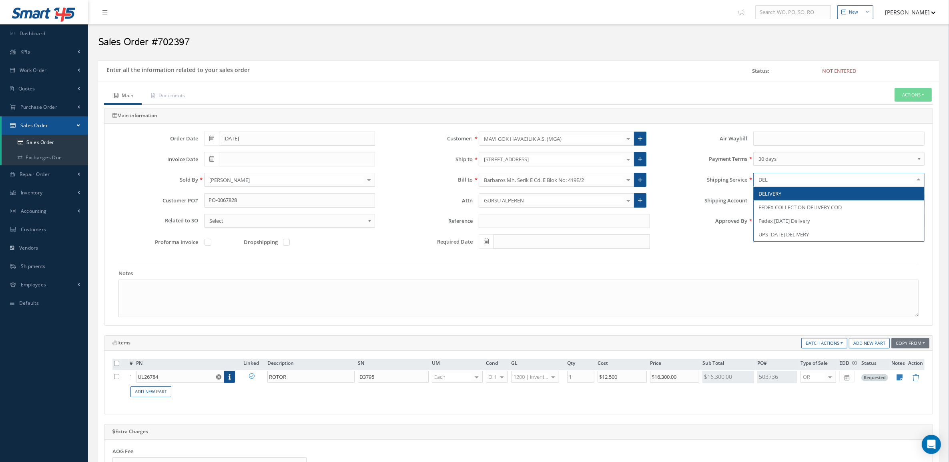
type input "DELI"
click at [781, 191] on span "DELIVERY" at bounding box center [770, 193] width 23 height 7
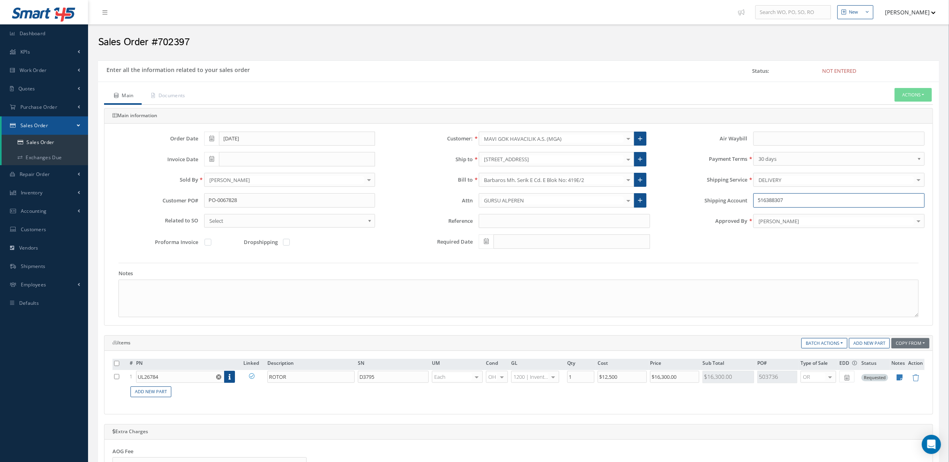
drag, startPoint x: 787, startPoint y: 202, endPoint x: 705, endPoint y: 206, distance: 81.8
click at [705, 206] on div "Shipping Account 516388307" at bounding box center [793, 200] width 275 height 14
click at [921, 96] on button "Actions" at bounding box center [913, 95] width 37 height 14
click at [897, 107] on link "Enter/Update" at bounding box center [901, 108] width 64 height 11
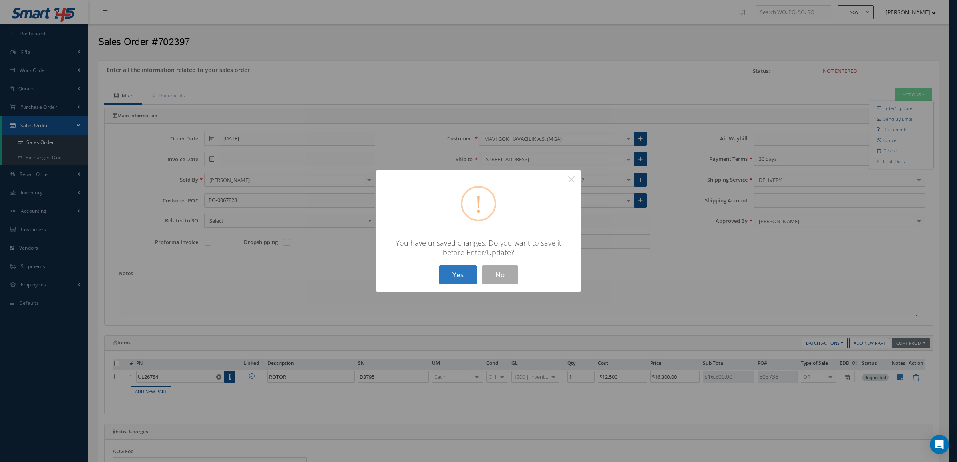
click at [460, 275] on button "Yes" at bounding box center [458, 274] width 38 height 19
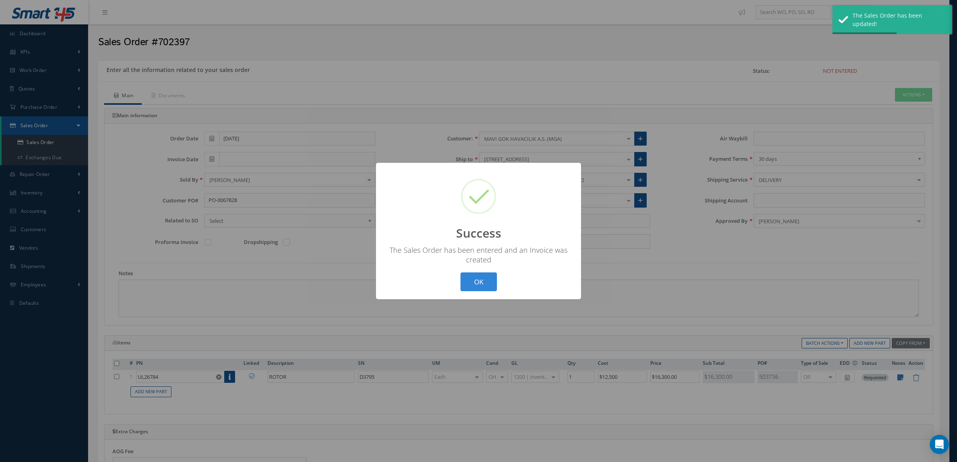
drag, startPoint x: 473, startPoint y: 279, endPoint x: 612, endPoint y: 203, distance: 159.1
click at [473, 279] on button "OK" at bounding box center [478, 282] width 36 height 19
type input "[DATE]"
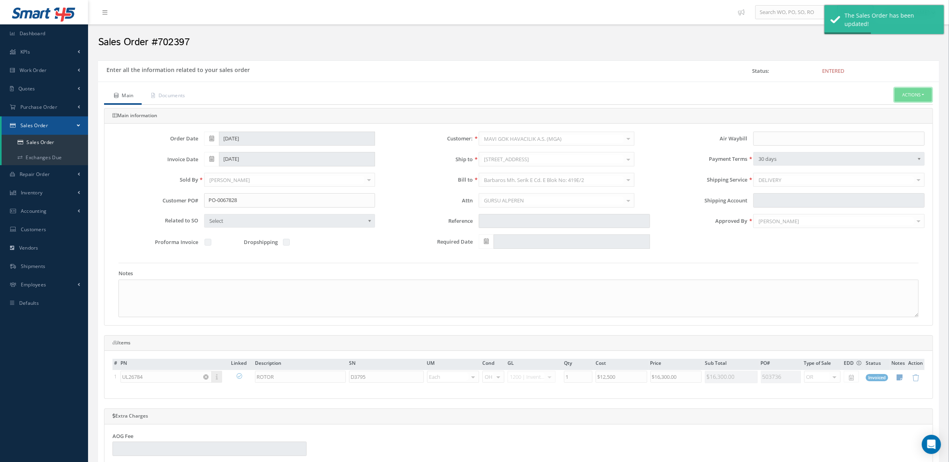
click at [917, 90] on button "Actions" at bounding box center [913, 95] width 37 height 14
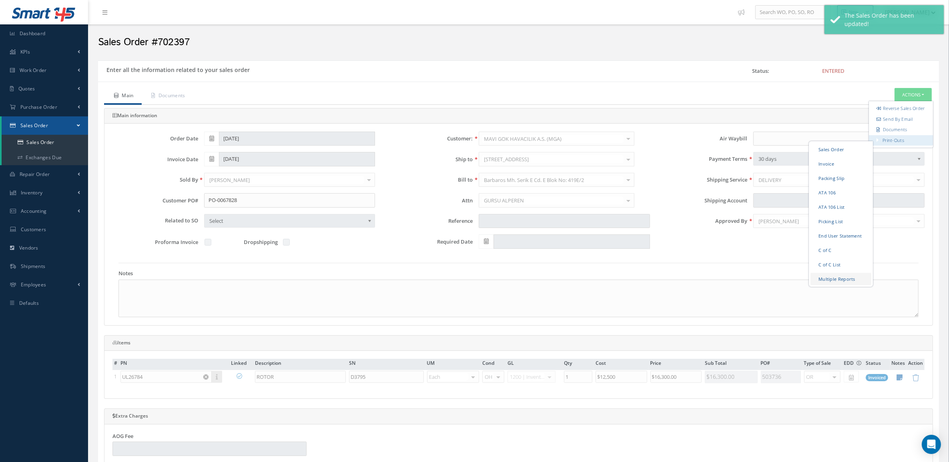
click at [829, 281] on link "Multiple Reports" at bounding box center [841, 279] width 61 height 12
checkbox input "true"
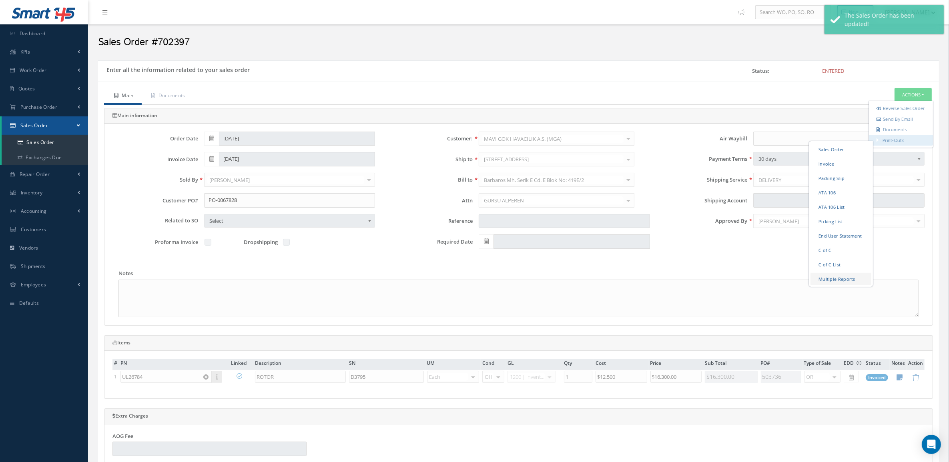
checkbox input "true"
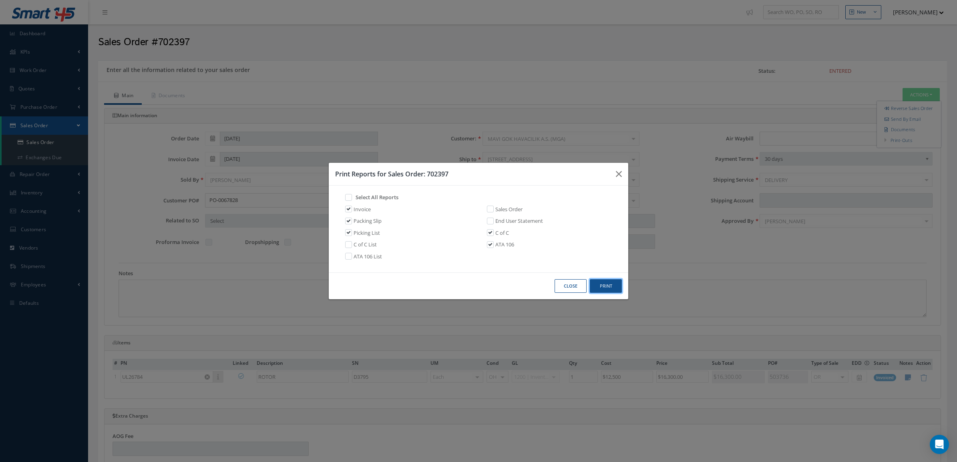
click at [599, 290] on button "Print" at bounding box center [606, 286] width 32 height 14
click at [566, 297] on div "Close Print" at bounding box center [478, 286] width 299 height 27
click at [563, 292] on button "Close" at bounding box center [570, 286] width 32 height 14
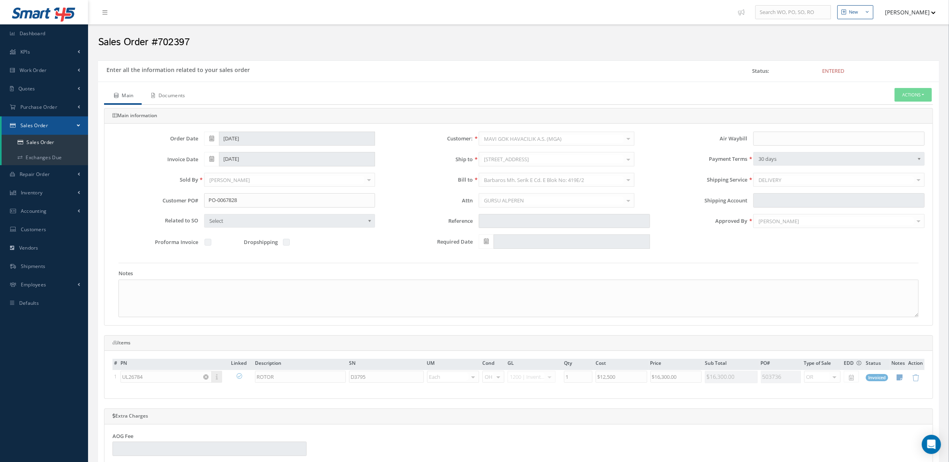
click at [181, 102] on link "Documents" at bounding box center [168, 96] width 52 height 17
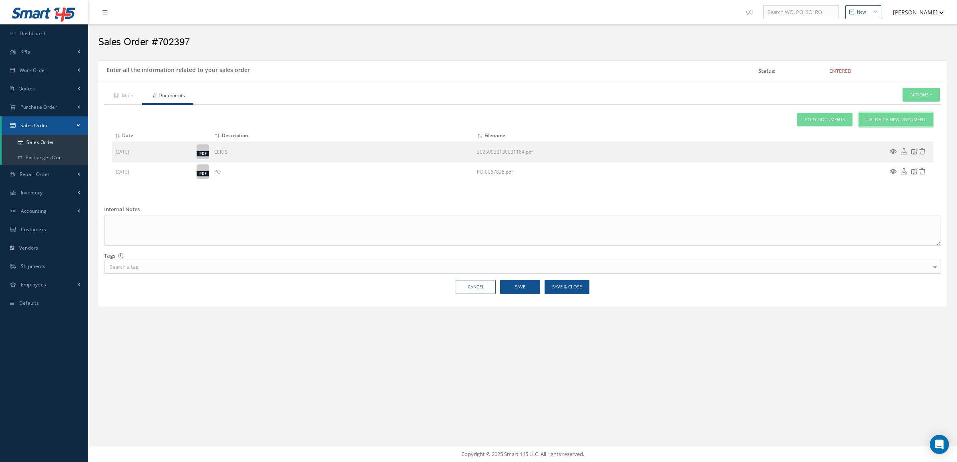
click at [912, 118] on span "Upload a New Document" at bounding box center [895, 119] width 59 height 7
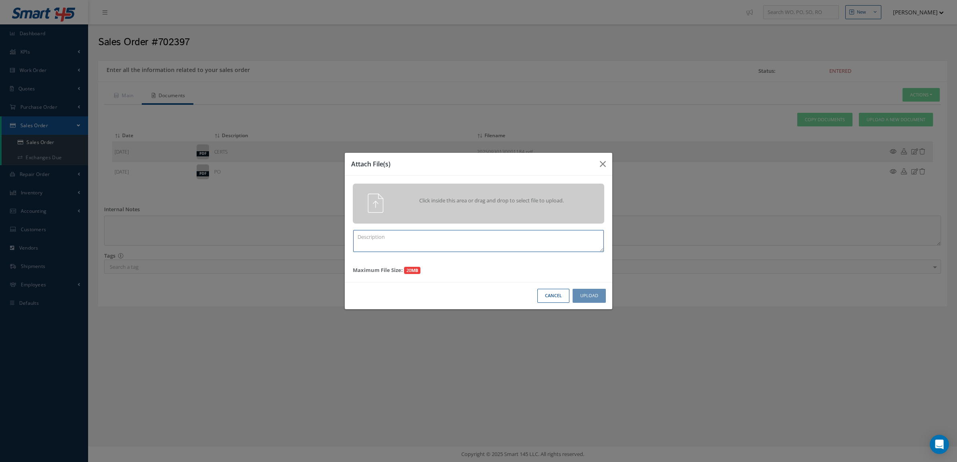
click at [463, 235] on textarea at bounding box center [478, 241] width 251 height 22
type textarea "PPW SO 702397"
click at [415, 224] on div "Click inside this area or drag and drop to select file to upload. PPW SO 702397…" at bounding box center [478, 229] width 267 height 106
click at [414, 211] on div "Click inside this area or drag and drop to select file to upload." at bounding box center [478, 203] width 263 height 19
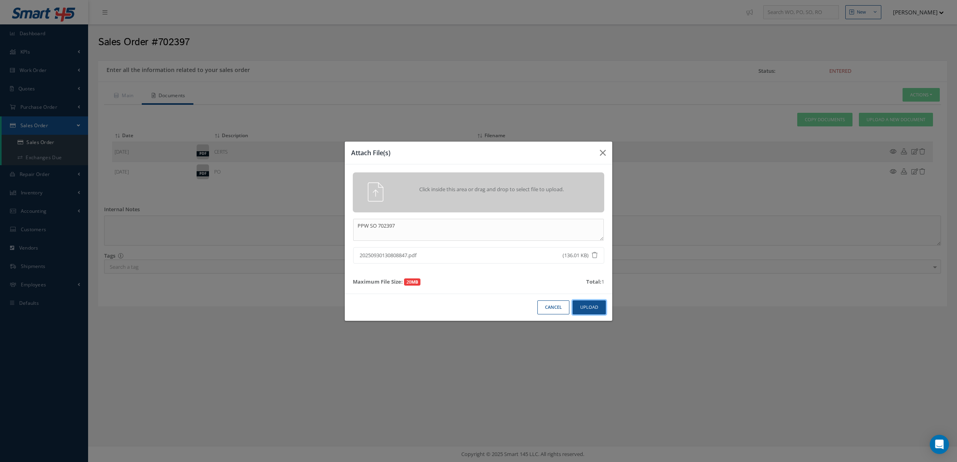
click at [588, 306] on button "Upload" at bounding box center [588, 308] width 33 height 14
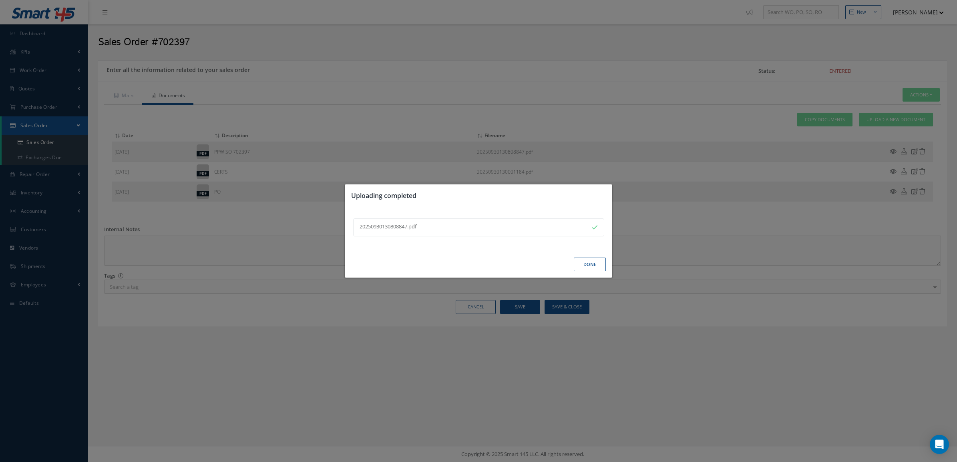
click at [588, 261] on button "Done" at bounding box center [590, 265] width 32 height 14
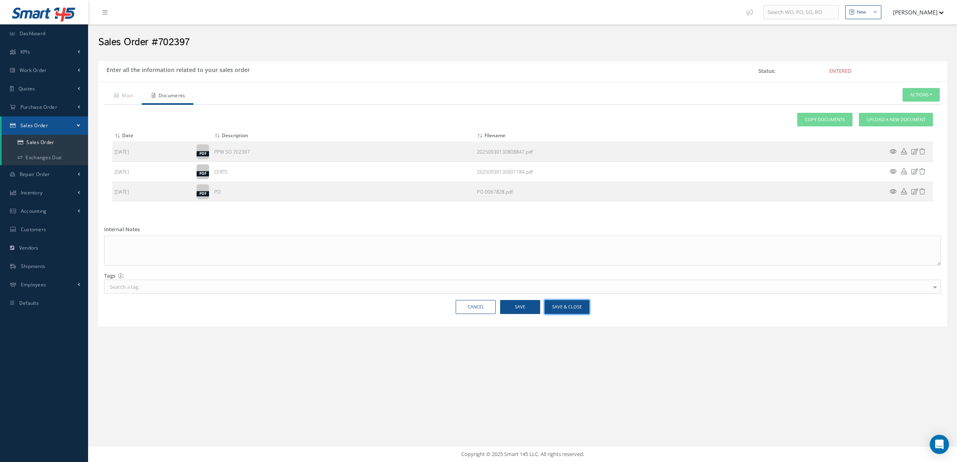
click at [578, 303] on button "Save & Close" at bounding box center [566, 307] width 45 height 14
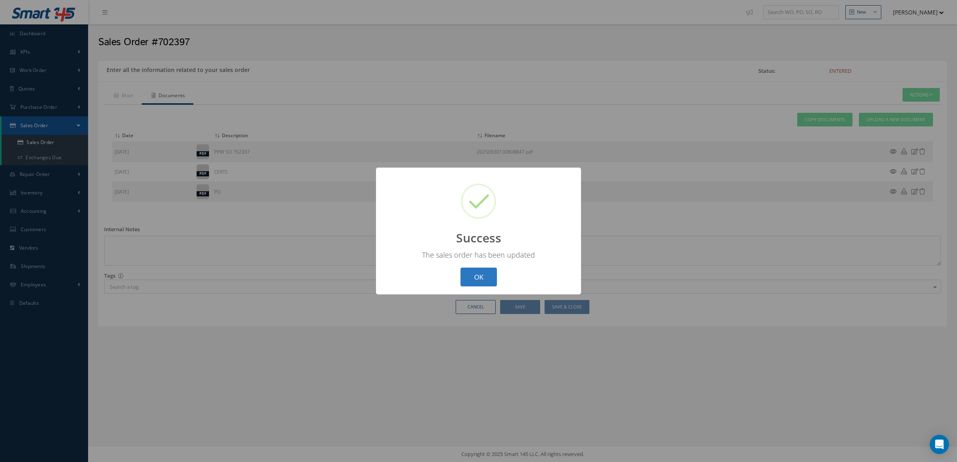
click at [489, 275] on button "OK" at bounding box center [478, 277] width 36 height 19
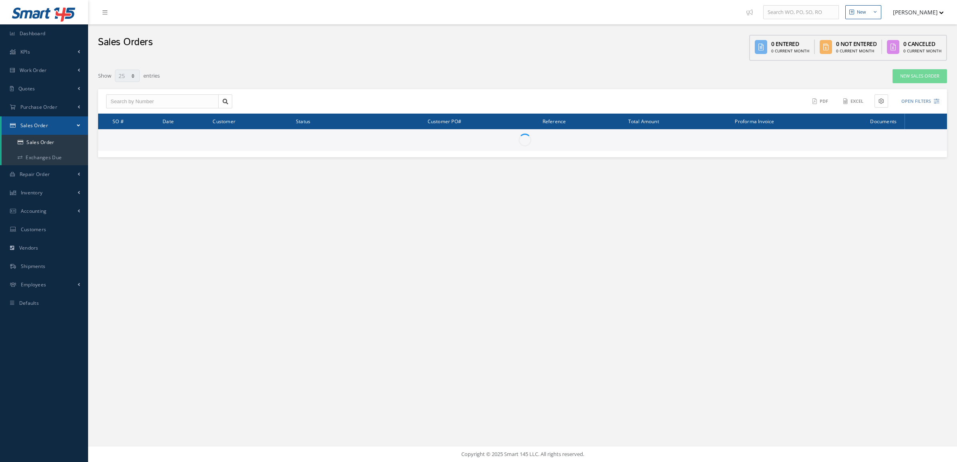
select select "25"
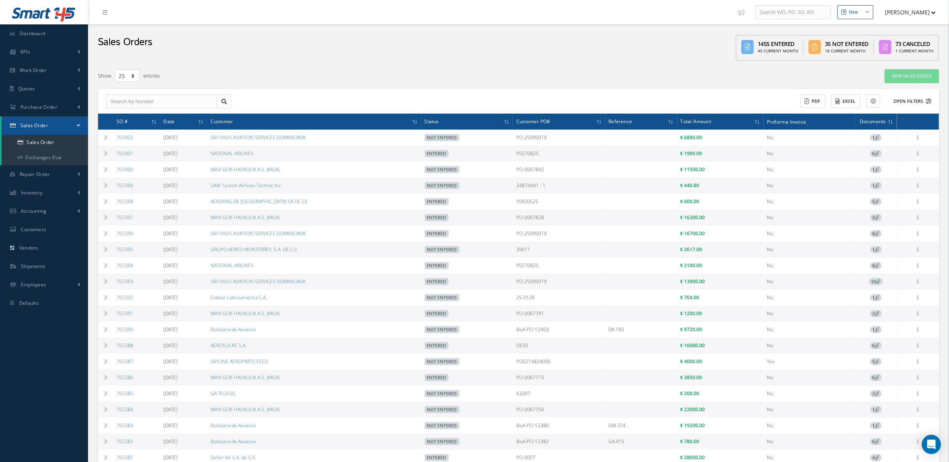
click at [909, 97] on button "Open Filters" at bounding box center [908, 101] width 45 height 13
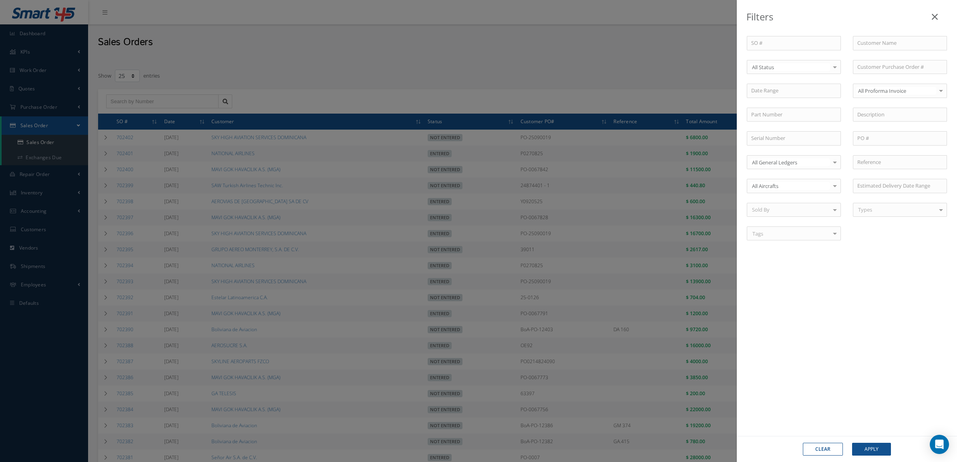
click at [792, 72] on div "All Status" at bounding box center [794, 67] width 94 height 14
click at [793, 102] on span "Not Entered" at bounding box center [793, 108] width 93 height 14
click at [871, 454] on button "Apply" at bounding box center [871, 449] width 39 height 13
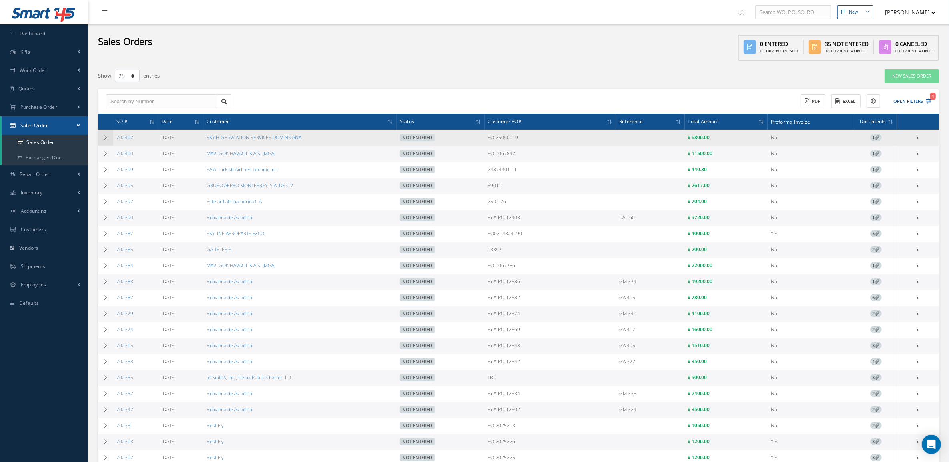
drag, startPoint x: 147, startPoint y: 135, endPoint x: 109, endPoint y: 134, distance: 37.2
click at [109, 134] on tr "702402 [DATE] SKY HIGH AVIATION SERVICES DOMINICANA Not Entered PO-25090019 $ 6…" at bounding box center [518, 138] width 841 height 16
